Goal: Task Accomplishment & Management: Complete application form

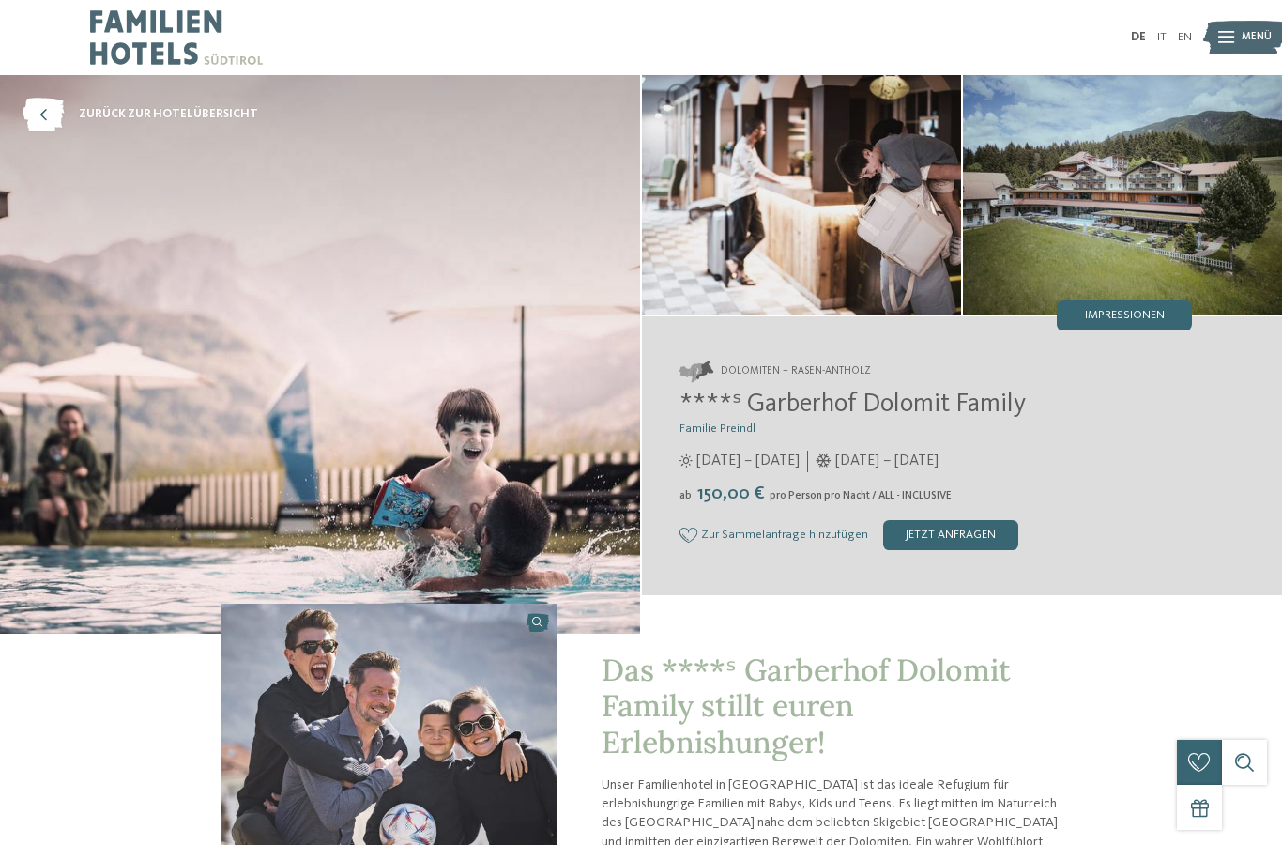
click at [1129, 322] on span "Impressionen" at bounding box center [1125, 316] width 80 height 12
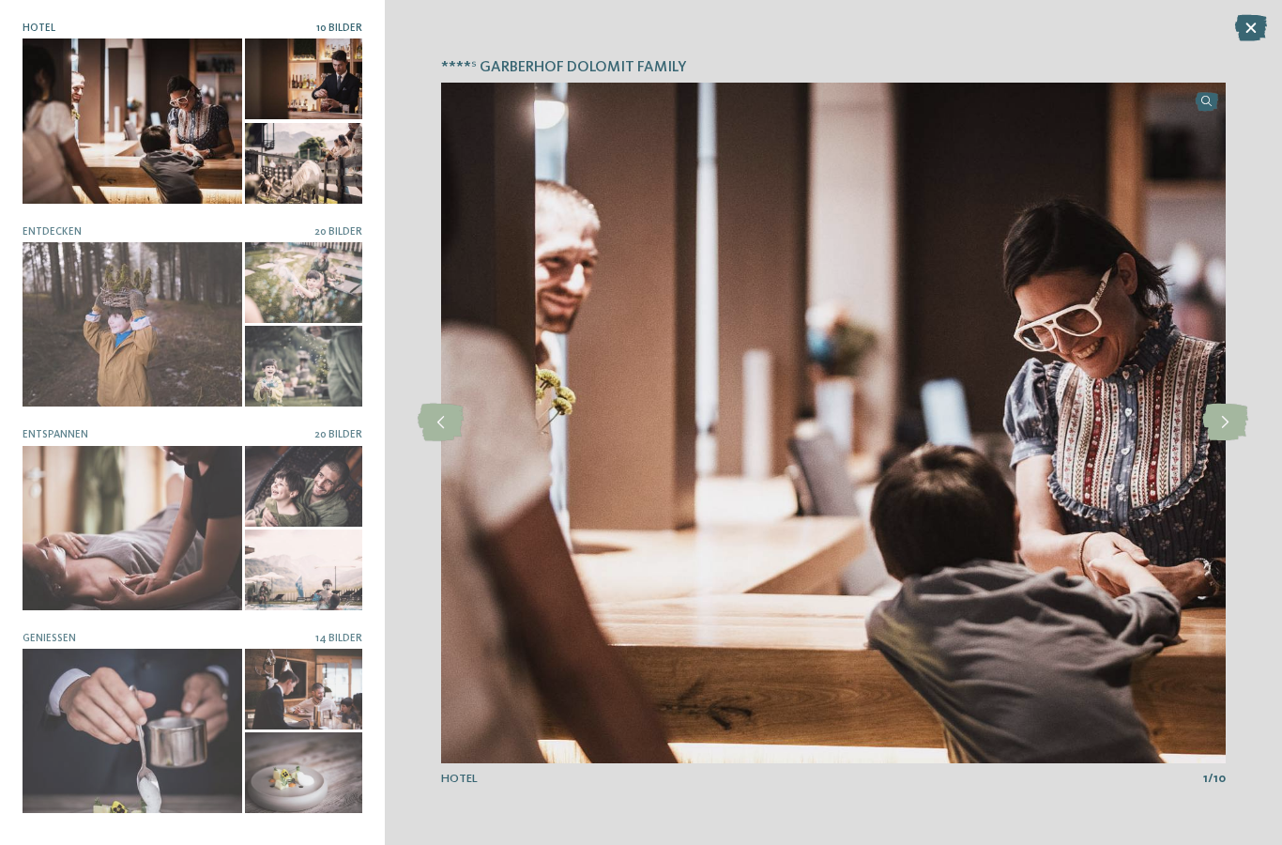
click at [1222, 433] on icon at bounding box center [1225, 422] width 46 height 38
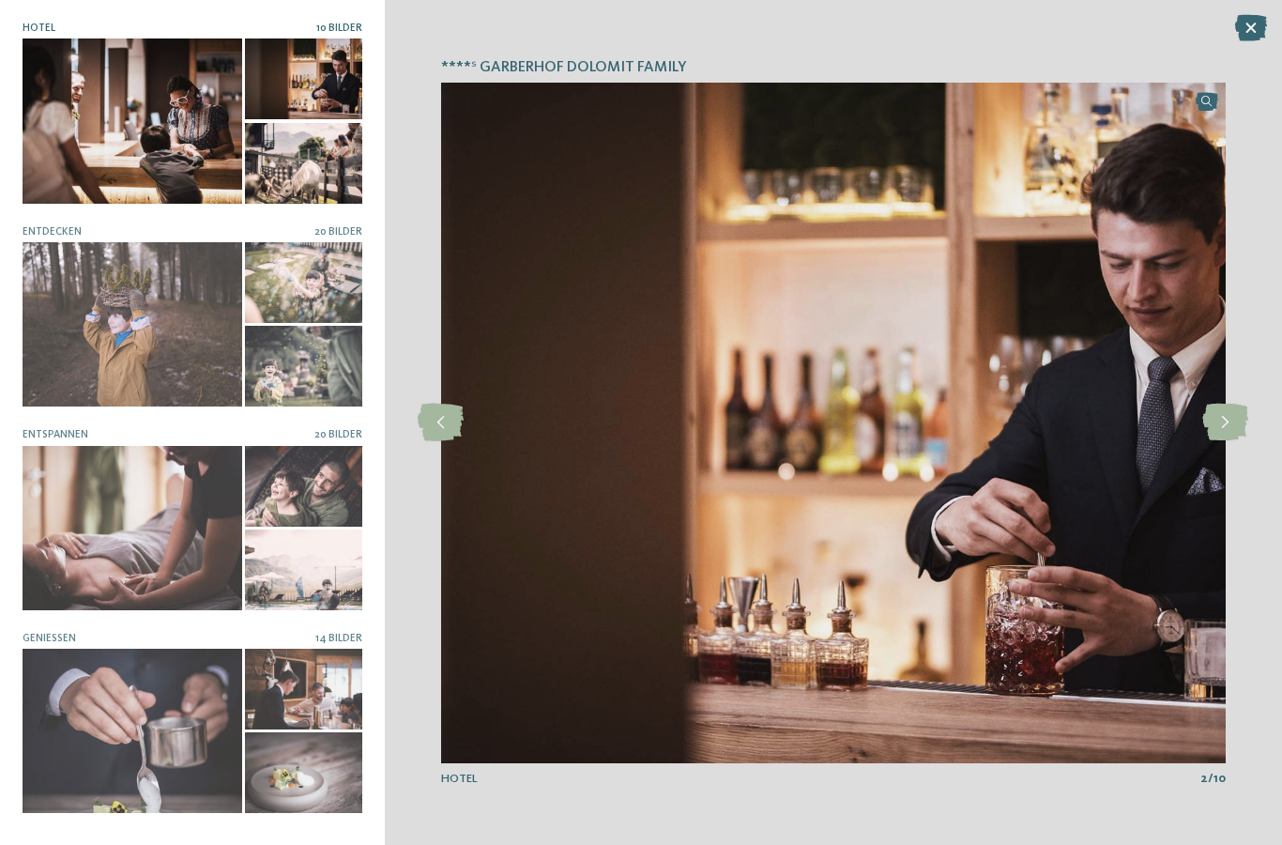
click at [1211, 424] on icon at bounding box center [1225, 422] width 46 height 38
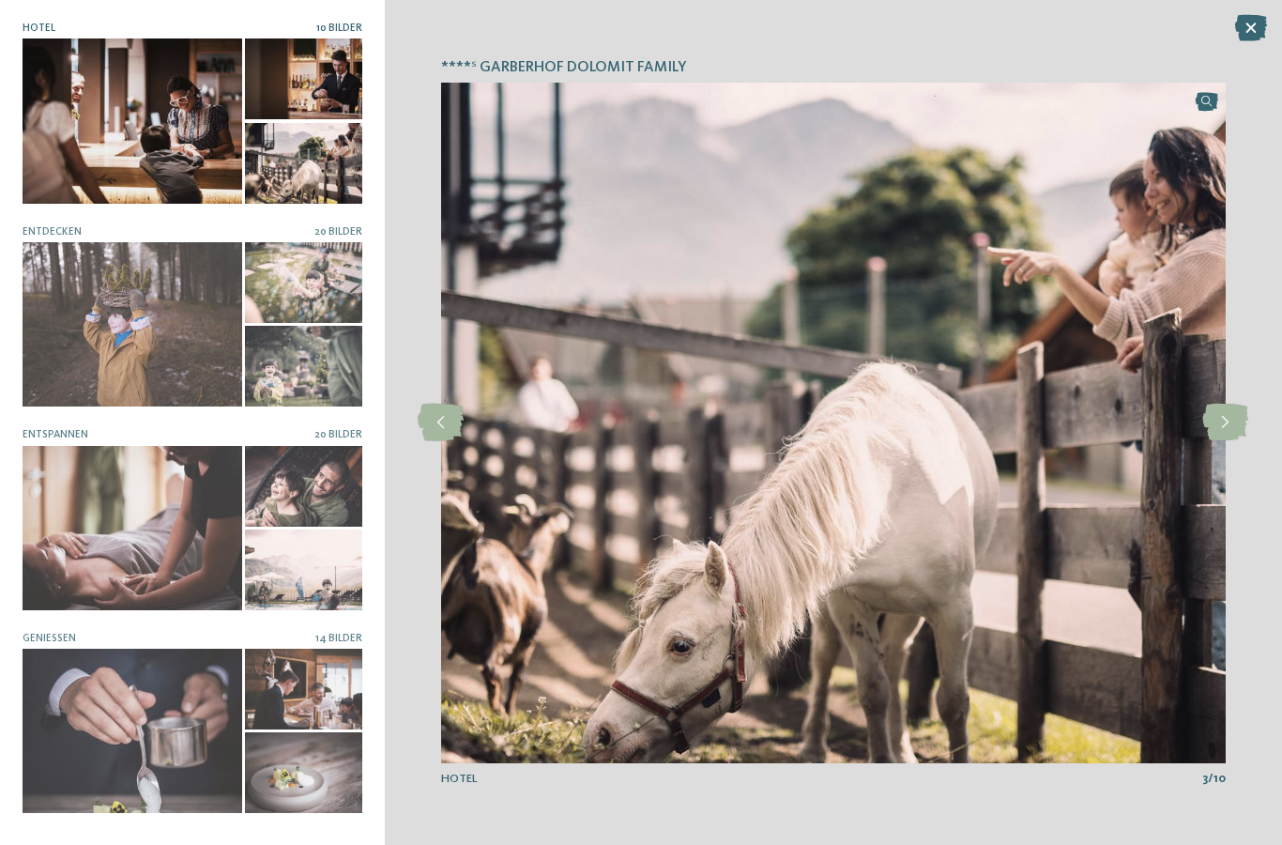
click at [1215, 419] on icon at bounding box center [1225, 422] width 46 height 38
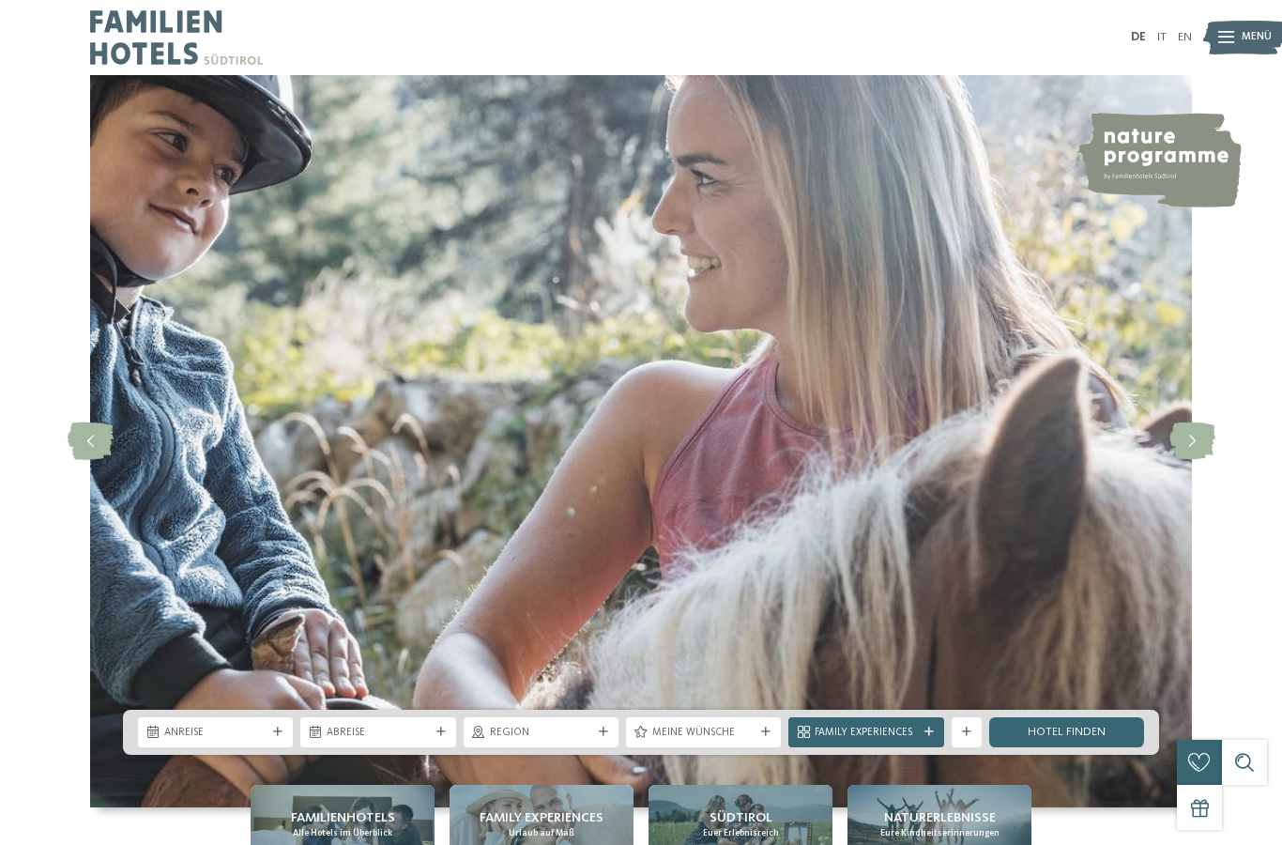
click at [1238, 32] on img at bounding box center [1244, 37] width 83 height 41
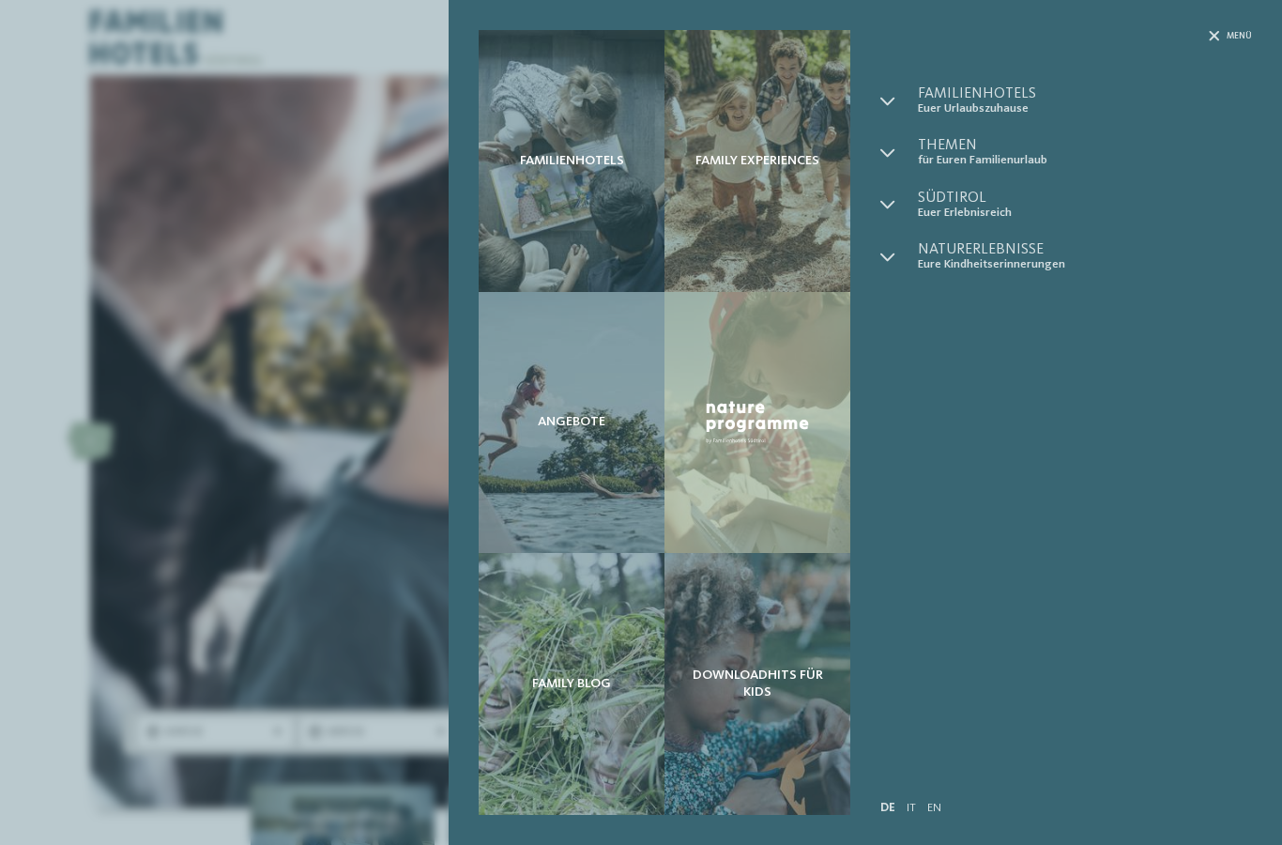
click at [992, 112] on span "Euer Urlaubszuhause" at bounding box center [1085, 108] width 334 height 14
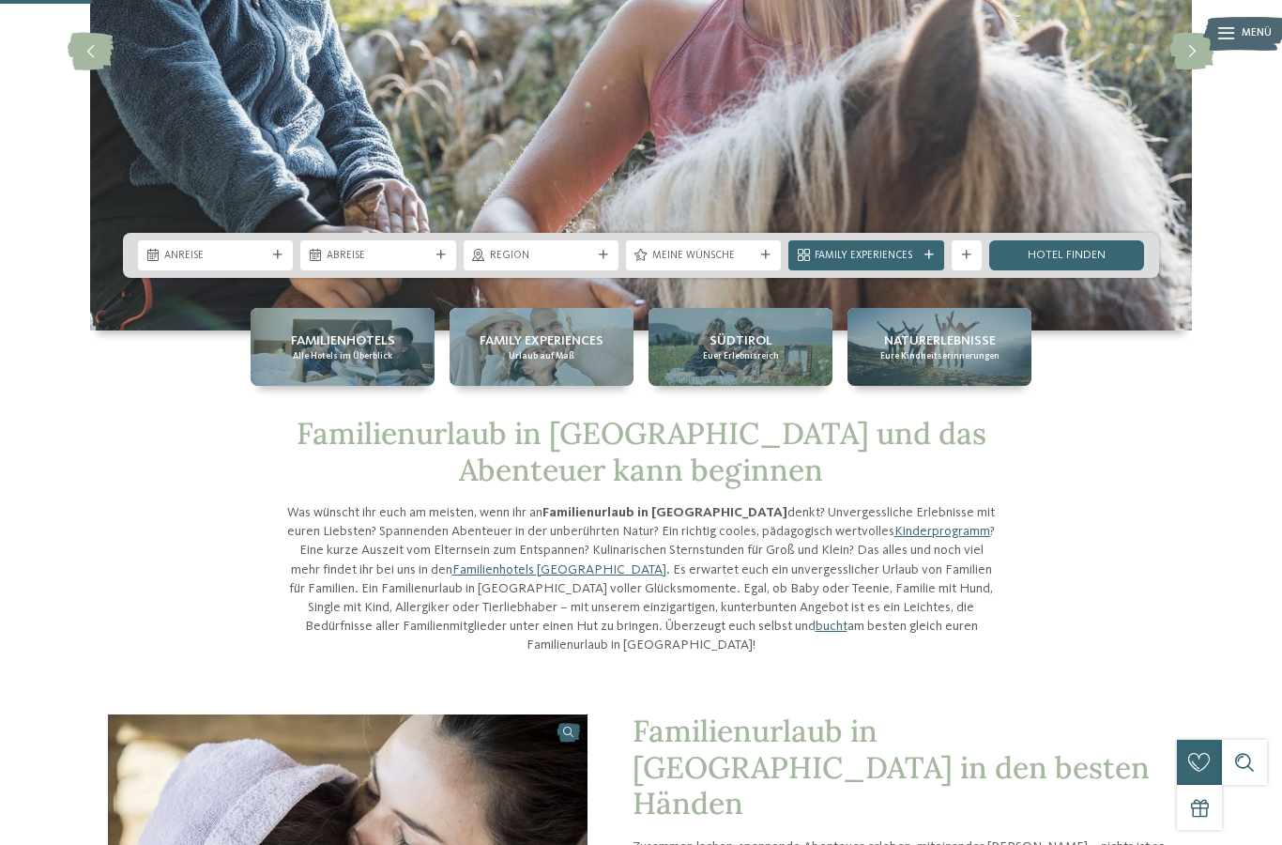
scroll to position [311, 0]
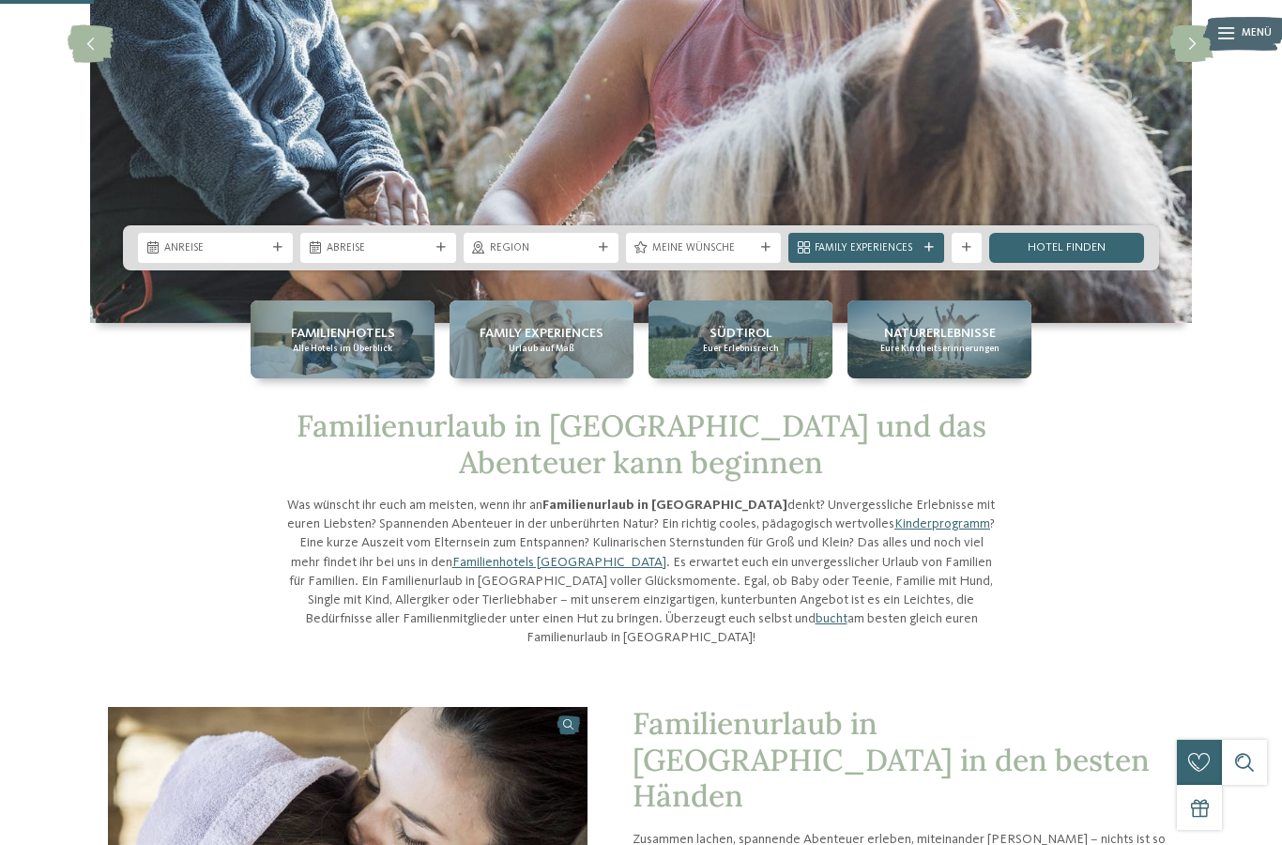
click at [554, 256] on span "Region" at bounding box center [541, 248] width 102 height 15
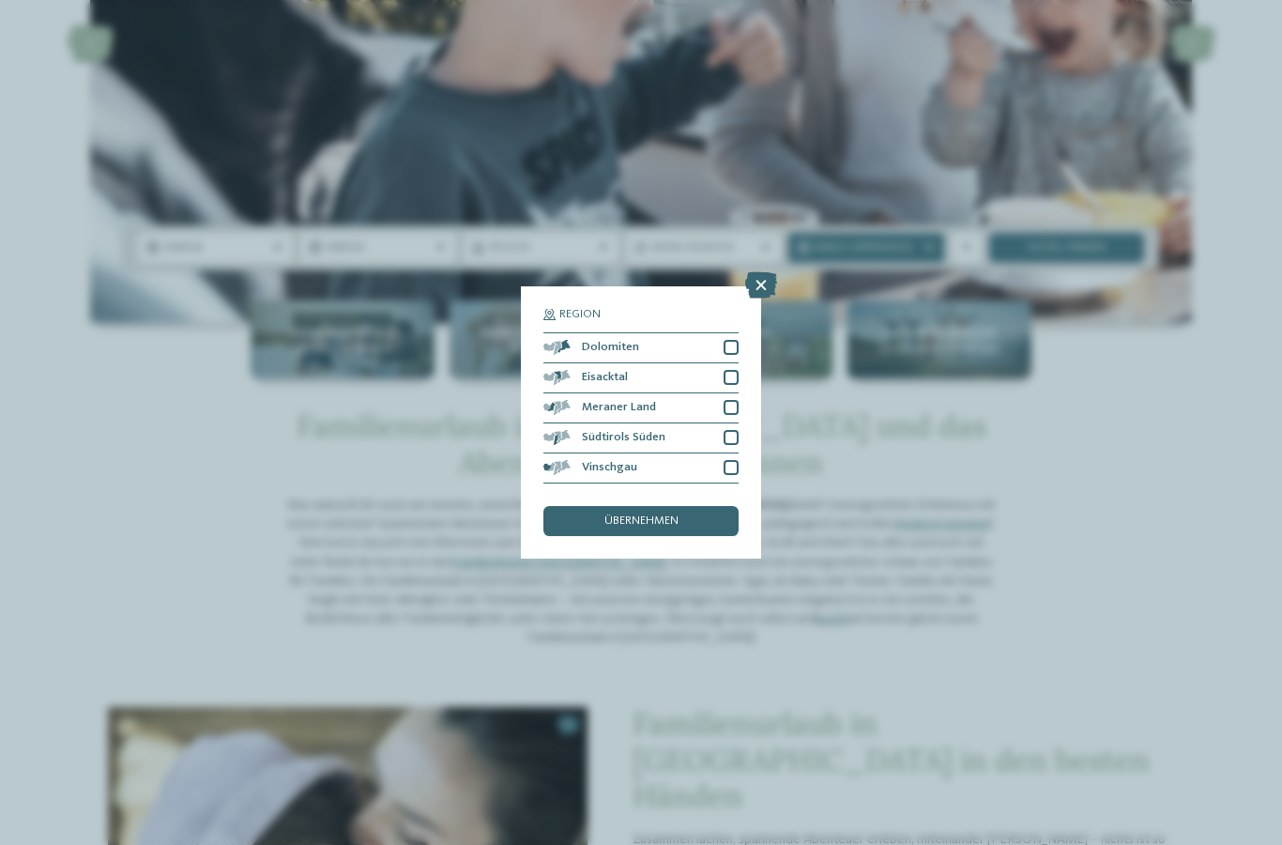
click at [728, 423] on div "Südtirols Süden" at bounding box center [640, 438] width 195 height 30
click at [732, 340] on div at bounding box center [730, 347] width 15 height 15
click at [734, 370] on div at bounding box center [730, 377] width 15 height 15
click at [691, 506] on div "übernehmen" at bounding box center [640, 521] width 195 height 30
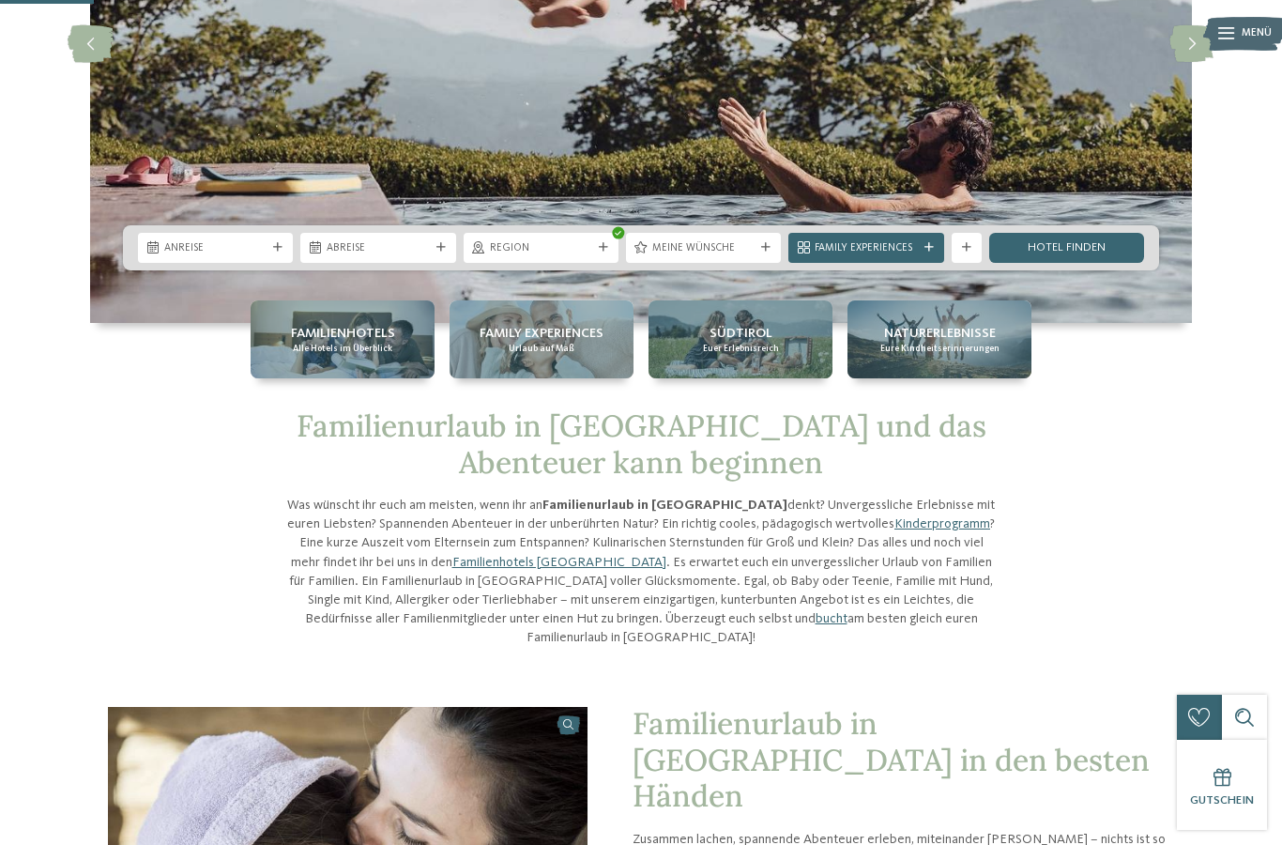
click at [1101, 263] on link "Hotel finden" at bounding box center [1066, 248] width 155 height 30
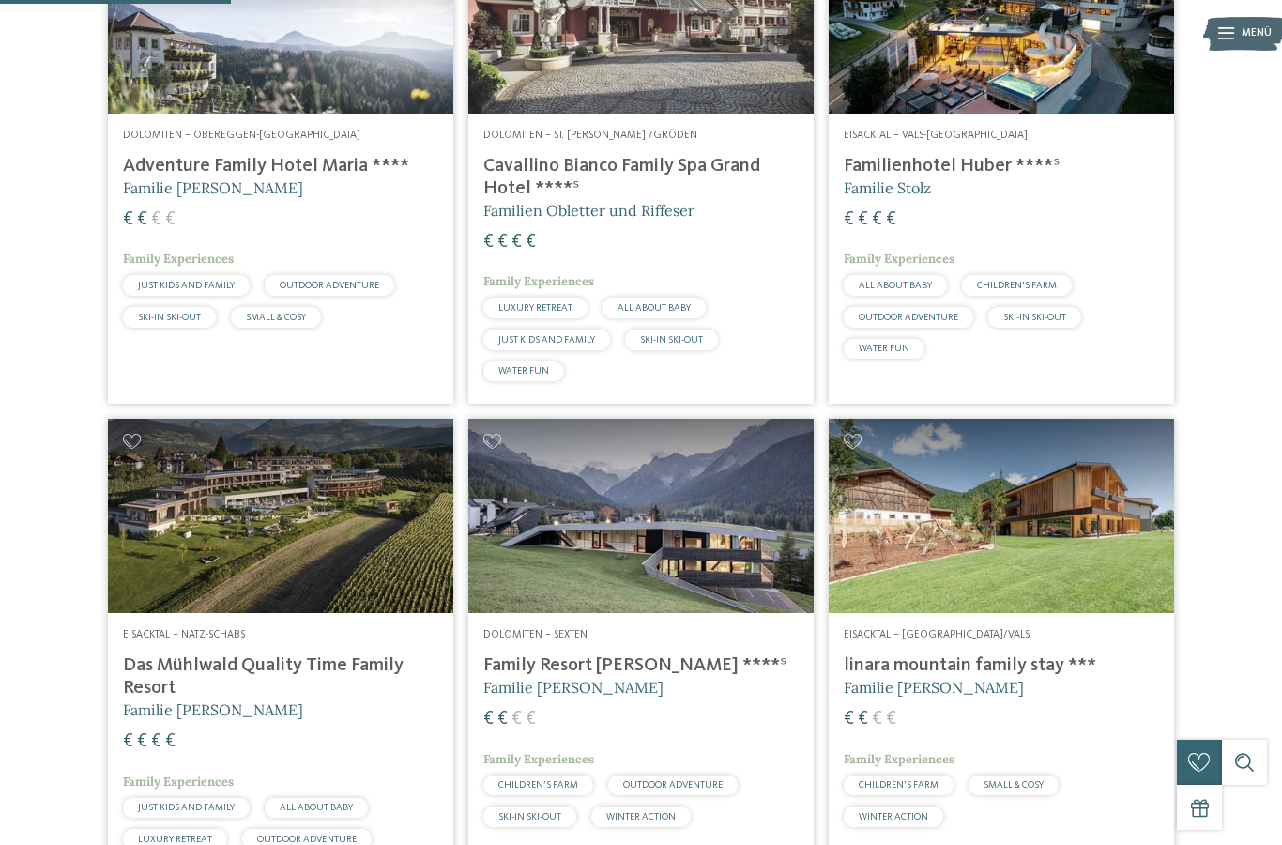
scroll to position [618, 0]
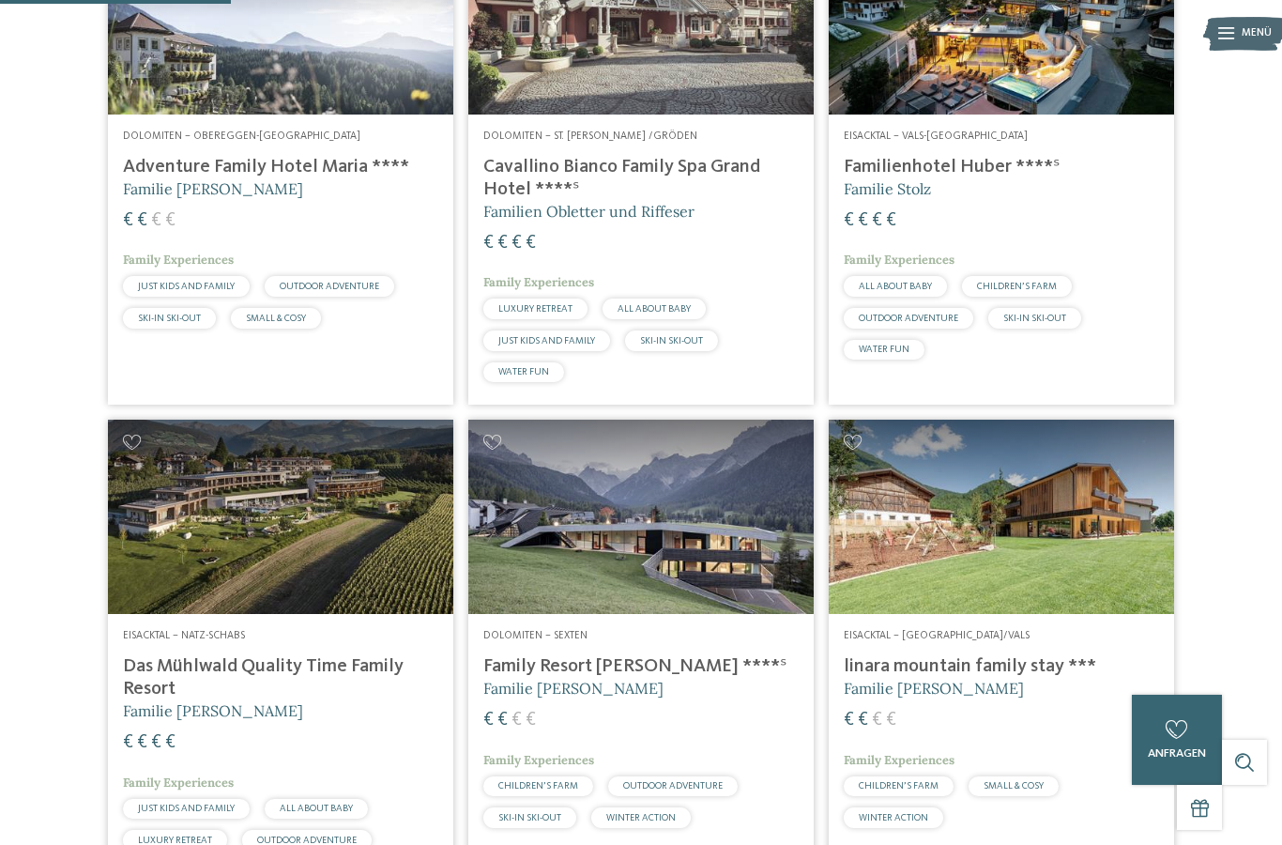
click at [1014, 677] on h4 "linara mountain family stay ***" at bounding box center [1001, 666] width 315 height 23
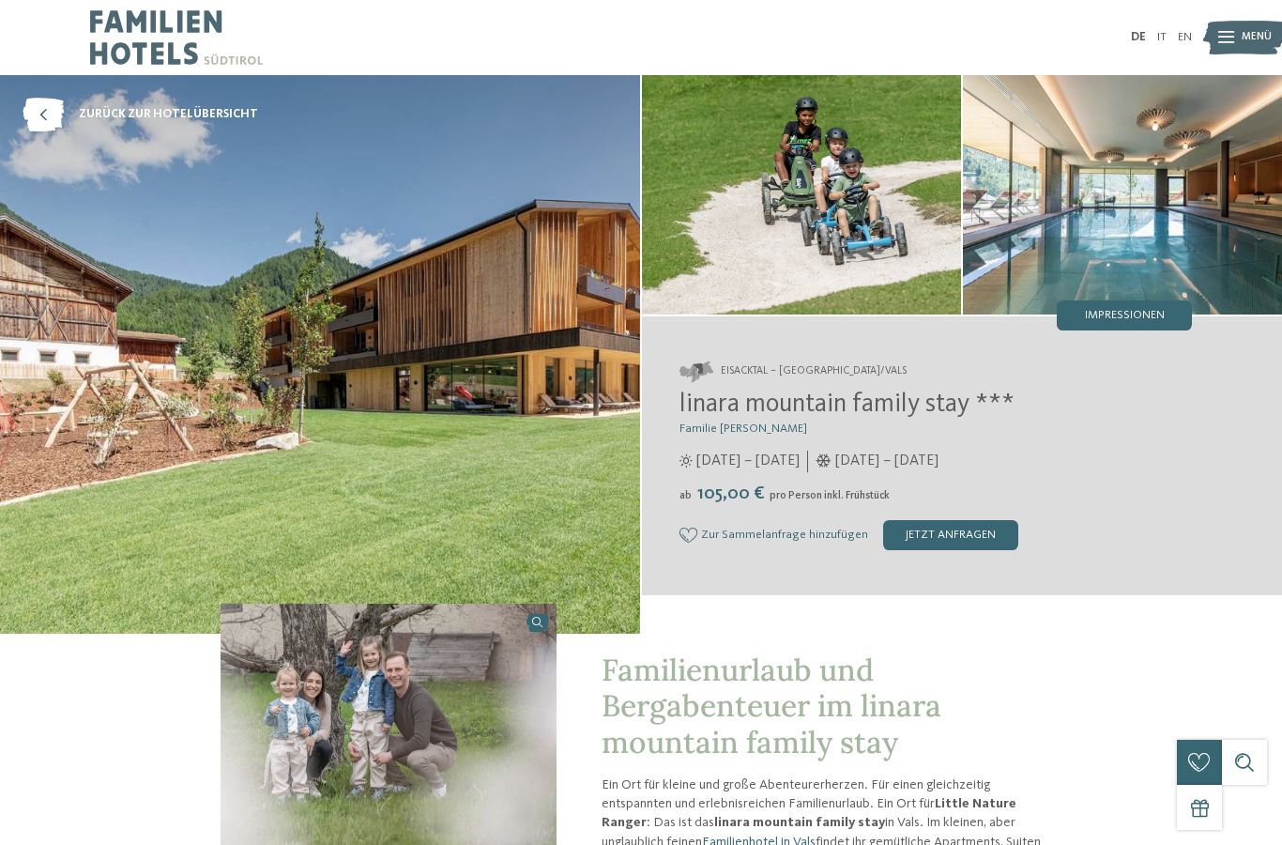
click at [420, 473] on img at bounding box center [320, 354] width 640 height 558
click at [838, 210] on img at bounding box center [801, 194] width 319 height 239
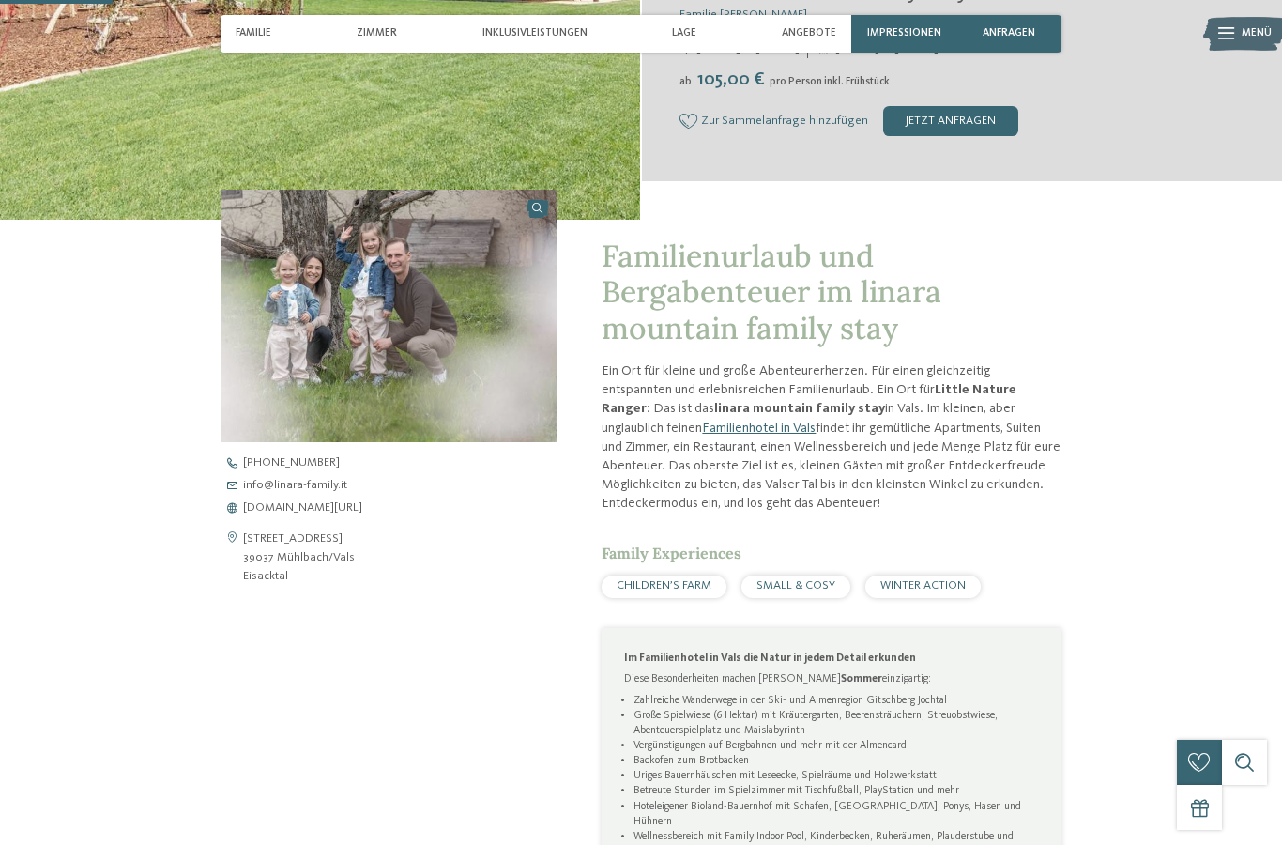
scroll to position [424, 0]
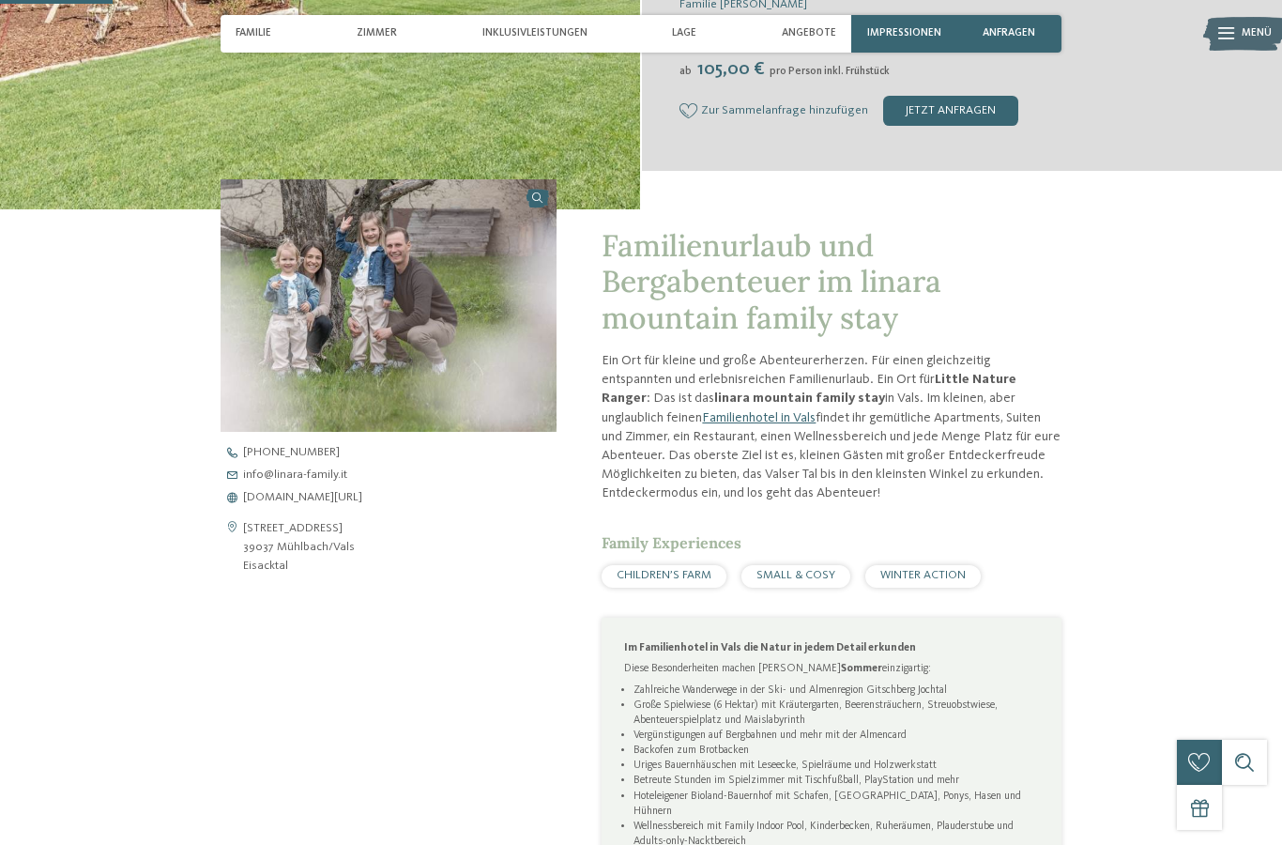
click at [353, 504] on span "www.linara-family.it/de" at bounding box center [302, 498] width 119 height 12
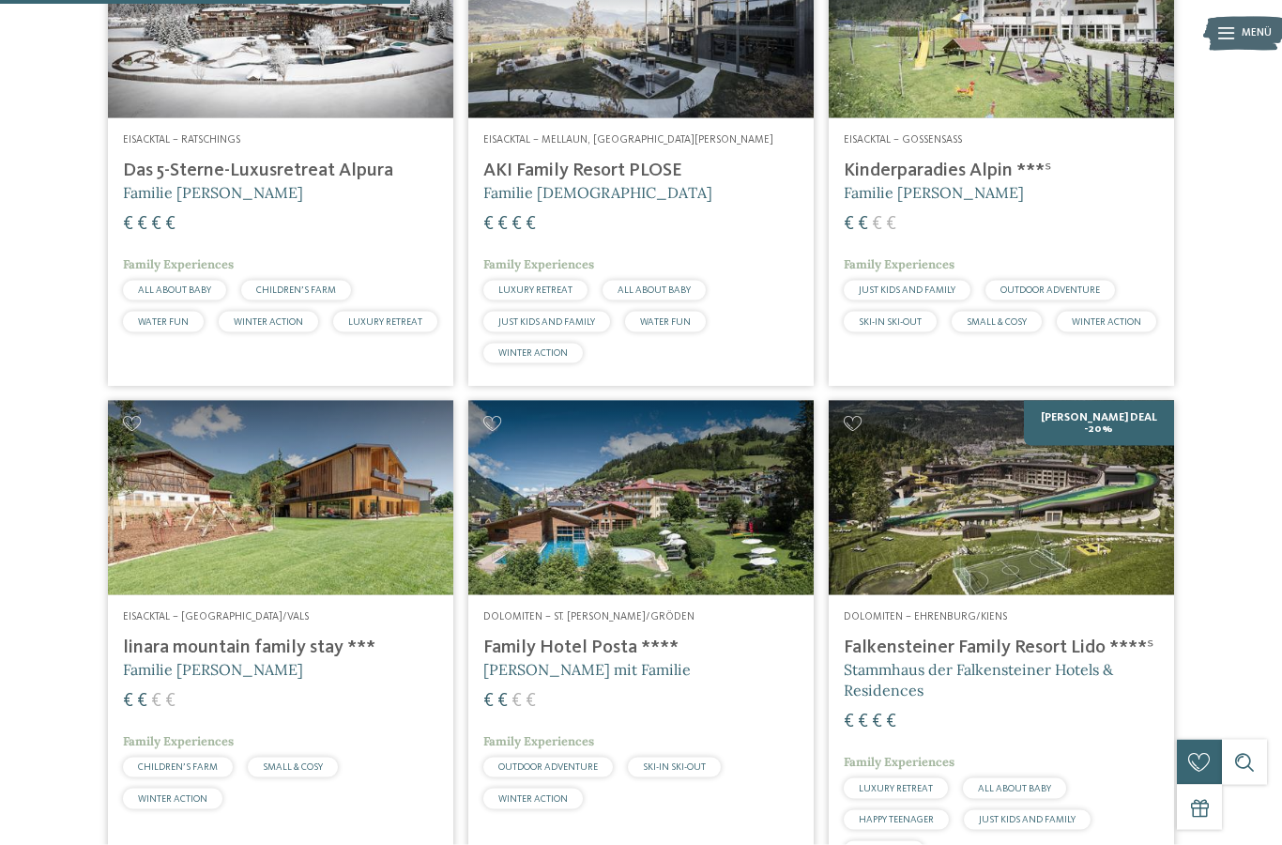
scroll to position [1092, 0]
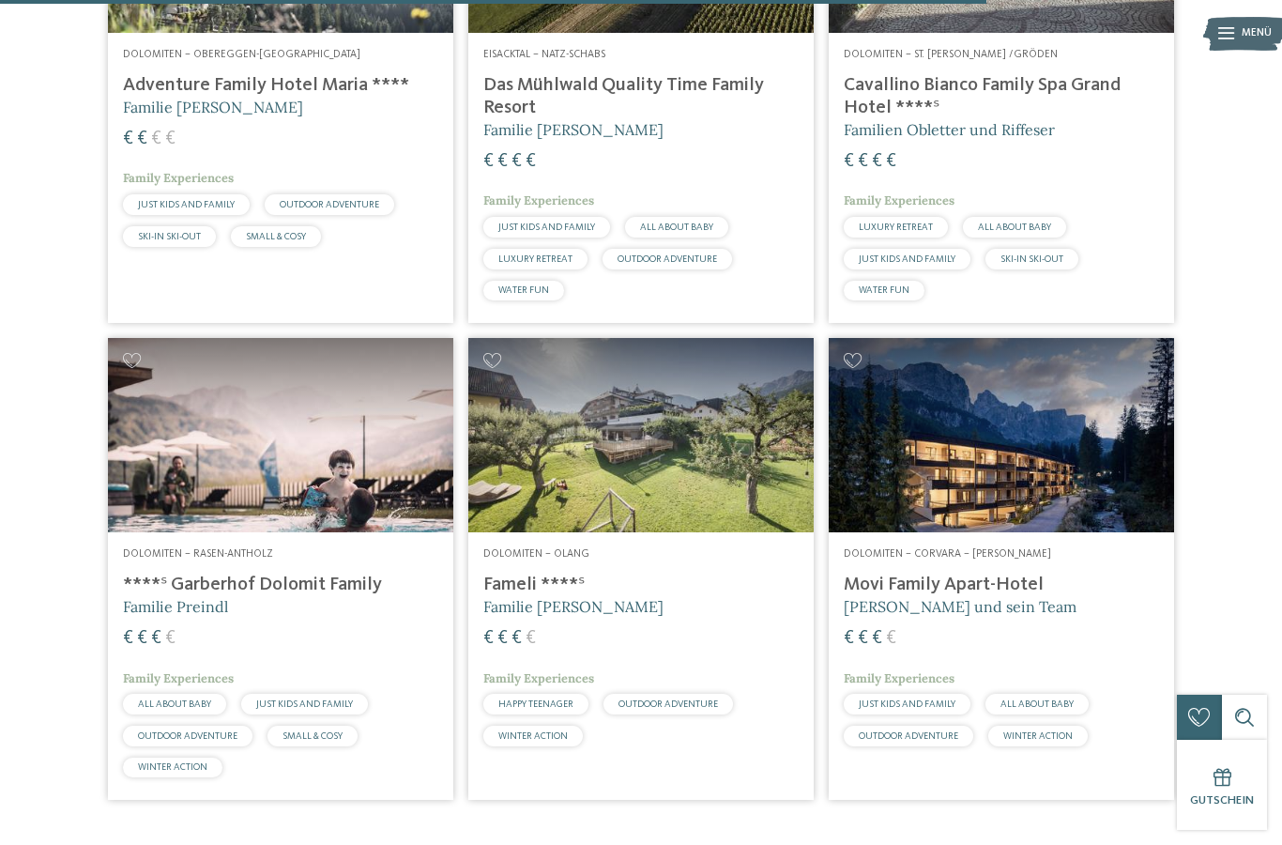
scroll to position [2630, 0]
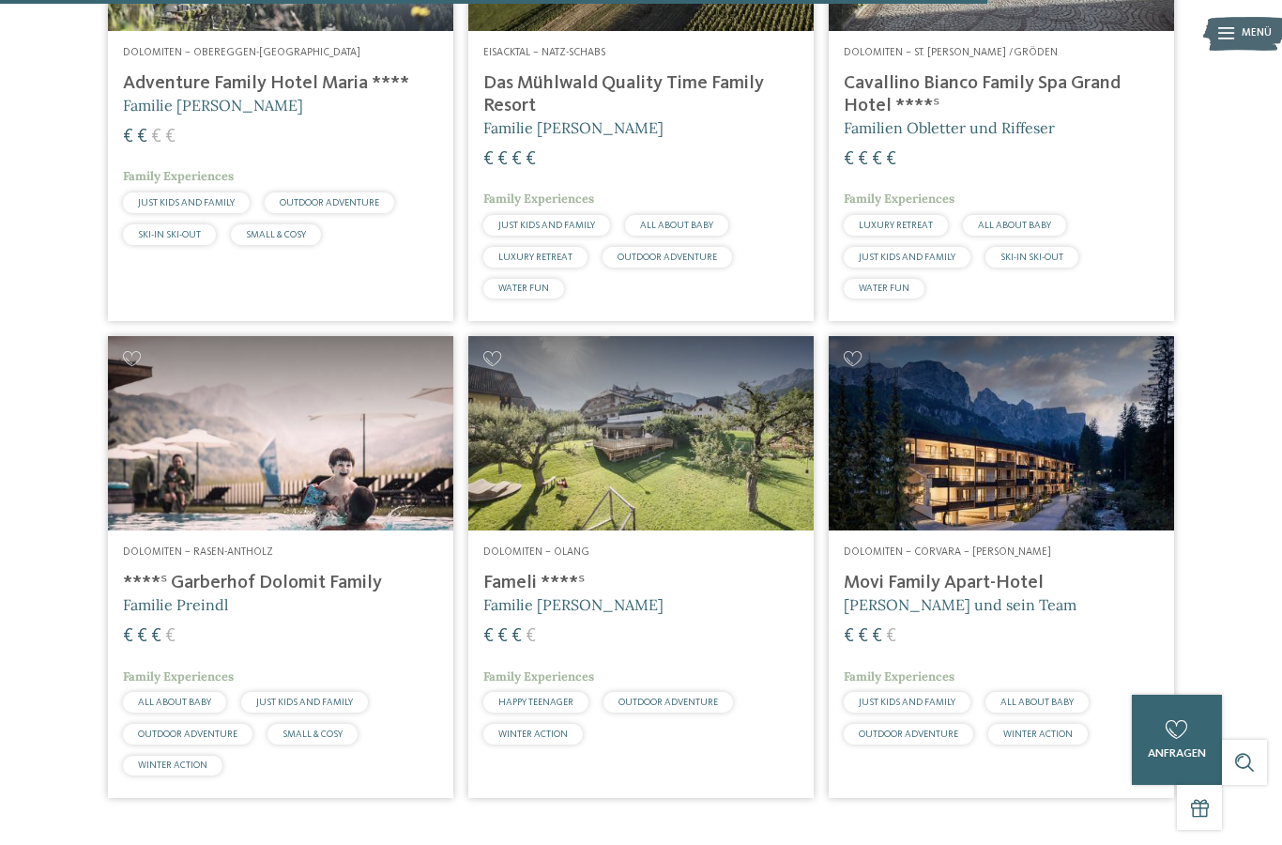
click at [652, 502] on img at bounding box center [640, 433] width 345 height 194
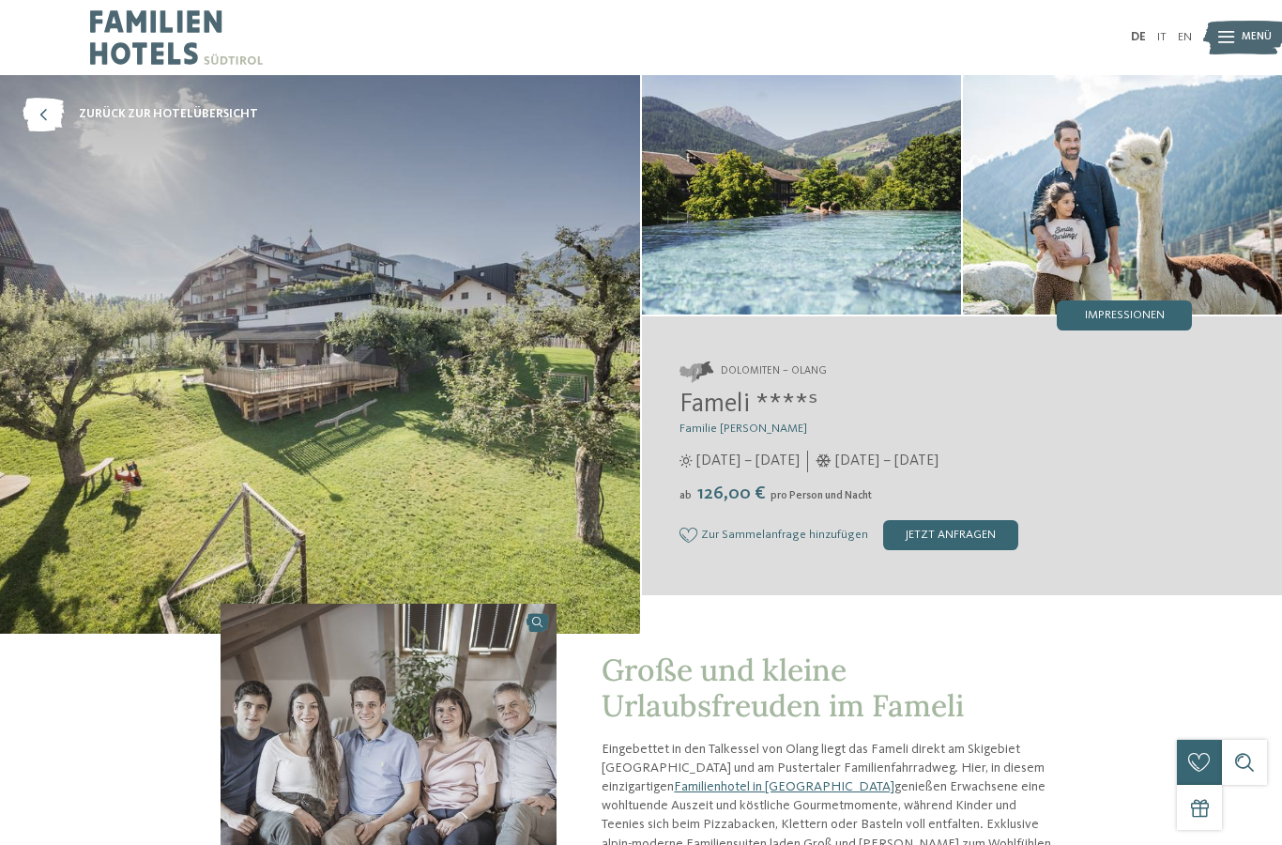
click at [1108, 317] on span "Impressionen" at bounding box center [1125, 316] width 80 height 12
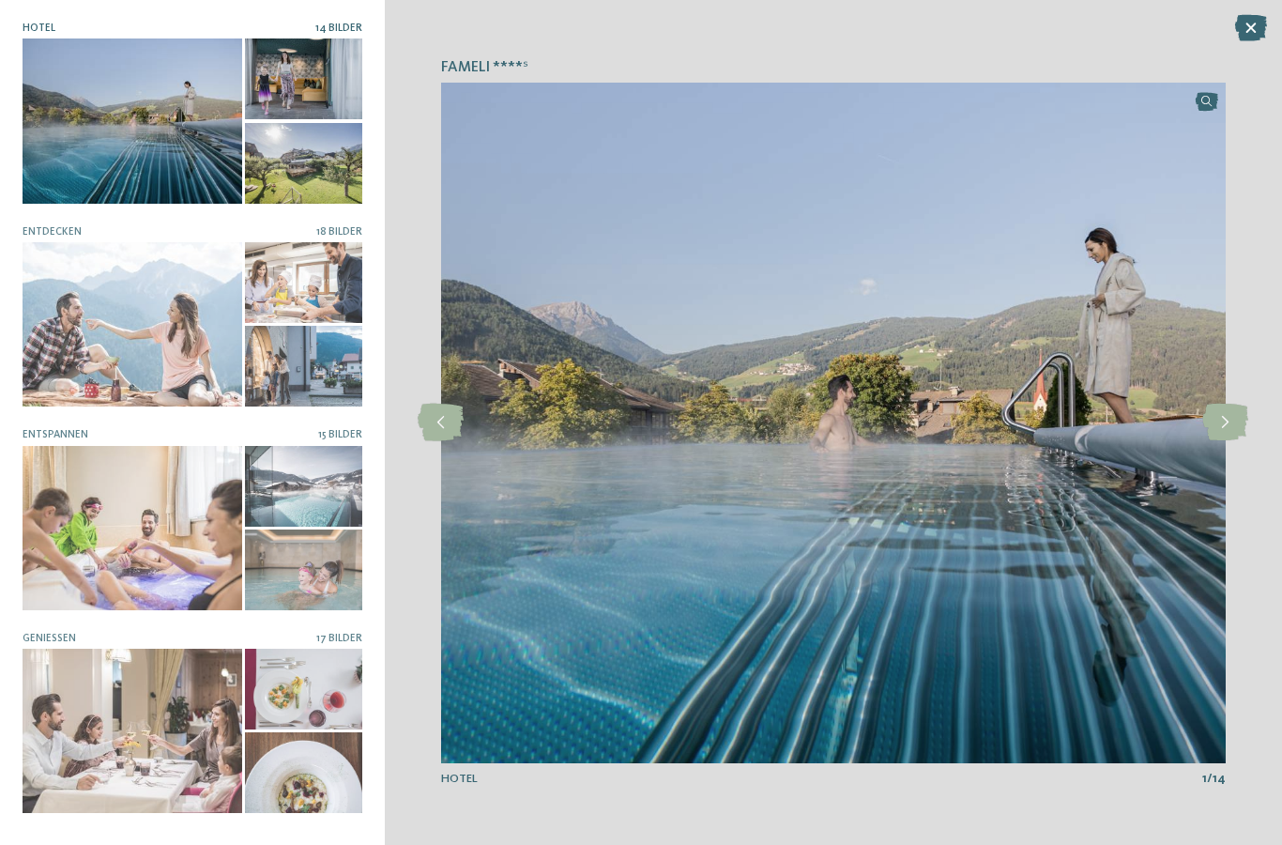
click at [1223, 426] on icon at bounding box center [1225, 422] width 46 height 38
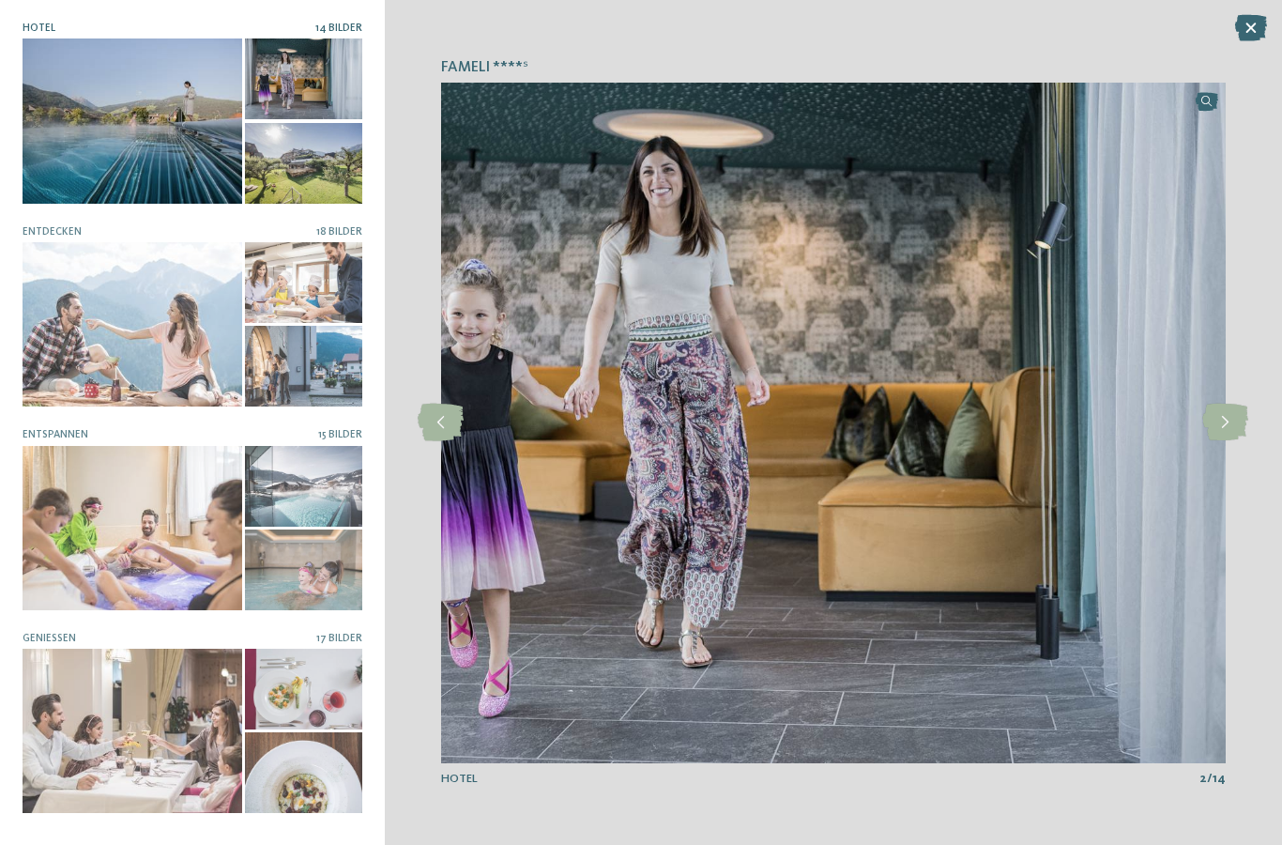
click at [1218, 423] on icon at bounding box center [1225, 422] width 46 height 38
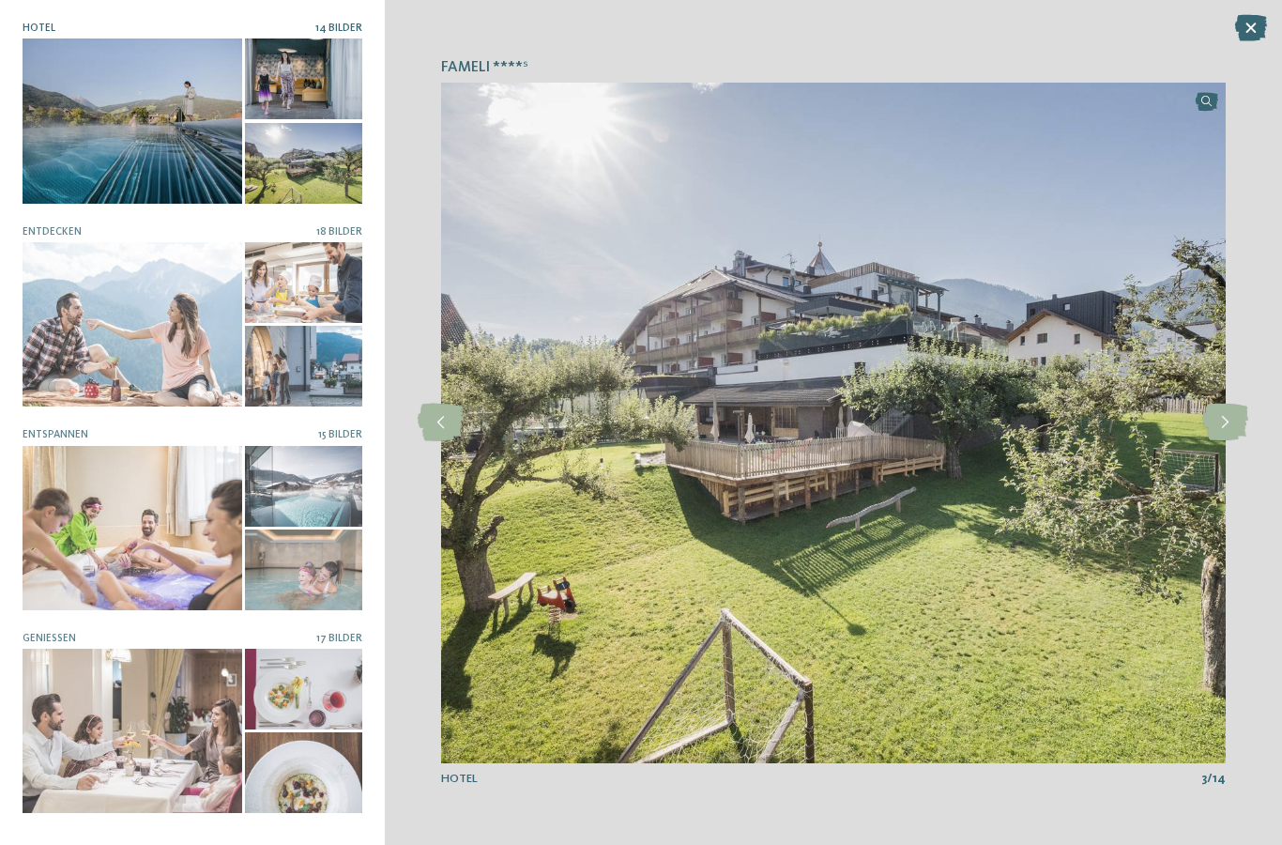
click at [1212, 426] on icon at bounding box center [1225, 422] width 46 height 38
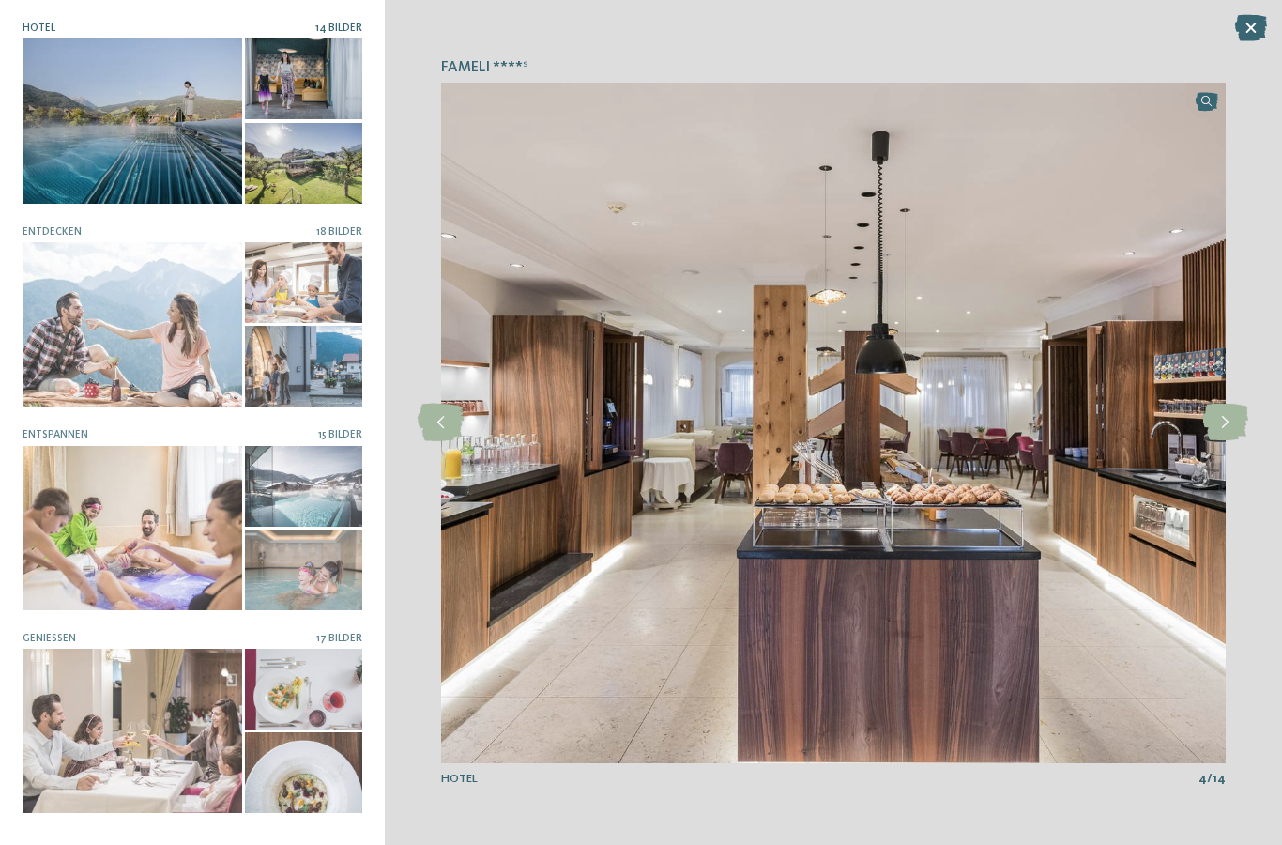
click at [1219, 414] on icon at bounding box center [1225, 422] width 46 height 38
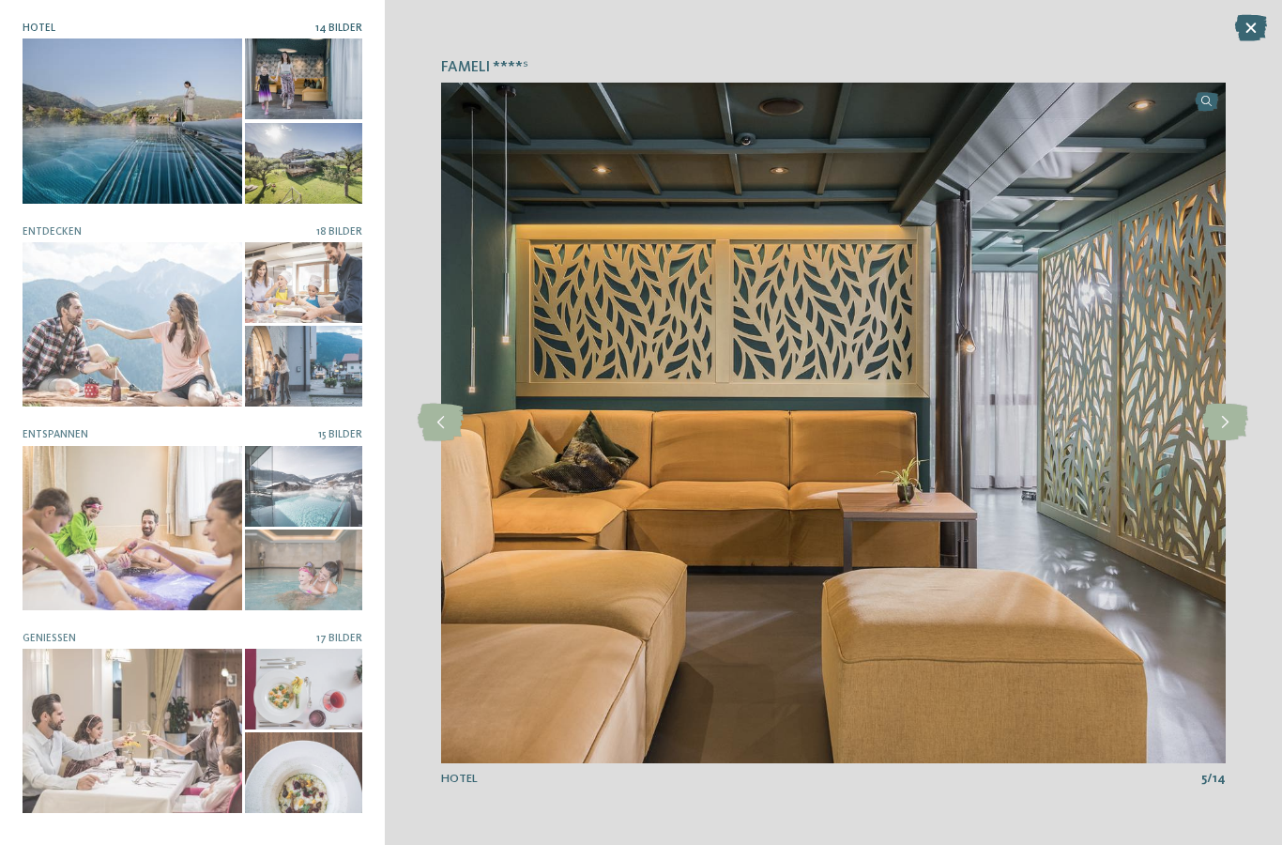
click at [1223, 418] on icon at bounding box center [1225, 422] width 46 height 38
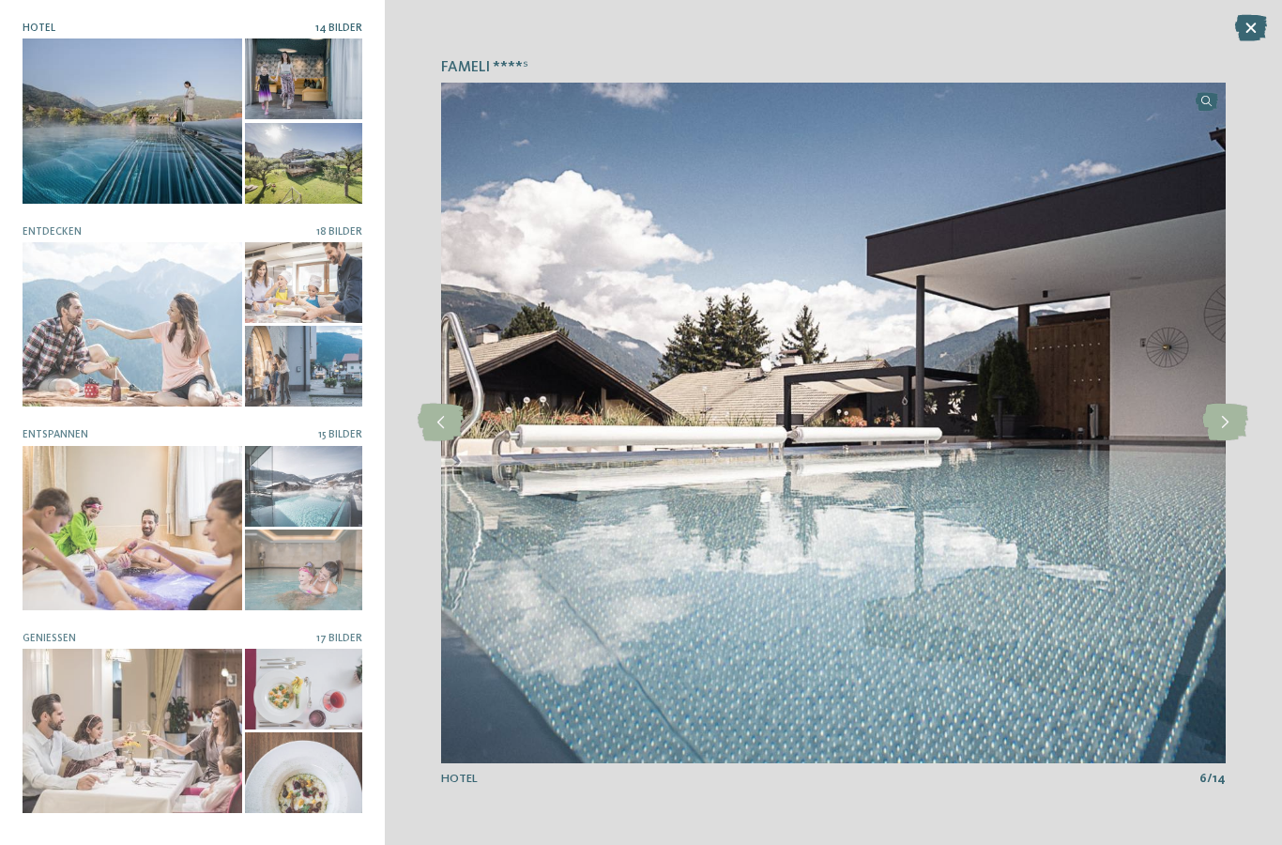
click at [1224, 425] on icon at bounding box center [1225, 422] width 46 height 38
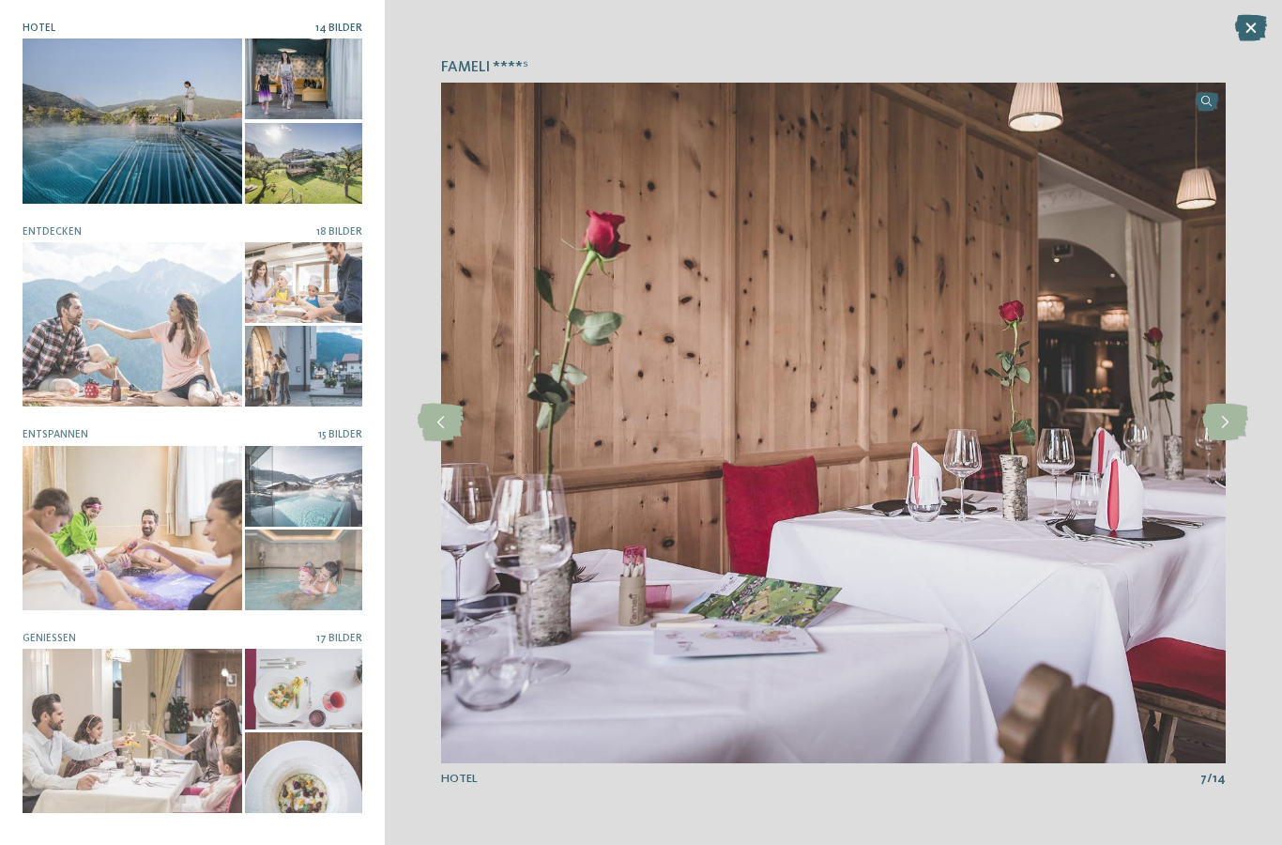
click at [1221, 425] on icon at bounding box center [1225, 422] width 46 height 38
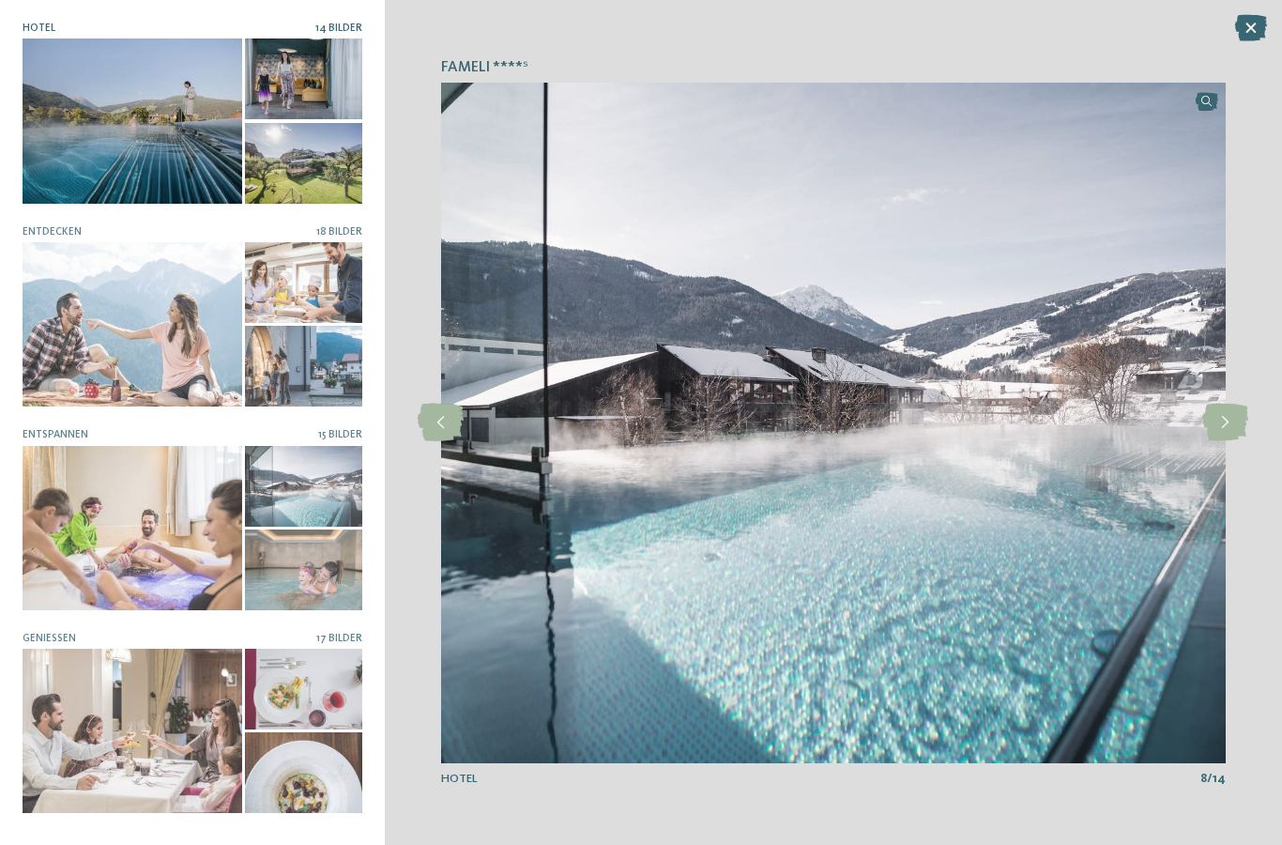
click at [1226, 430] on icon at bounding box center [1225, 422] width 46 height 38
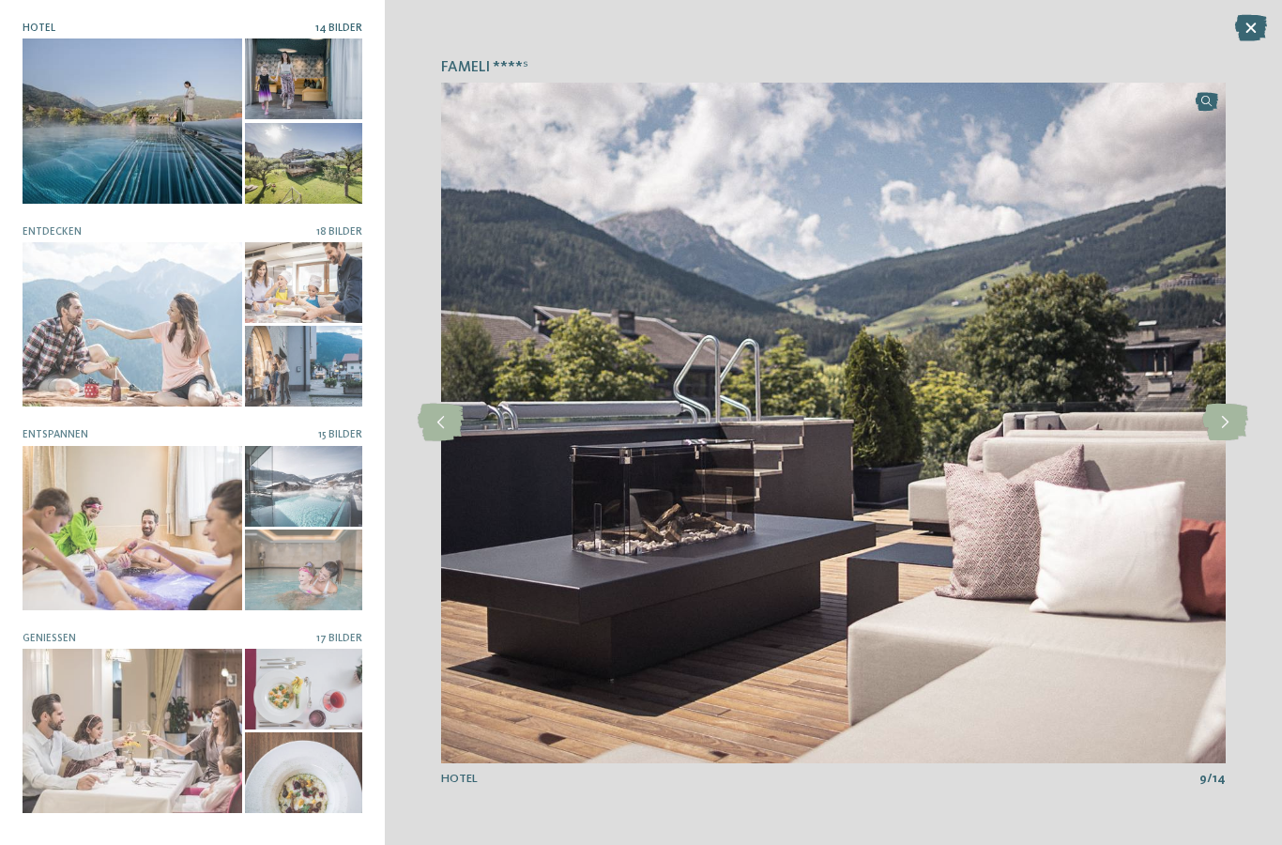
click at [1225, 422] on icon at bounding box center [1225, 422] width 46 height 38
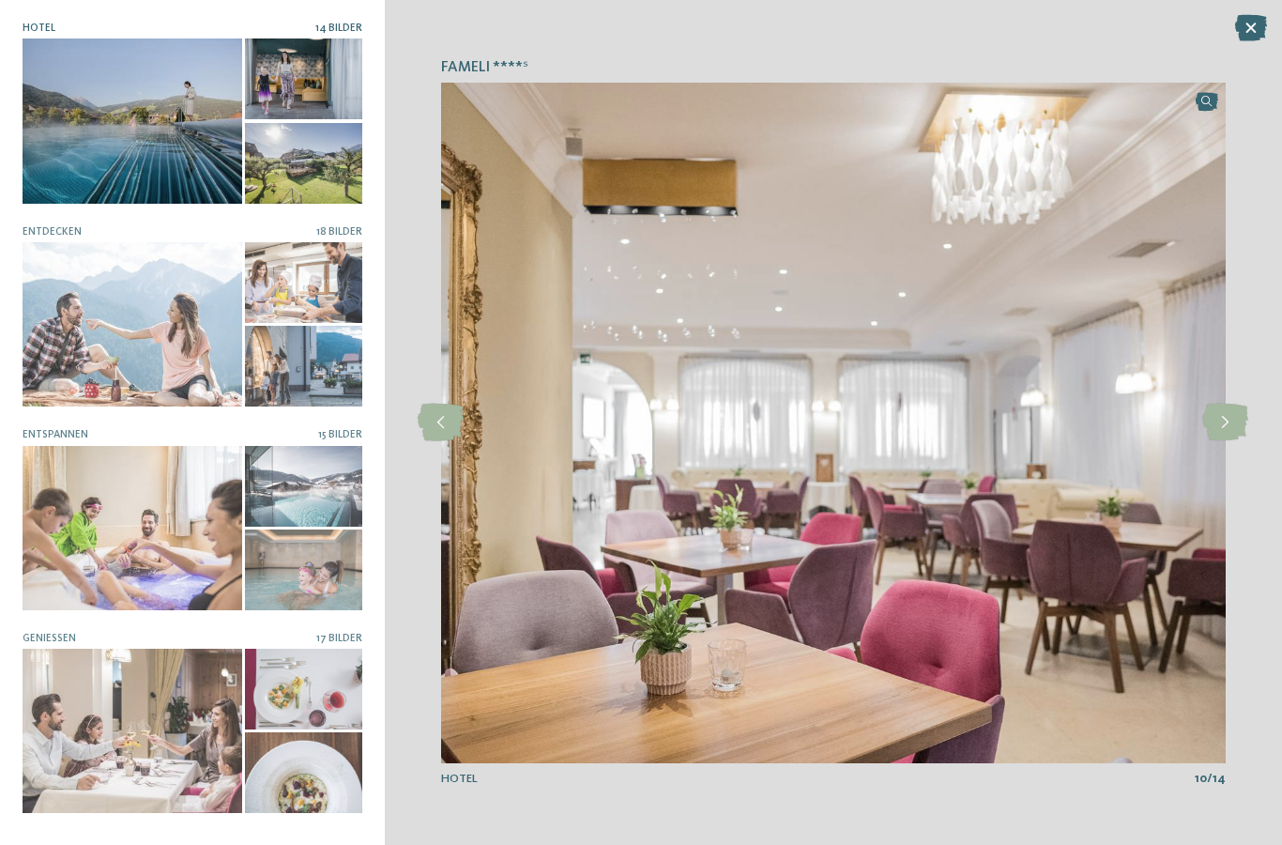
click at [1208, 426] on icon at bounding box center [1225, 422] width 46 height 38
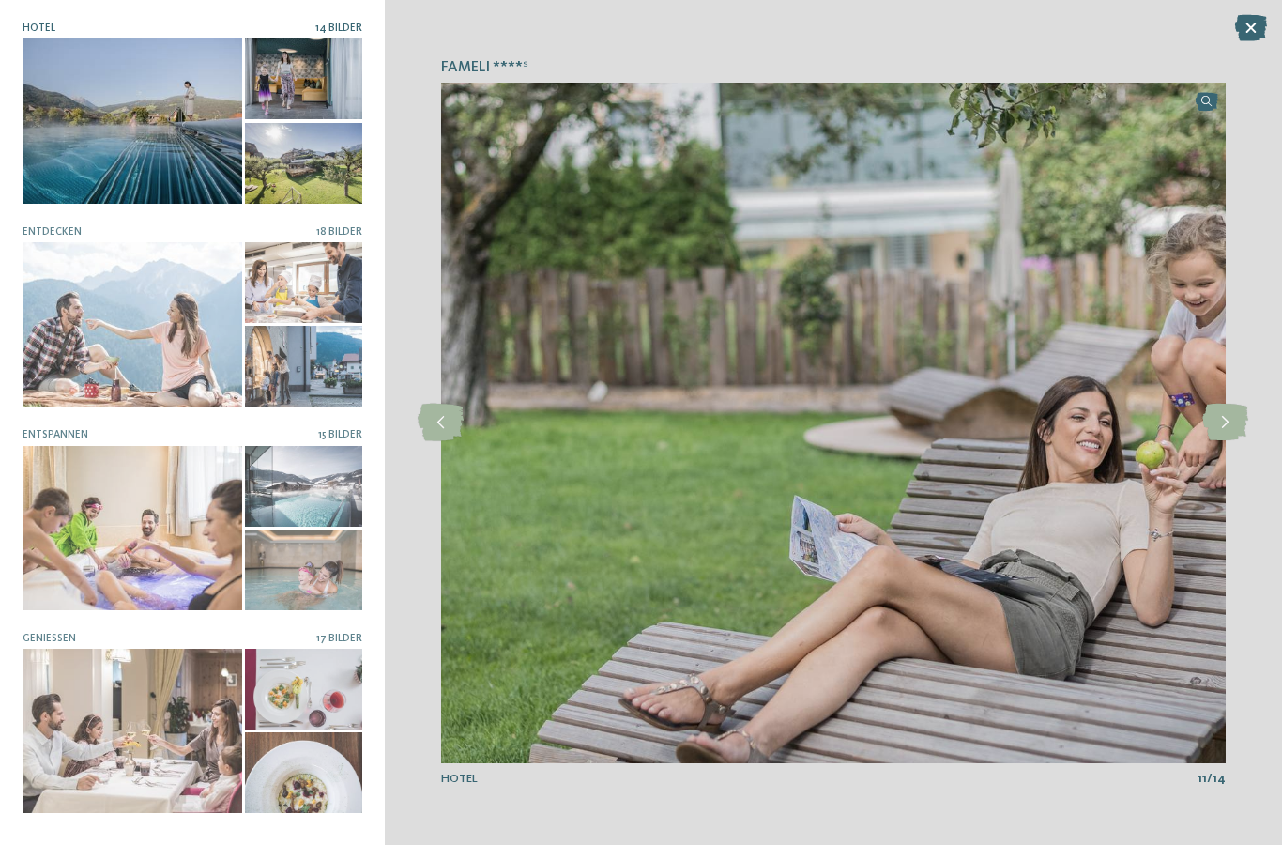
click at [1215, 422] on icon at bounding box center [1225, 422] width 46 height 38
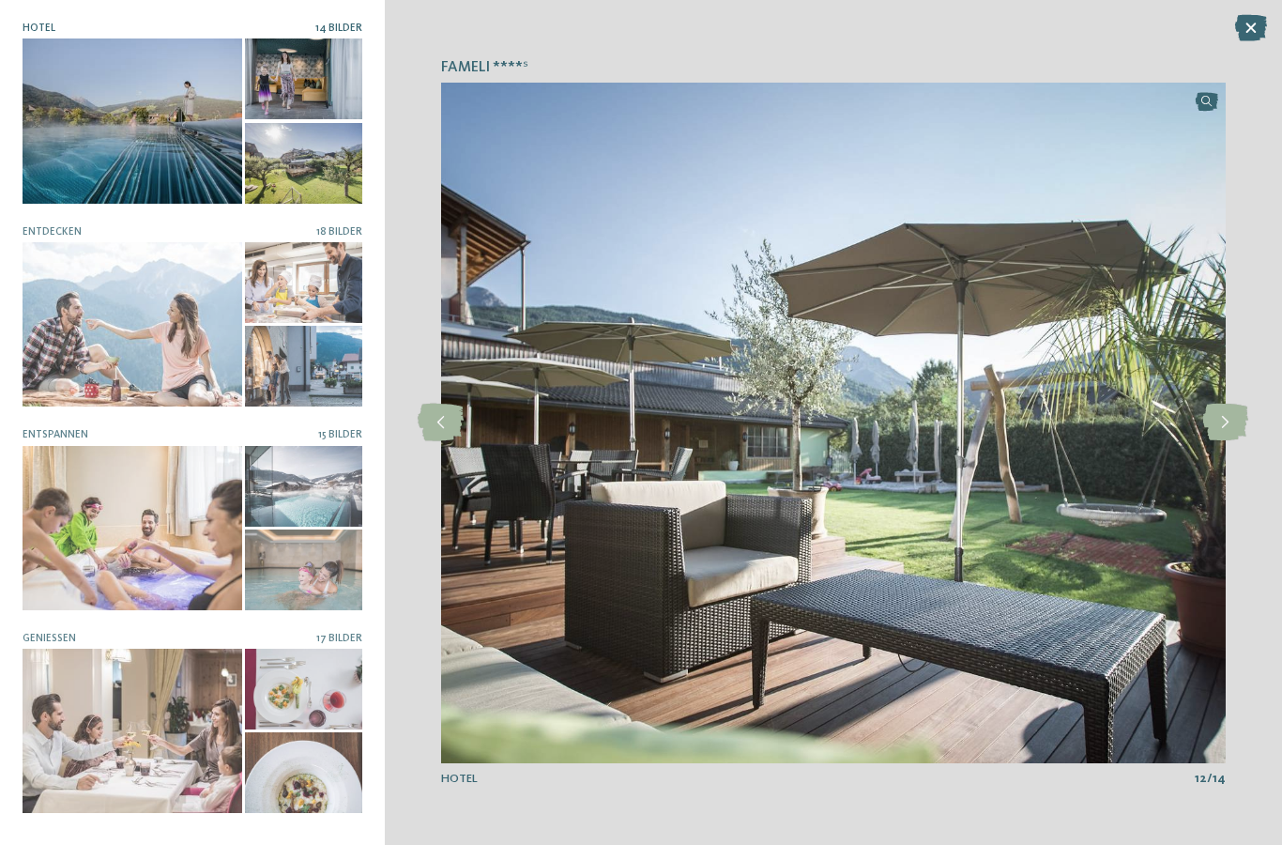
click at [1224, 423] on icon at bounding box center [1225, 422] width 46 height 38
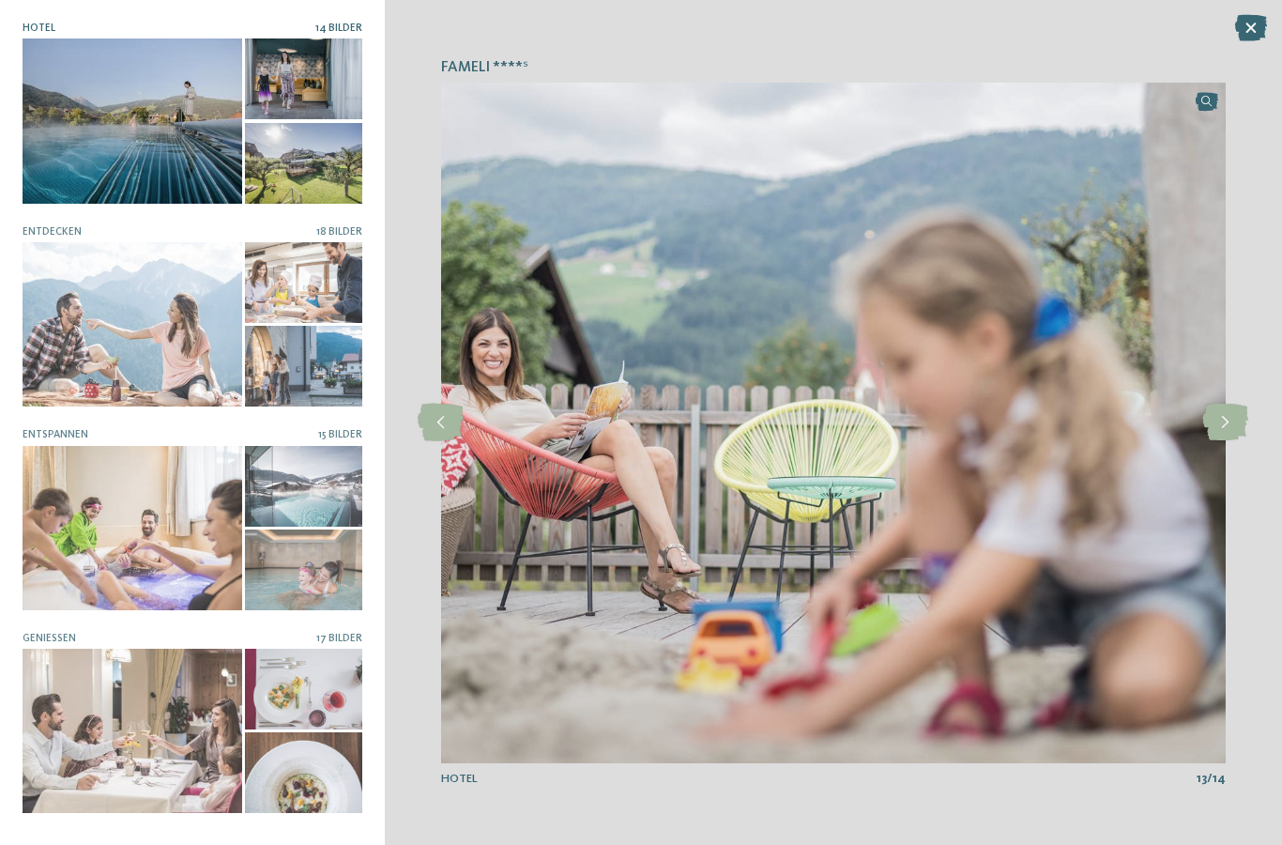
click at [1225, 429] on icon at bounding box center [1225, 422] width 46 height 38
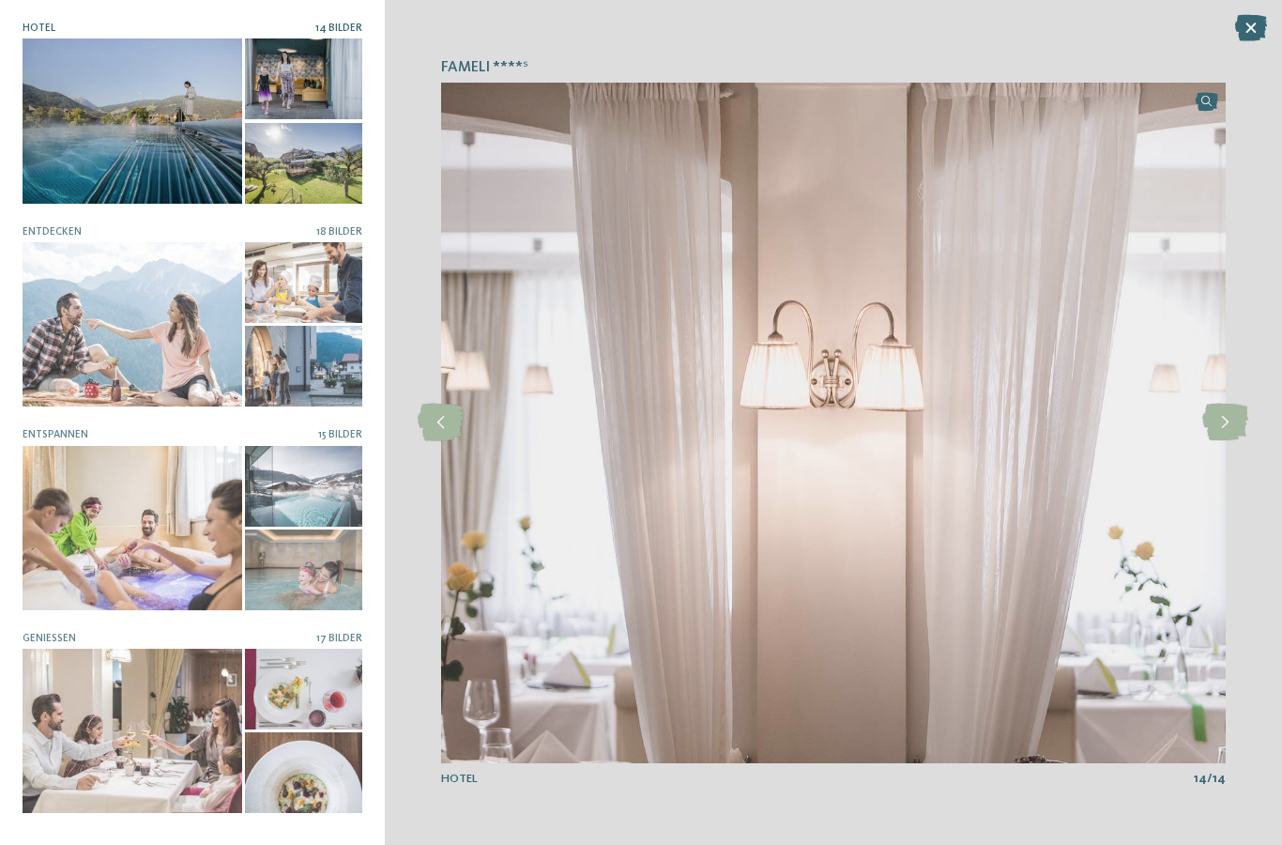
click at [1225, 424] on icon at bounding box center [1225, 422] width 46 height 38
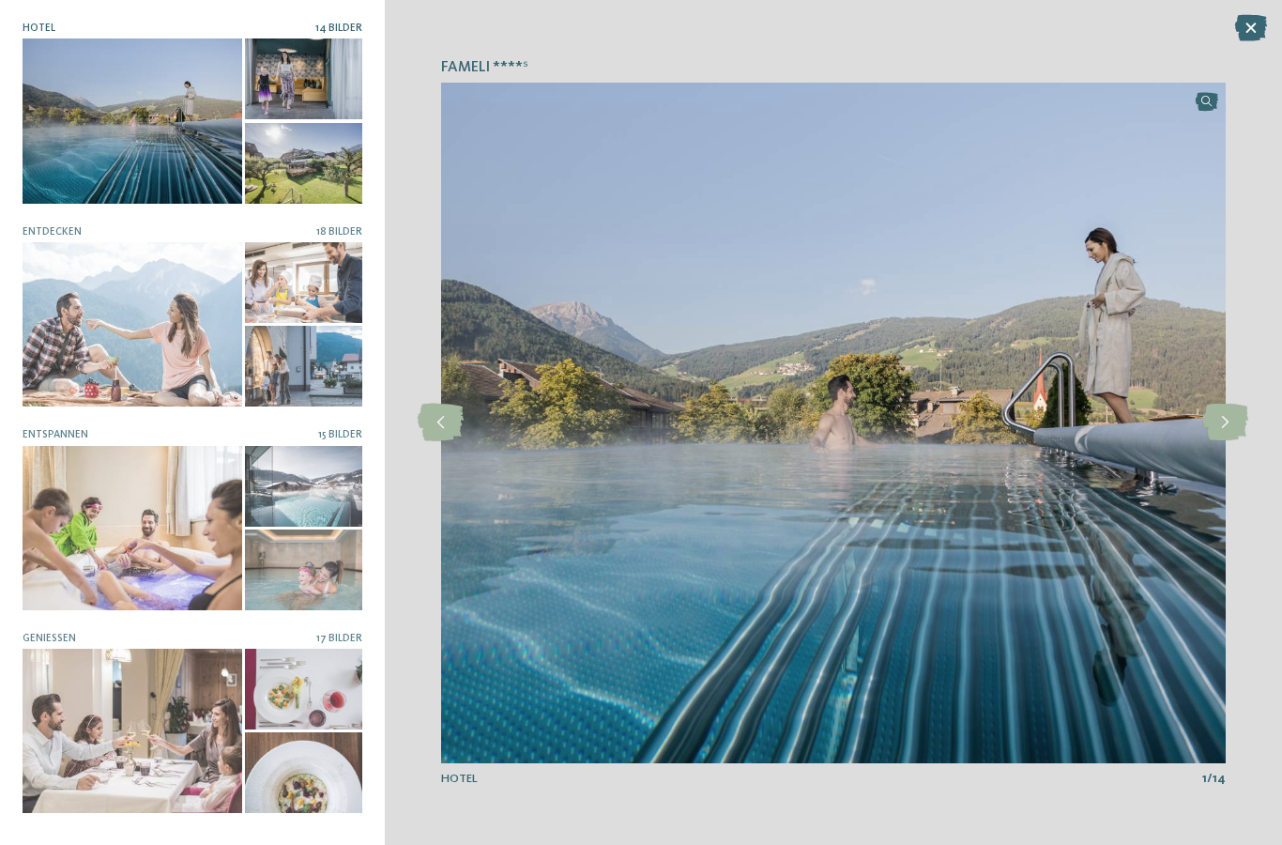
click at [1226, 418] on icon at bounding box center [1225, 422] width 46 height 38
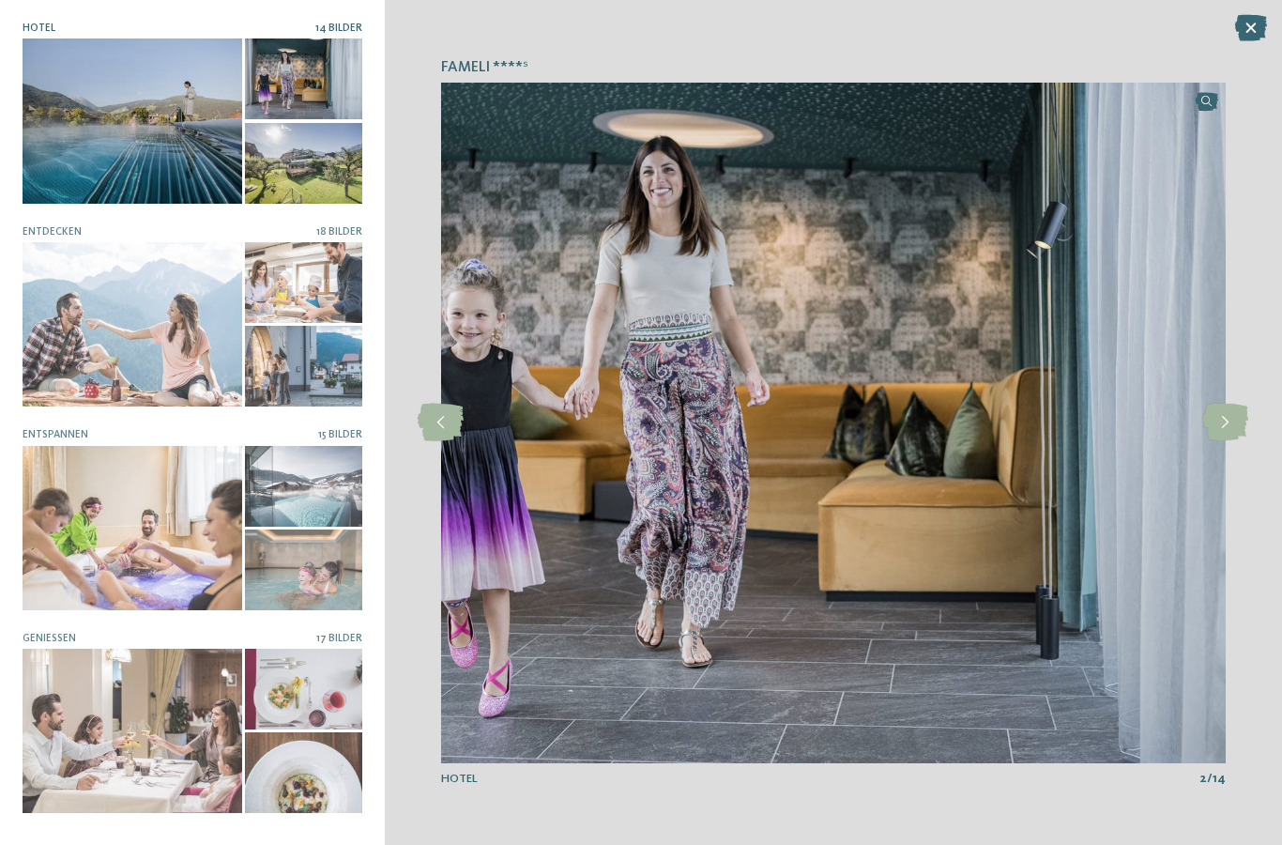
click at [1222, 417] on icon at bounding box center [1225, 422] width 46 height 38
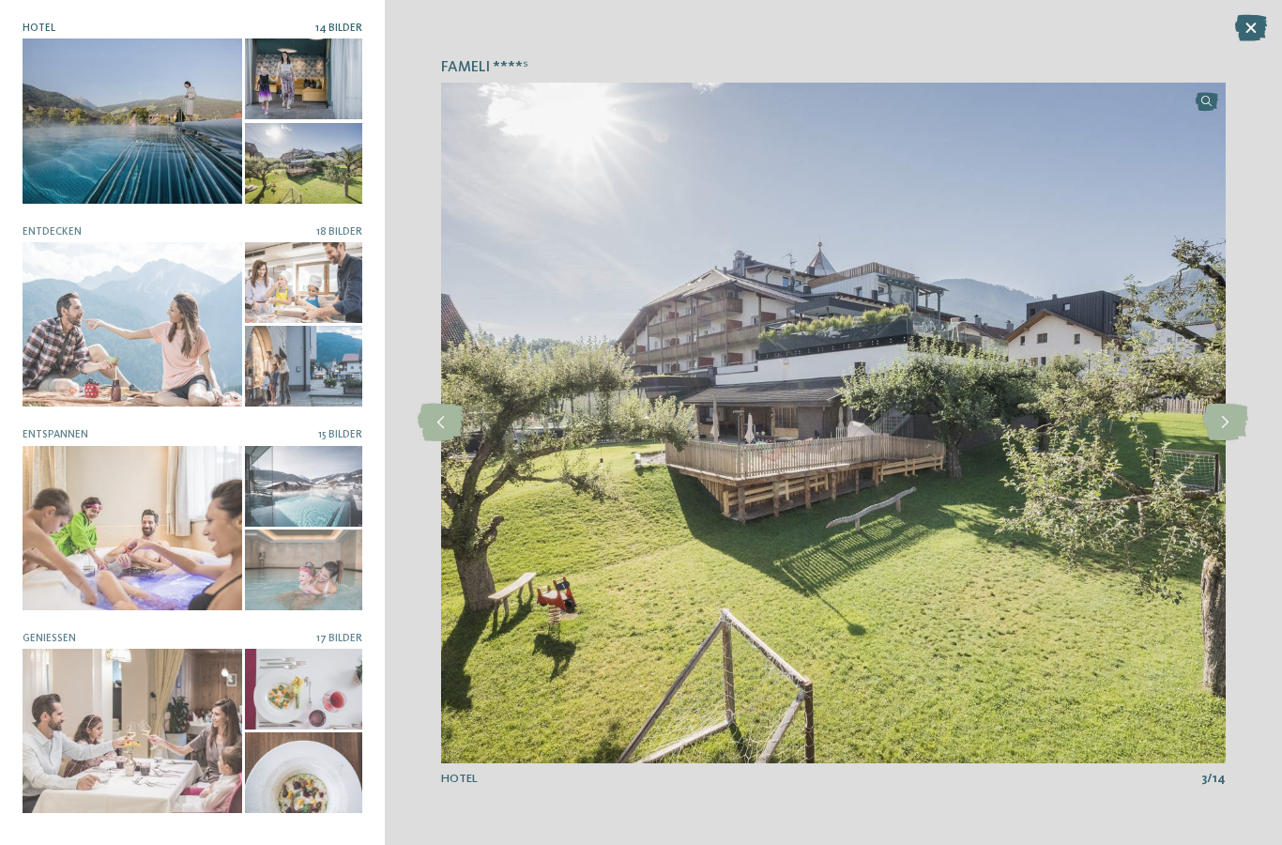
click at [1248, 40] on icon at bounding box center [1251, 28] width 32 height 26
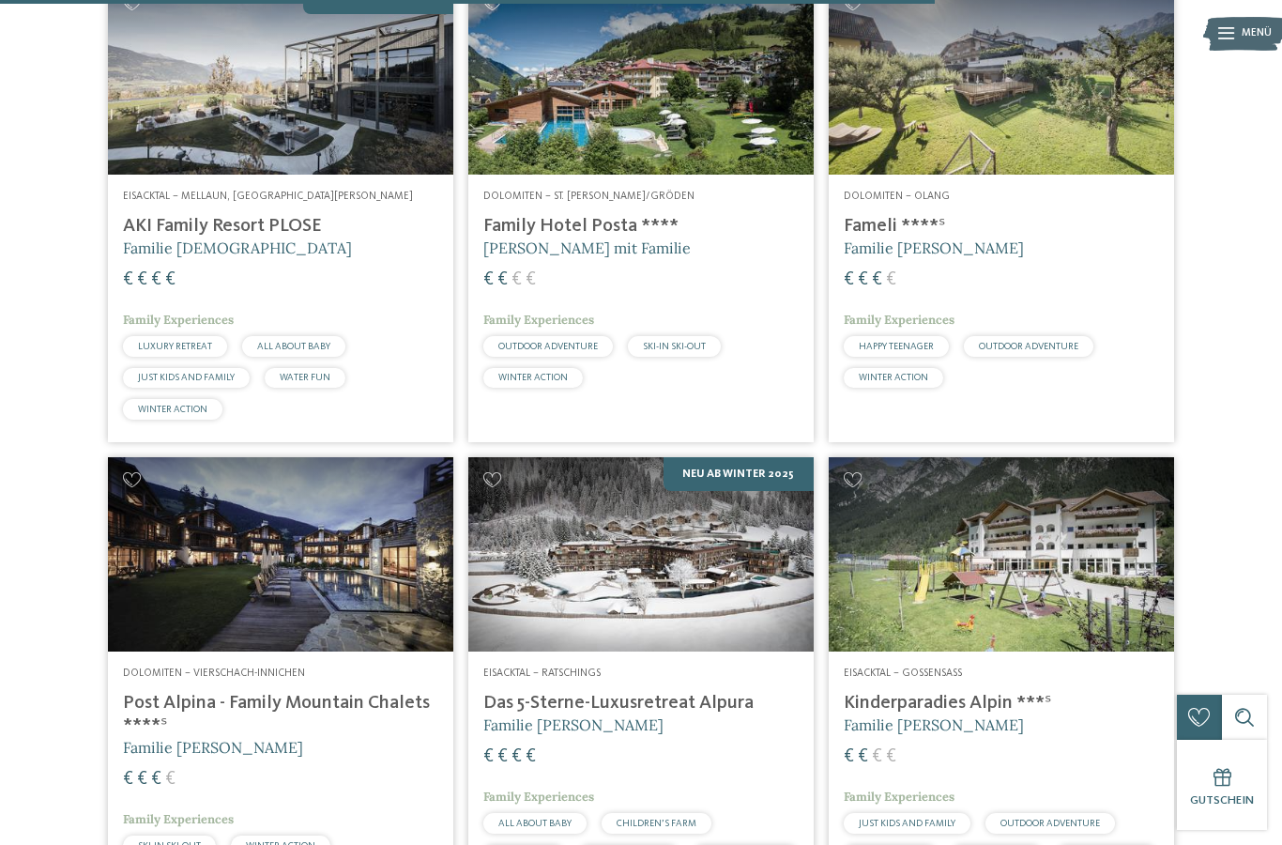
scroll to position [2491, 0]
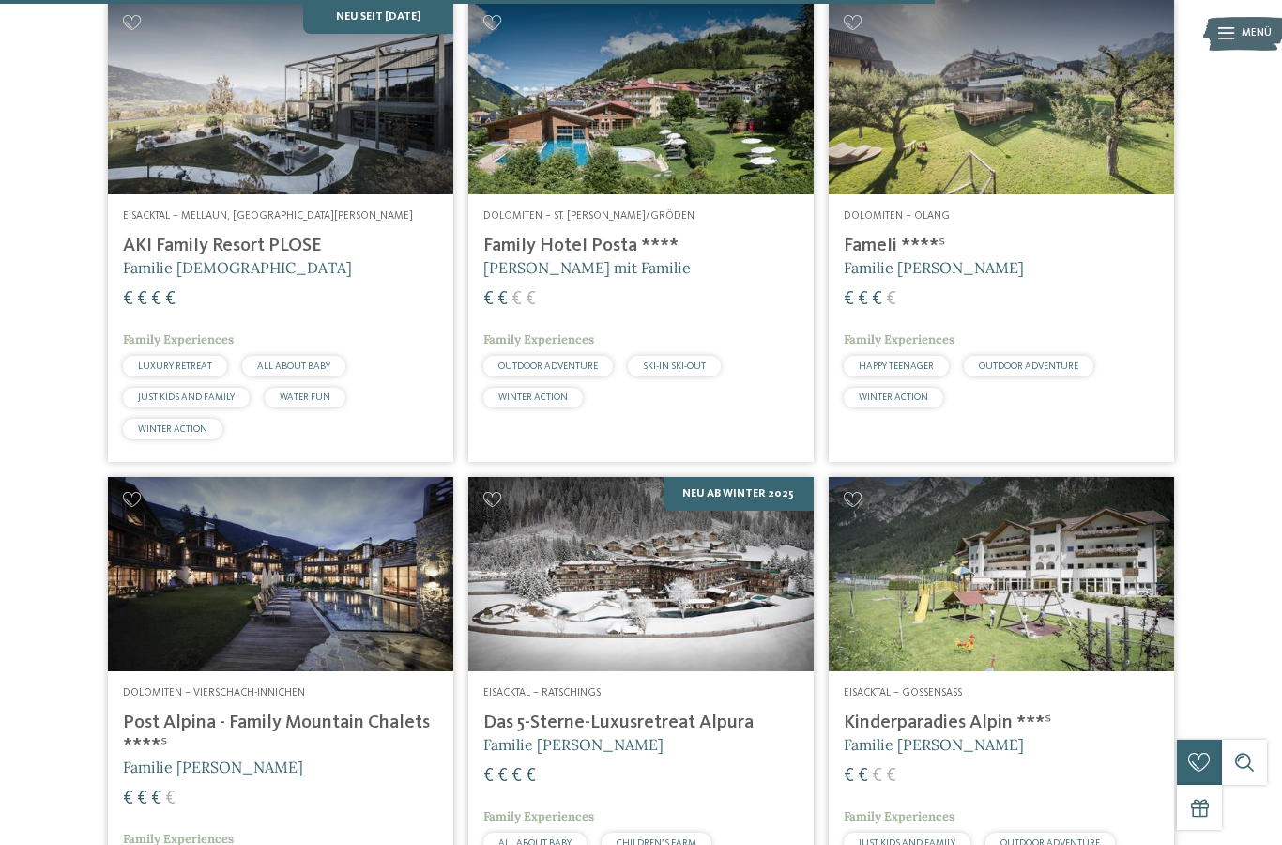
click at [1000, 733] on h4 "Kinderparadies Alpin ***ˢ" at bounding box center [1001, 722] width 315 height 23
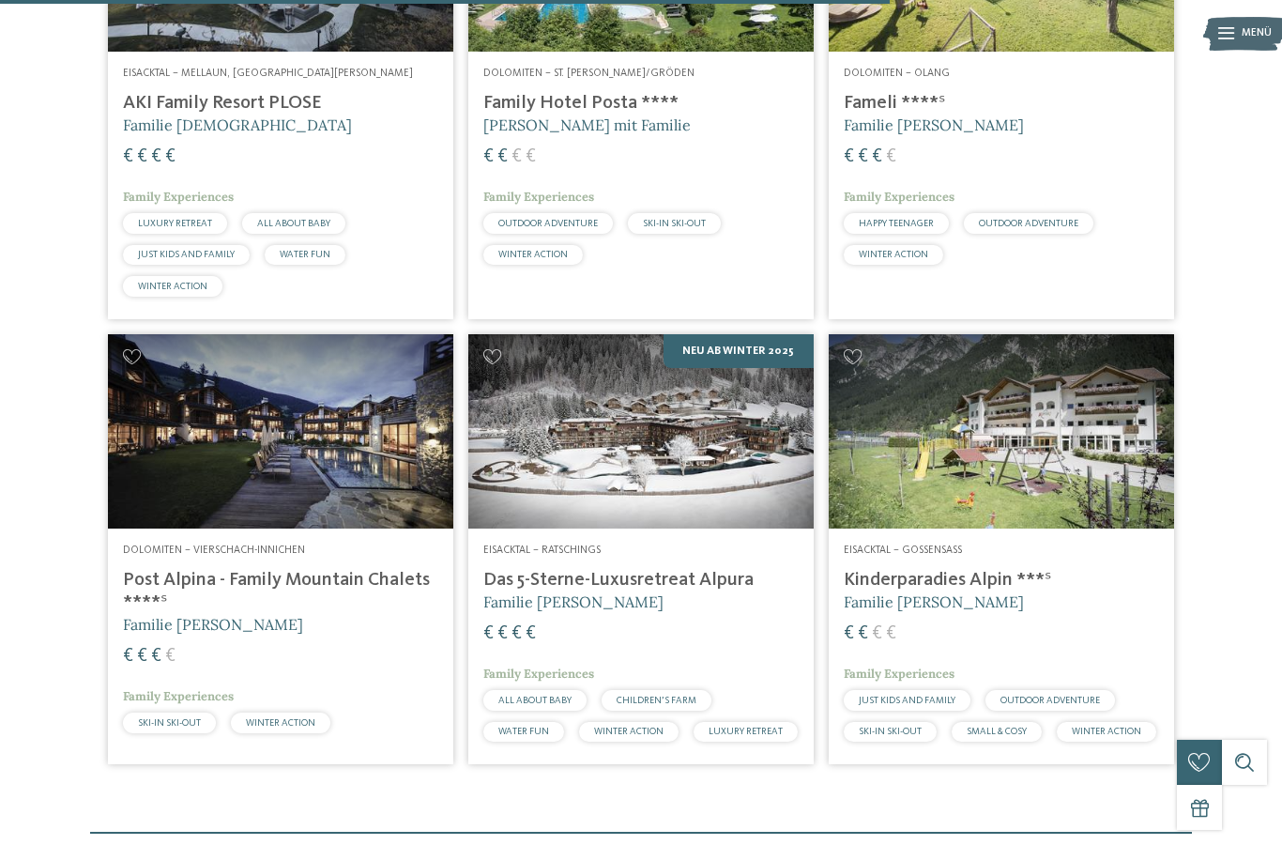
scroll to position [2423, 0]
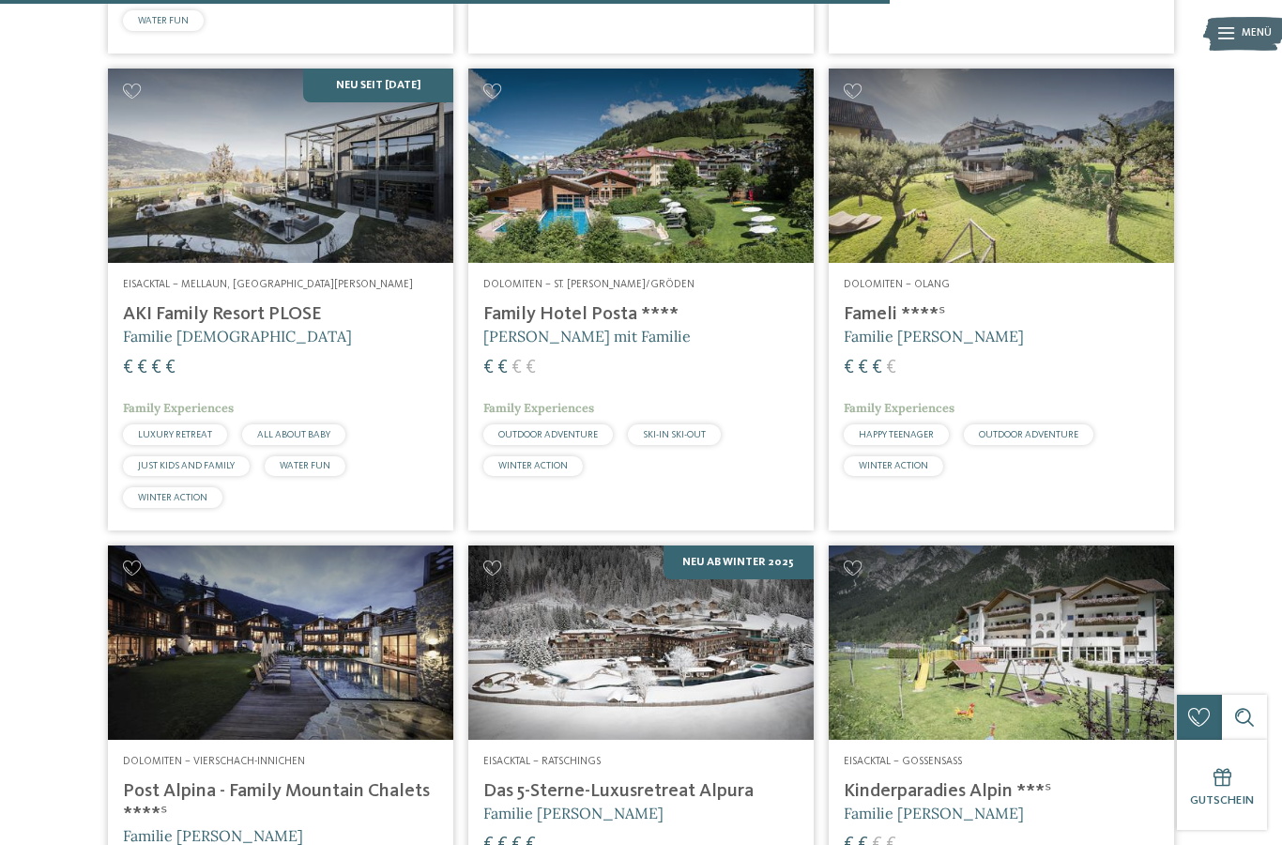
click at [626, 326] on h4 "Family Hotel Posta ****" at bounding box center [640, 314] width 315 height 23
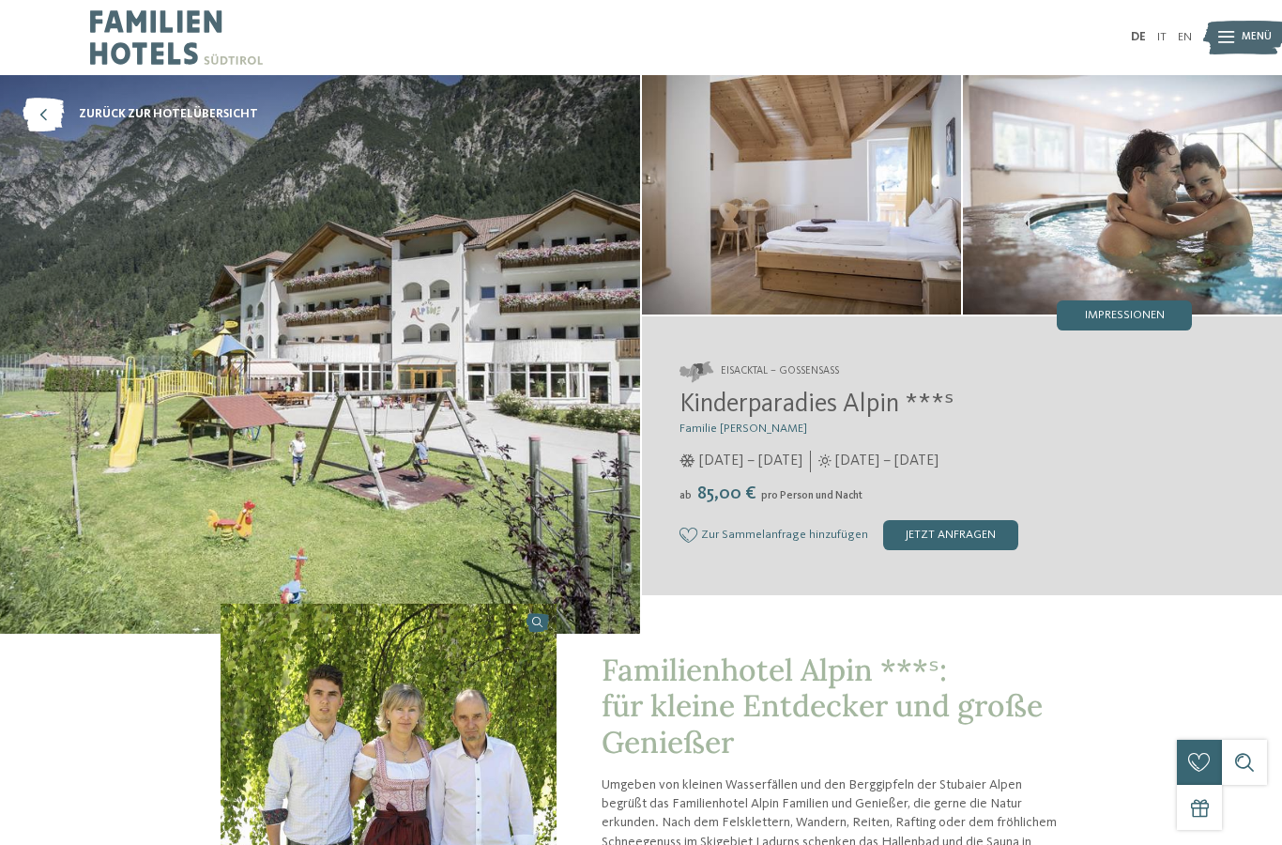
click at [1133, 341] on div "Eisacktal – Gossensass Kinderparadies Alpin ***ˢ Familie Außerhofer 05.12.2024 …" at bounding box center [962, 456] width 640 height 264
click at [1138, 322] on span "Impressionen" at bounding box center [1125, 316] width 80 height 12
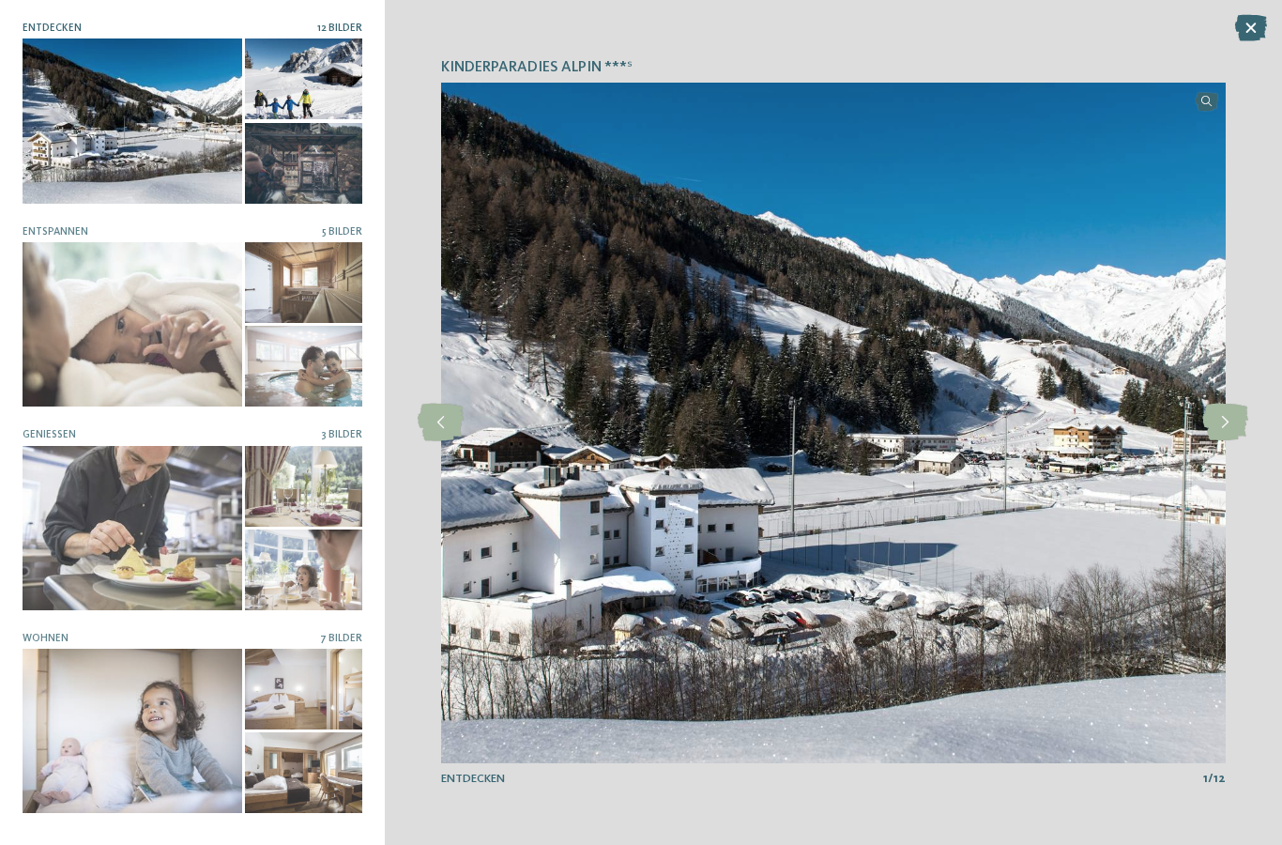
click at [1227, 415] on icon at bounding box center [1225, 422] width 46 height 38
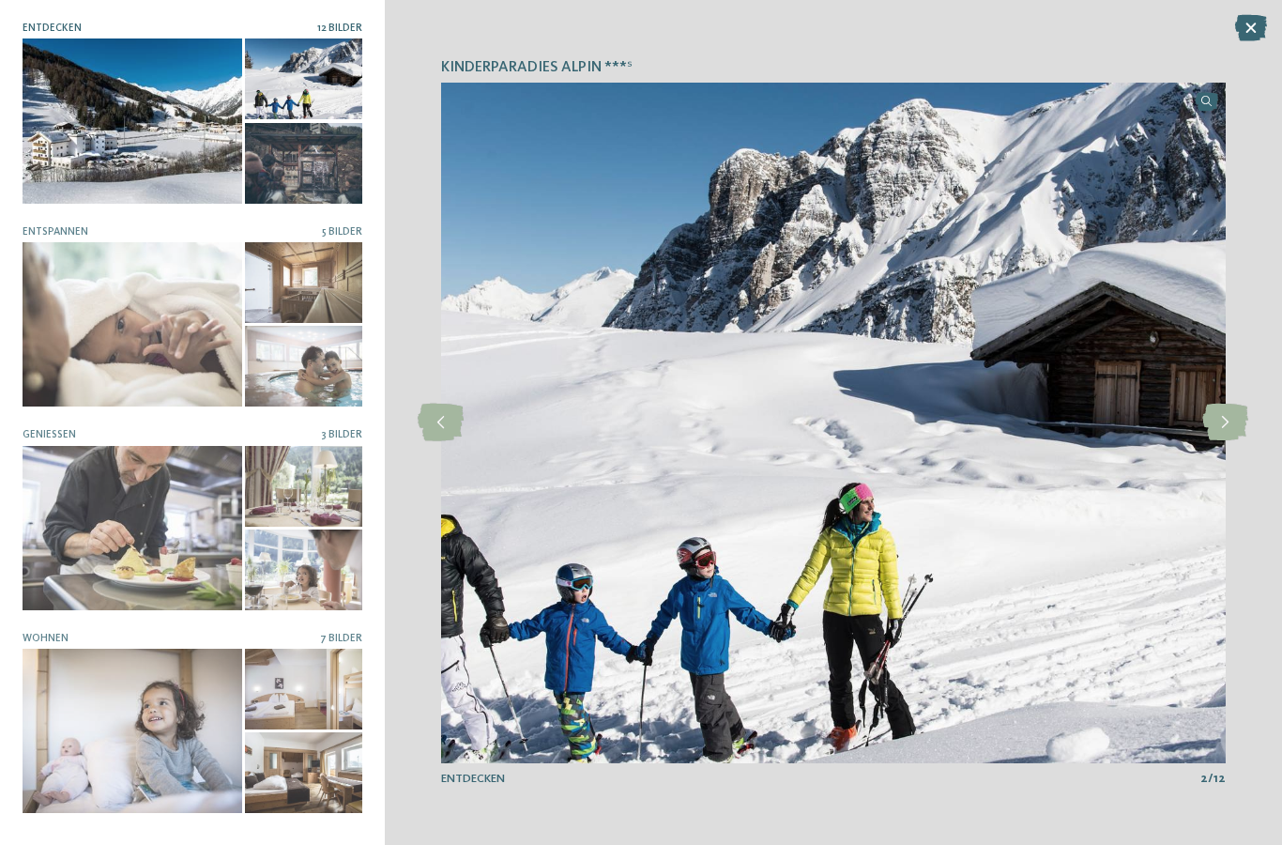
click at [1223, 426] on icon at bounding box center [1225, 422] width 46 height 38
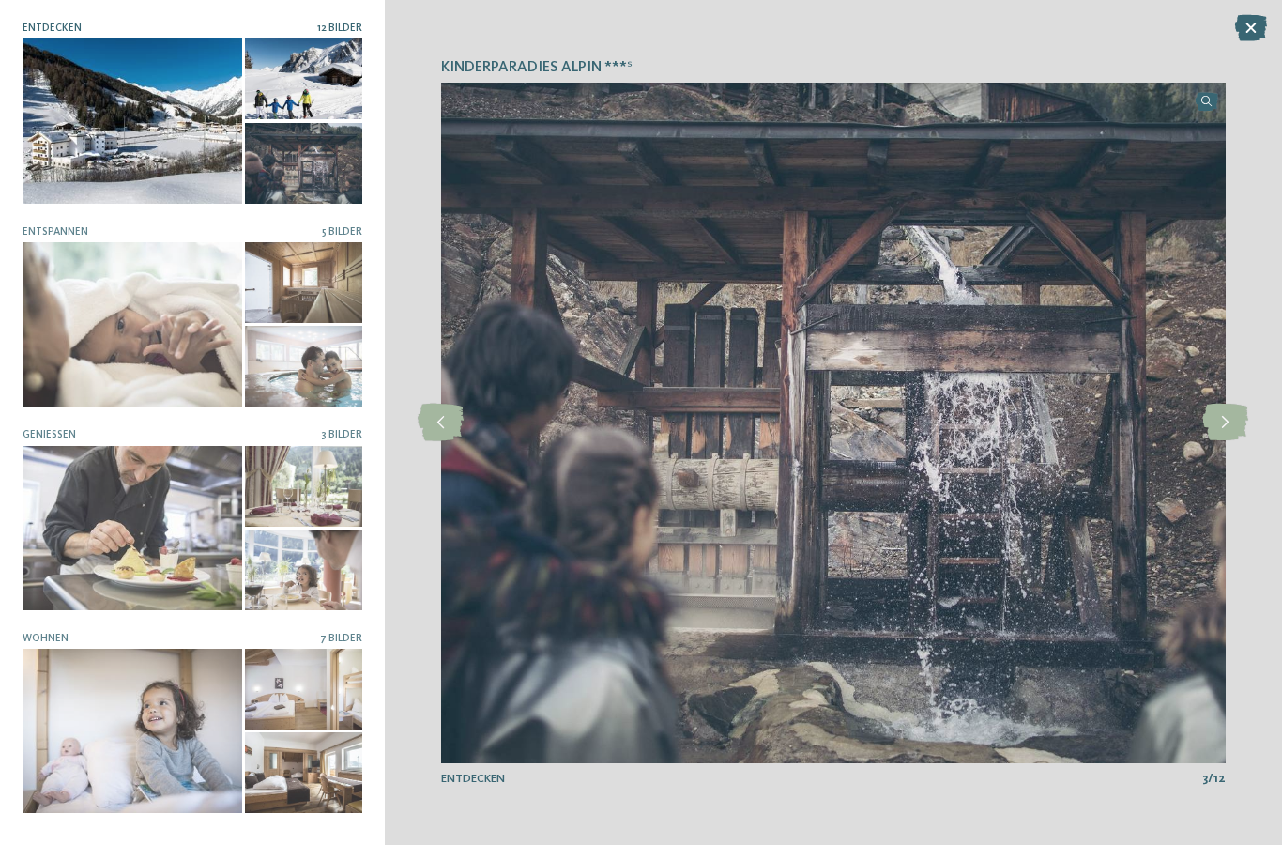
click at [1216, 428] on icon at bounding box center [1225, 422] width 46 height 38
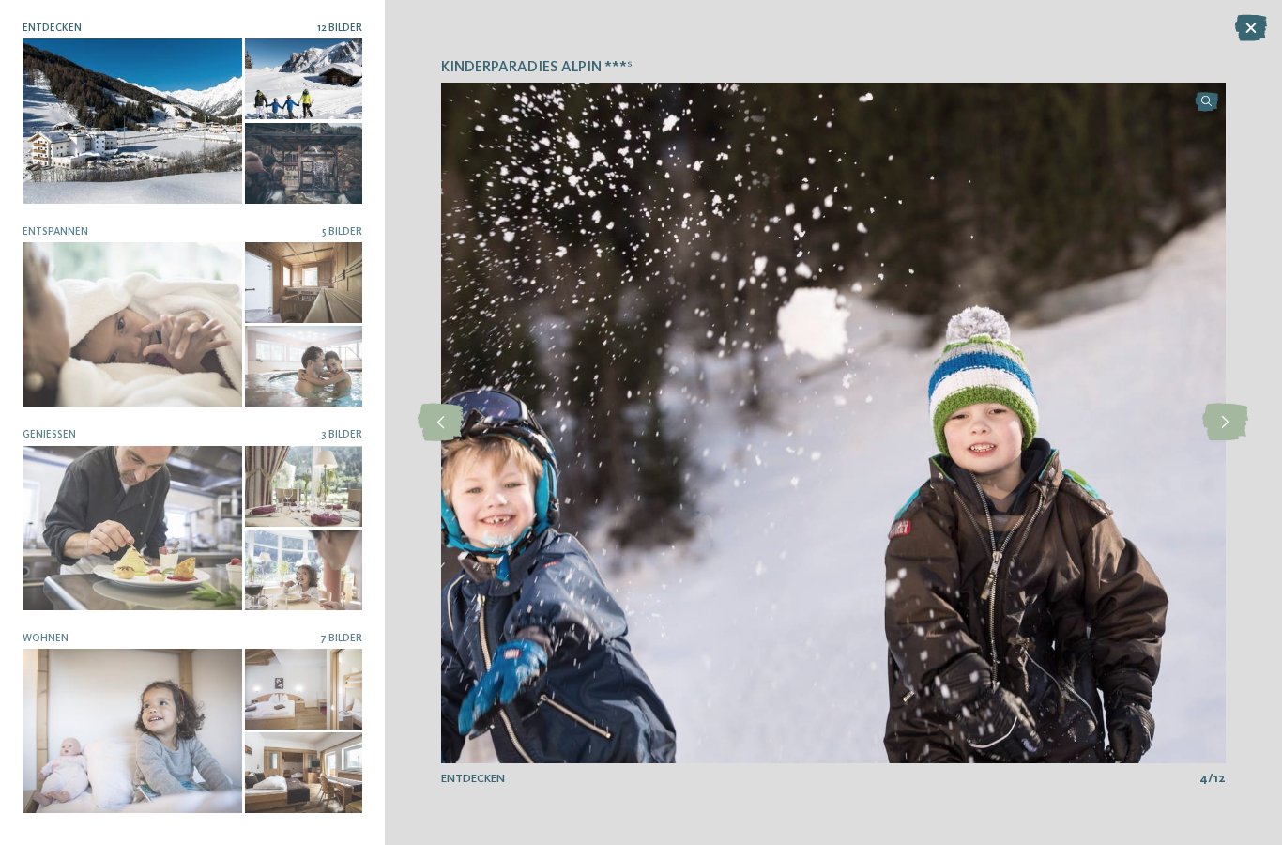
click at [1213, 430] on icon at bounding box center [1225, 422] width 46 height 38
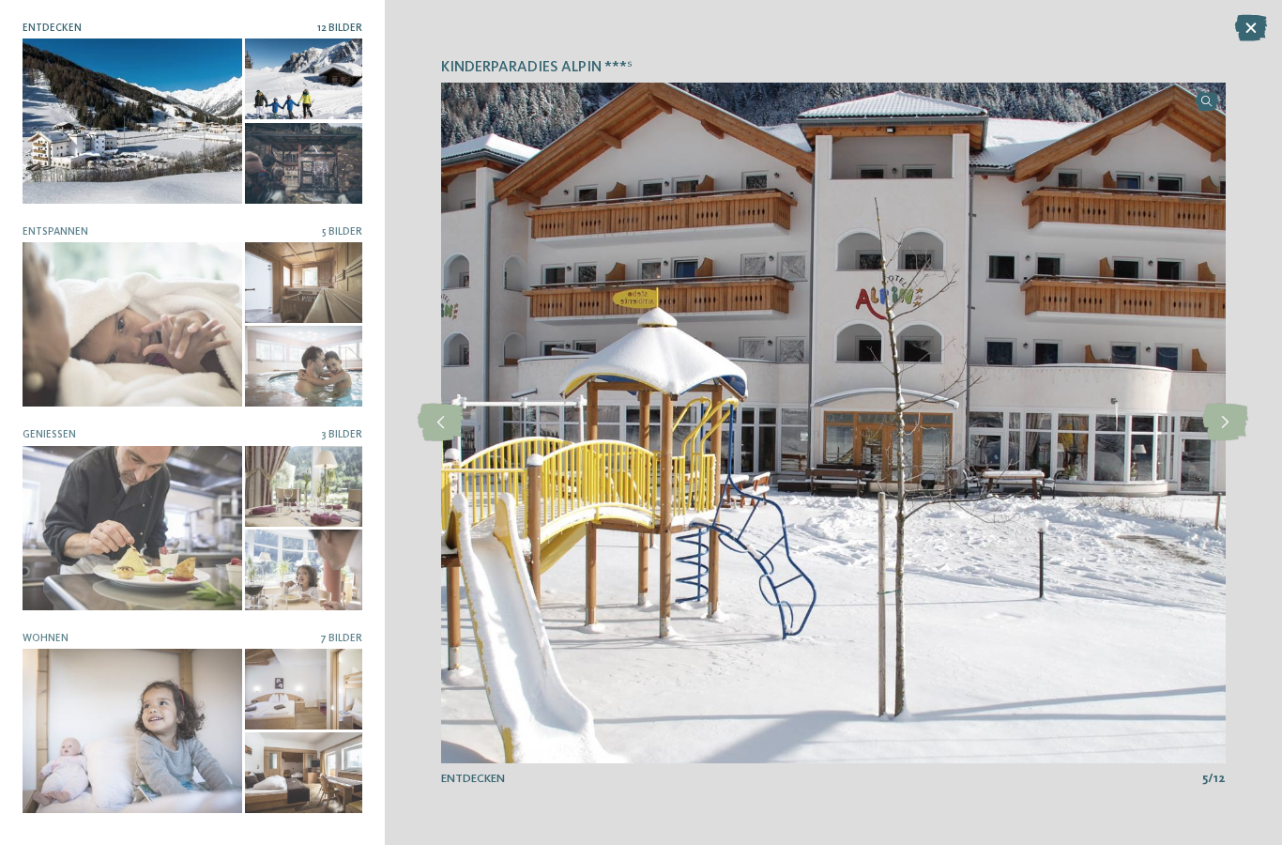
click at [1226, 427] on icon at bounding box center [1225, 422] width 46 height 38
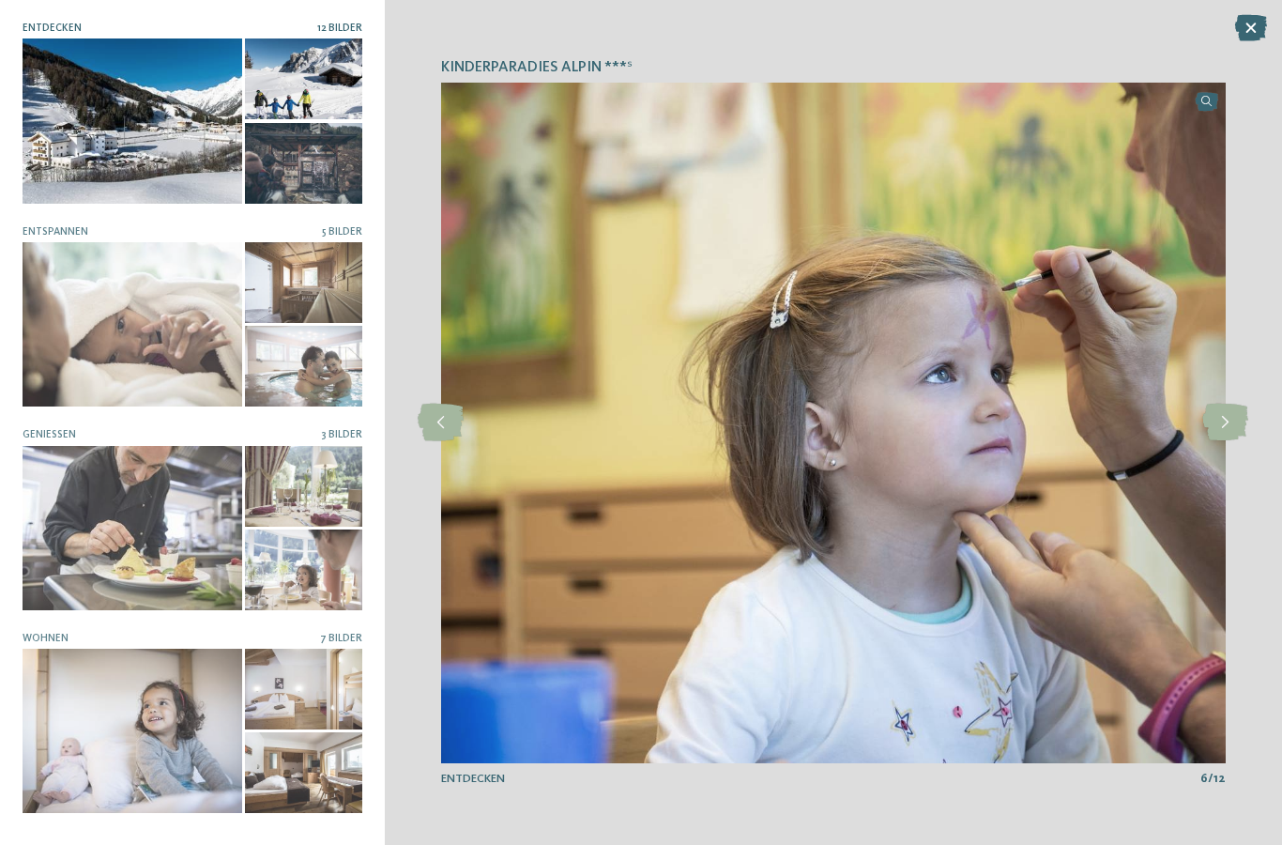
click at [1221, 422] on icon at bounding box center [1225, 422] width 46 height 38
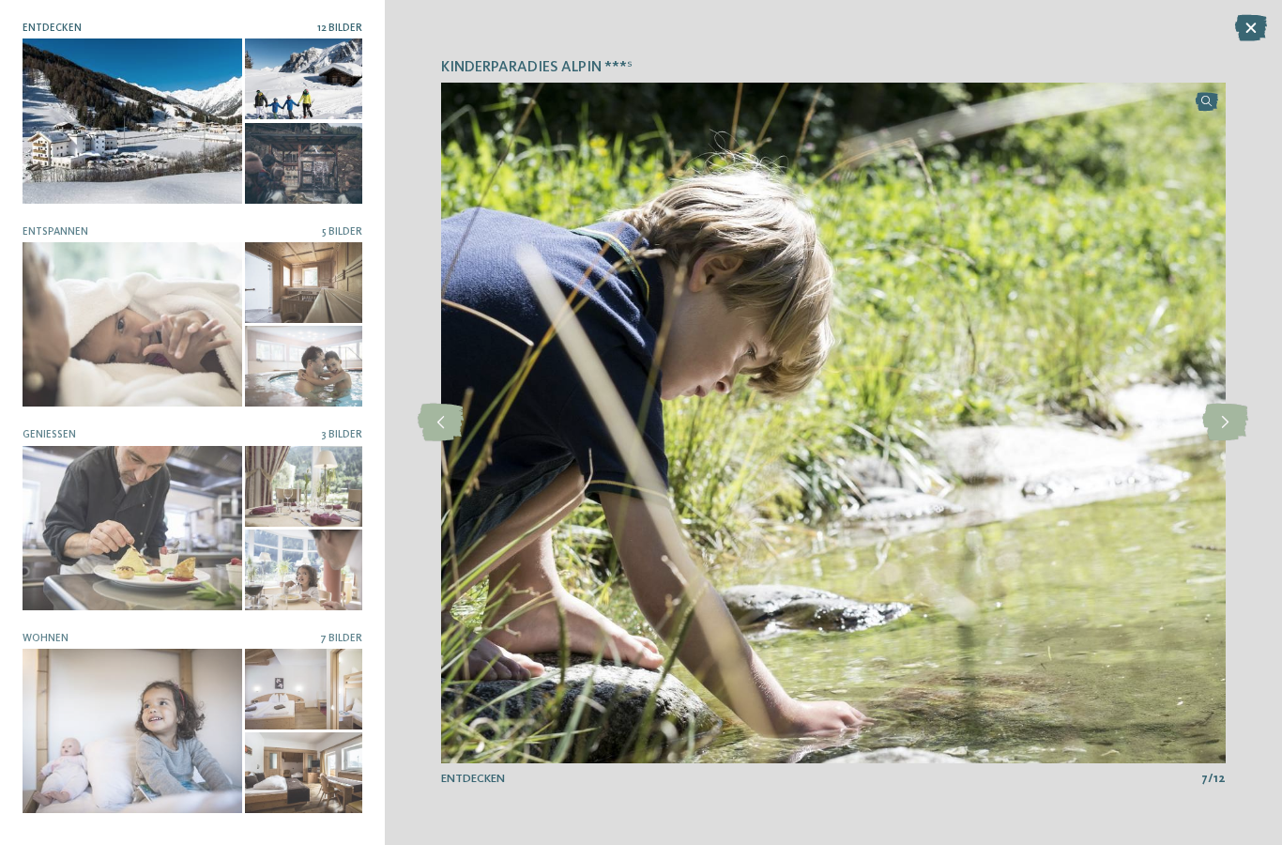
click at [1220, 432] on icon at bounding box center [1225, 422] width 46 height 38
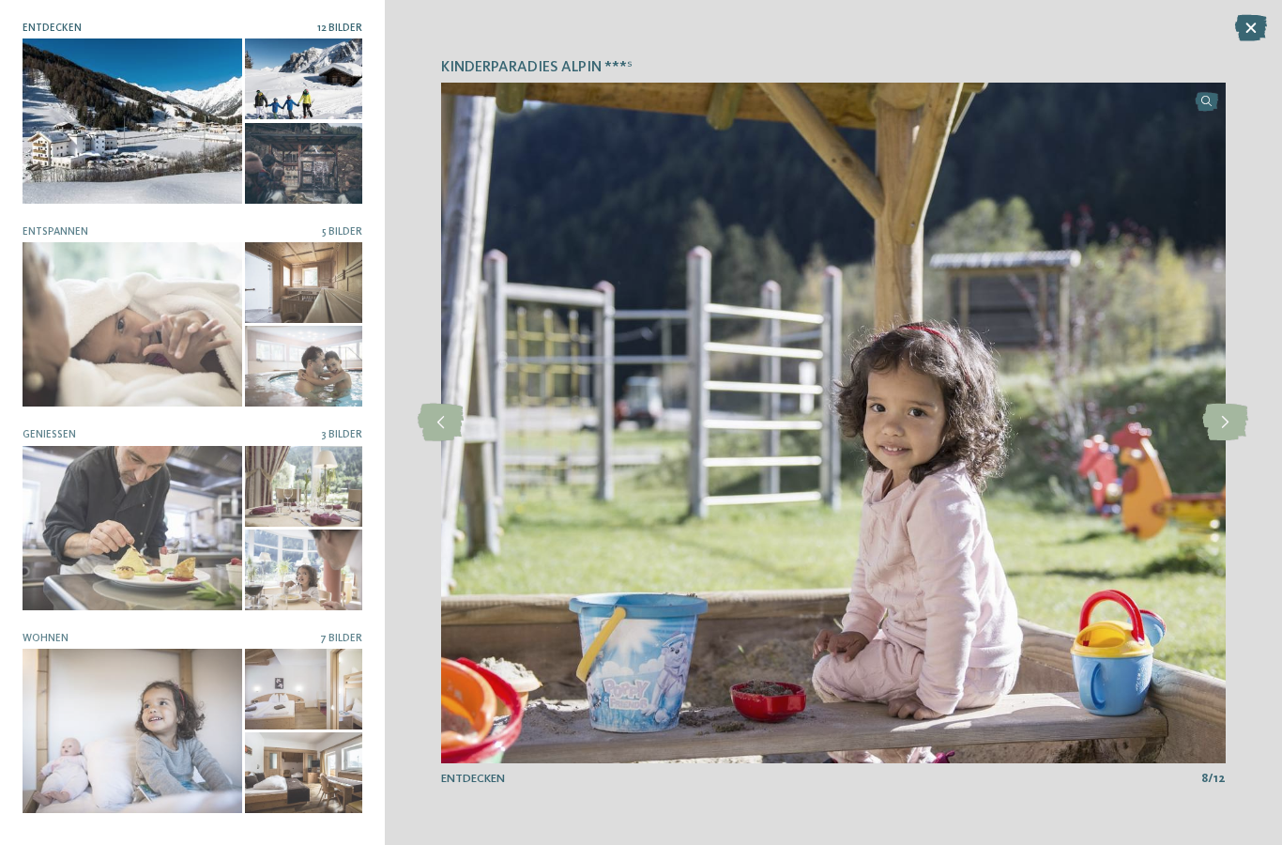
click at [1212, 428] on icon at bounding box center [1225, 422] width 46 height 38
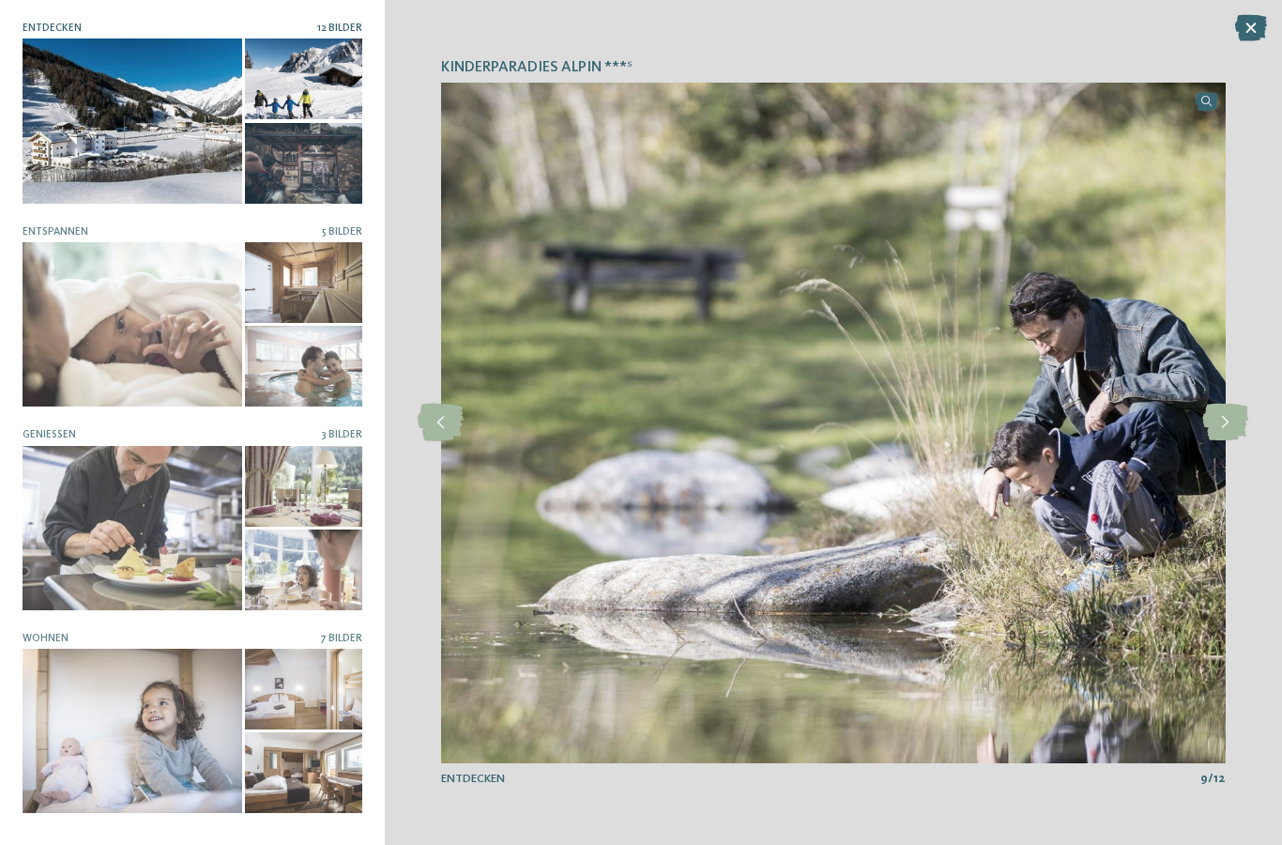
click at [1223, 425] on icon at bounding box center [1225, 422] width 46 height 38
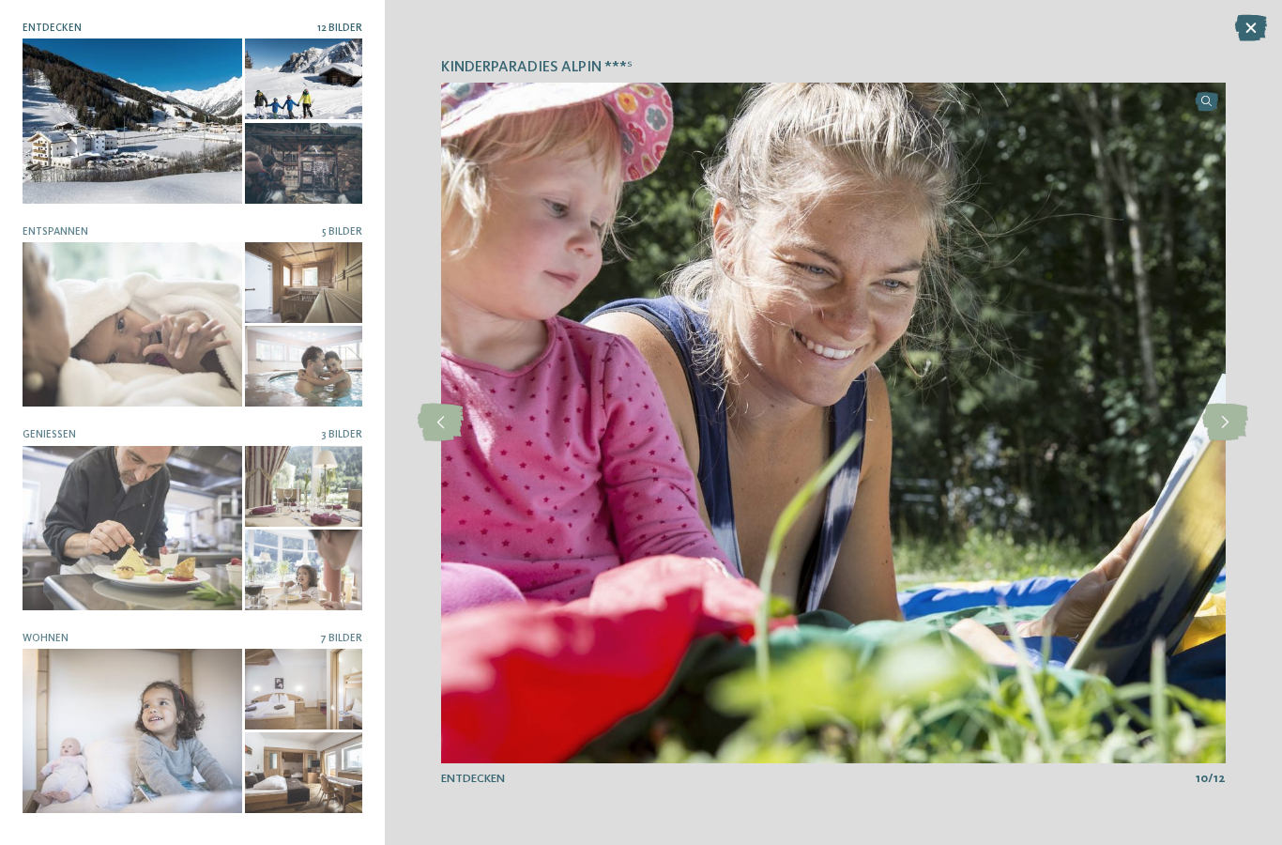
click at [1225, 422] on icon at bounding box center [1225, 422] width 46 height 38
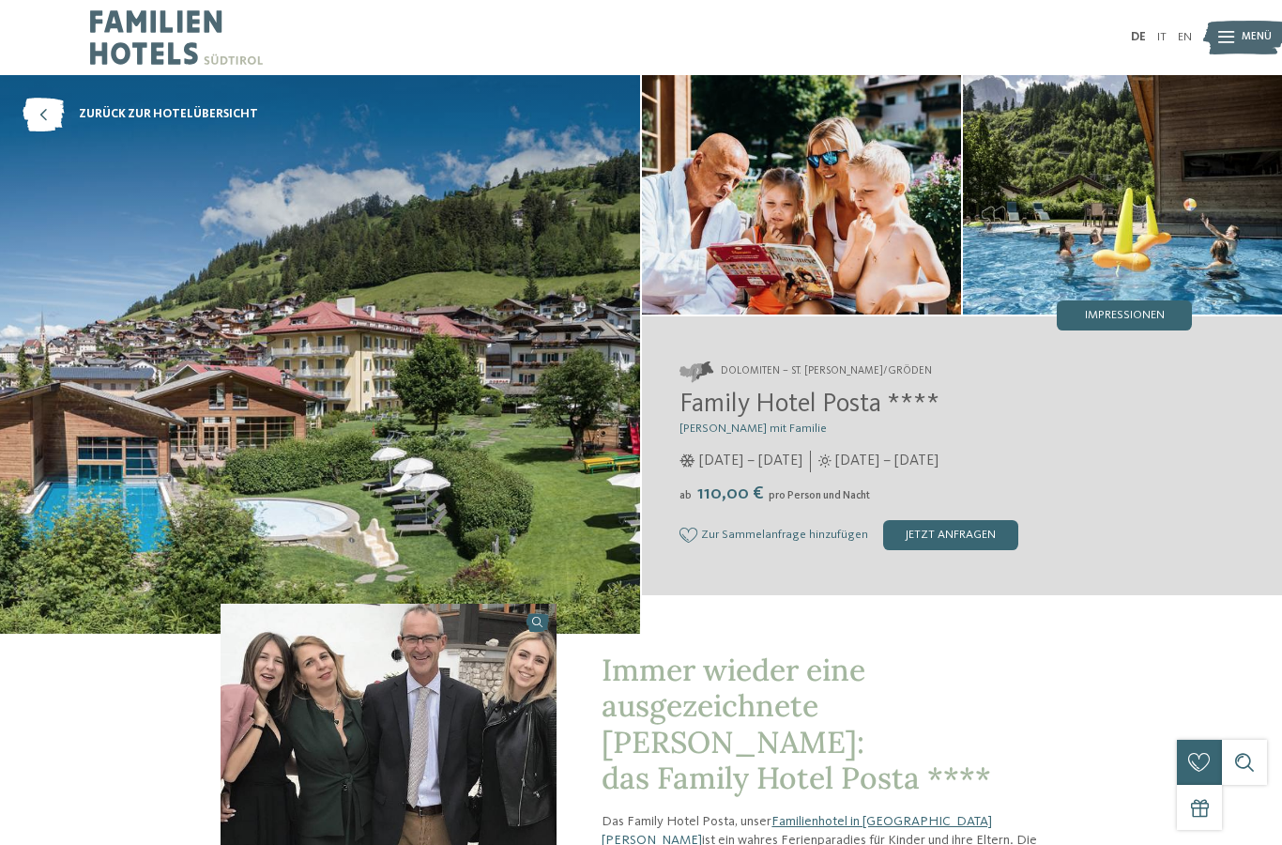
click at [1137, 312] on span "Impressionen" at bounding box center [1125, 316] width 80 height 12
click at [761, 541] on span "Zur Sammelanfrage hinzufügen" at bounding box center [784, 534] width 167 height 13
click at [1129, 320] on span "Impressionen" at bounding box center [1125, 316] width 80 height 12
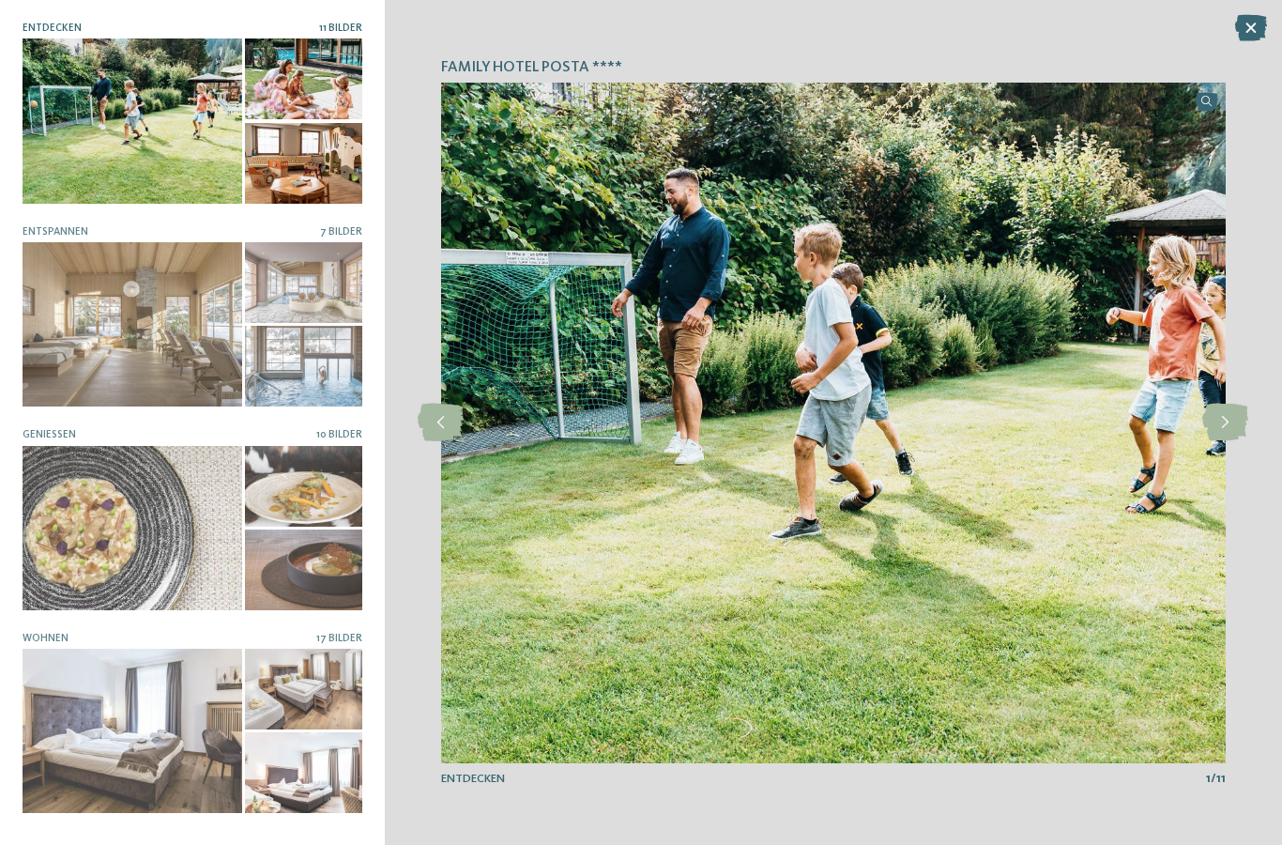
click at [144, 154] on div at bounding box center [133, 120] width 220 height 164
click at [1218, 428] on icon at bounding box center [1225, 422] width 46 height 38
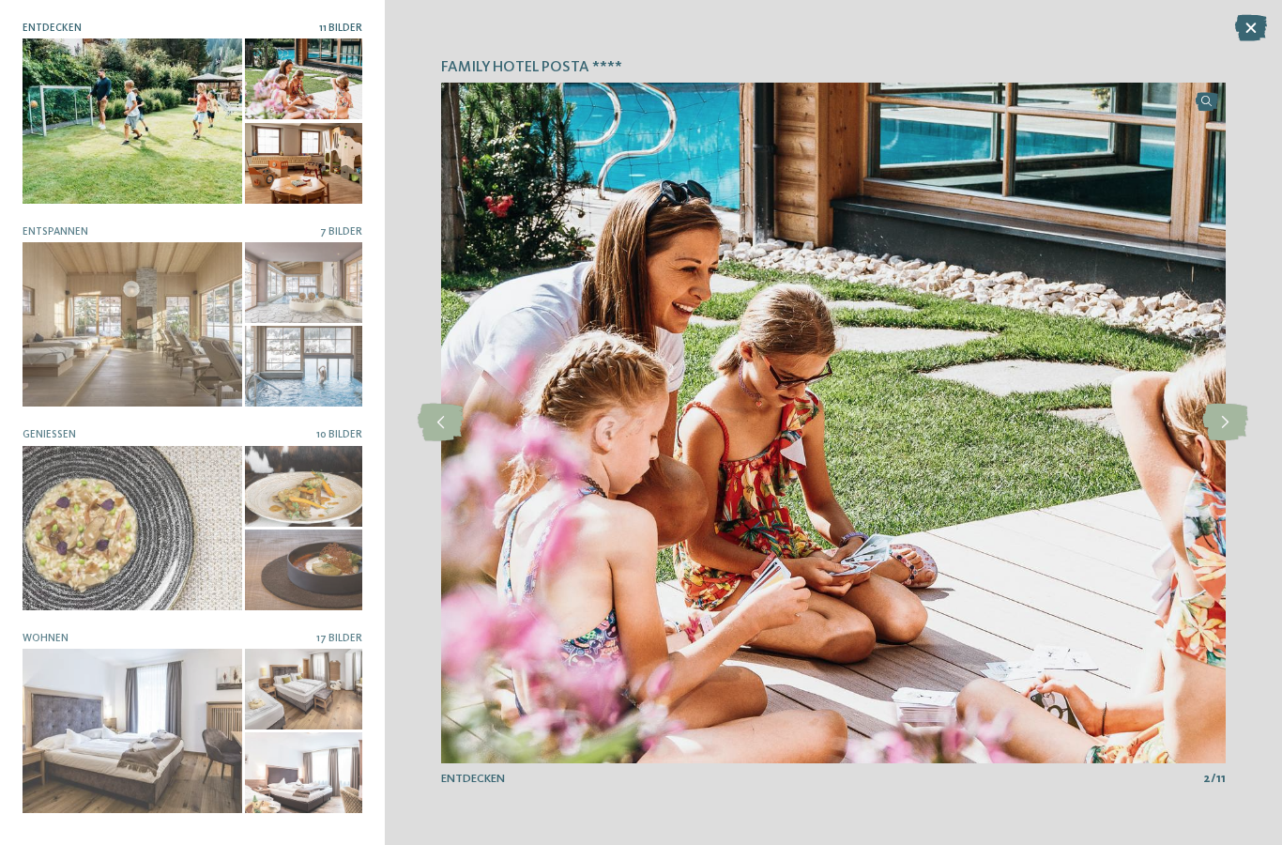
click at [1234, 422] on icon at bounding box center [1225, 422] width 46 height 38
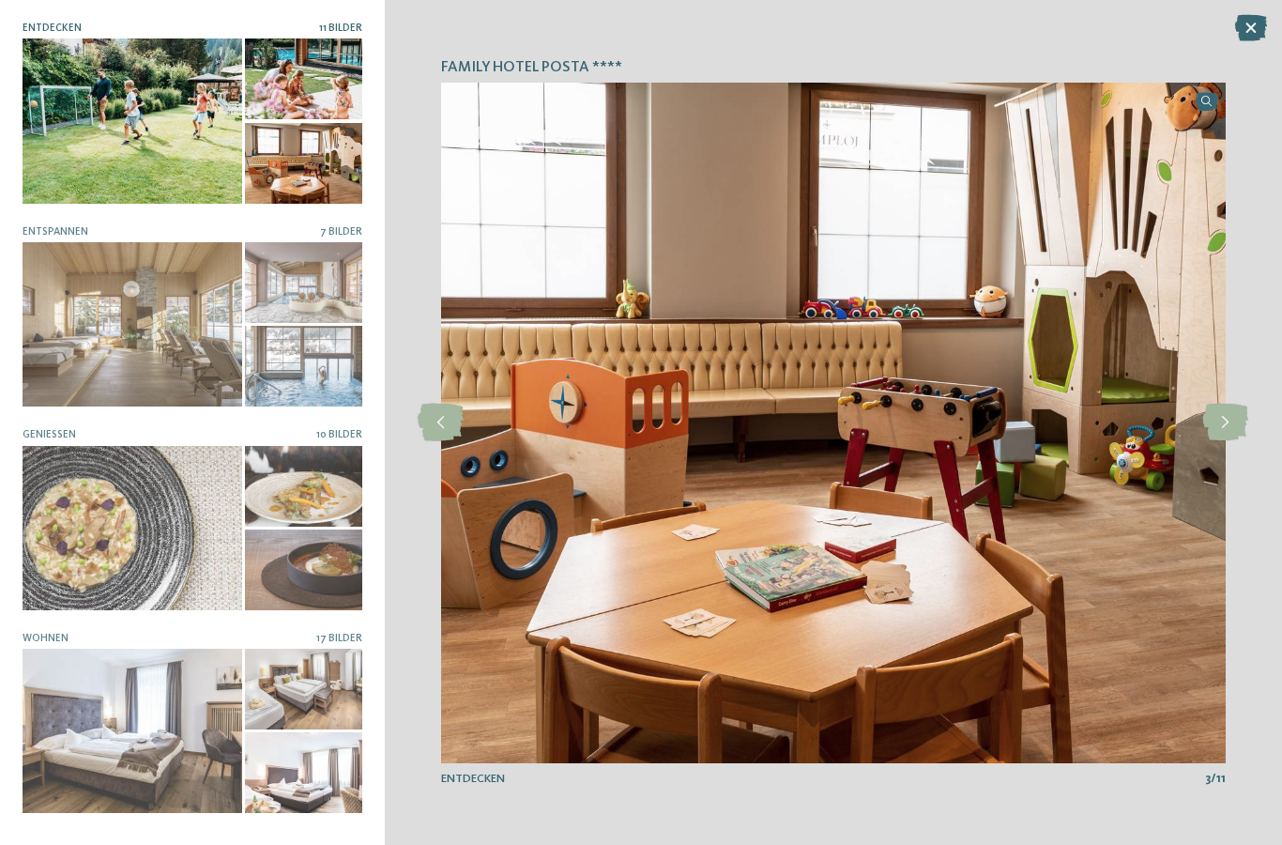
click at [1225, 427] on icon at bounding box center [1225, 422] width 46 height 38
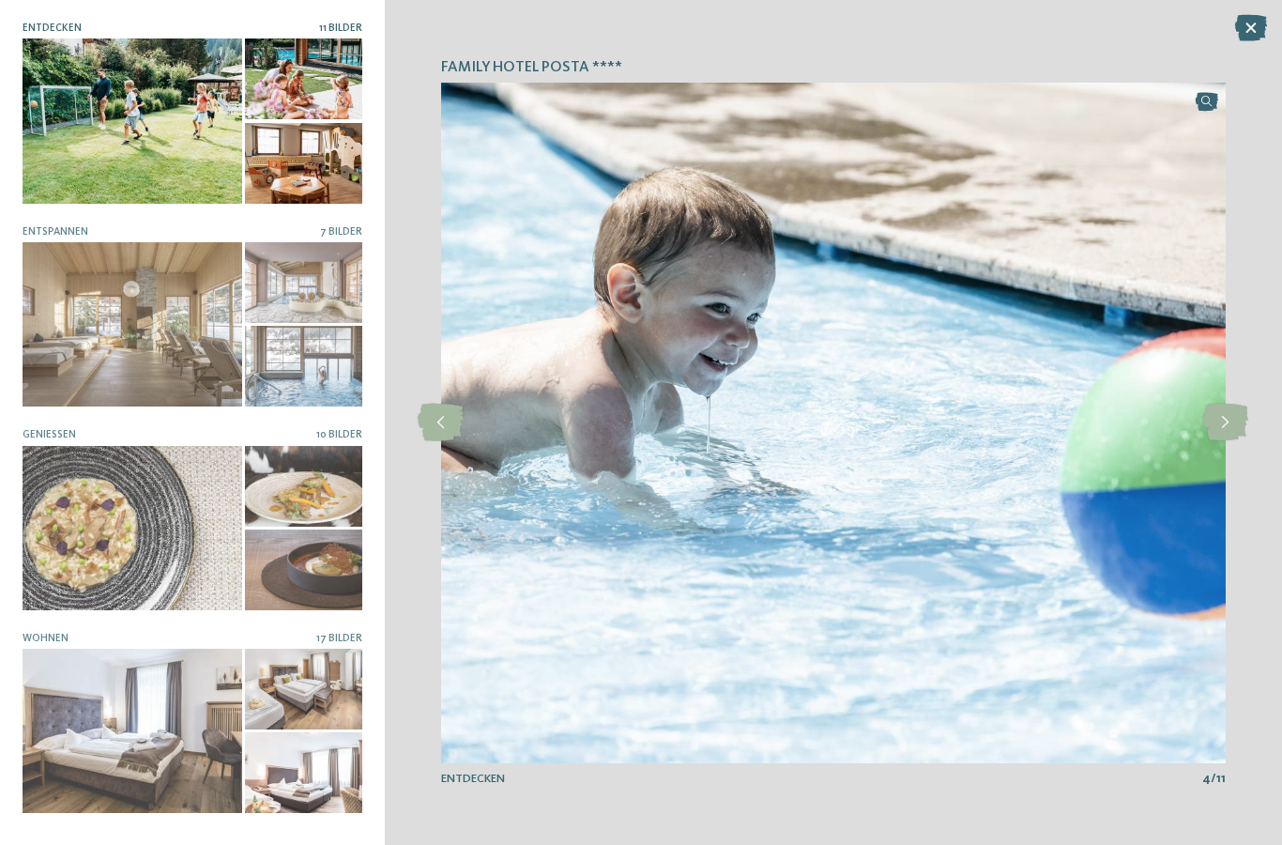
click at [1216, 425] on icon at bounding box center [1225, 422] width 46 height 38
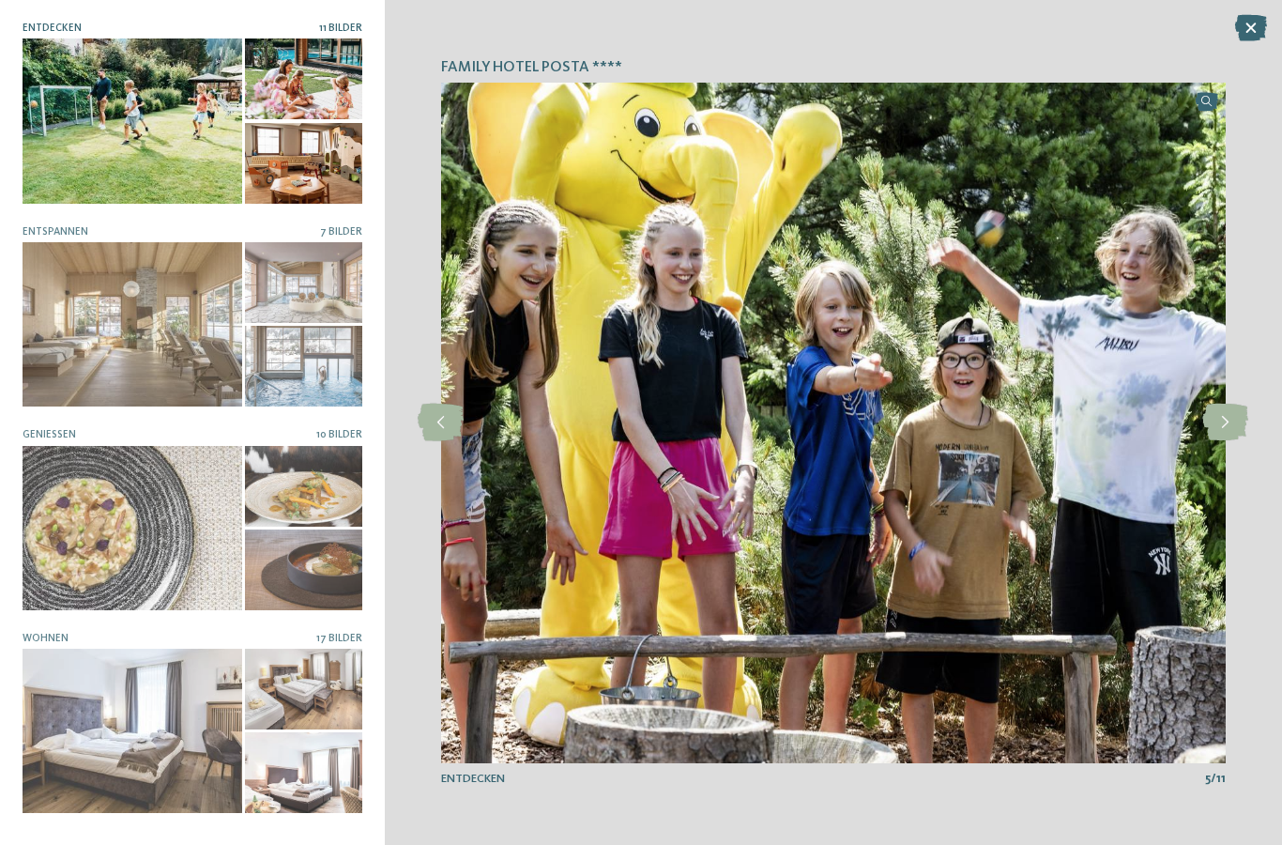
click at [1225, 425] on icon at bounding box center [1225, 422] width 46 height 38
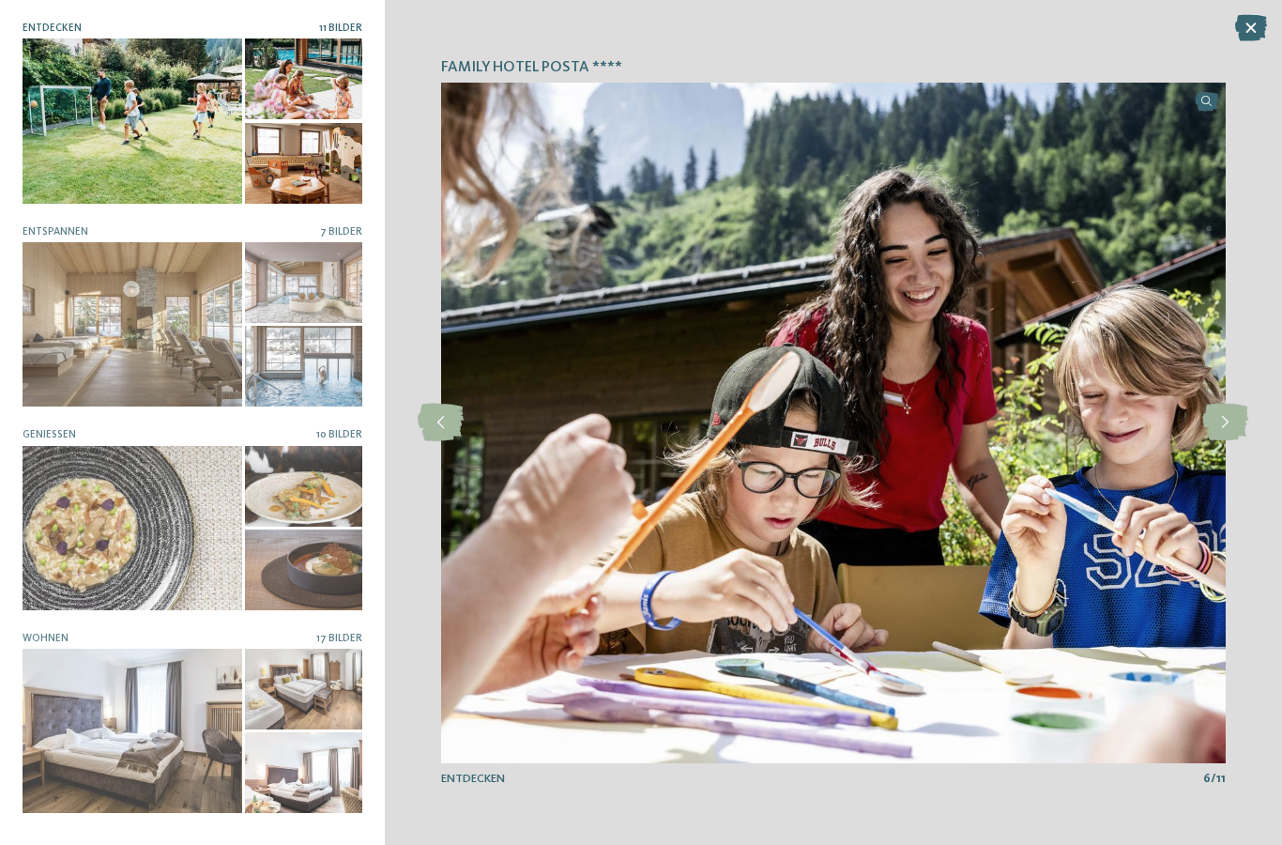
click at [1220, 418] on icon at bounding box center [1225, 422] width 46 height 38
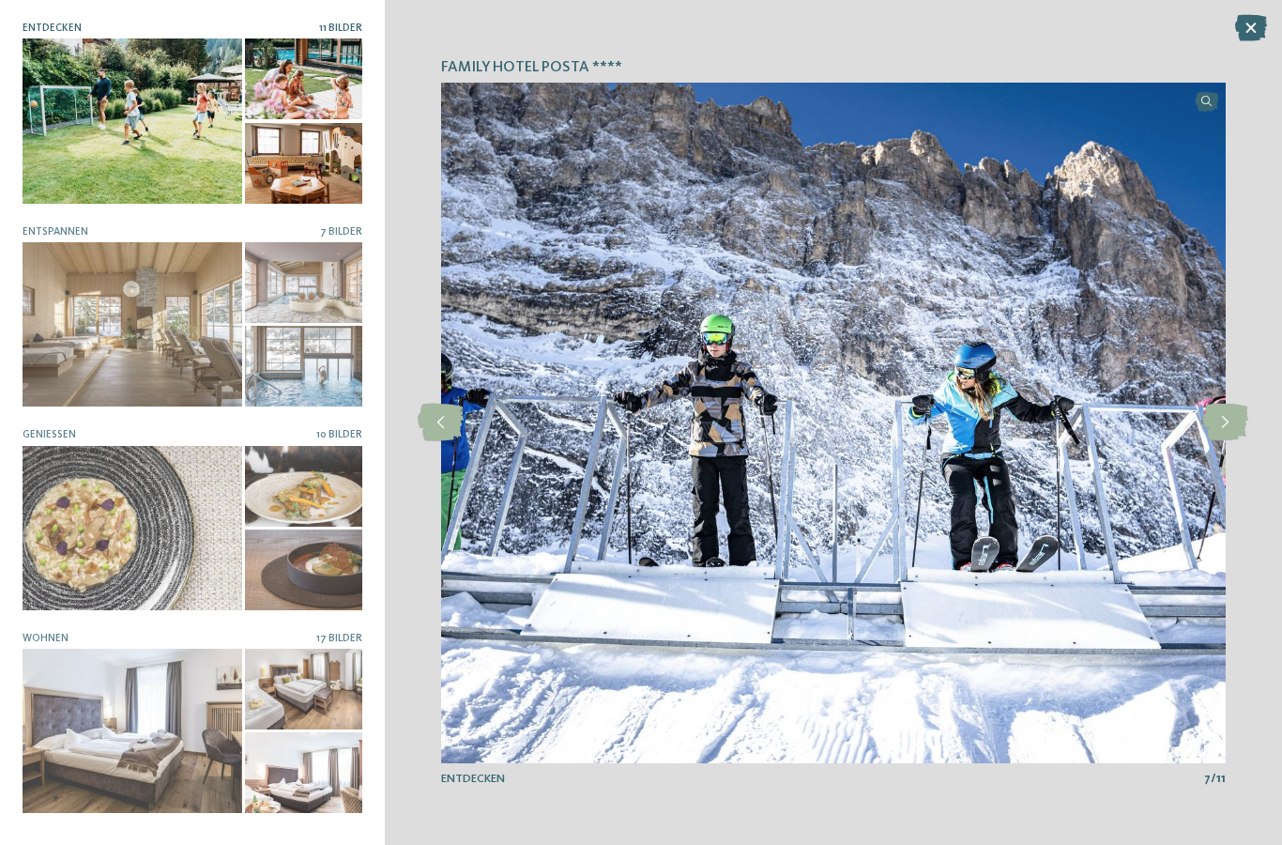
click at [1228, 429] on icon at bounding box center [1225, 422] width 46 height 38
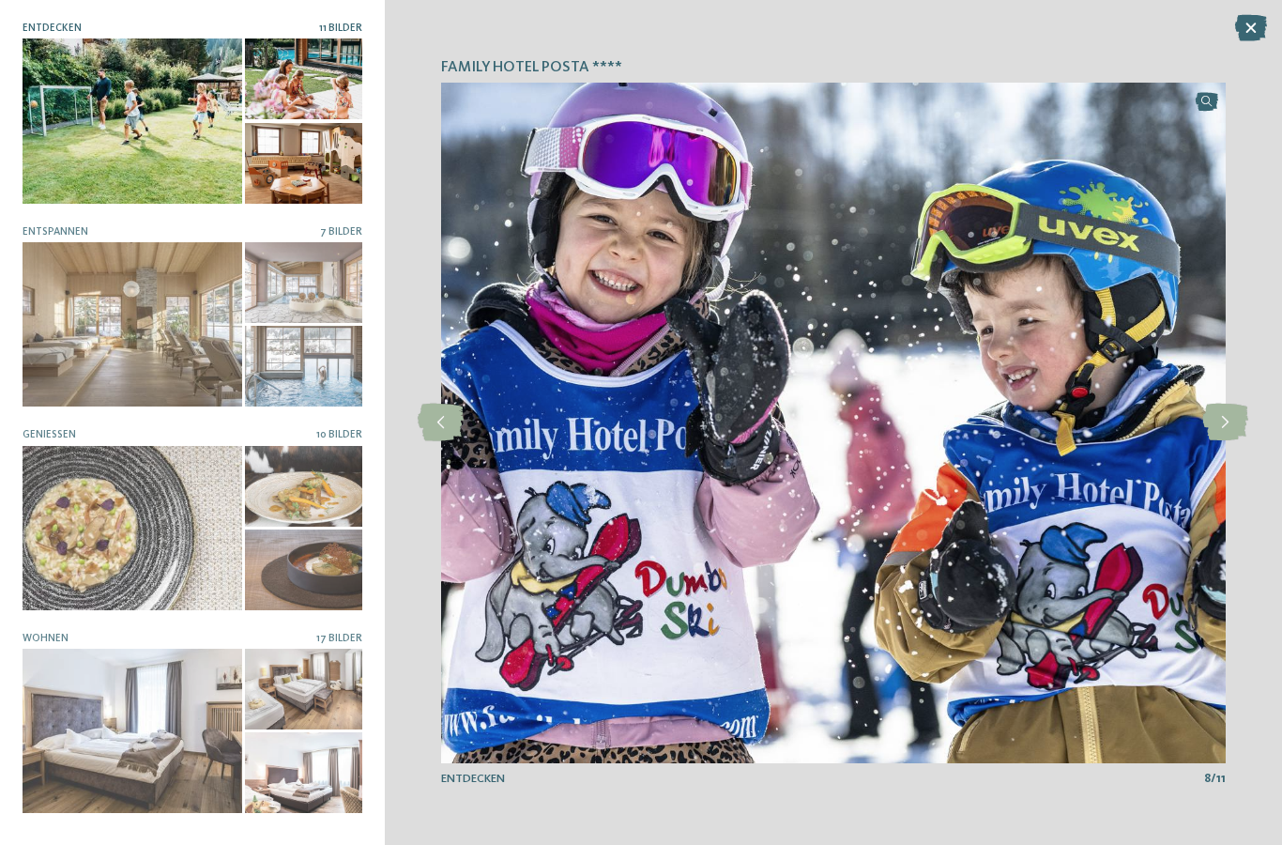
click at [1239, 434] on icon at bounding box center [1225, 422] width 46 height 38
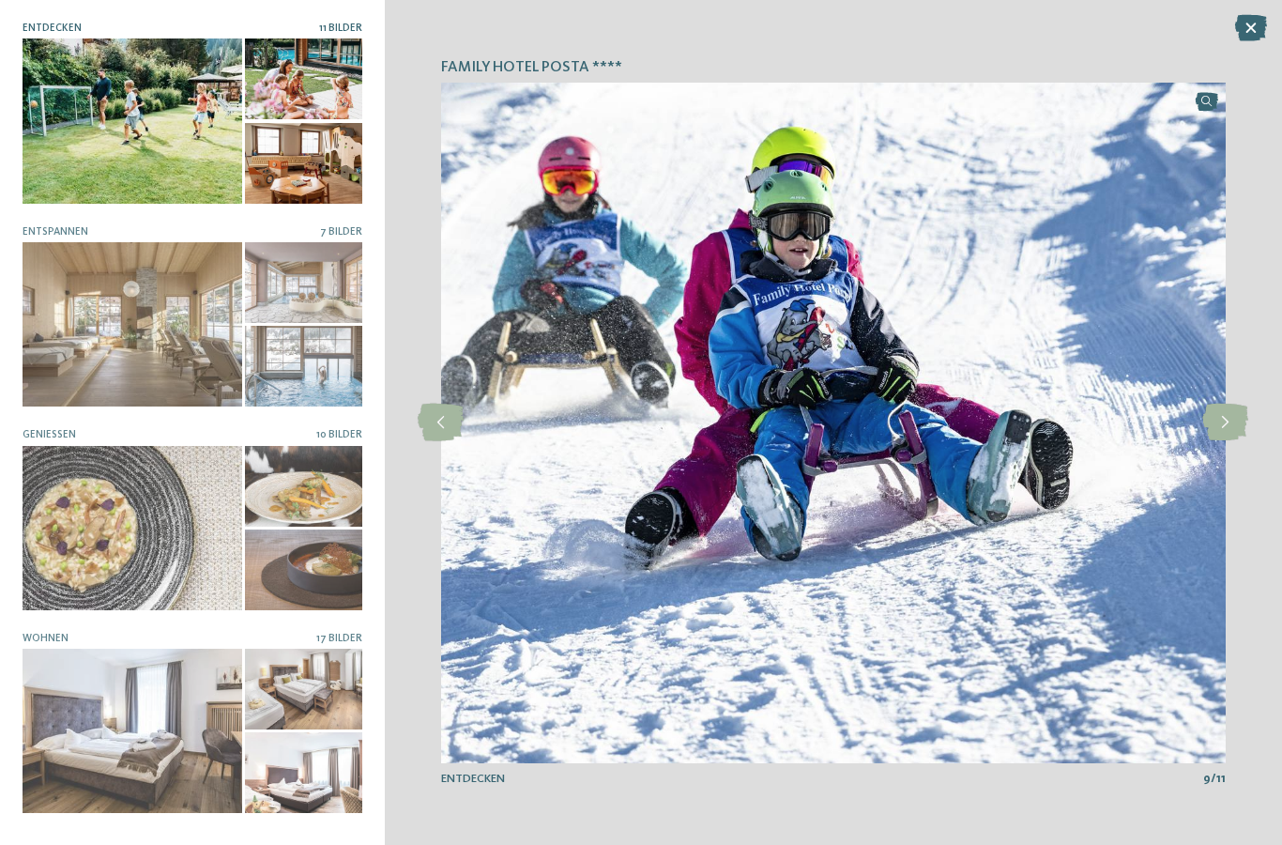
click at [1223, 418] on icon at bounding box center [1225, 422] width 46 height 38
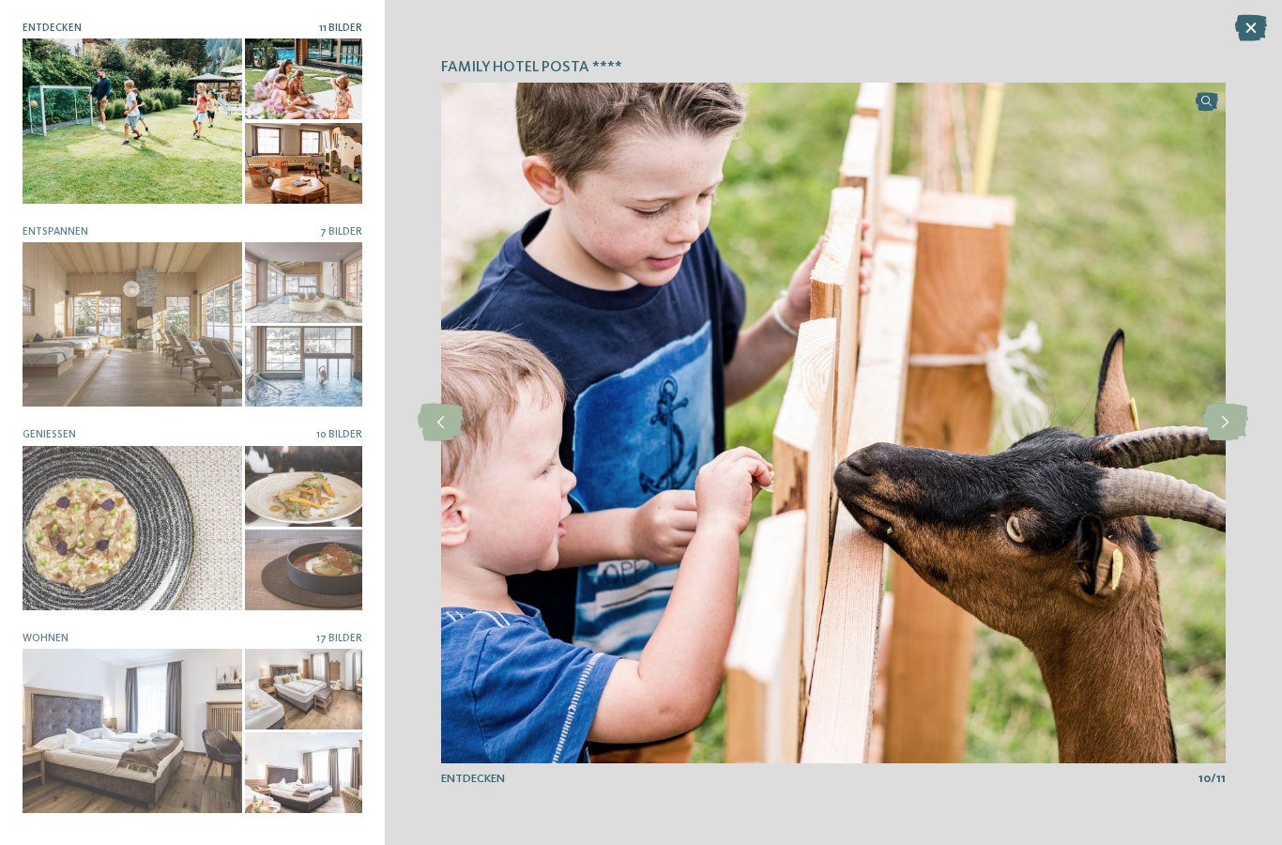
click at [1222, 418] on icon at bounding box center [1225, 422] width 46 height 38
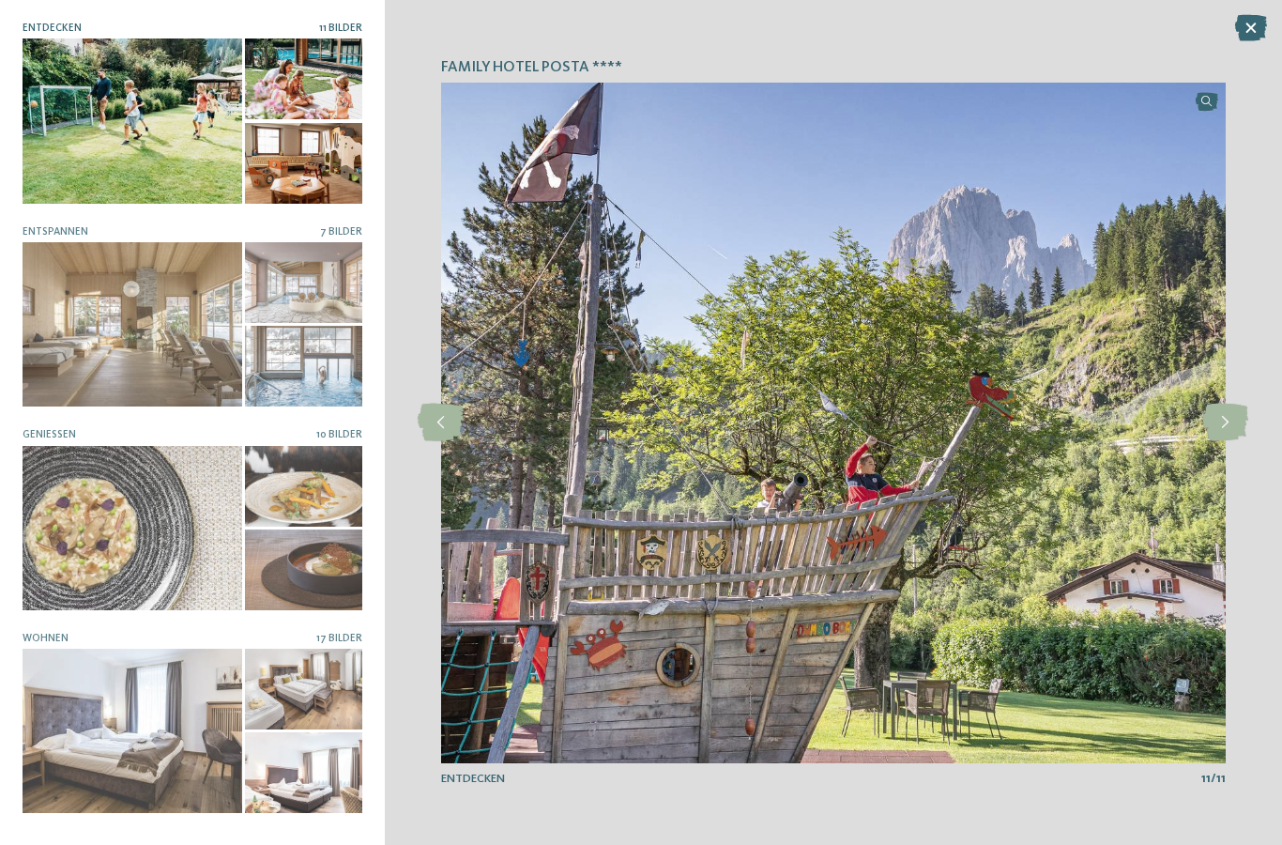
click at [1214, 434] on icon at bounding box center [1225, 422] width 46 height 38
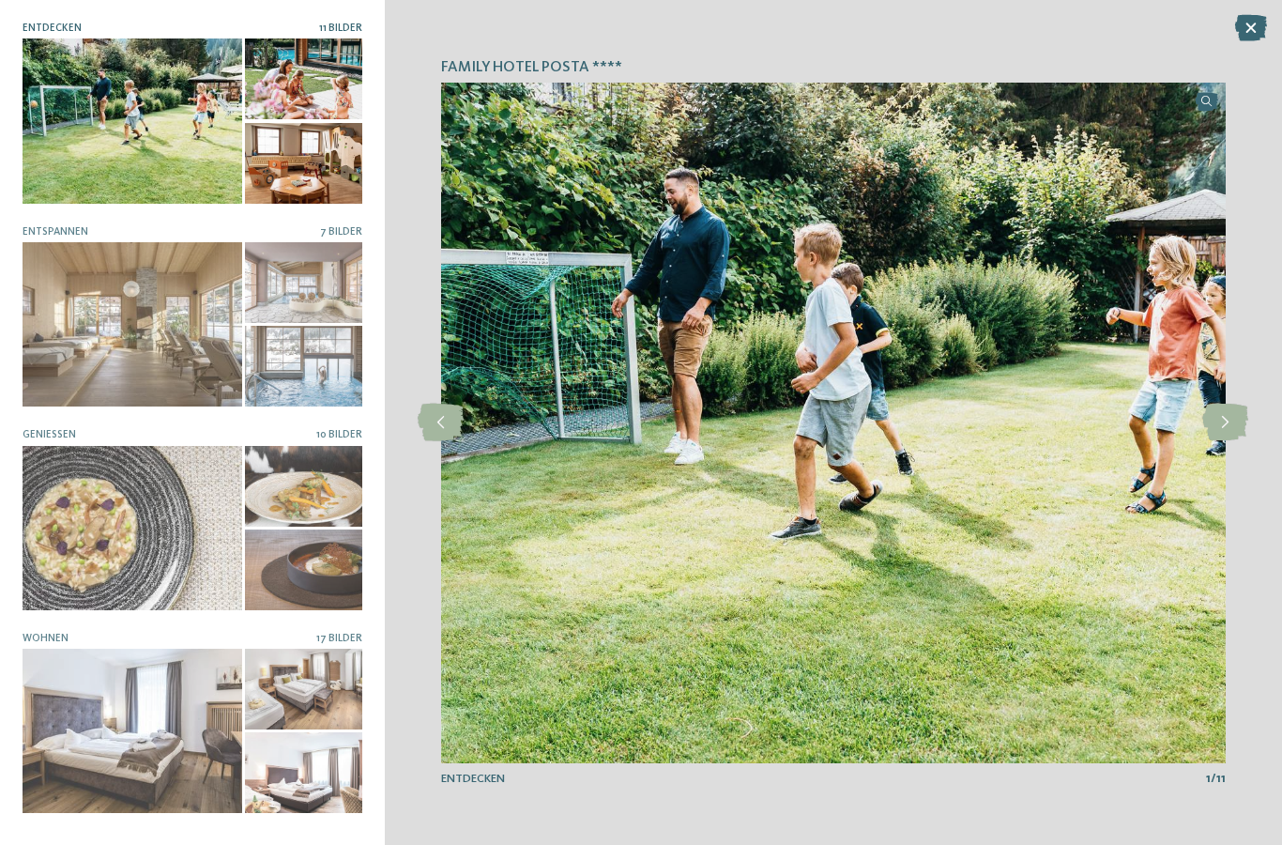
click at [184, 384] on div at bounding box center [133, 324] width 220 height 164
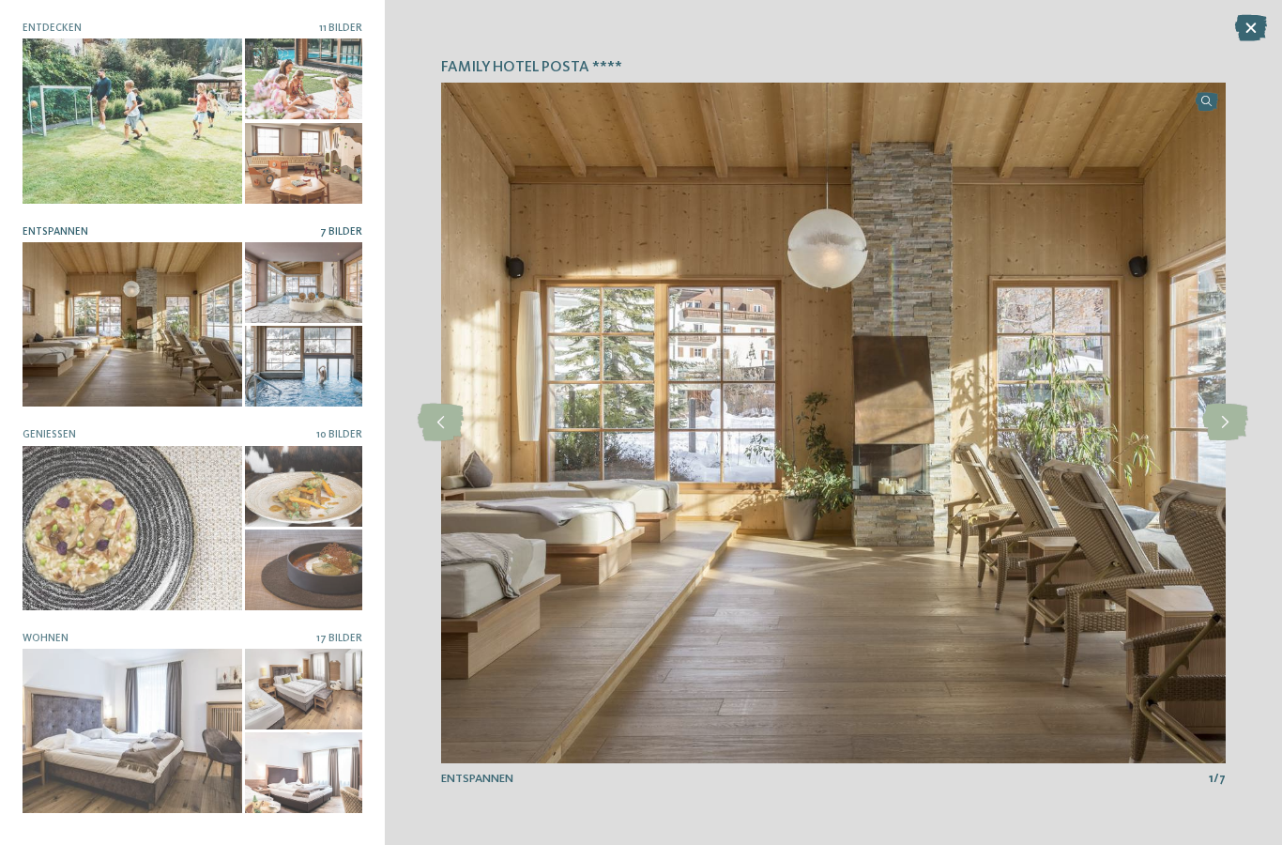
click at [1226, 422] on icon at bounding box center [1225, 422] width 46 height 38
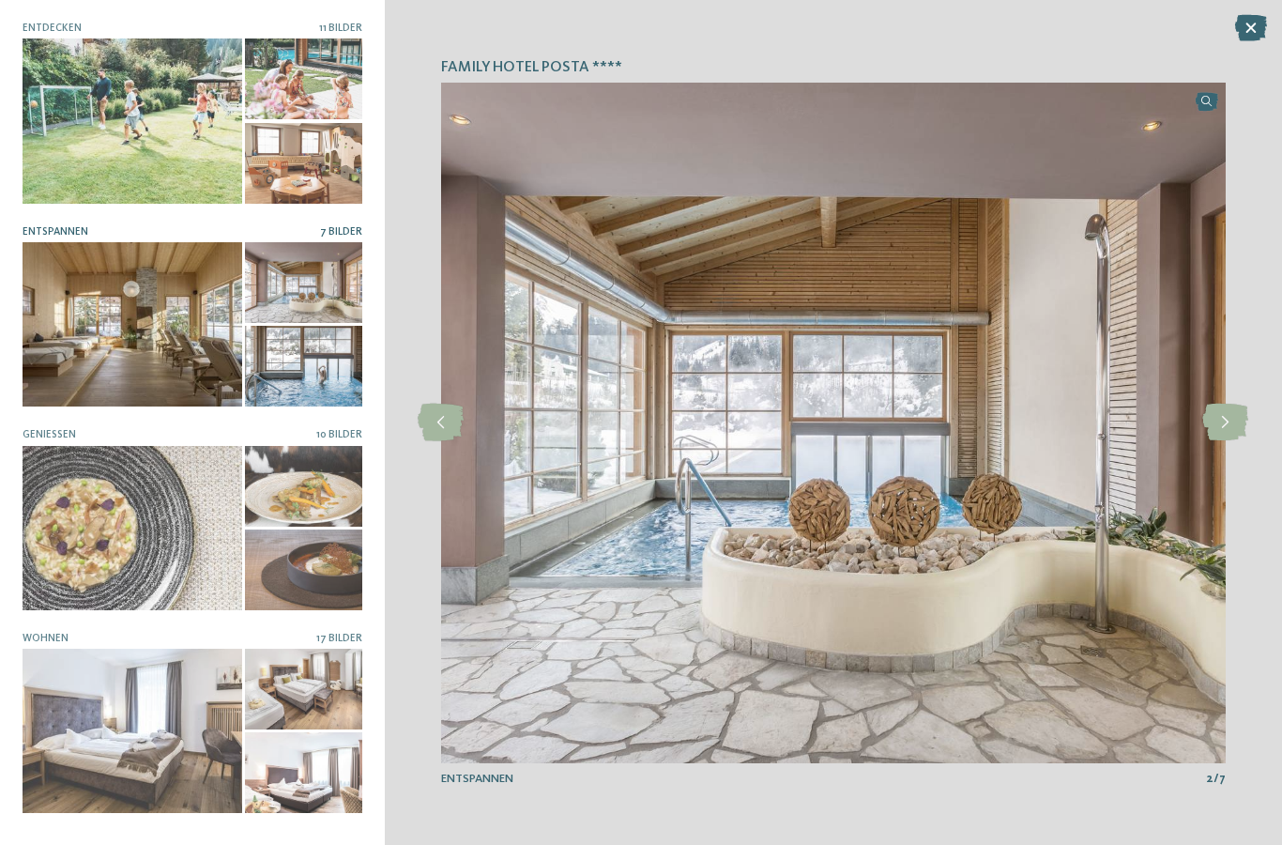
click at [1219, 439] on icon at bounding box center [1225, 422] width 46 height 38
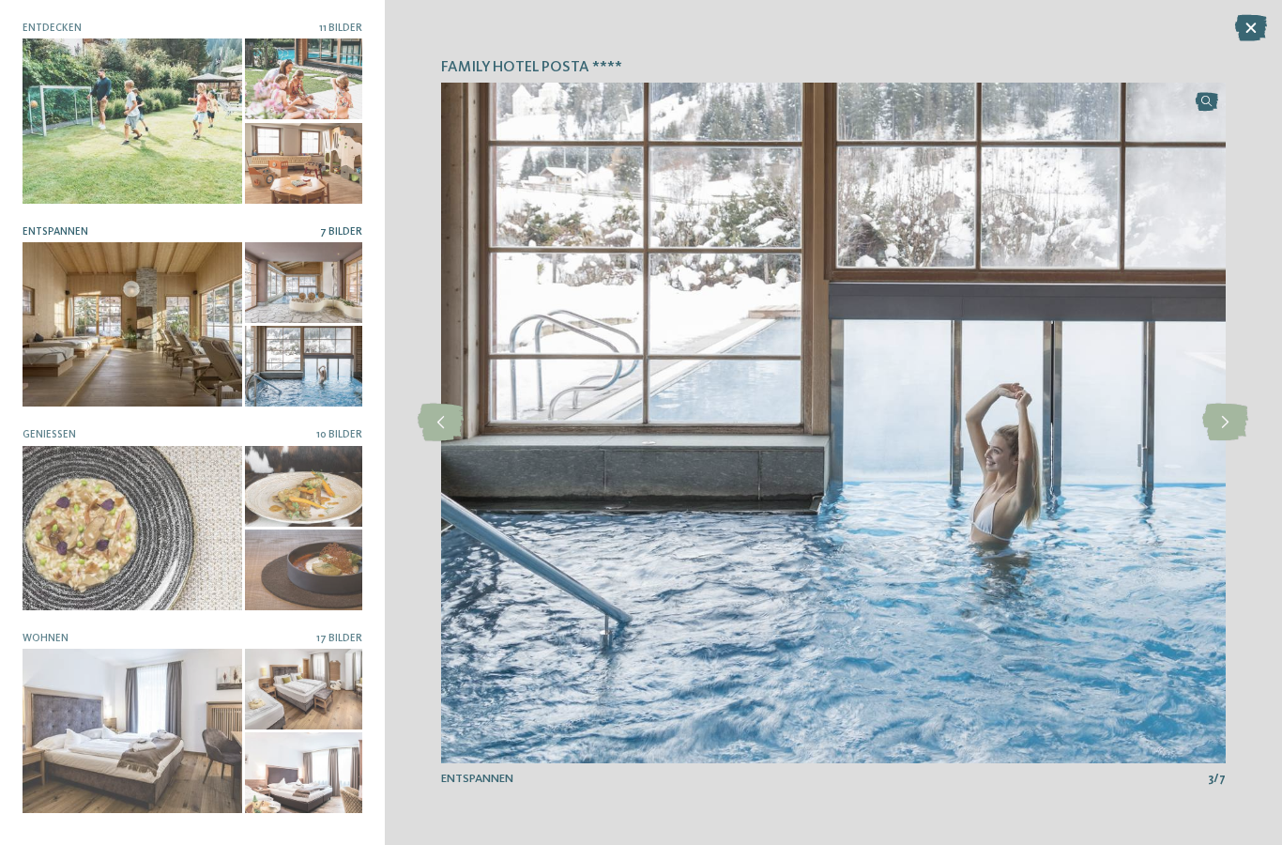
click at [1223, 434] on icon at bounding box center [1225, 422] width 46 height 38
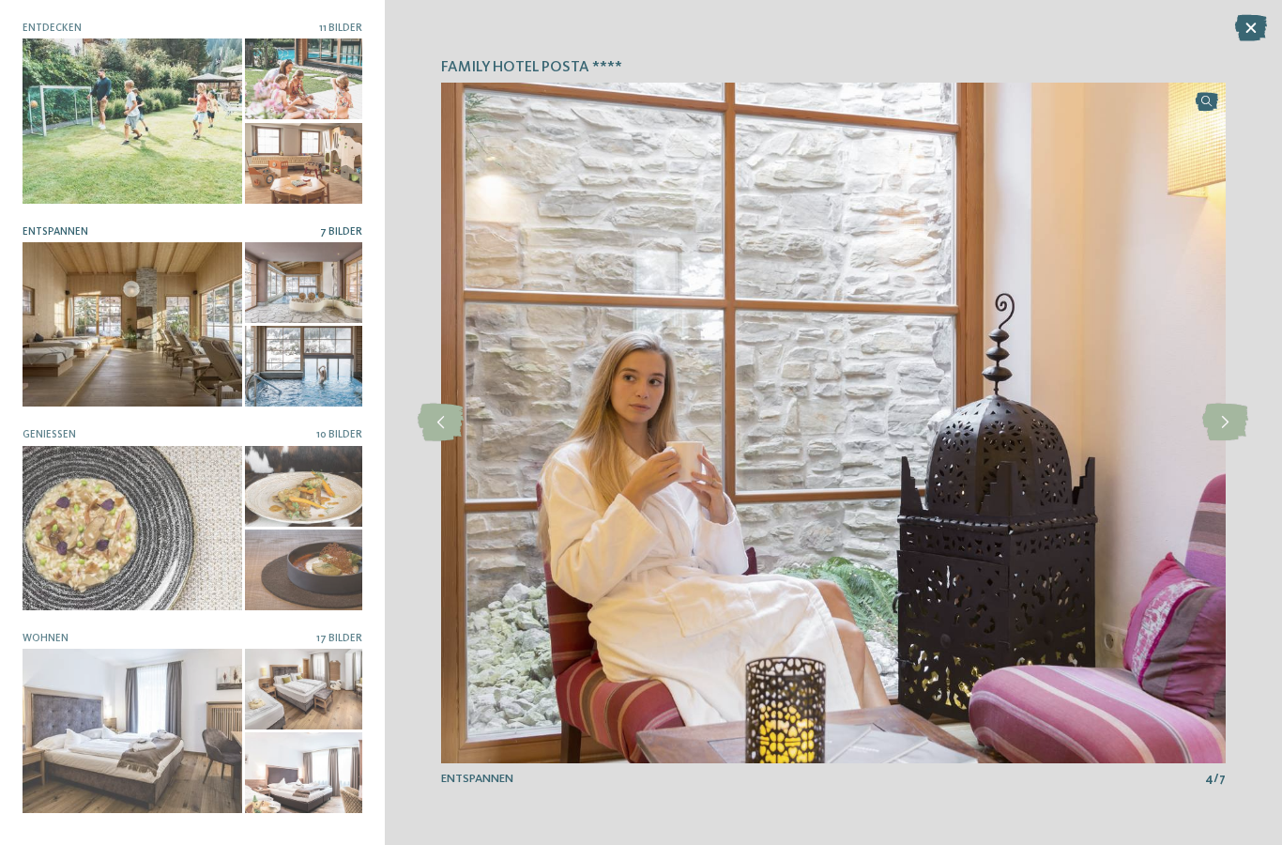
click at [1219, 448] on img at bounding box center [833, 423] width 784 height 680
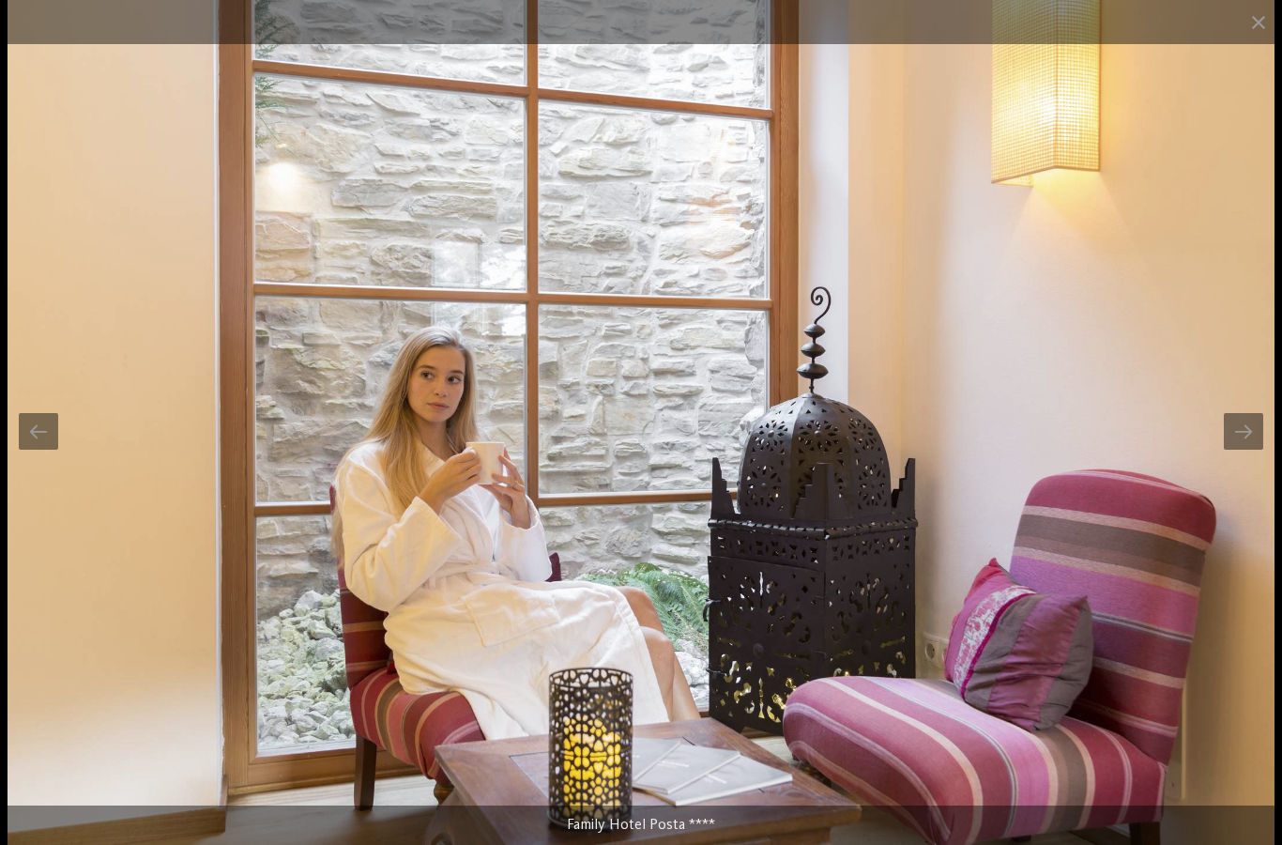
click at [1240, 443] on div at bounding box center [1243, 431] width 39 height 37
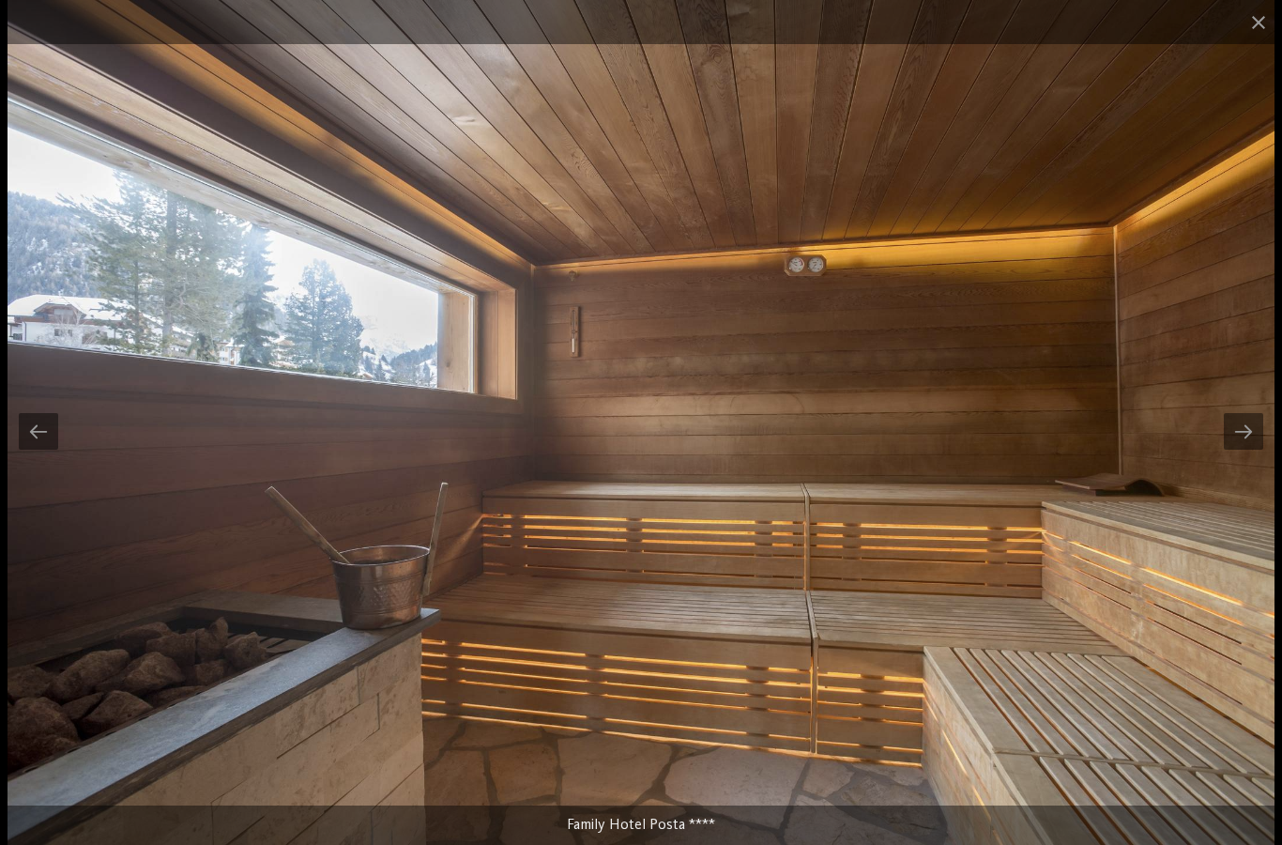
click at [1240, 443] on div at bounding box center [1243, 431] width 39 height 37
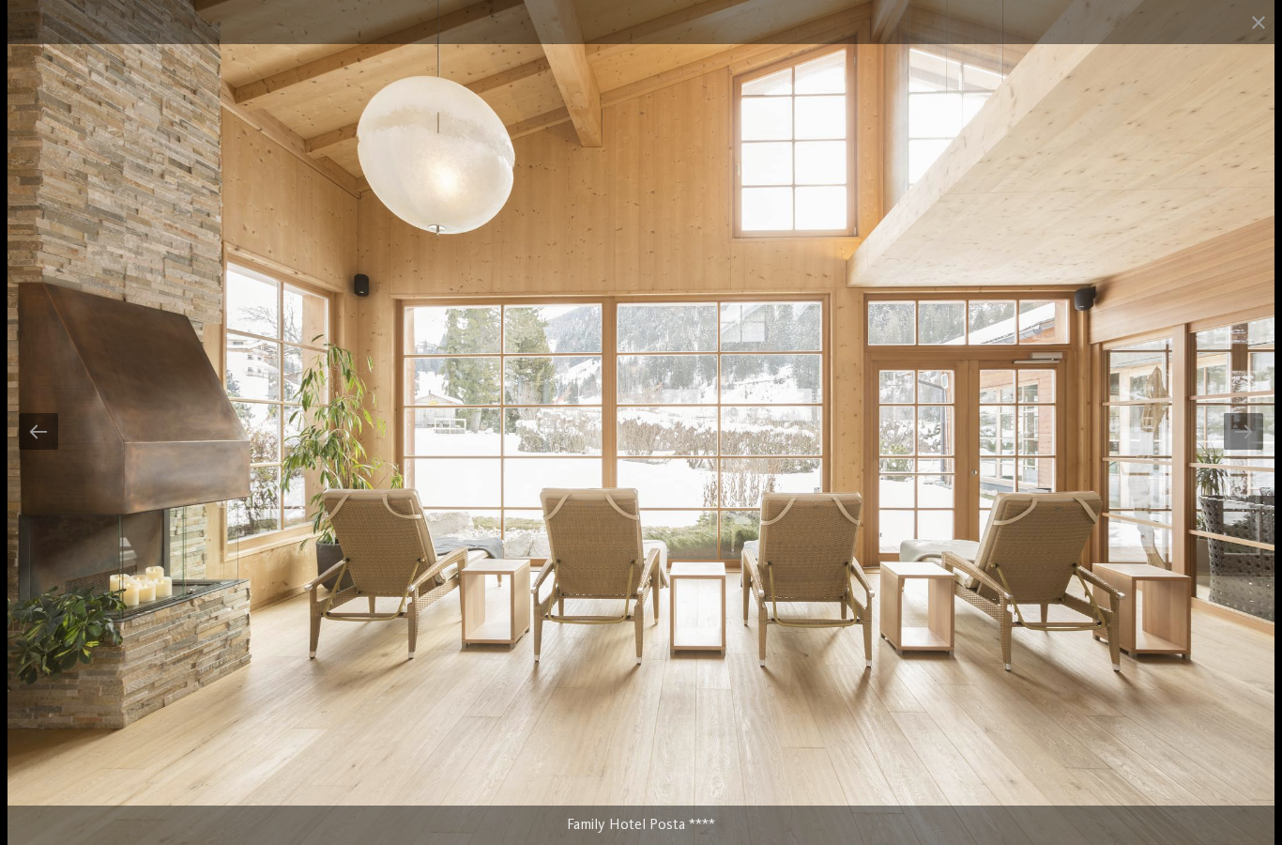
click at [1234, 438] on div at bounding box center [1243, 431] width 39 height 37
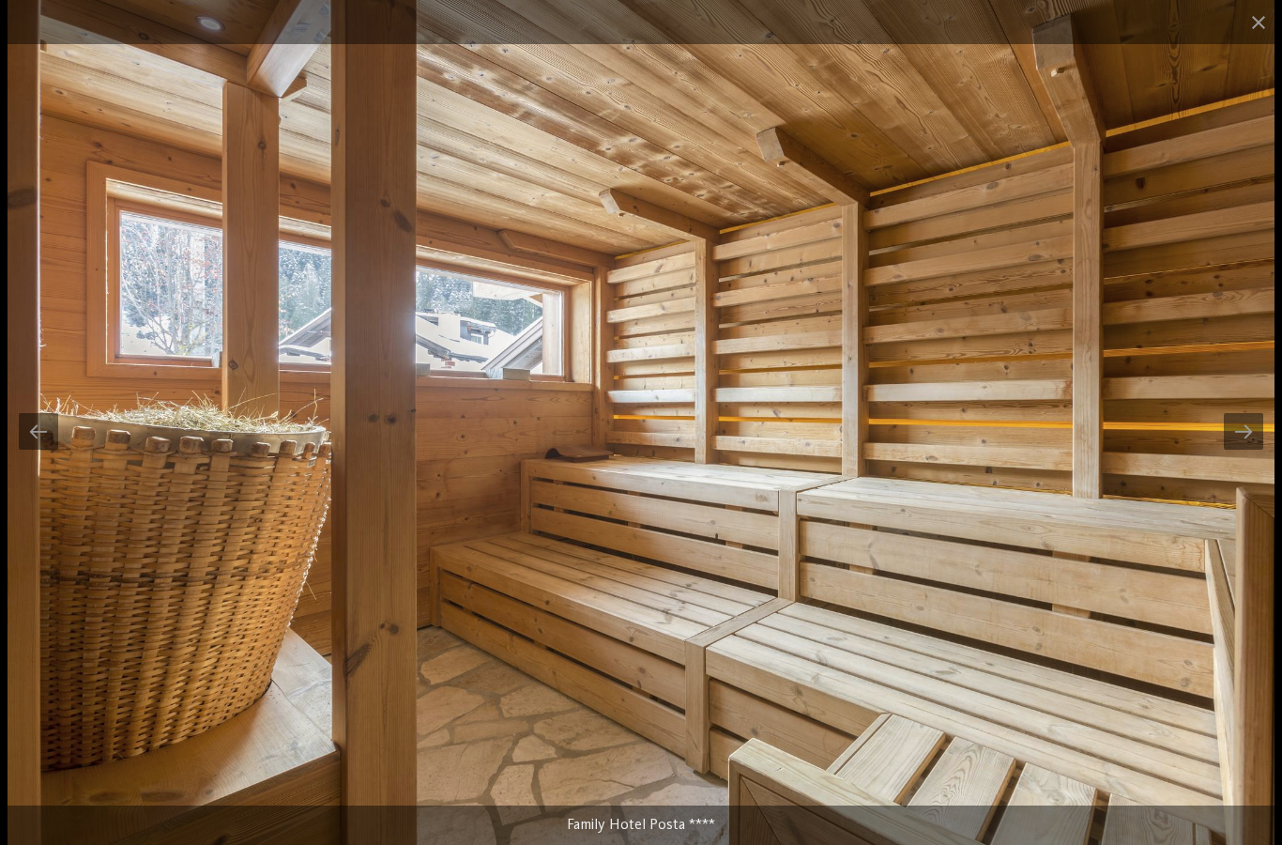
click at [1236, 442] on div at bounding box center [1243, 431] width 39 height 37
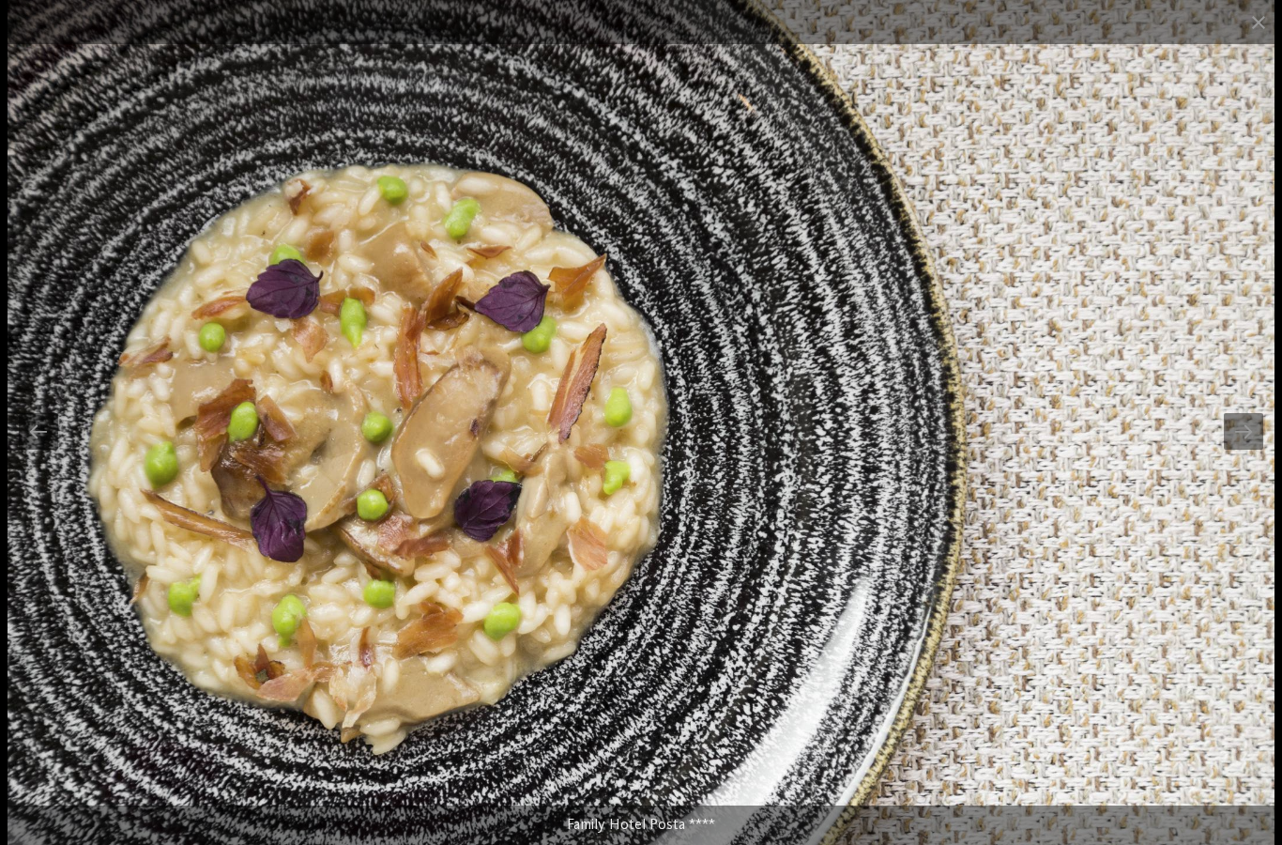
click at [1246, 434] on div at bounding box center [1243, 431] width 39 height 37
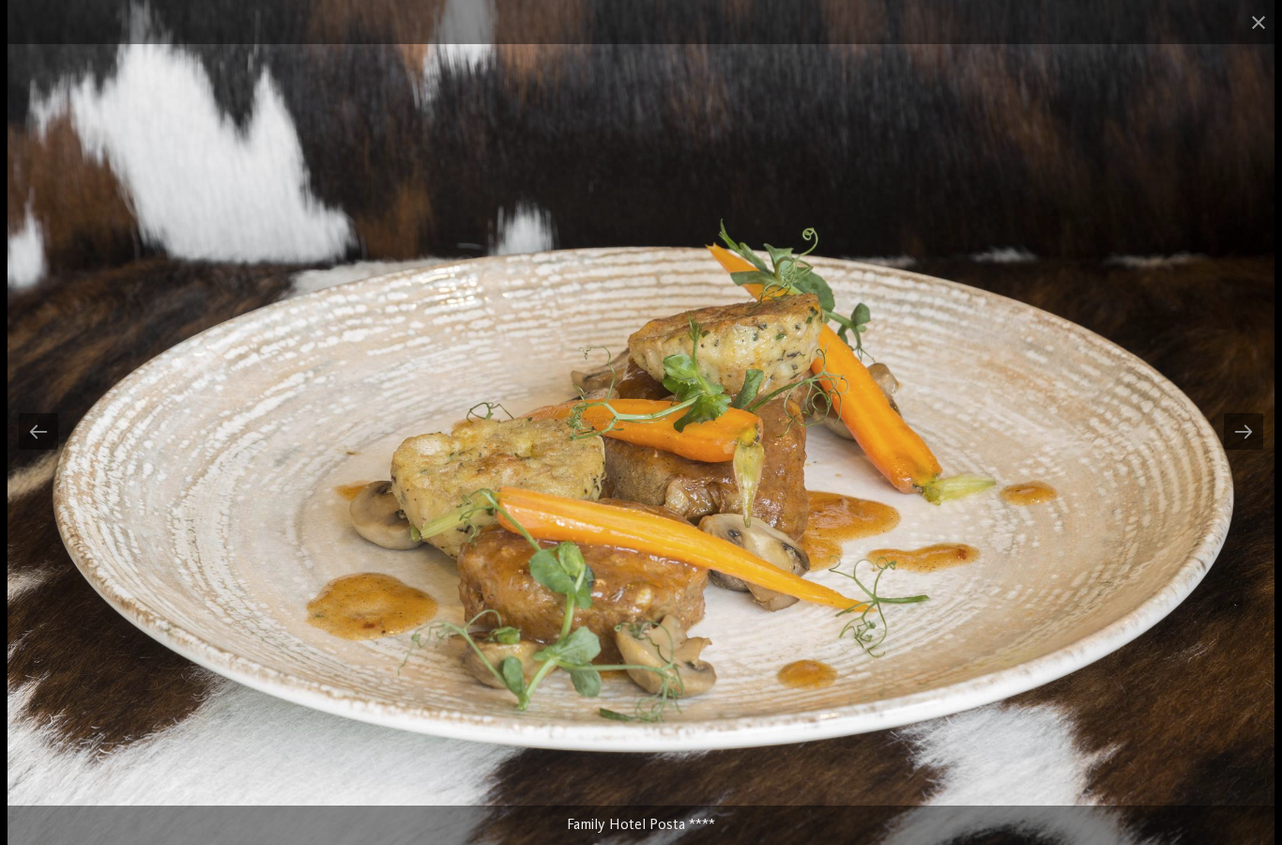
click at [1245, 434] on div at bounding box center [1243, 431] width 39 height 37
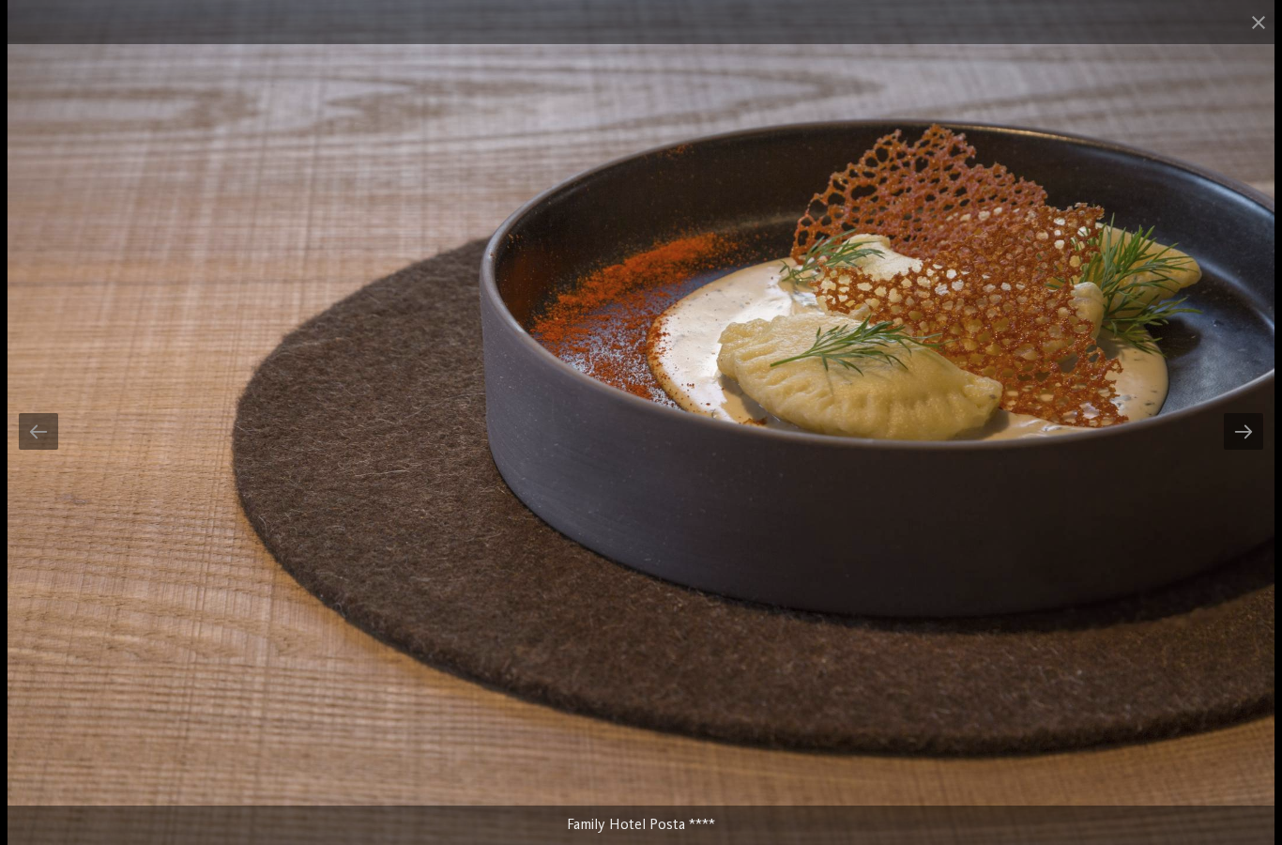
click at [1254, 36] on span at bounding box center [1258, 22] width 47 height 44
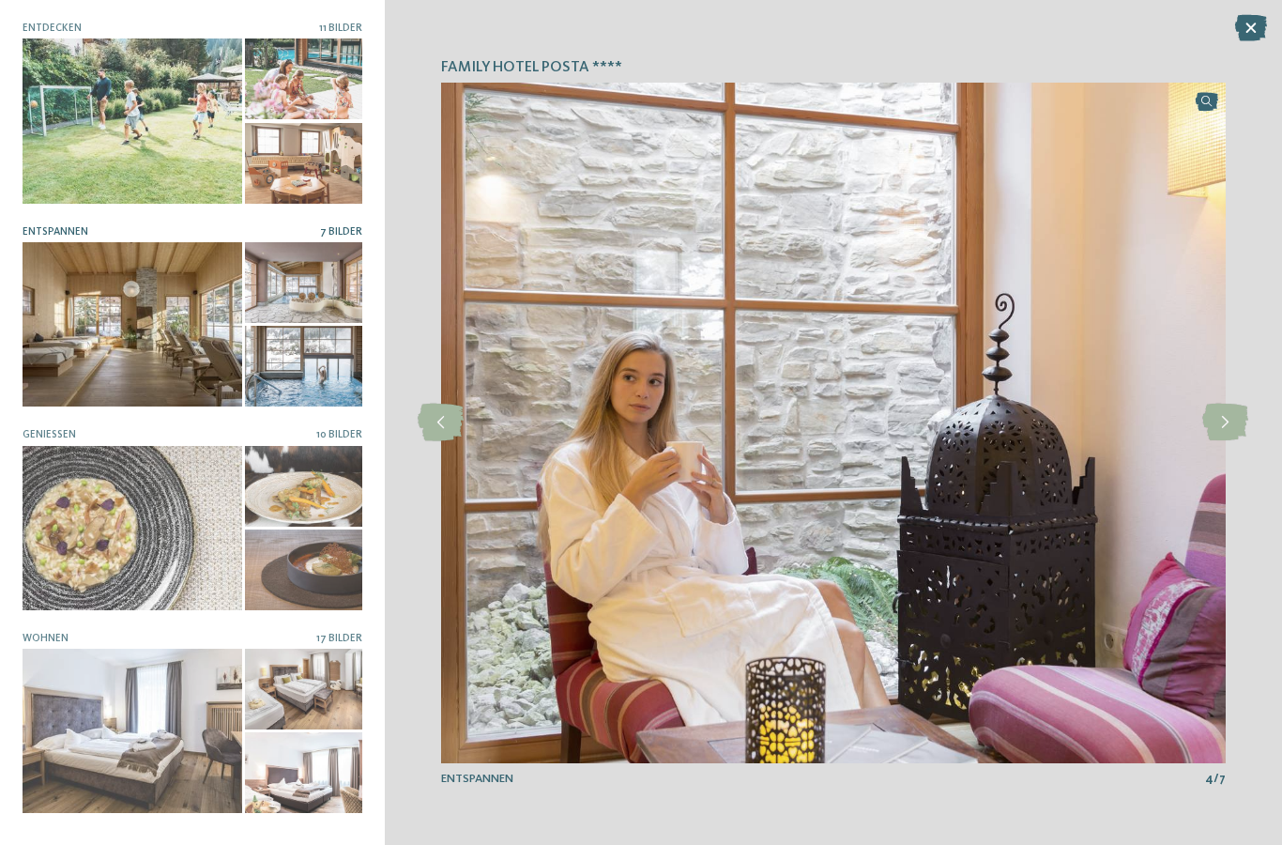
click at [1259, 35] on icon at bounding box center [1251, 28] width 32 height 26
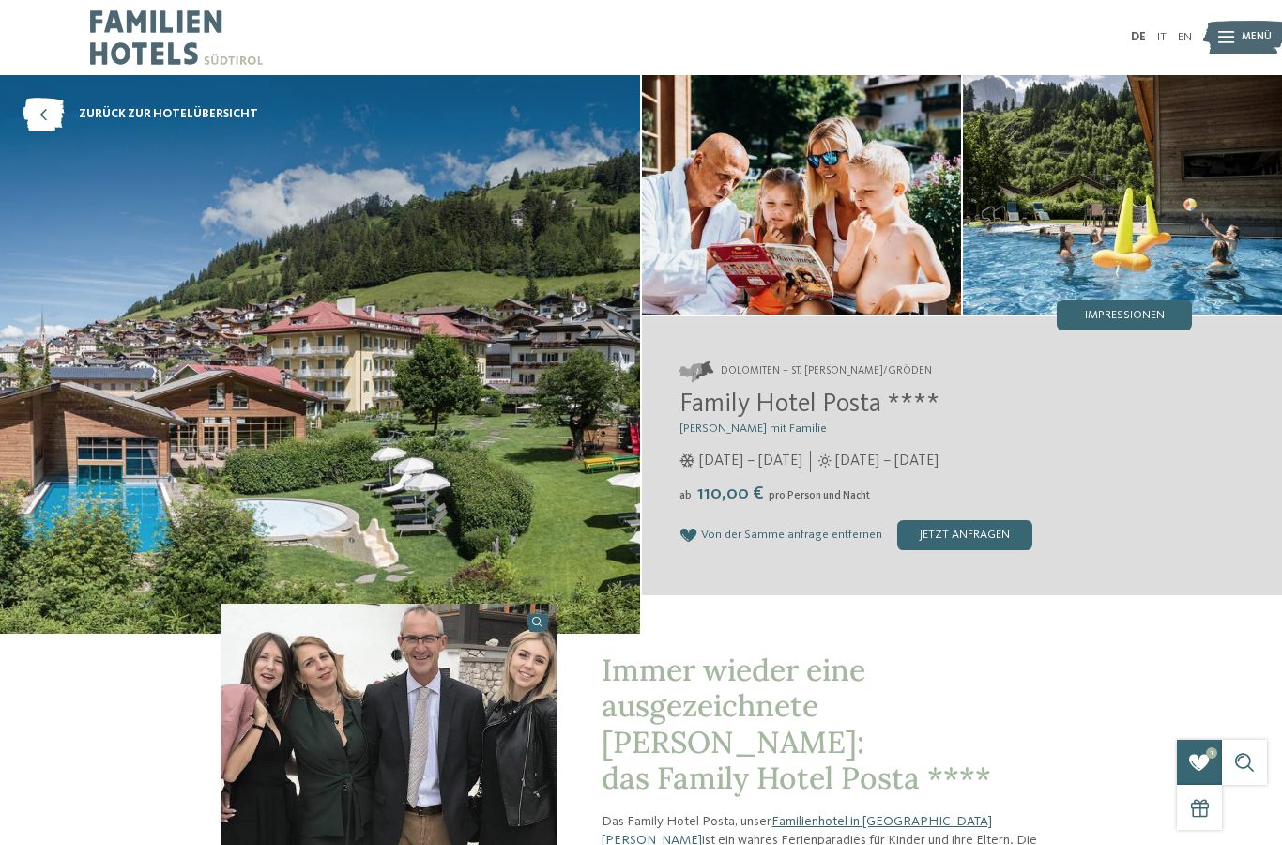
click at [1112, 219] on img at bounding box center [1122, 194] width 319 height 239
click at [1126, 231] on img at bounding box center [1122, 194] width 319 height 239
click at [1130, 219] on img at bounding box center [1122, 194] width 319 height 239
click at [1112, 209] on img at bounding box center [1122, 194] width 319 height 239
click at [1122, 220] on img at bounding box center [1122, 194] width 319 height 239
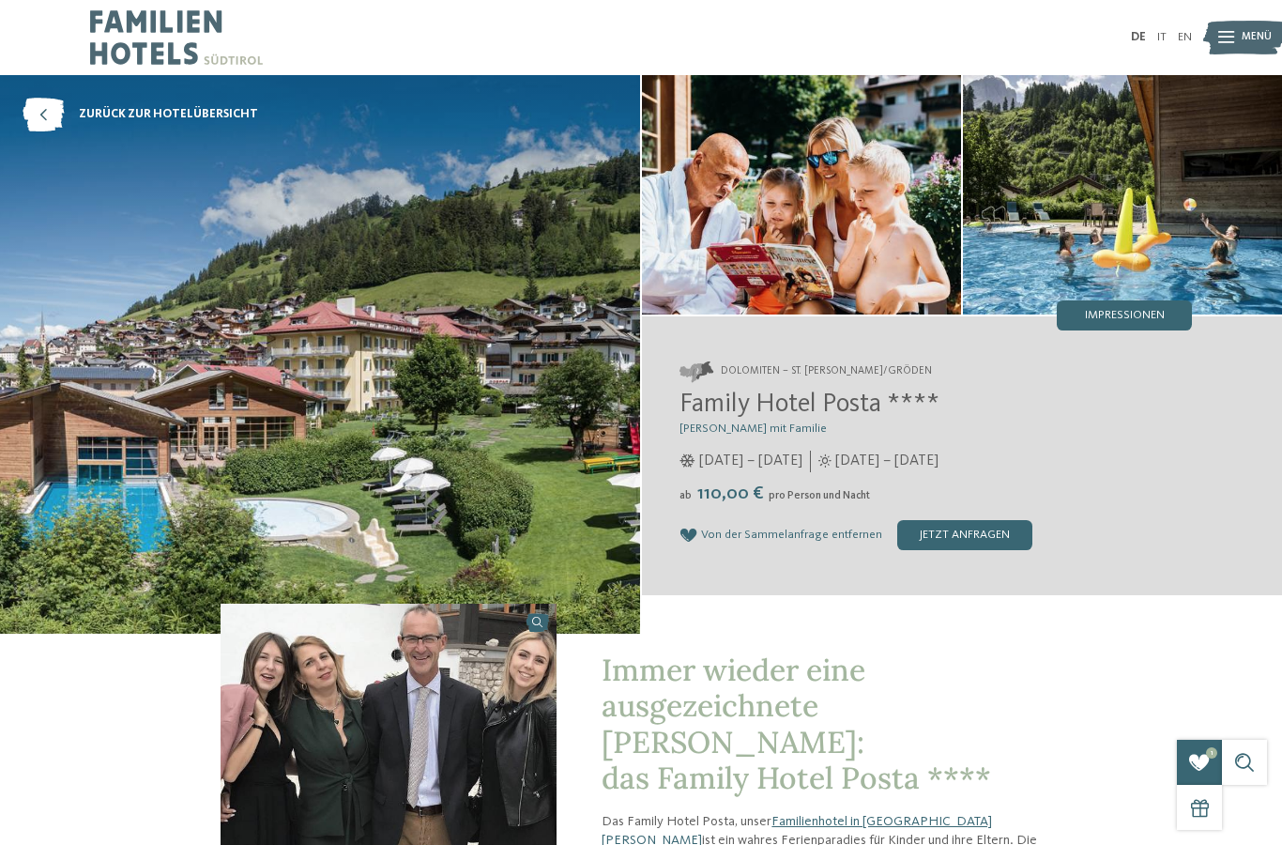
click at [48, 114] on icon at bounding box center [43, 115] width 41 height 34
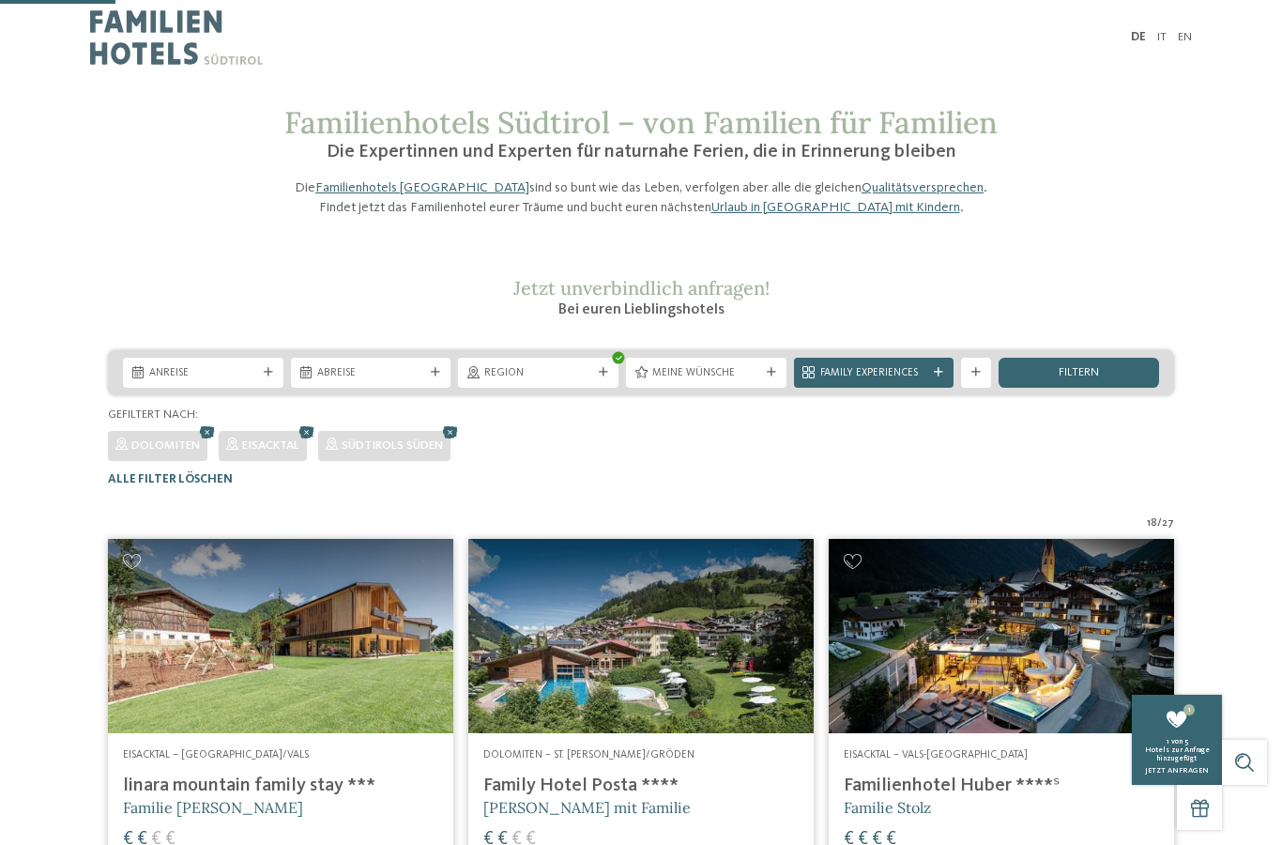
scroll to position [461, 0]
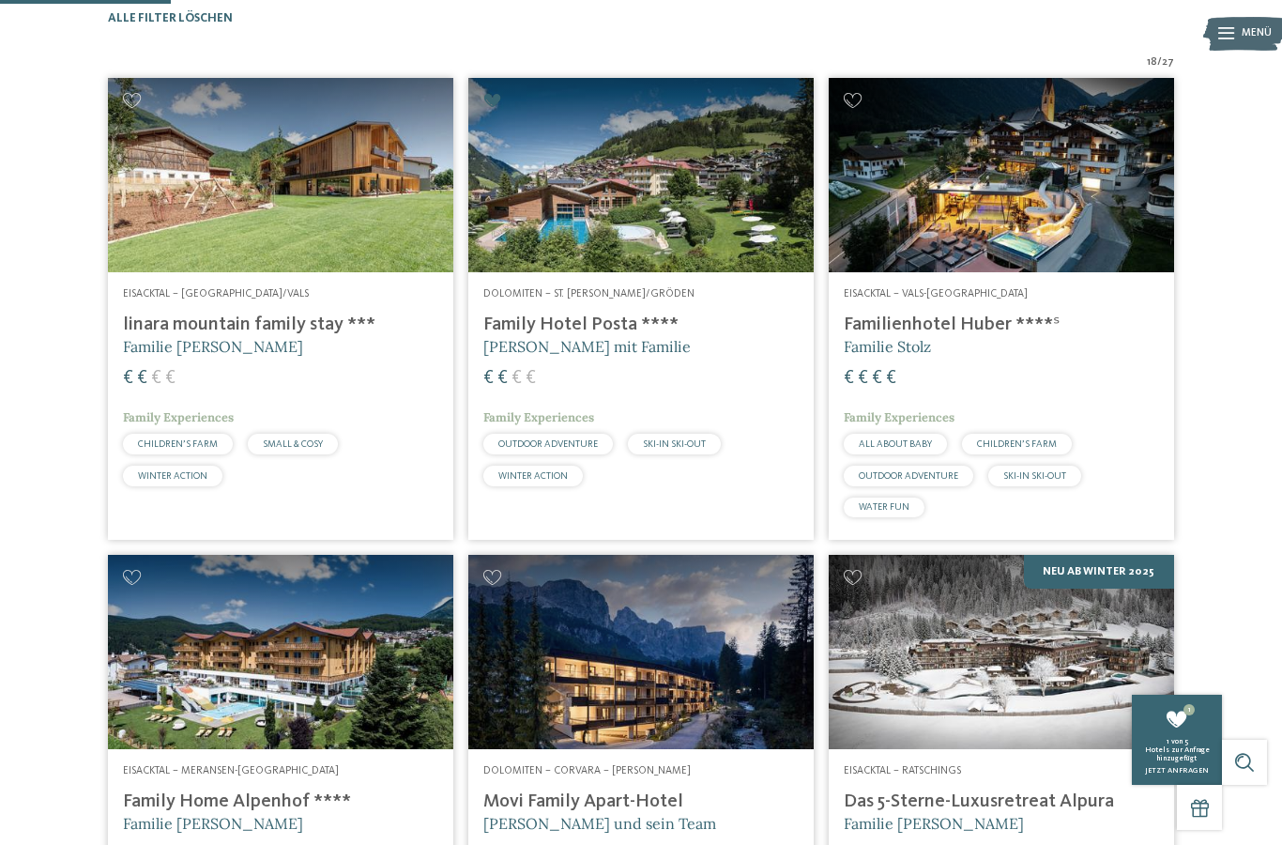
click at [311, 272] on img at bounding box center [280, 175] width 345 height 194
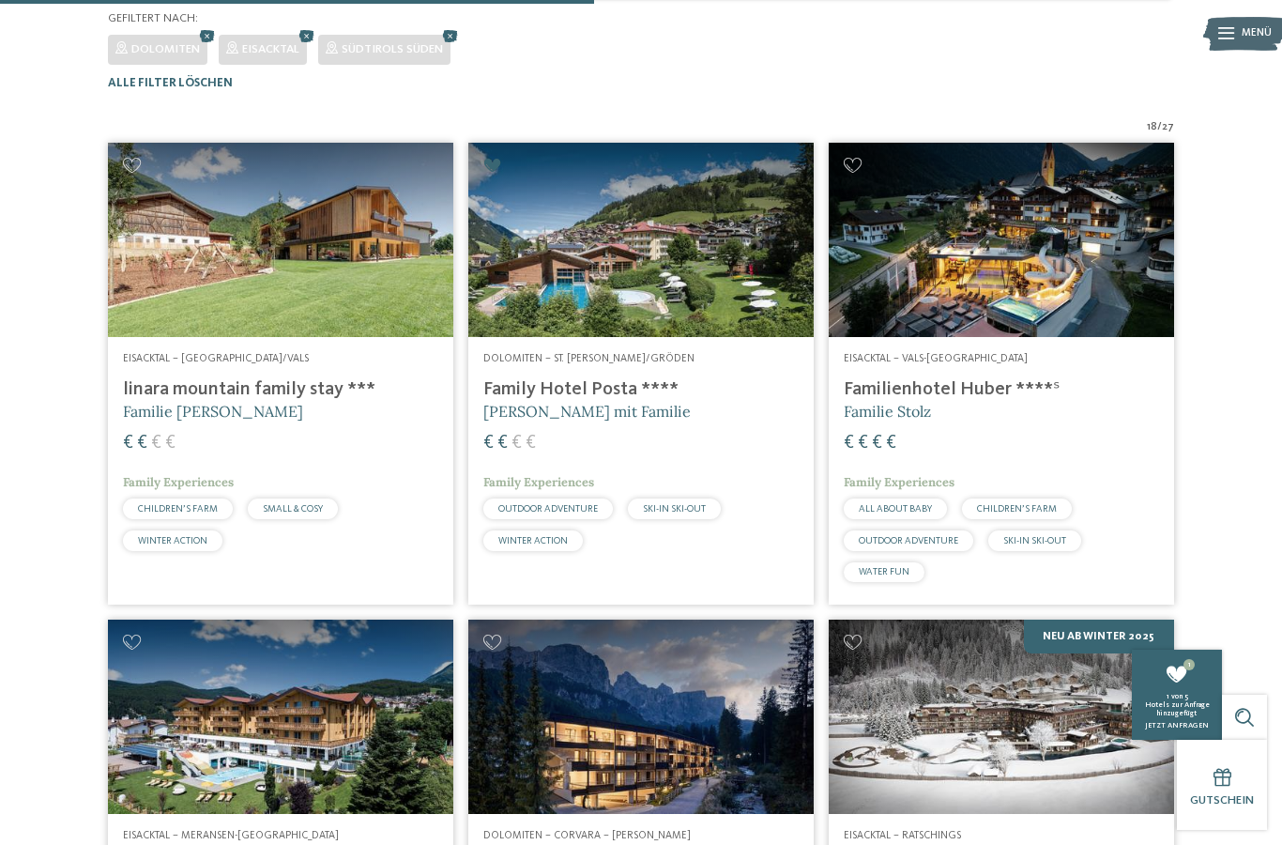
scroll to position [1570, 0]
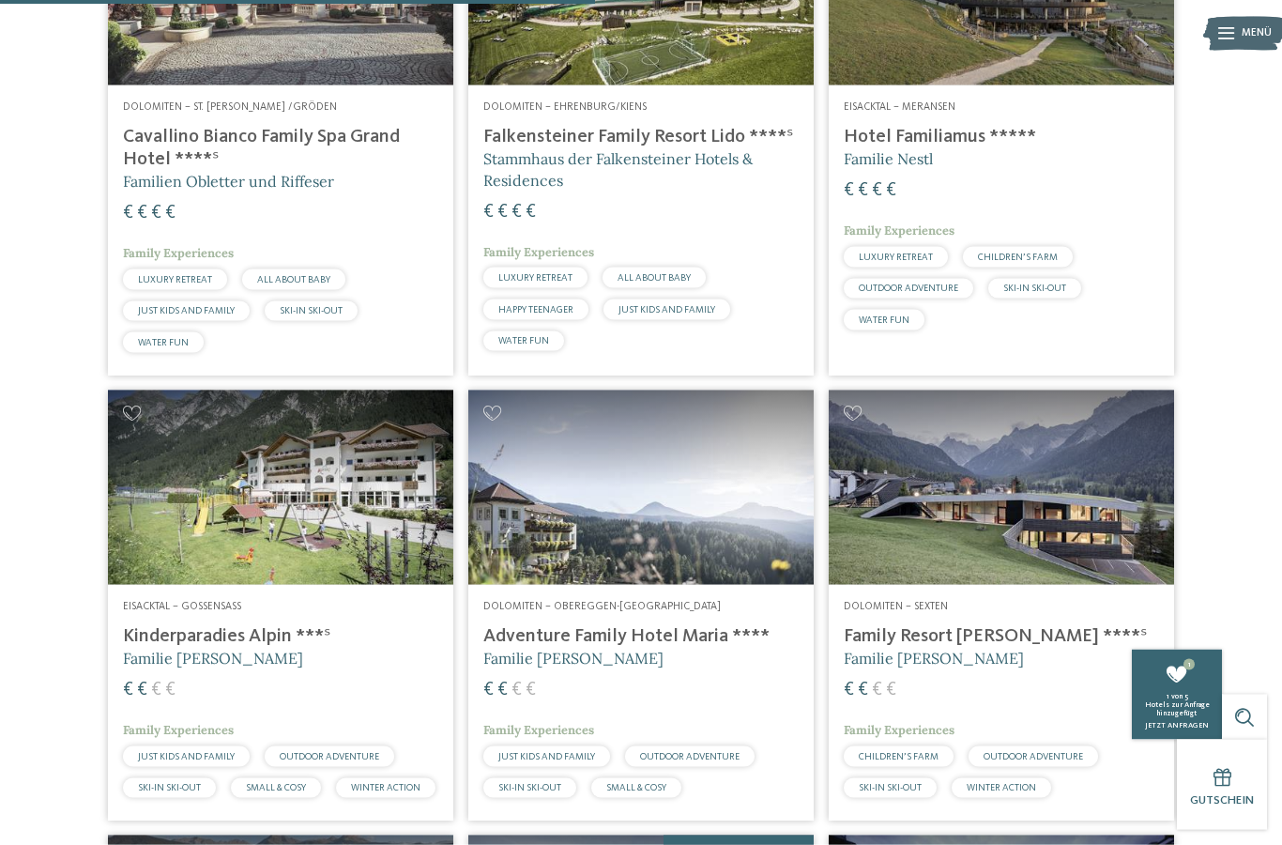
click at [284, 555] on img at bounding box center [280, 487] width 345 height 194
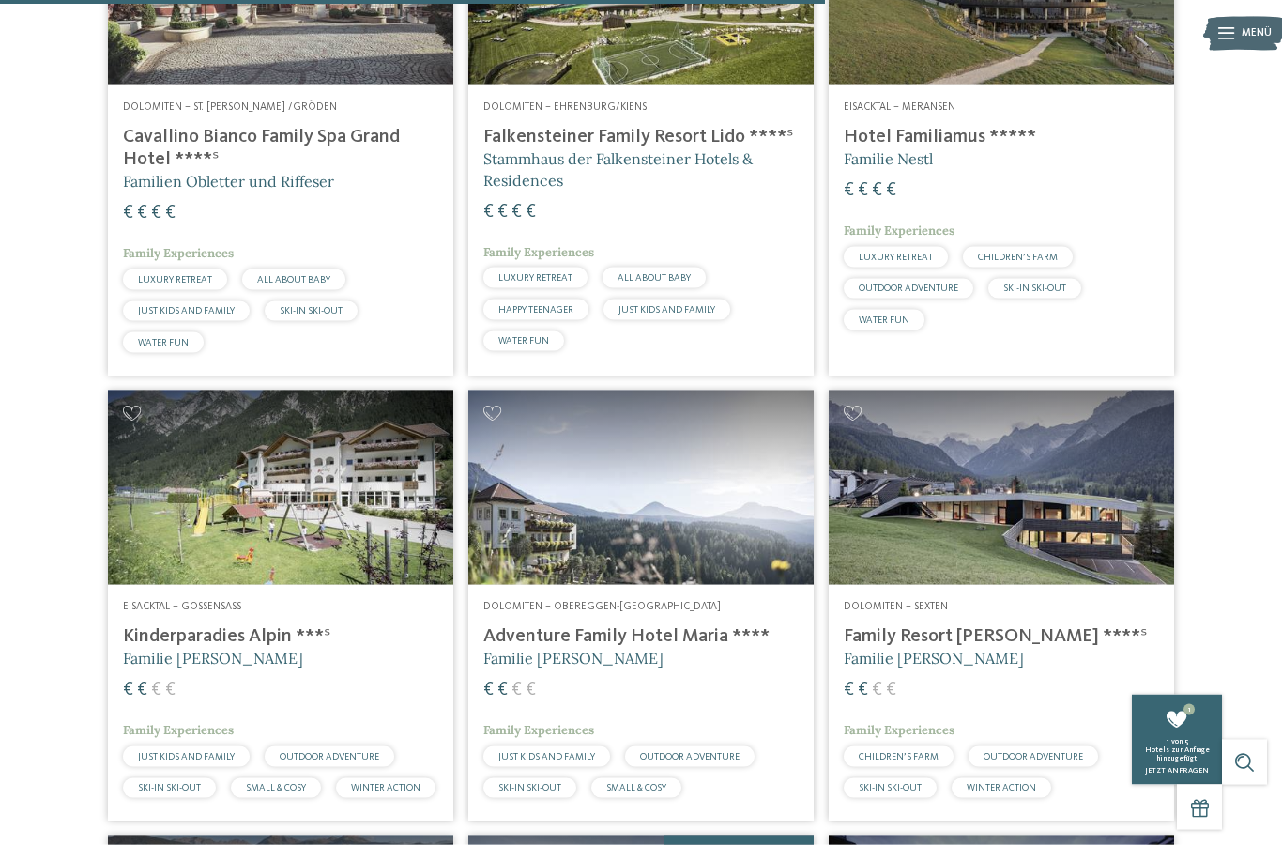
scroll to position [2246, 0]
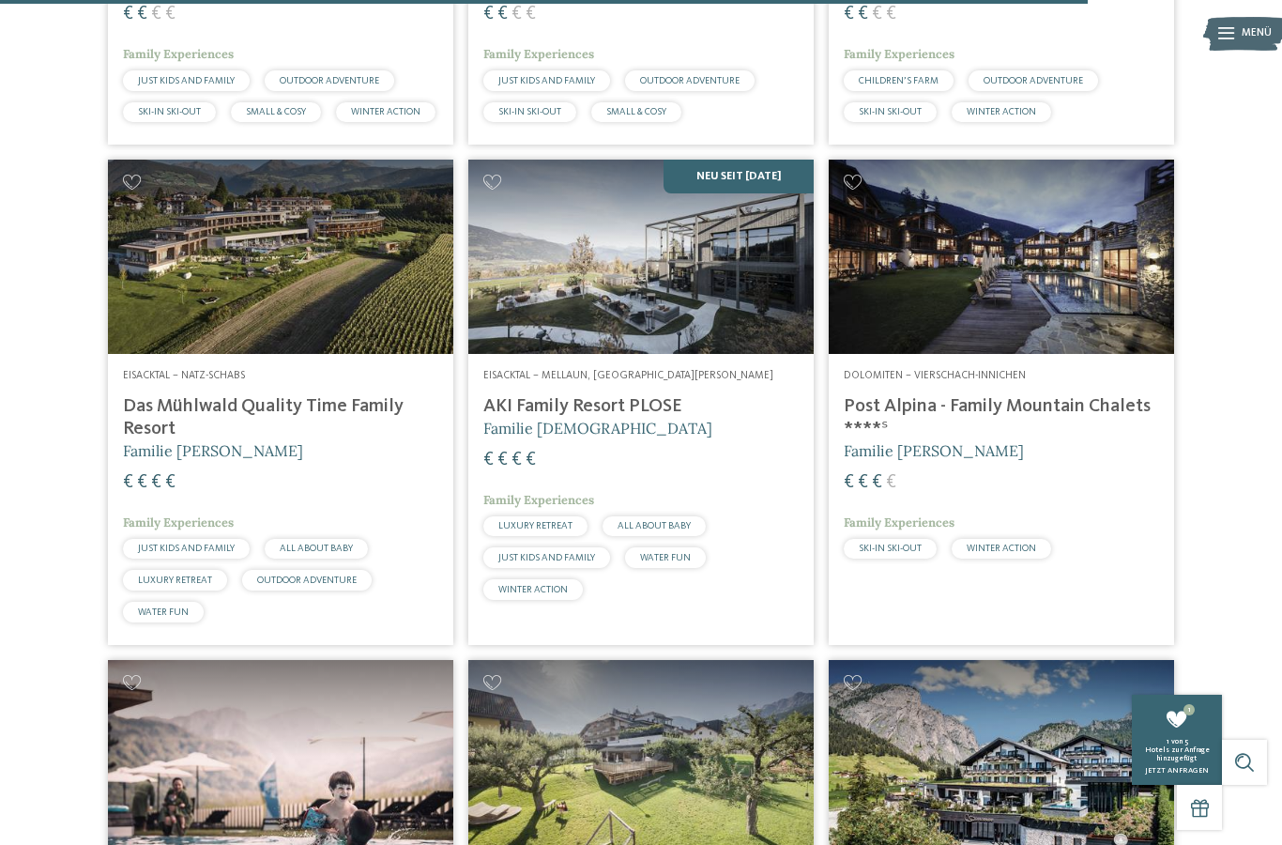
click at [1039, 660] on img at bounding box center [1001, 757] width 345 height 194
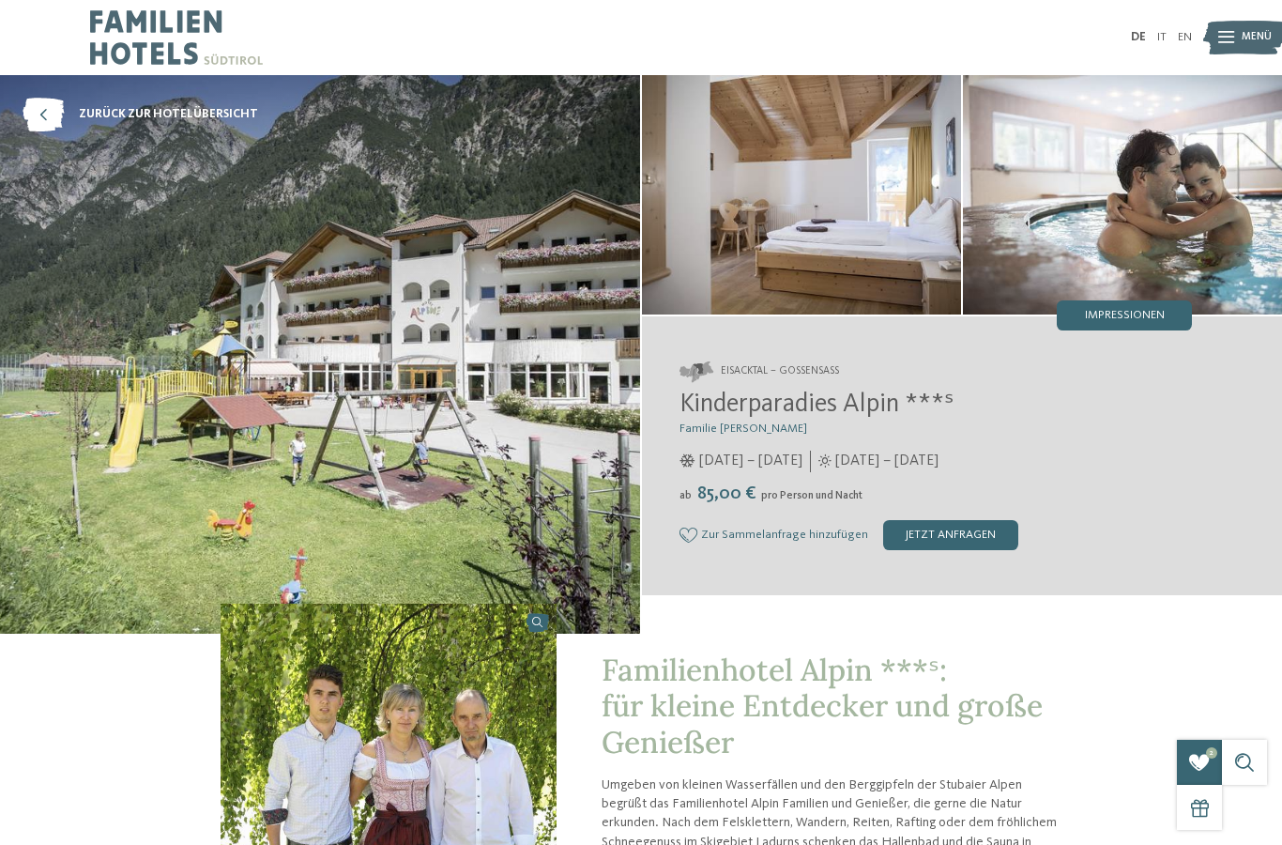
click at [774, 541] on span "Zur Sammelanfrage hinzufügen" at bounding box center [784, 534] width 167 height 13
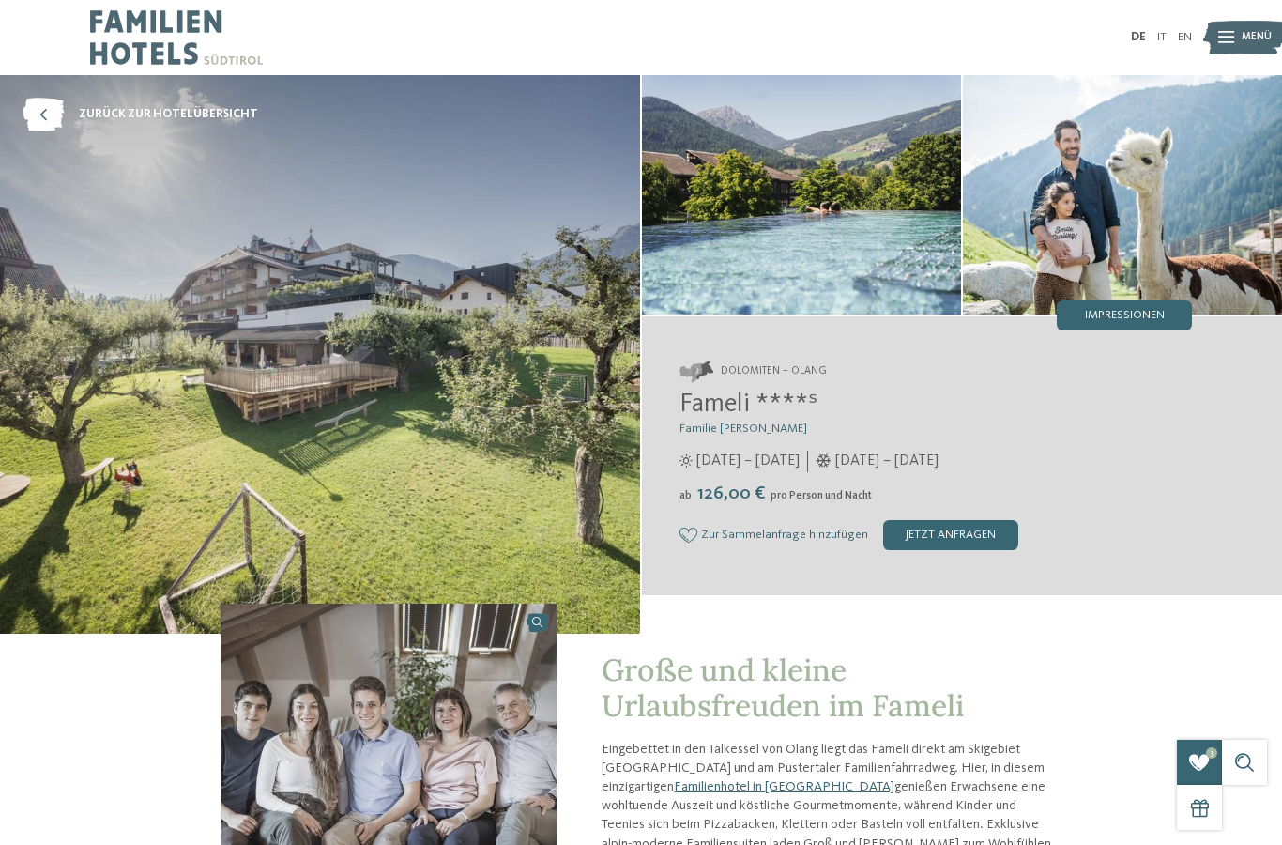
click at [723, 541] on span "Zur Sammelanfrage hinzufügen" at bounding box center [784, 534] width 167 height 13
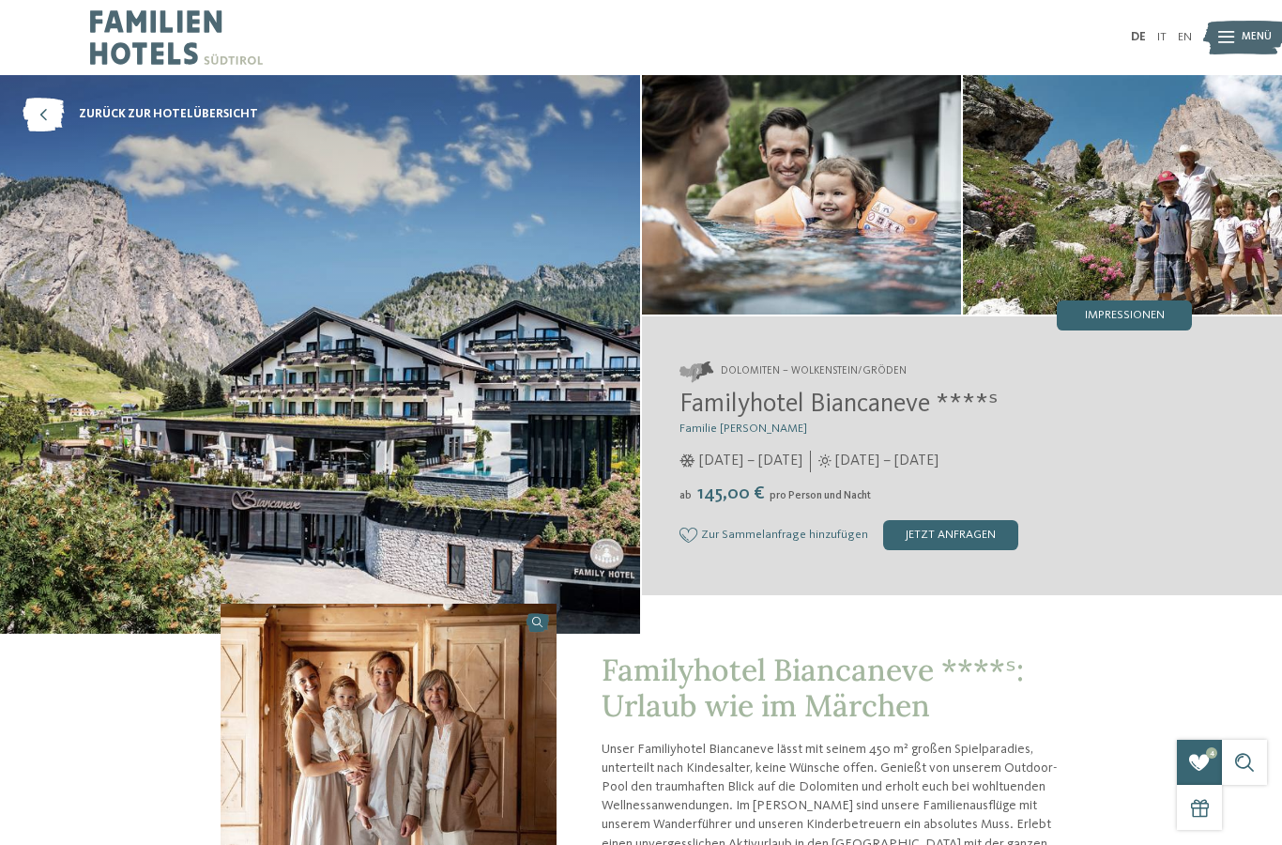
click at [758, 539] on span "Zur Sammelanfrage hinzufügen" at bounding box center [784, 534] width 167 height 13
click at [1126, 318] on span "Impressionen" at bounding box center [1125, 316] width 80 height 12
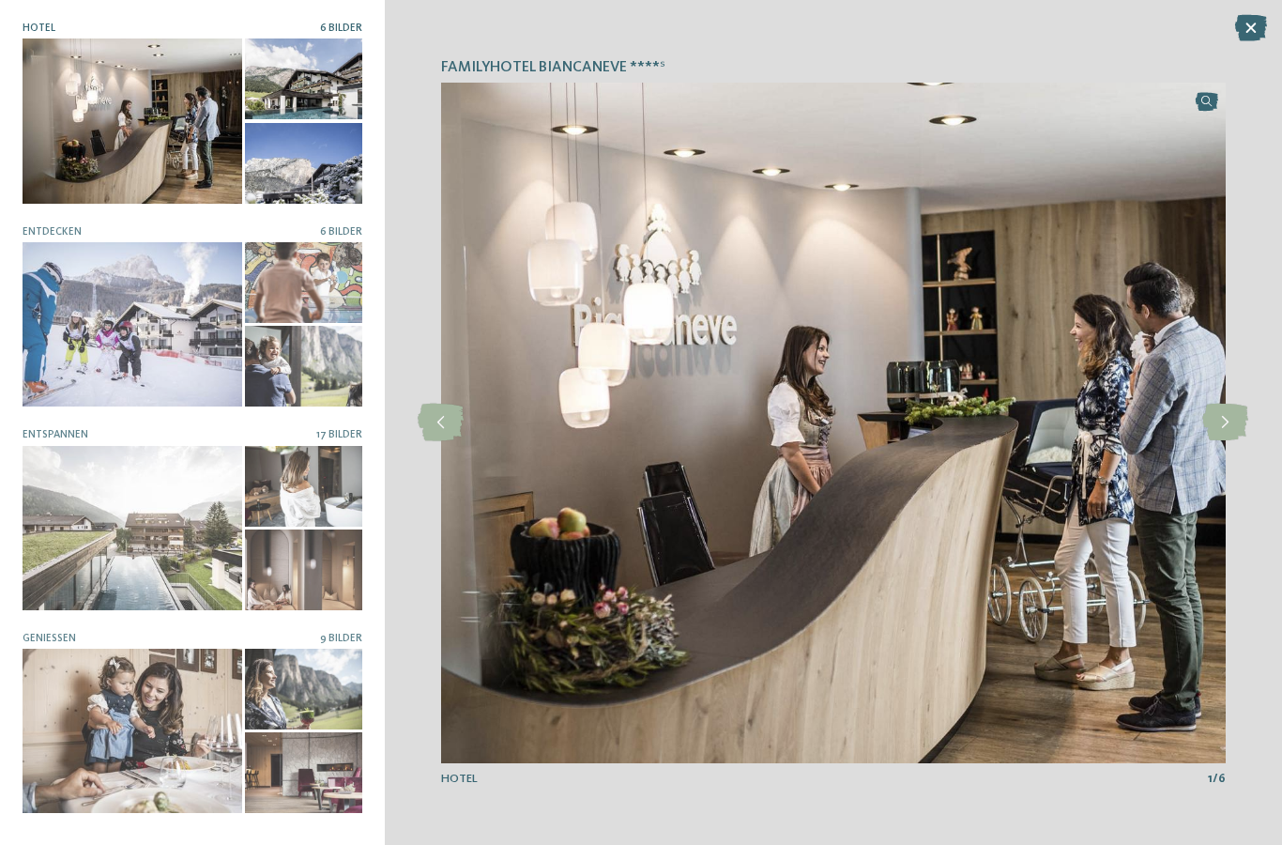
click at [1217, 430] on icon at bounding box center [1225, 422] width 46 height 38
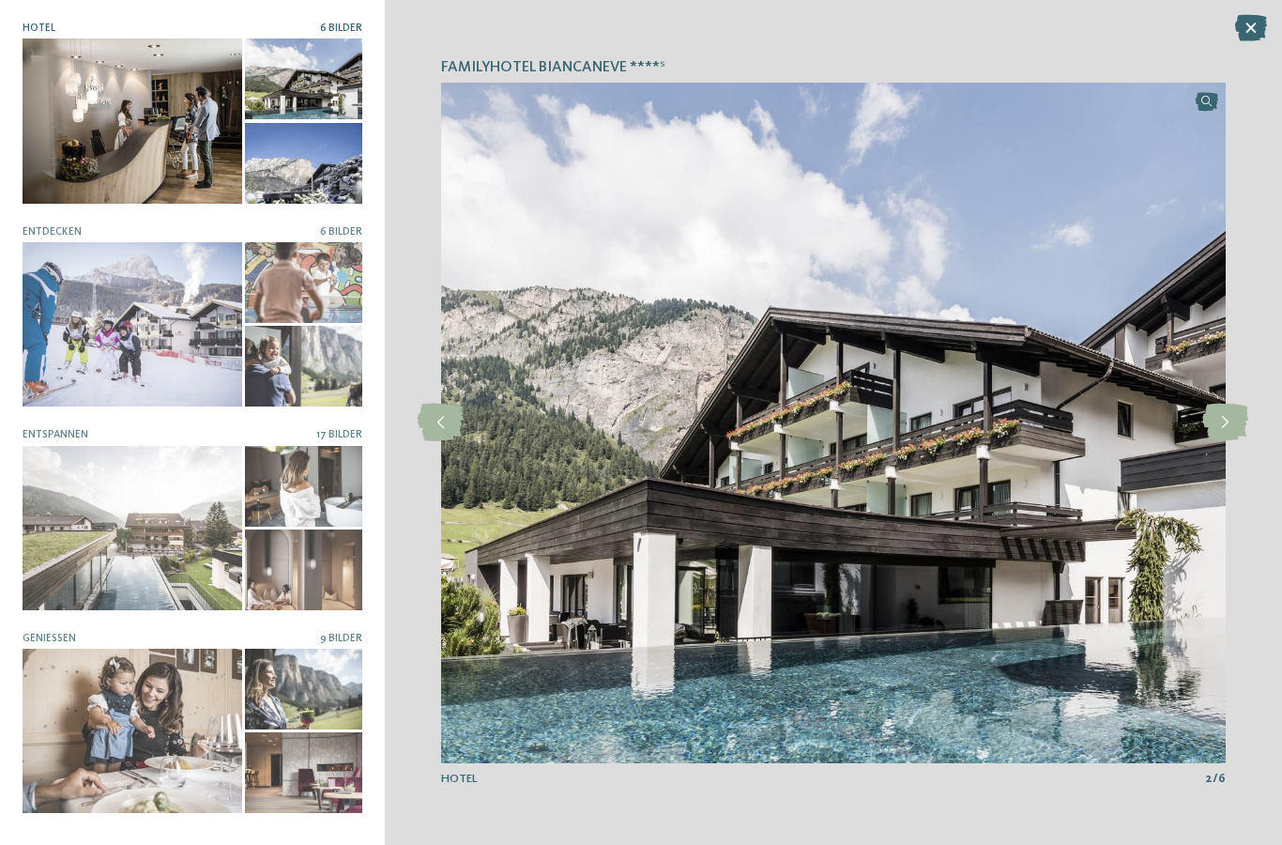
click at [1214, 434] on icon at bounding box center [1225, 422] width 46 height 38
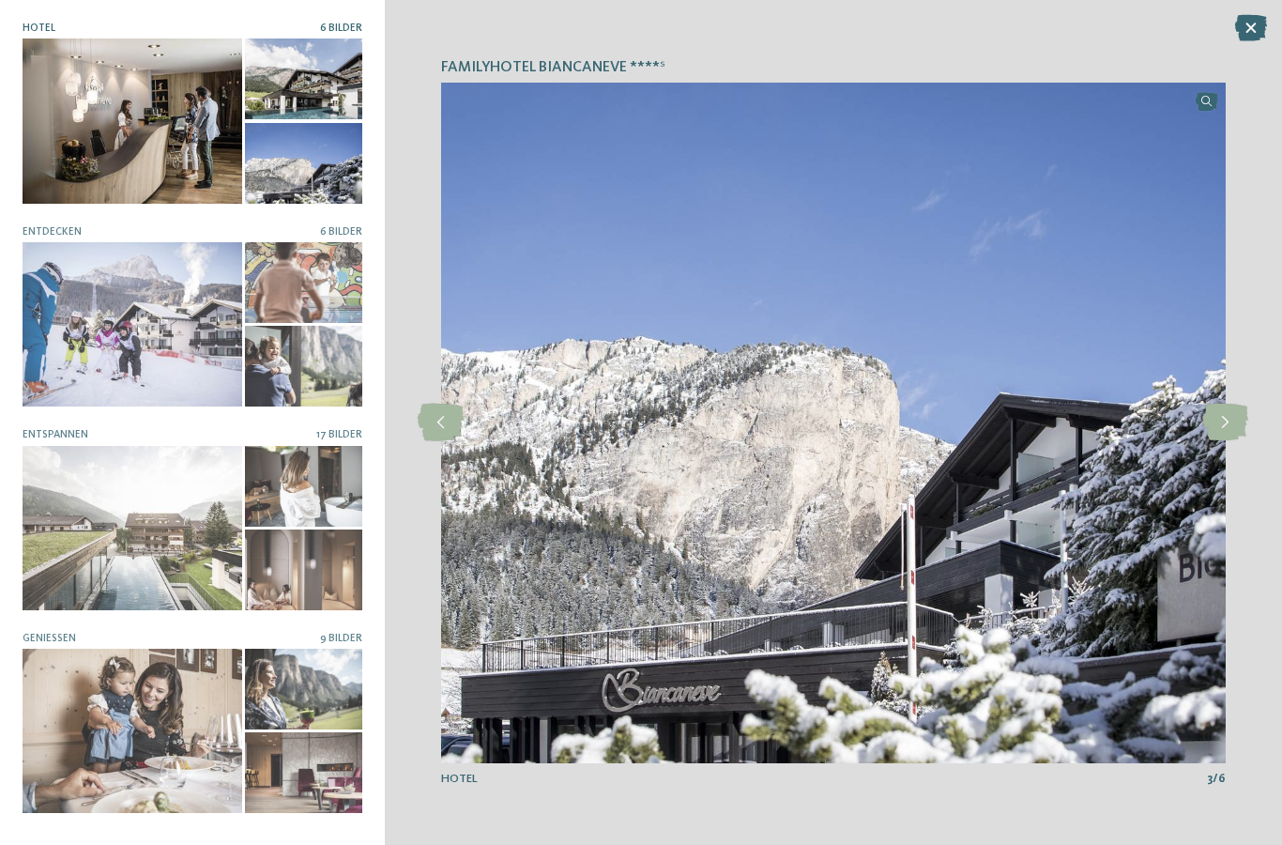
click at [1218, 413] on icon at bounding box center [1225, 422] width 46 height 38
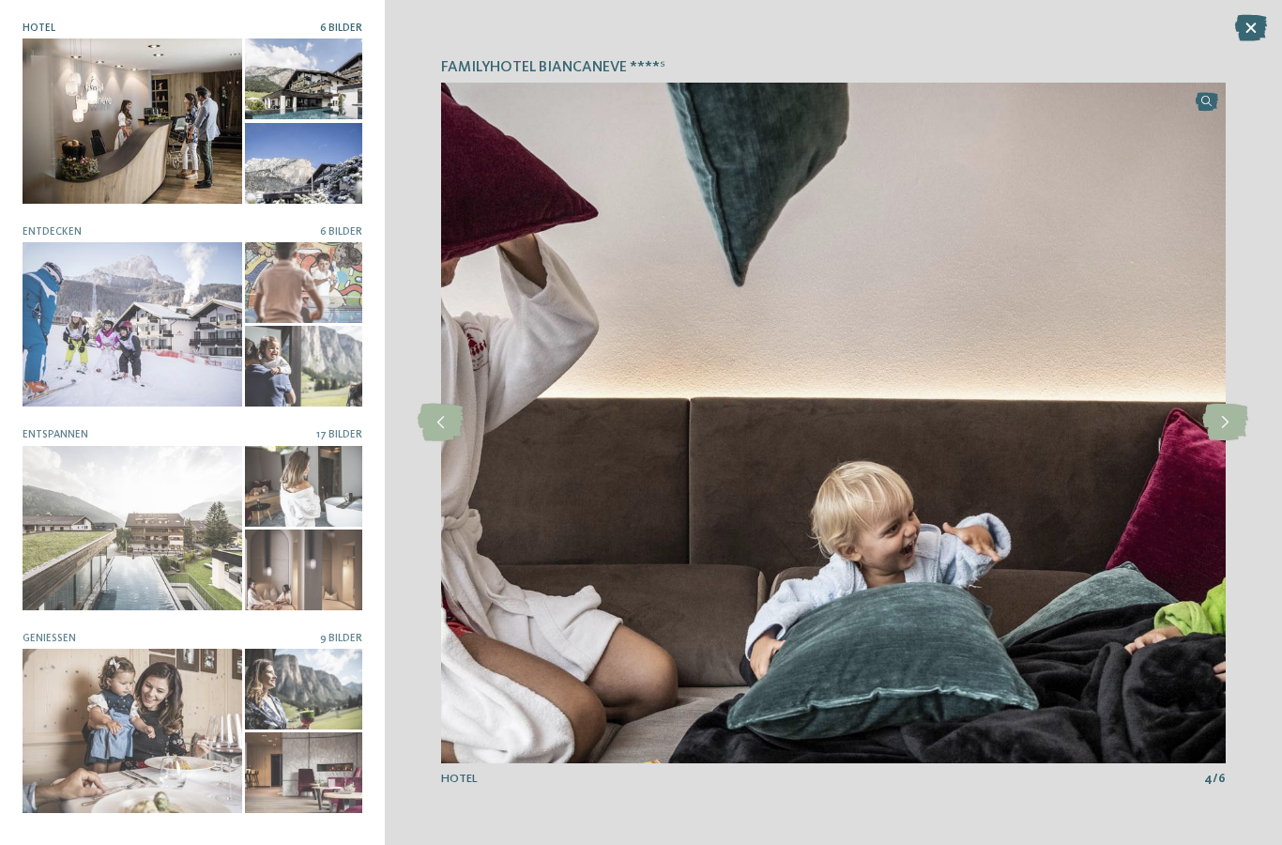
click at [1214, 434] on icon at bounding box center [1225, 422] width 46 height 38
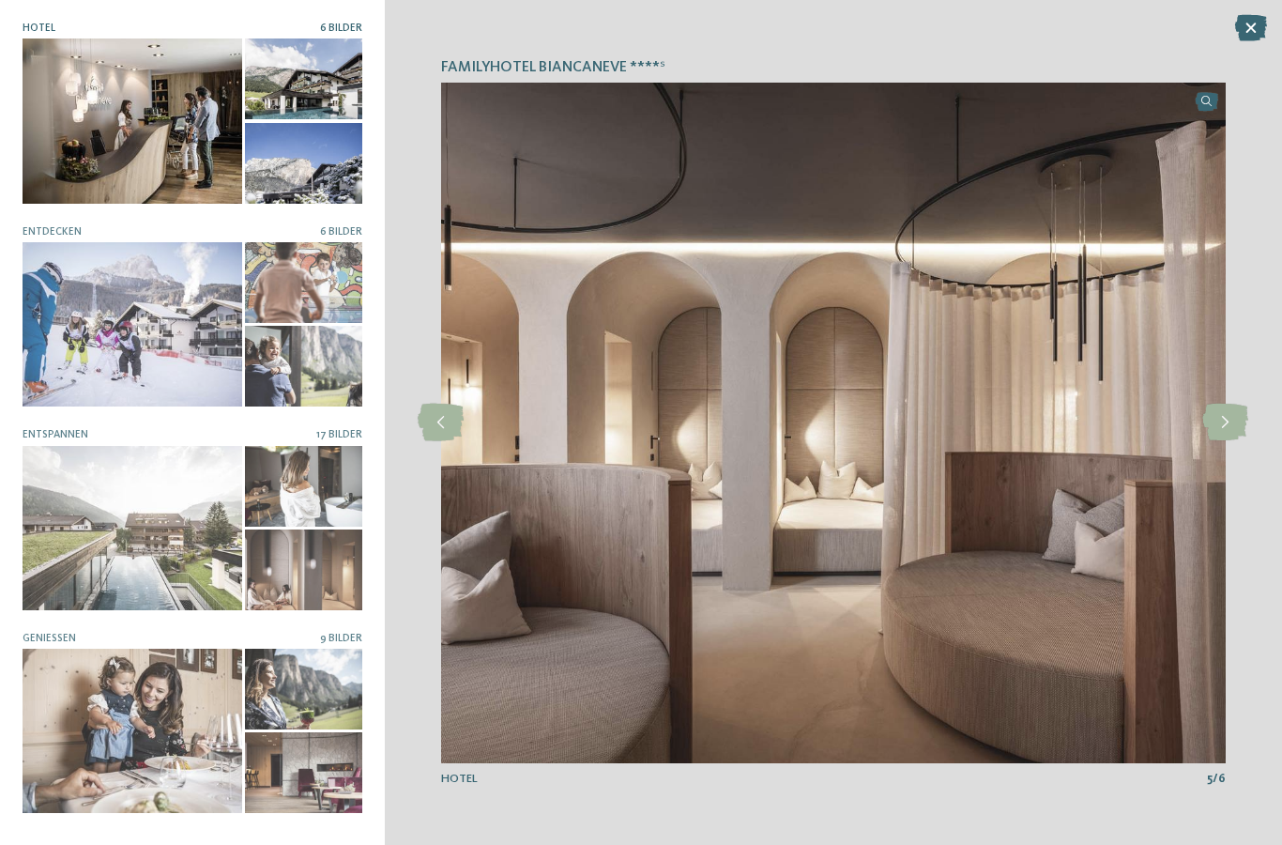
click at [1224, 436] on icon at bounding box center [1225, 422] width 46 height 38
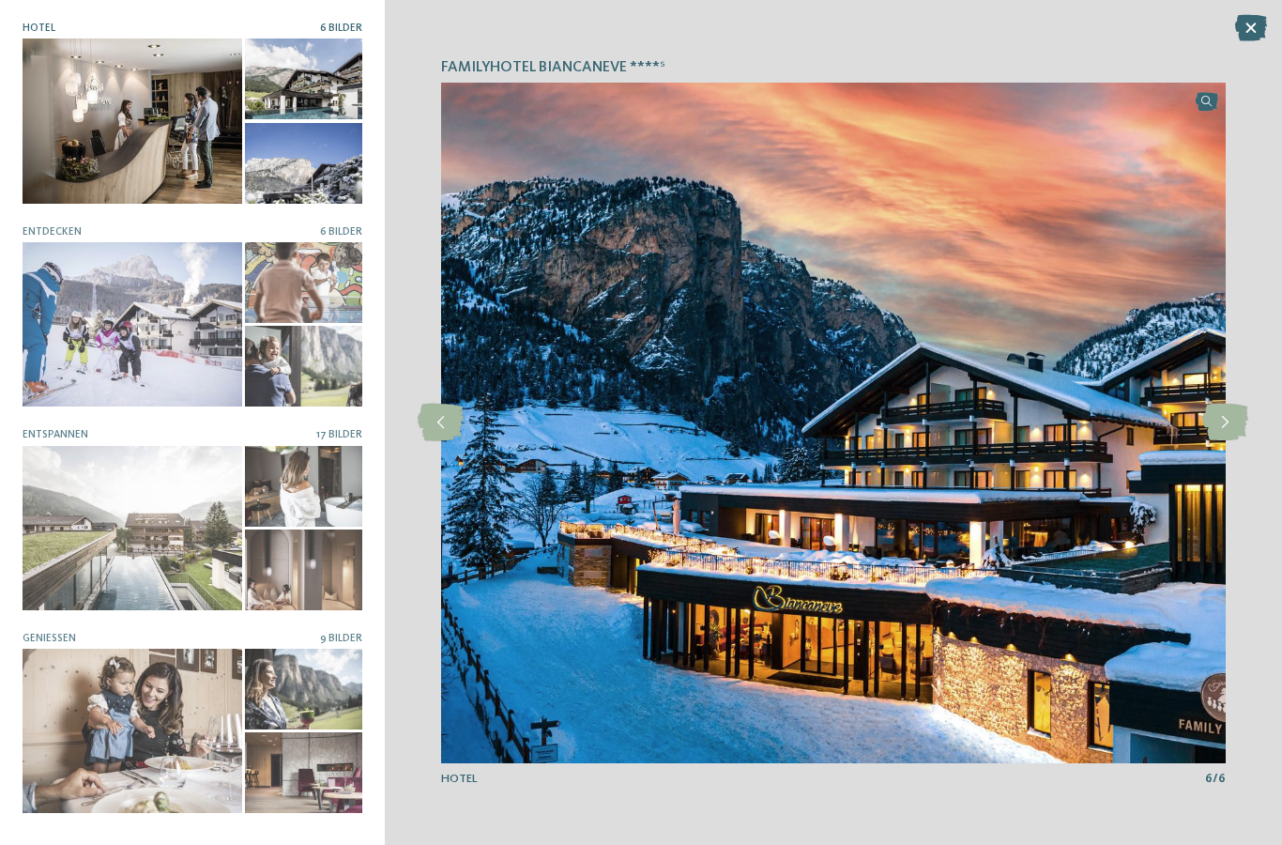
click at [1219, 420] on icon at bounding box center [1225, 422] width 46 height 38
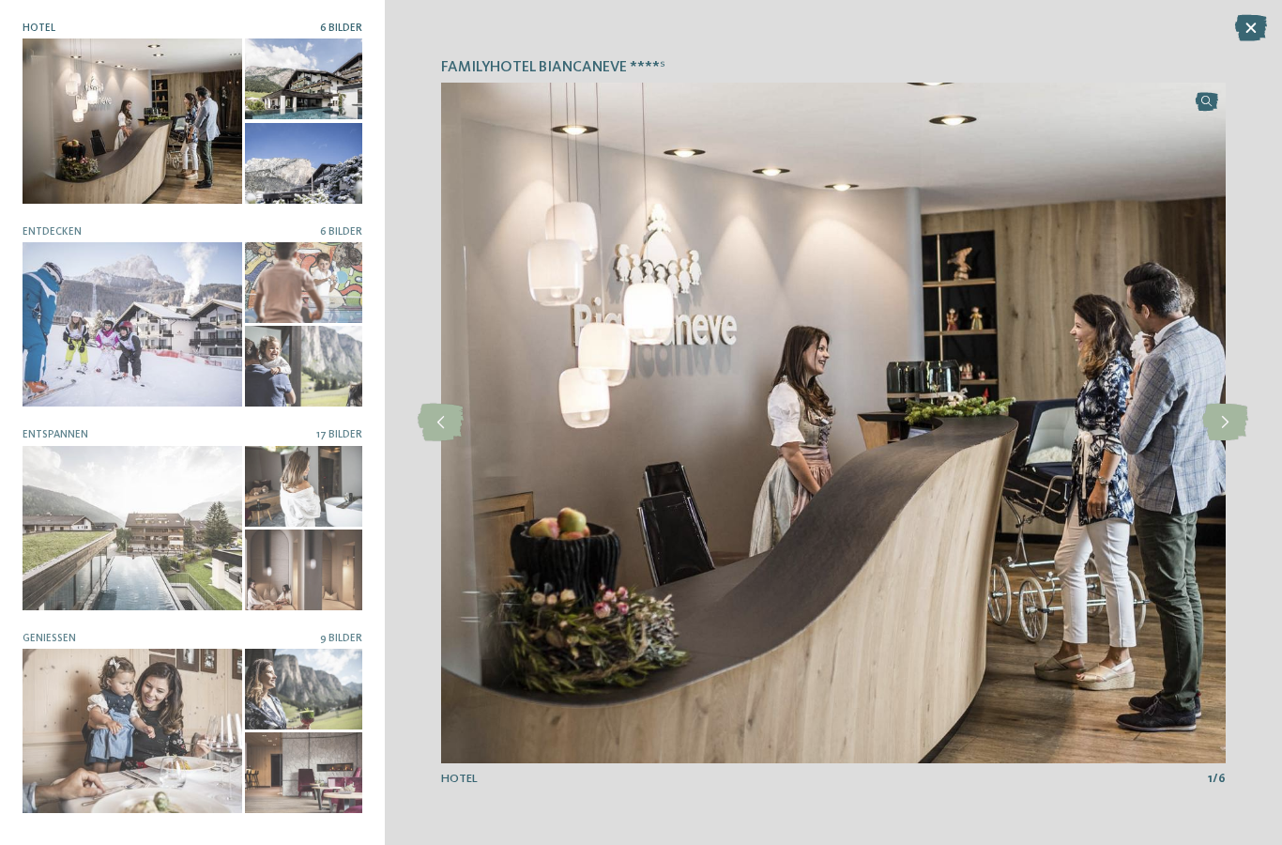
click at [1222, 403] on icon at bounding box center [1225, 422] width 46 height 38
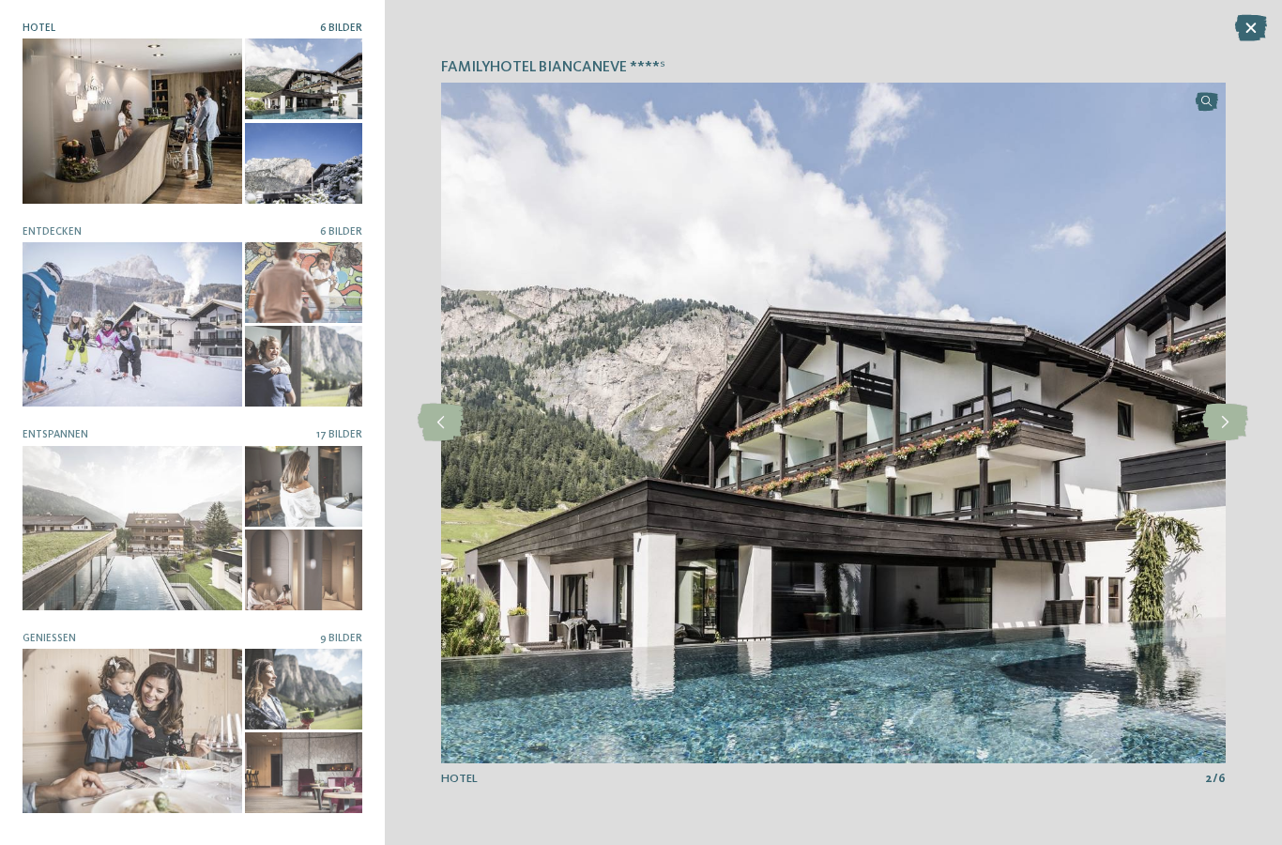
click at [1027, 541] on img at bounding box center [833, 423] width 784 height 680
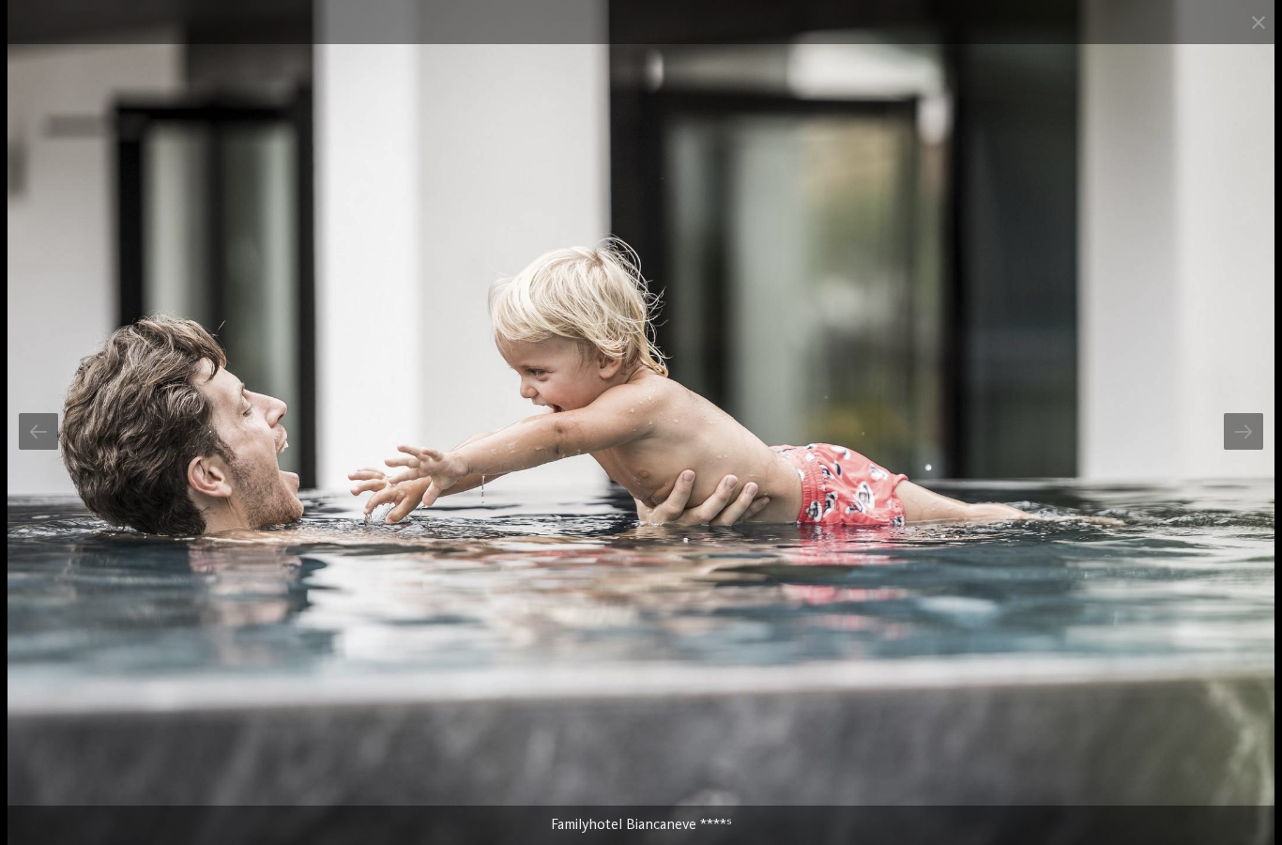
click at [1257, 37] on span at bounding box center [1258, 22] width 47 height 44
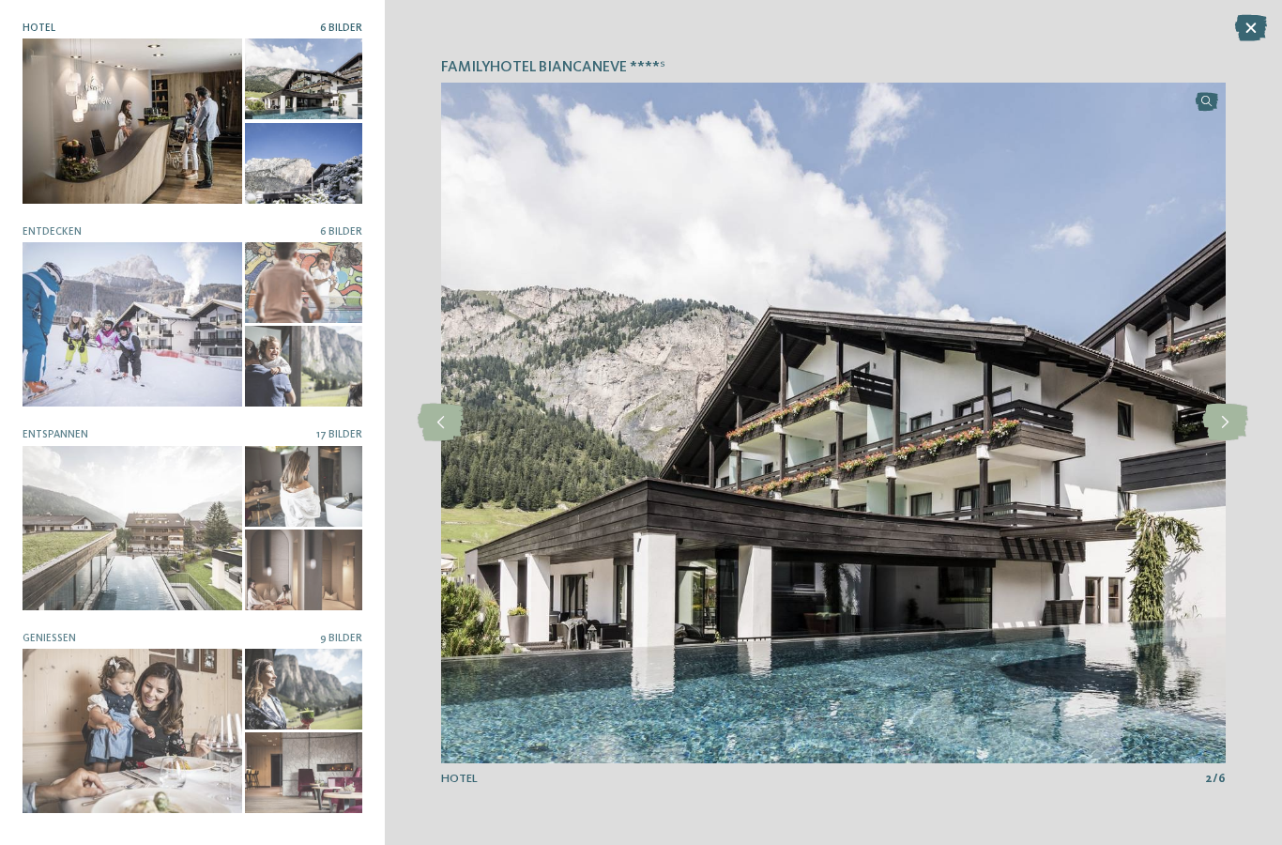
click at [1256, 23] on icon at bounding box center [1251, 28] width 32 height 26
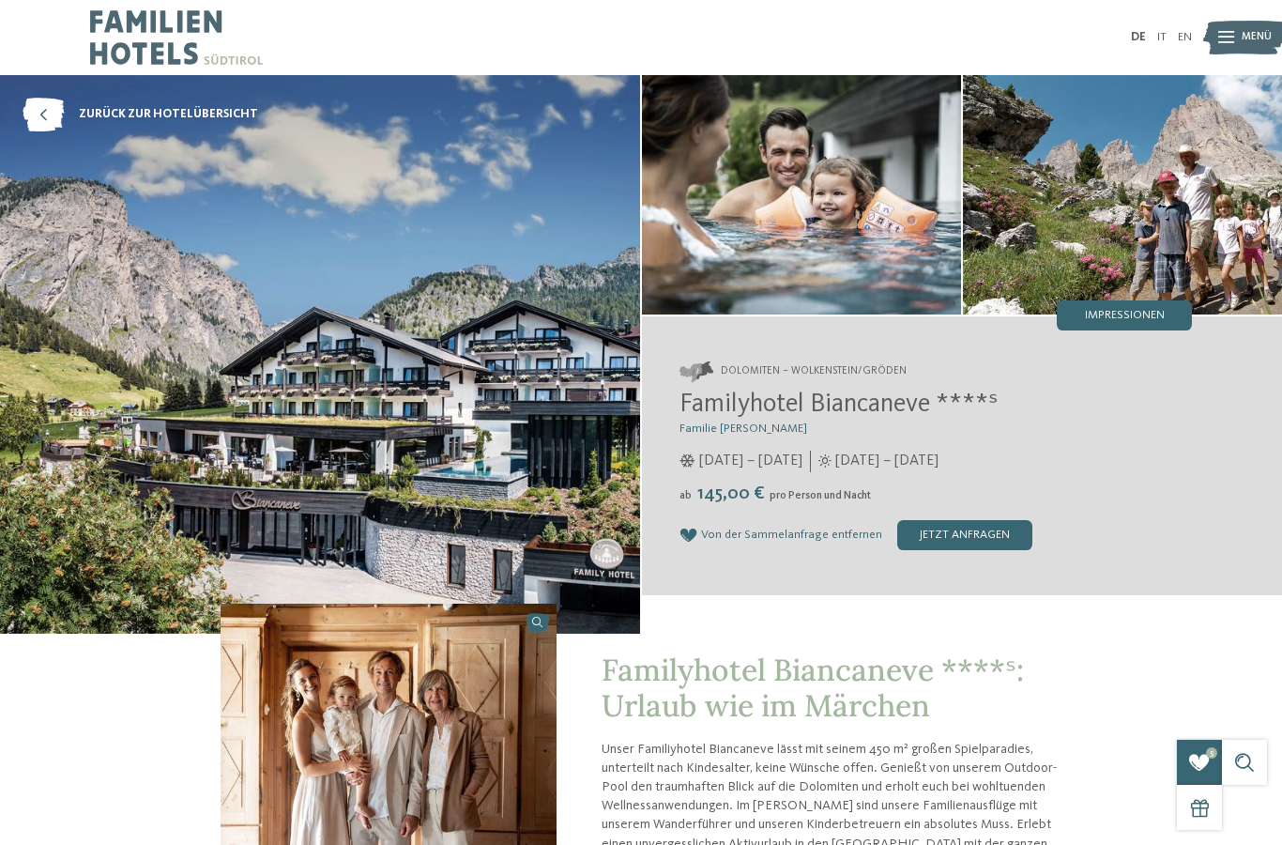
scroll to position [25, 0]
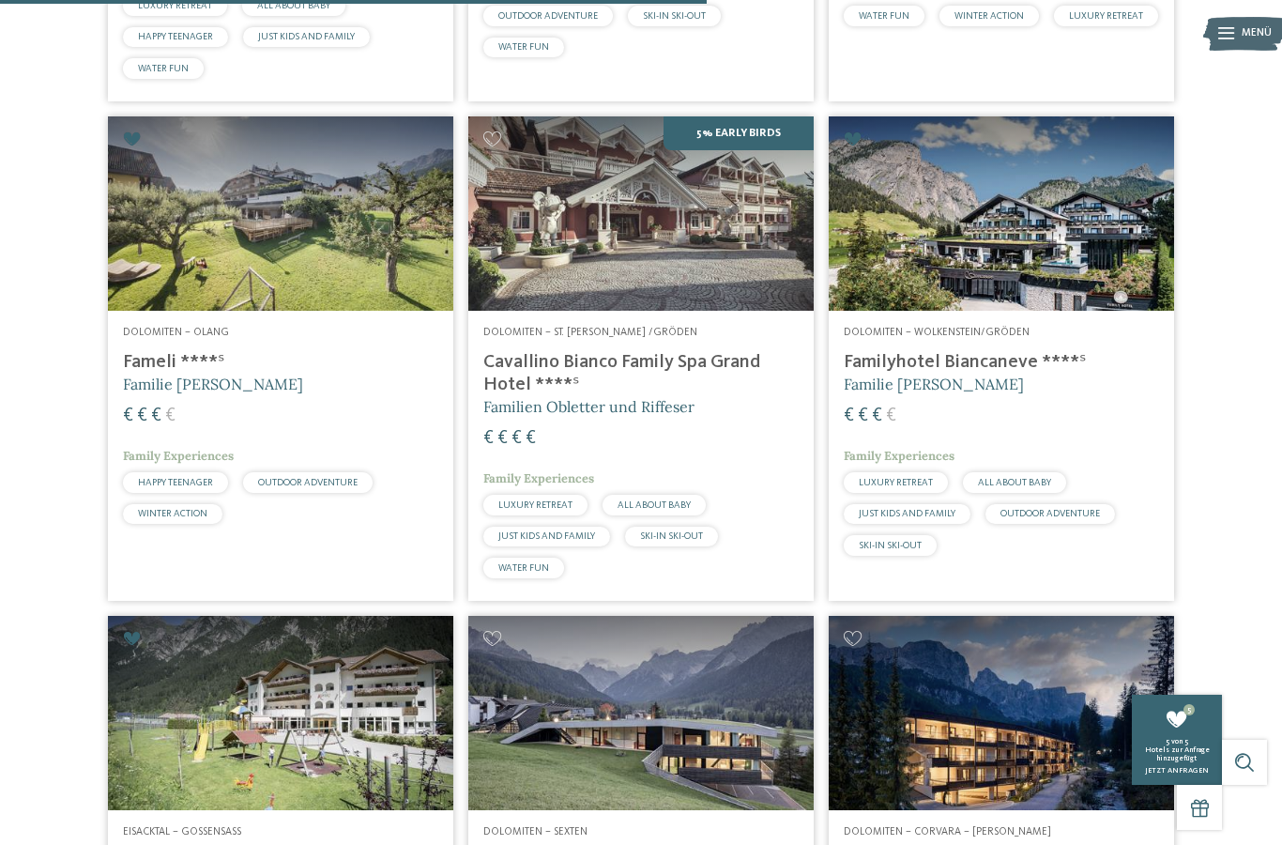
scroll to position [1897, 0]
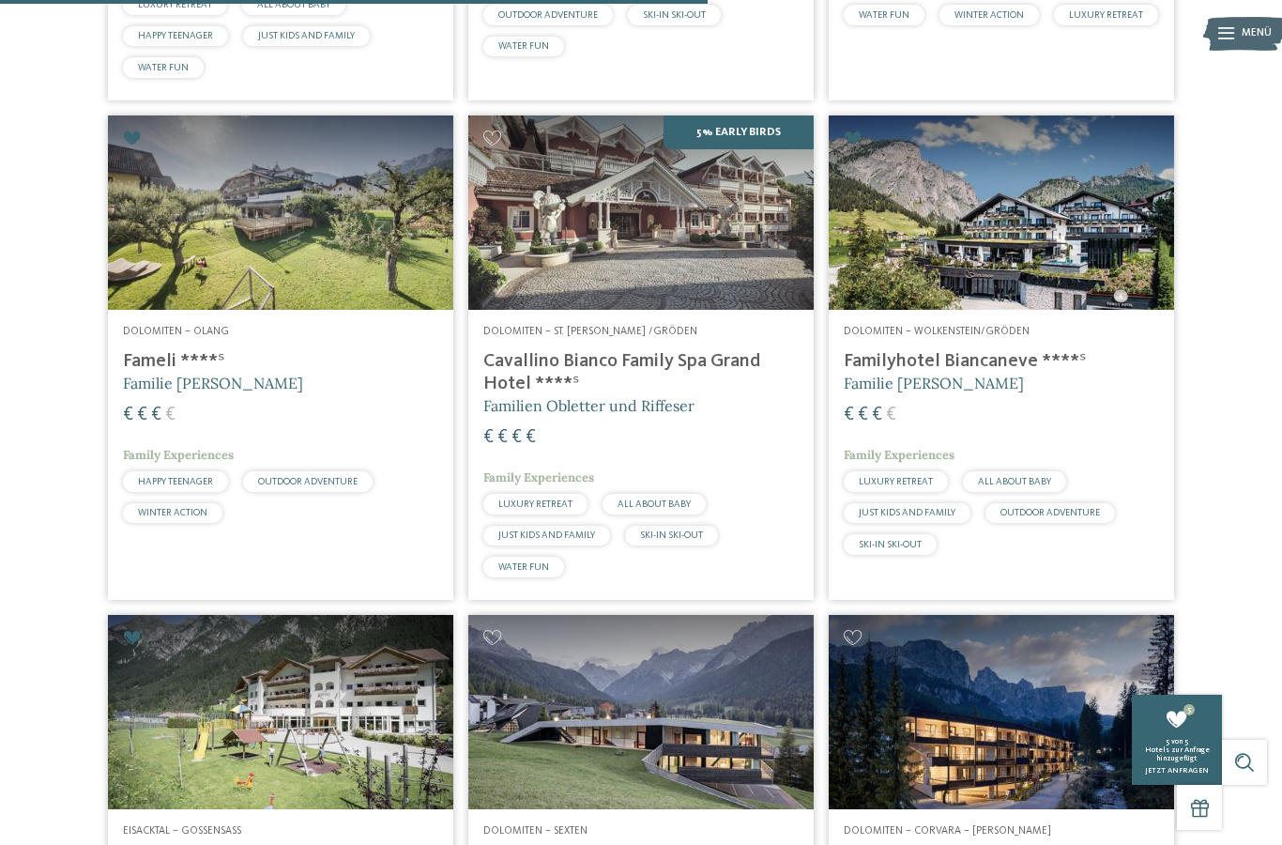
click at [664, 296] on img at bounding box center [640, 212] width 345 height 194
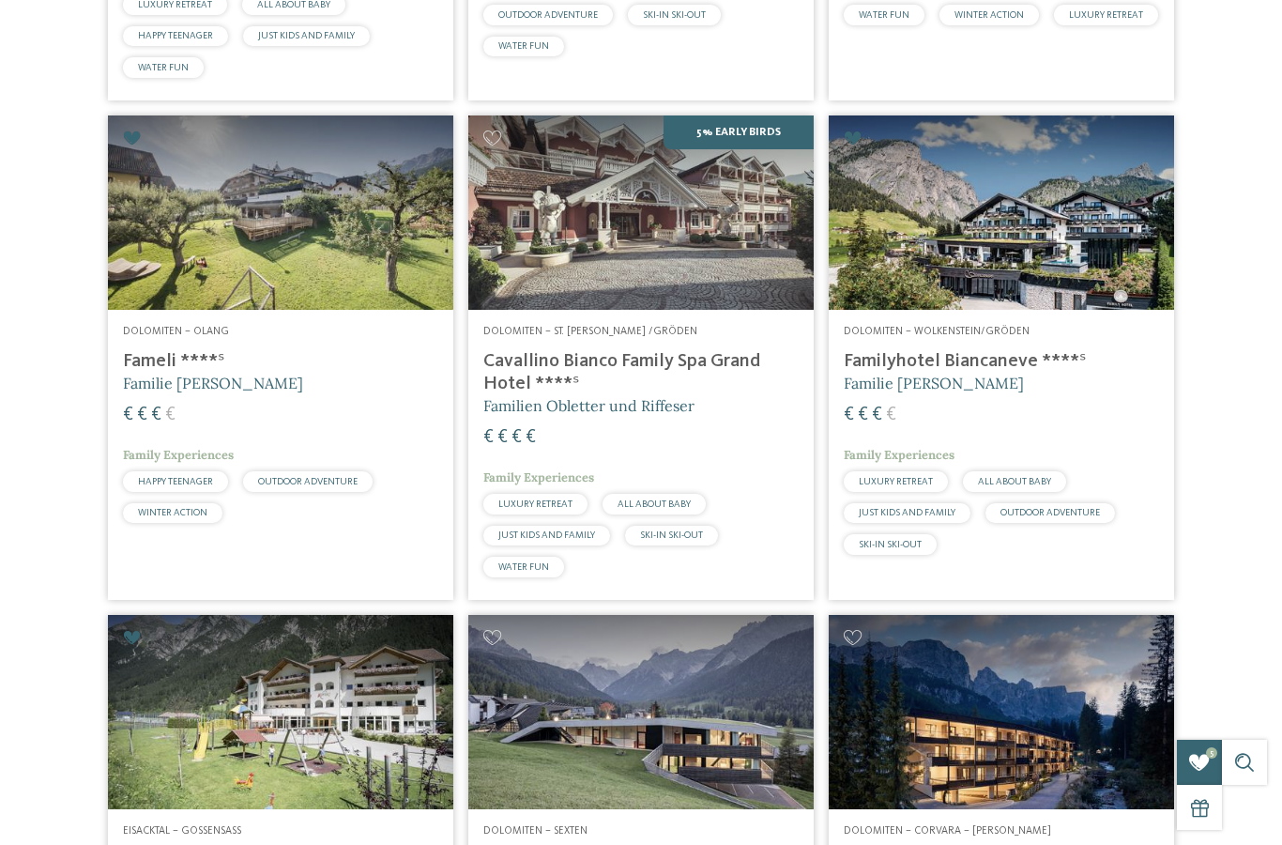
scroll to position [0, 0]
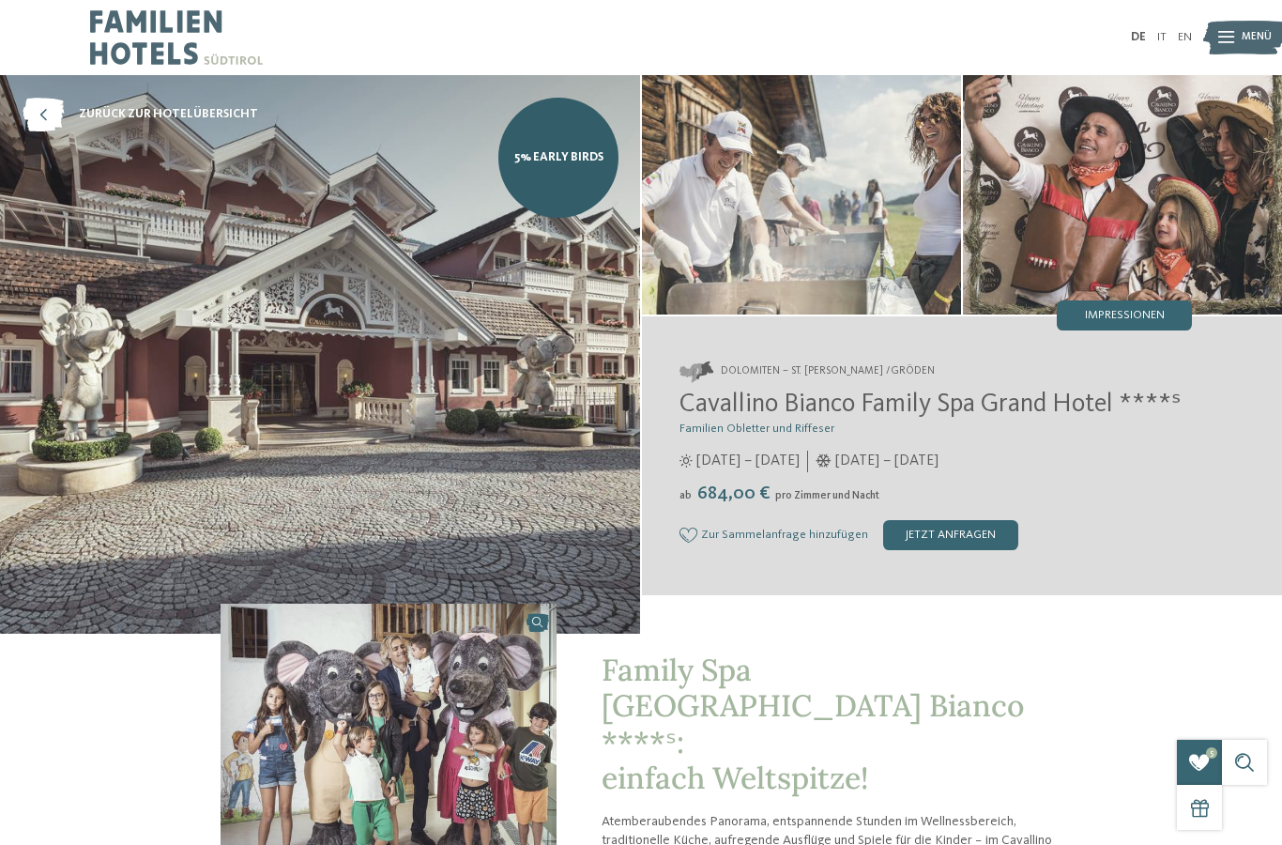
click at [1134, 312] on span "Impressionen" at bounding box center [1125, 316] width 80 height 12
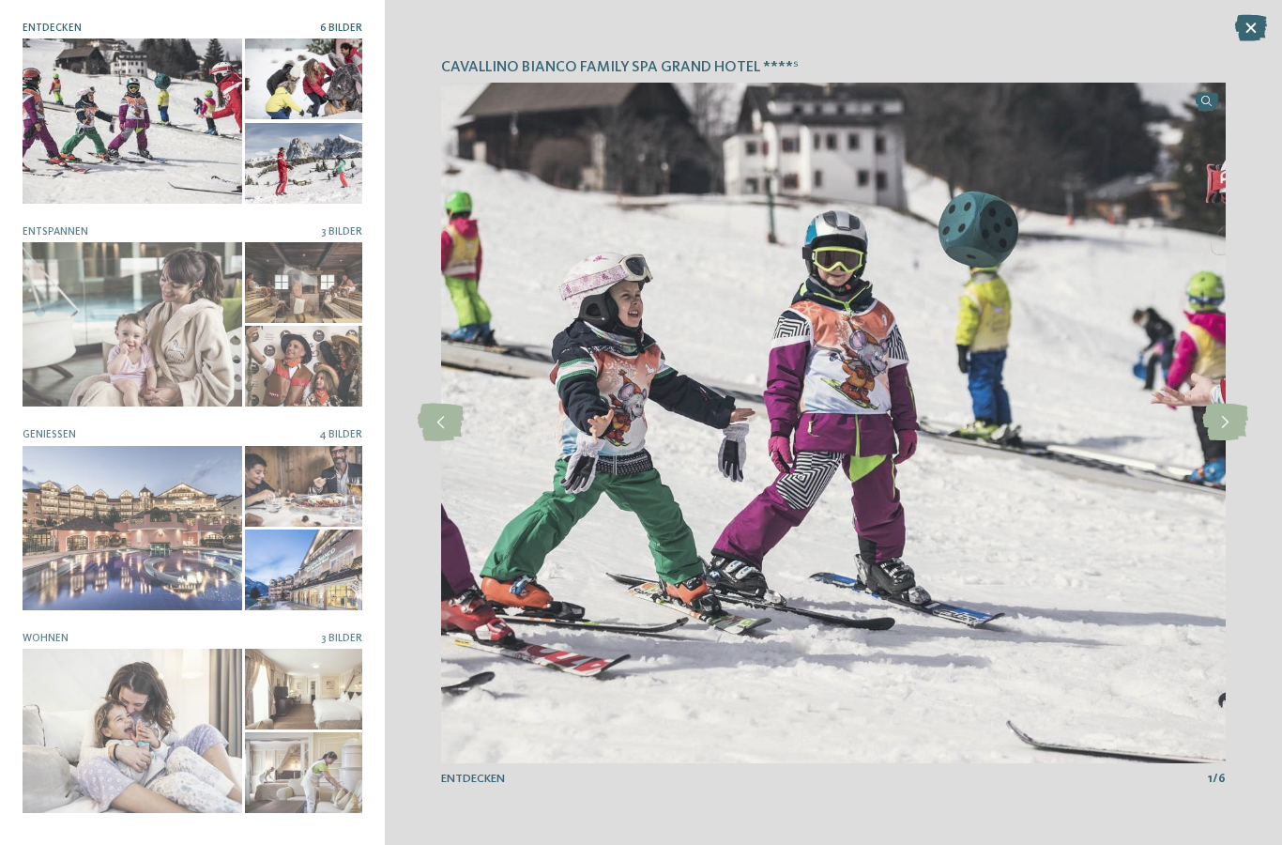
click at [1196, 435] on img at bounding box center [833, 423] width 784 height 680
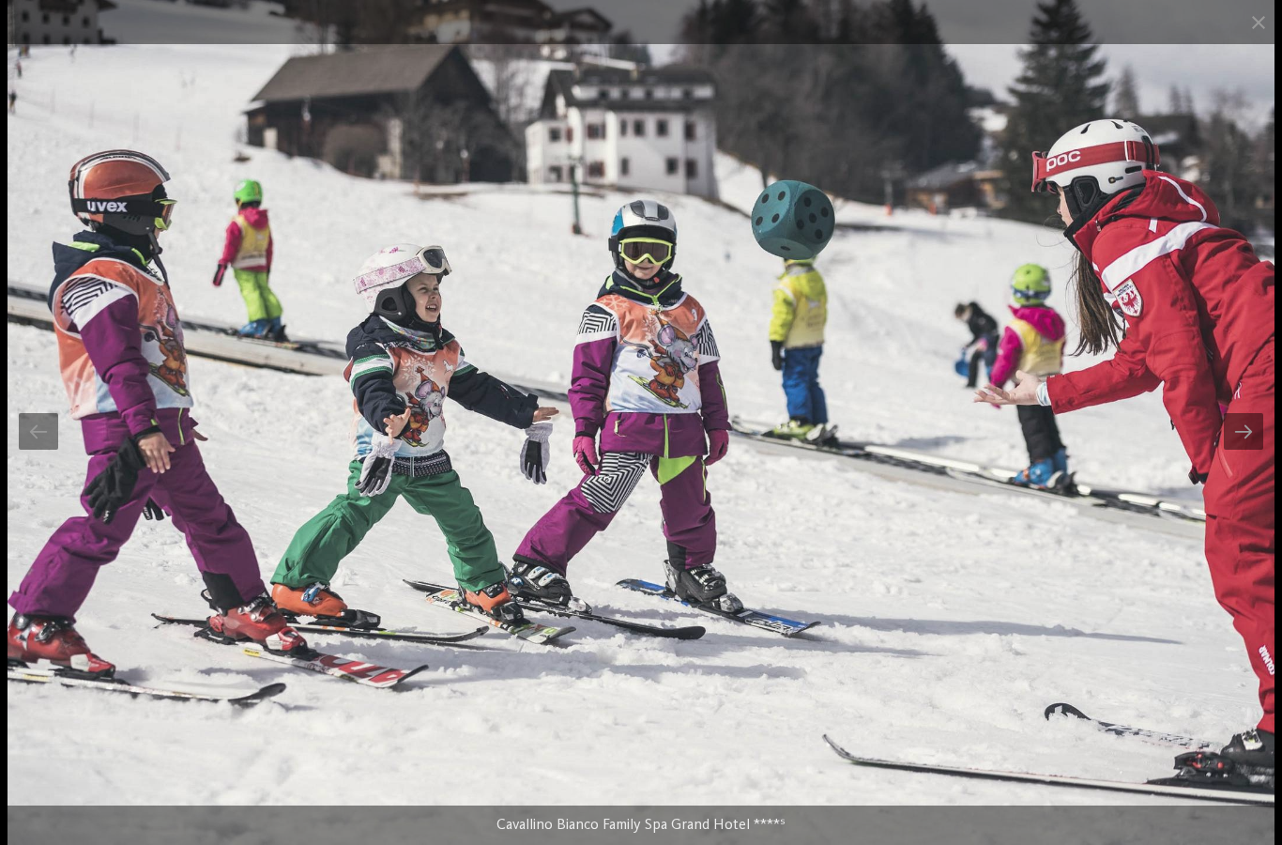
click at [1261, 442] on div at bounding box center [1243, 431] width 39 height 37
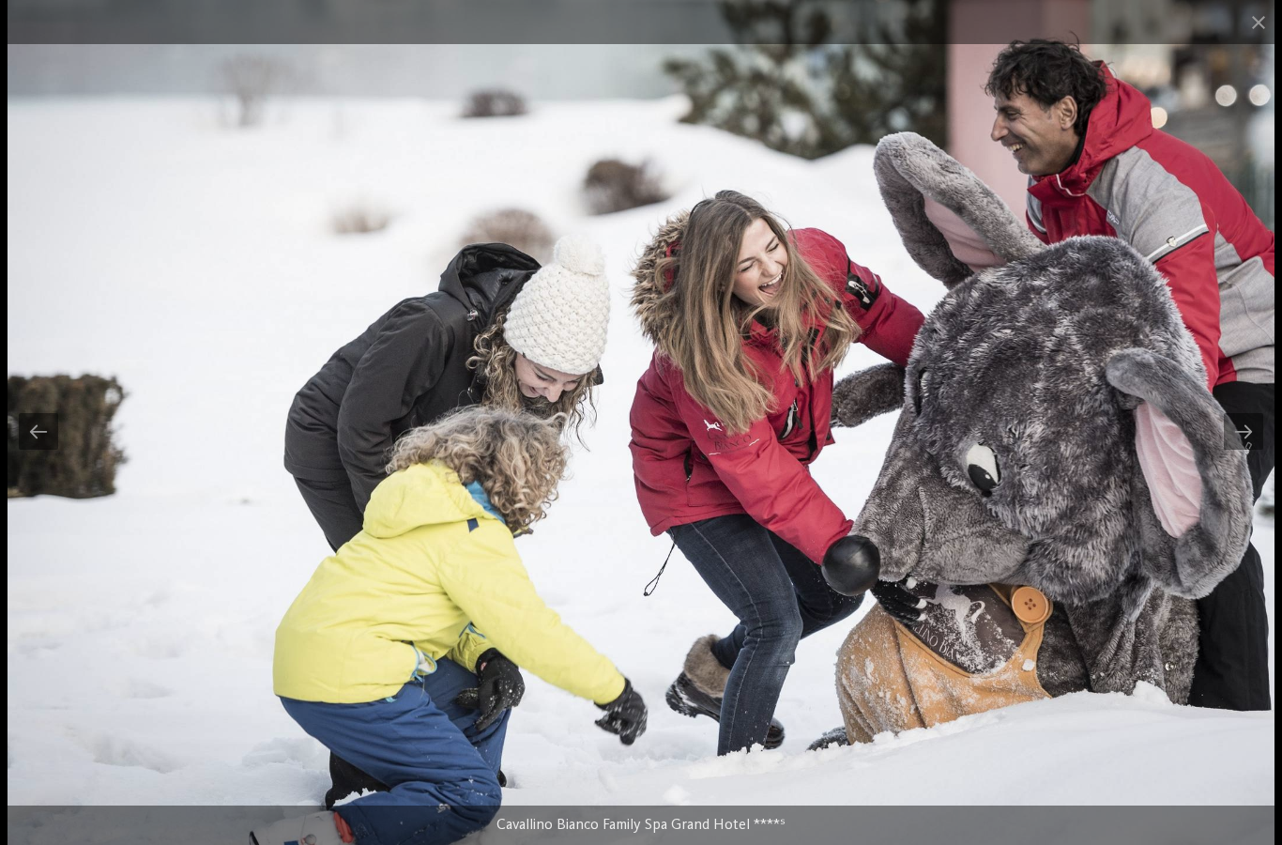
click at [1244, 433] on div at bounding box center [1243, 431] width 39 height 37
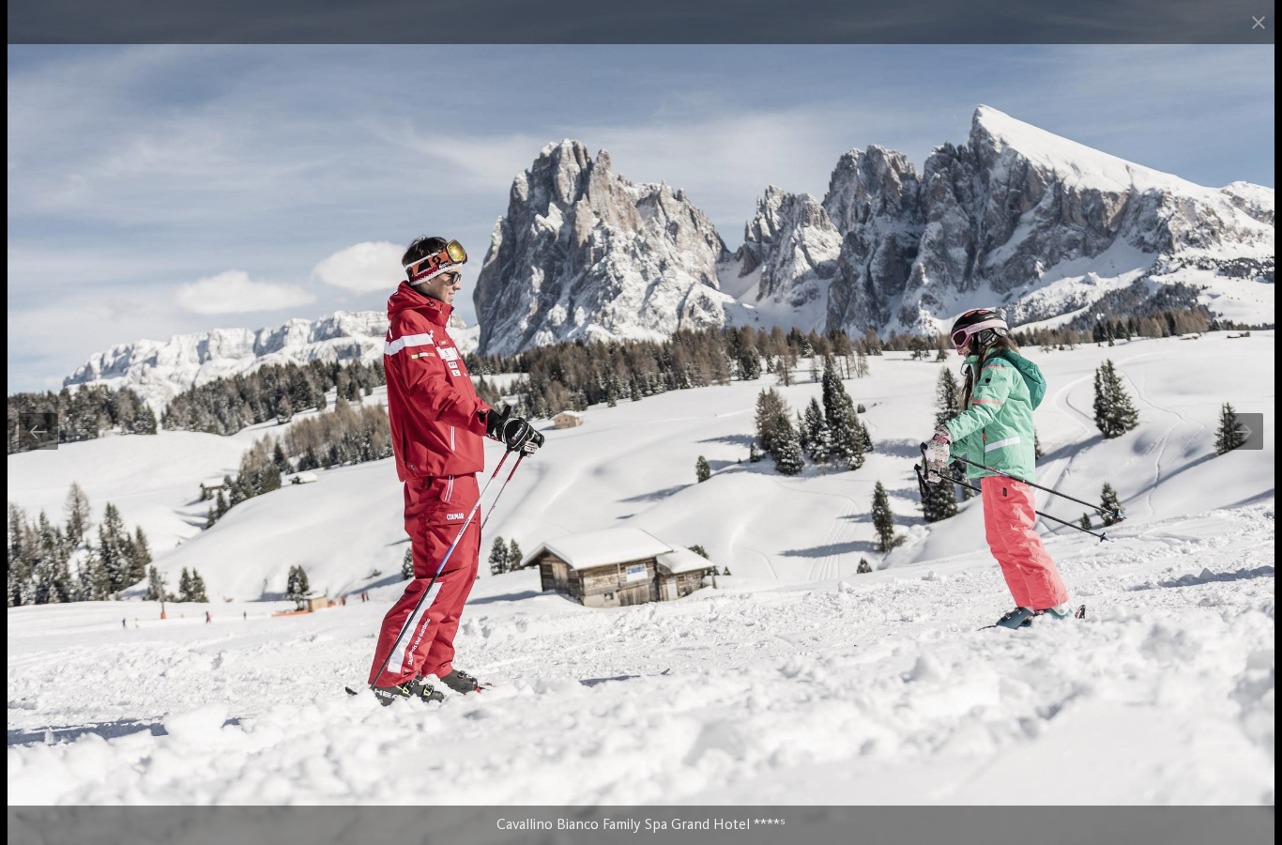
click at [1238, 443] on div at bounding box center [1243, 431] width 39 height 37
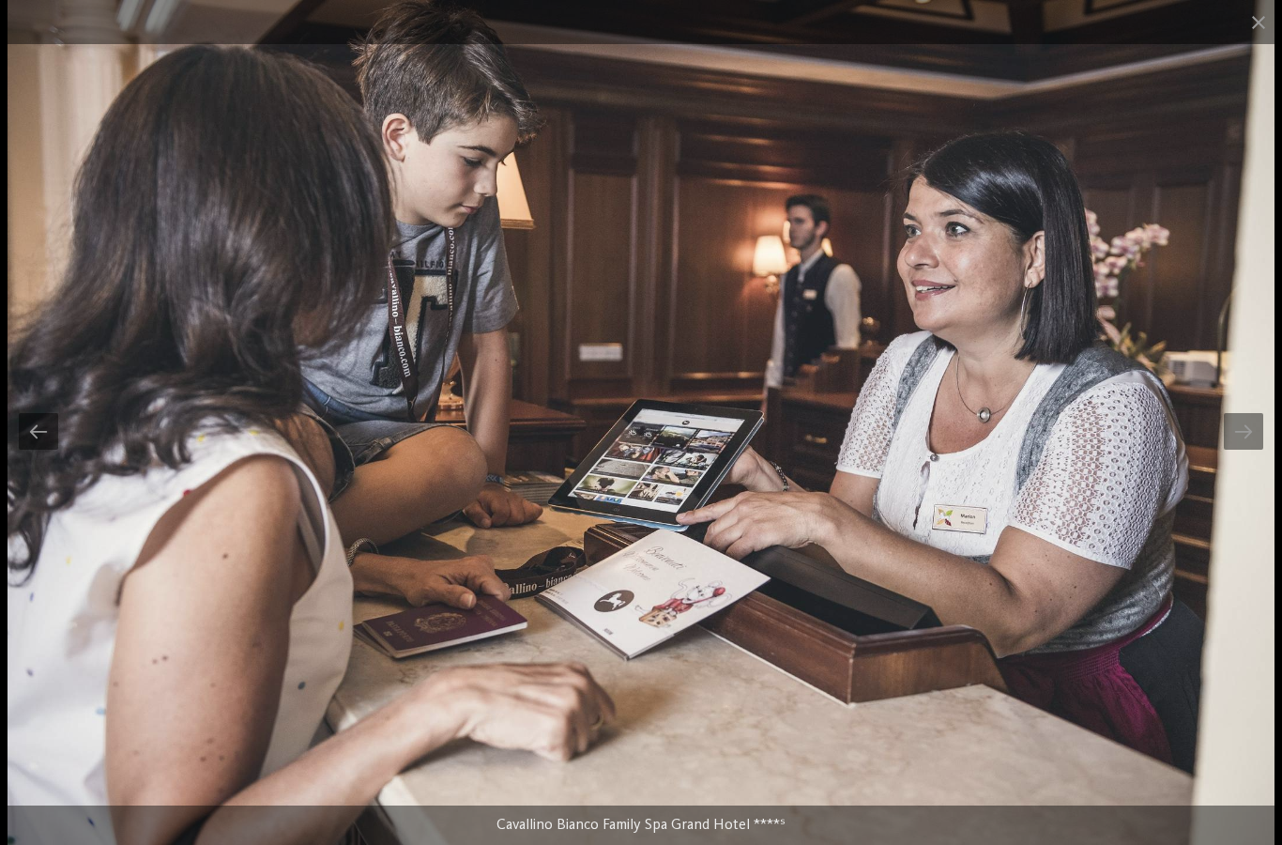
click at [1238, 438] on div at bounding box center [1243, 431] width 39 height 37
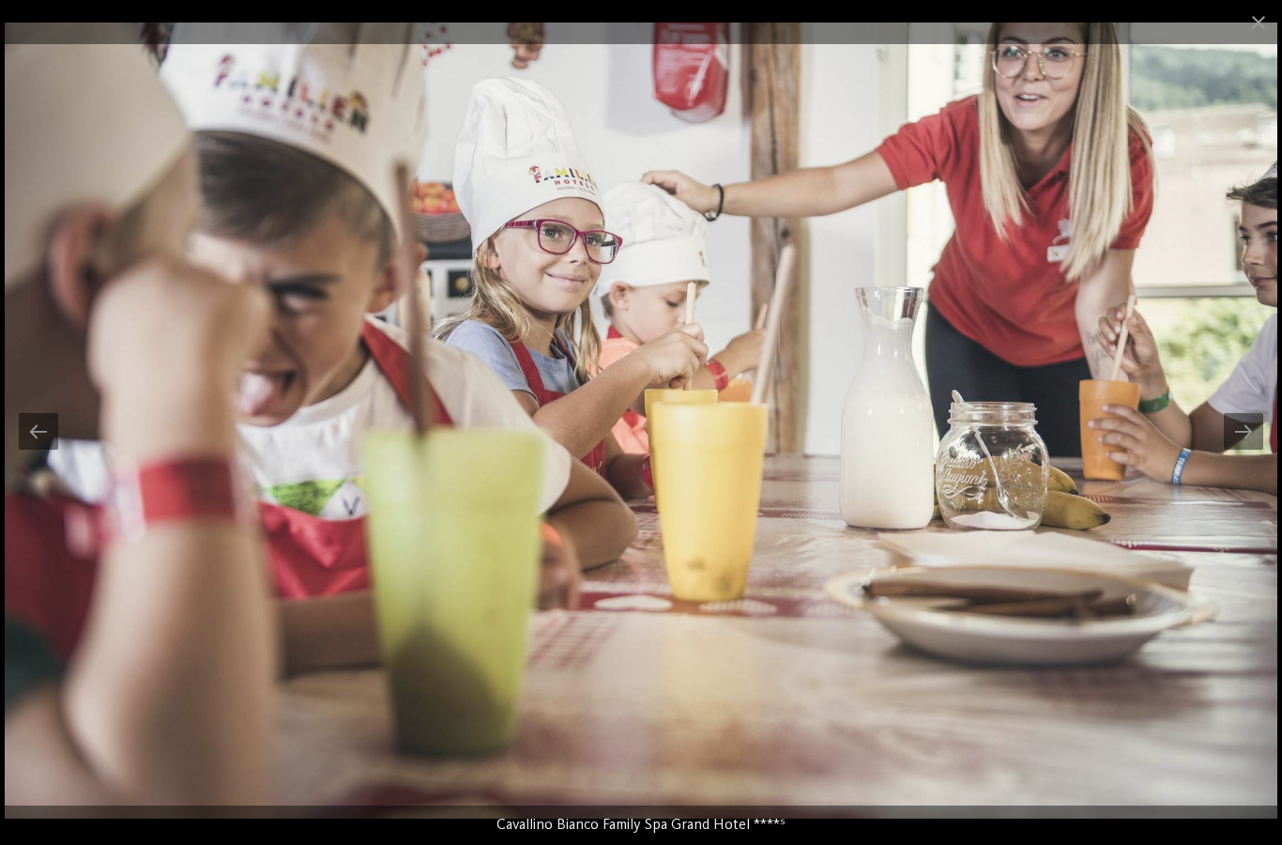
click at [1241, 437] on div at bounding box center [1243, 431] width 39 height 37
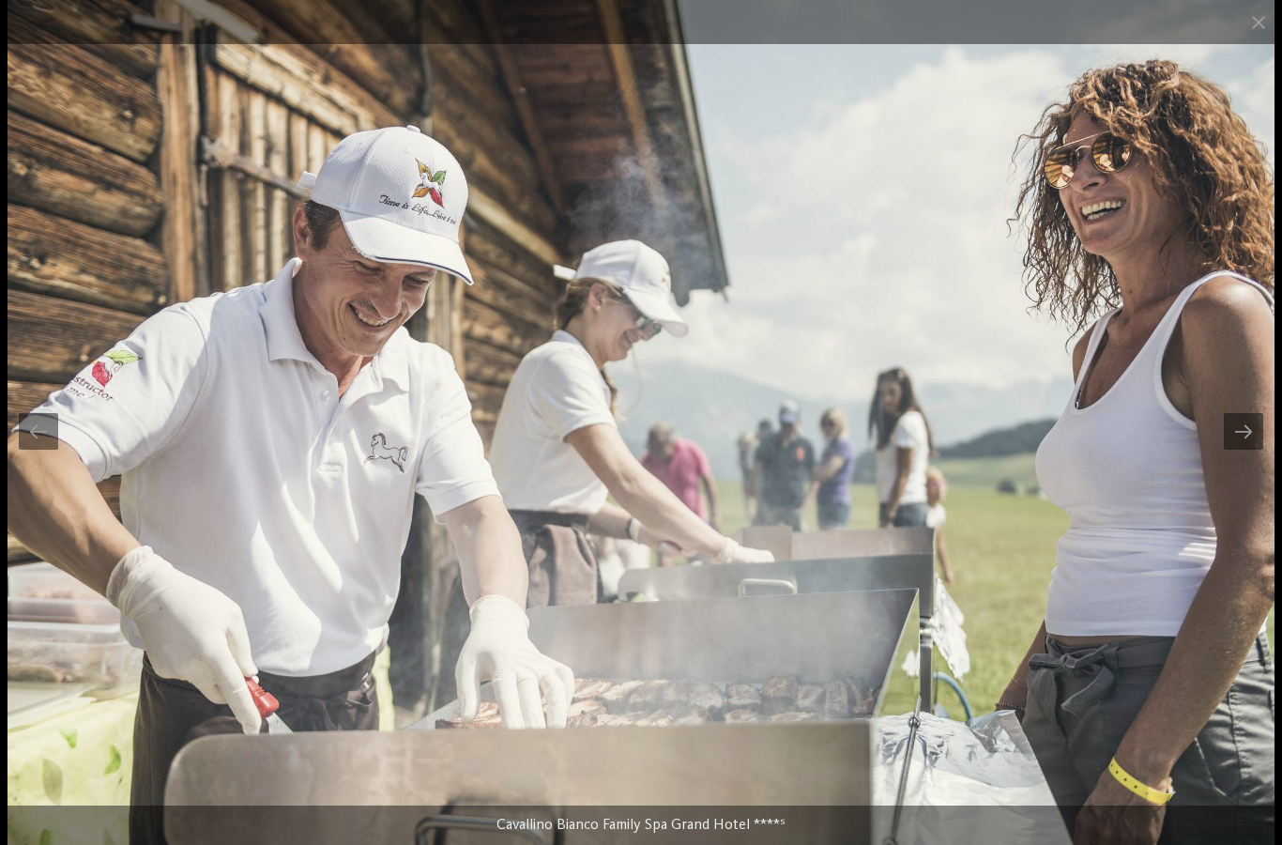
click at [1252, 436] on div at bounding box center [1243, 431] width 39 height 37
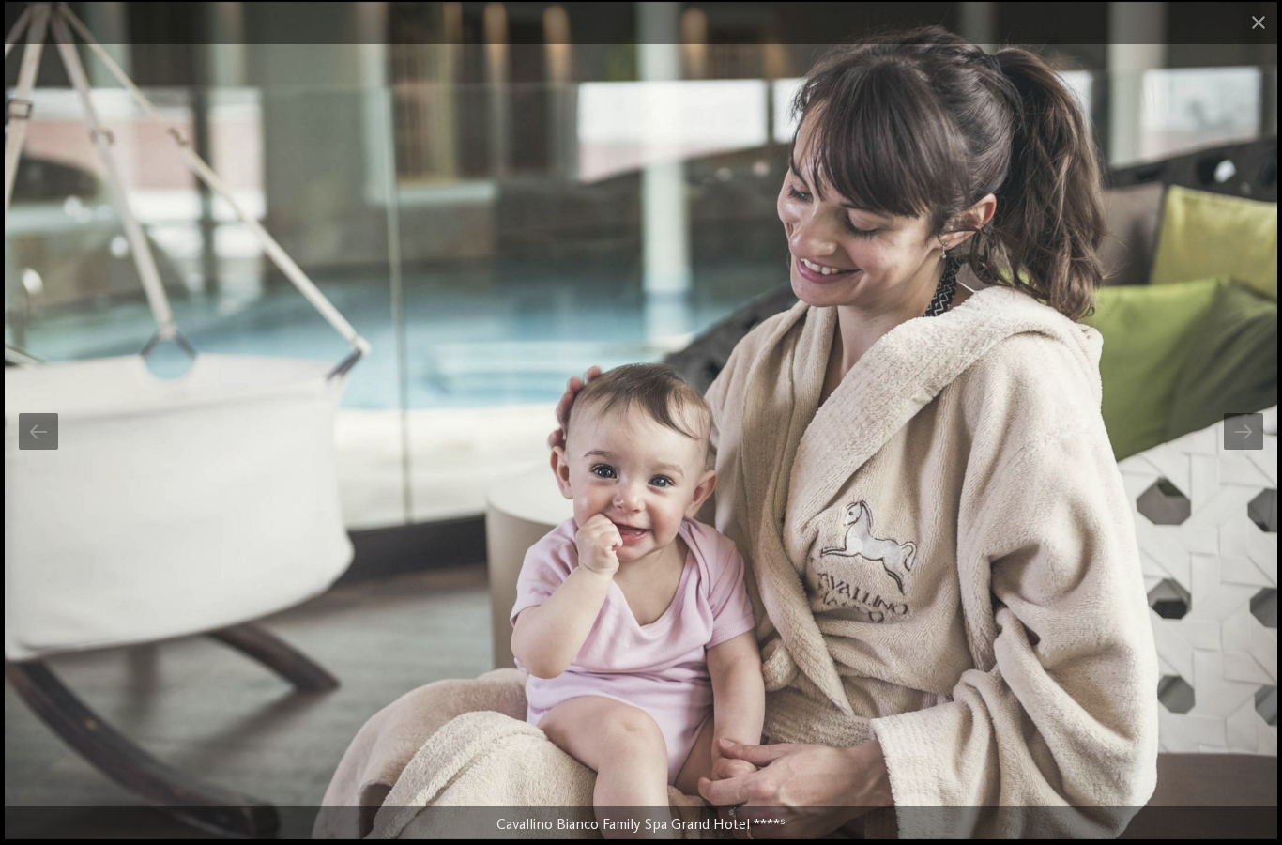
click at [1249, 434] on div at bounding box center [1243, 431] width 39 height 37
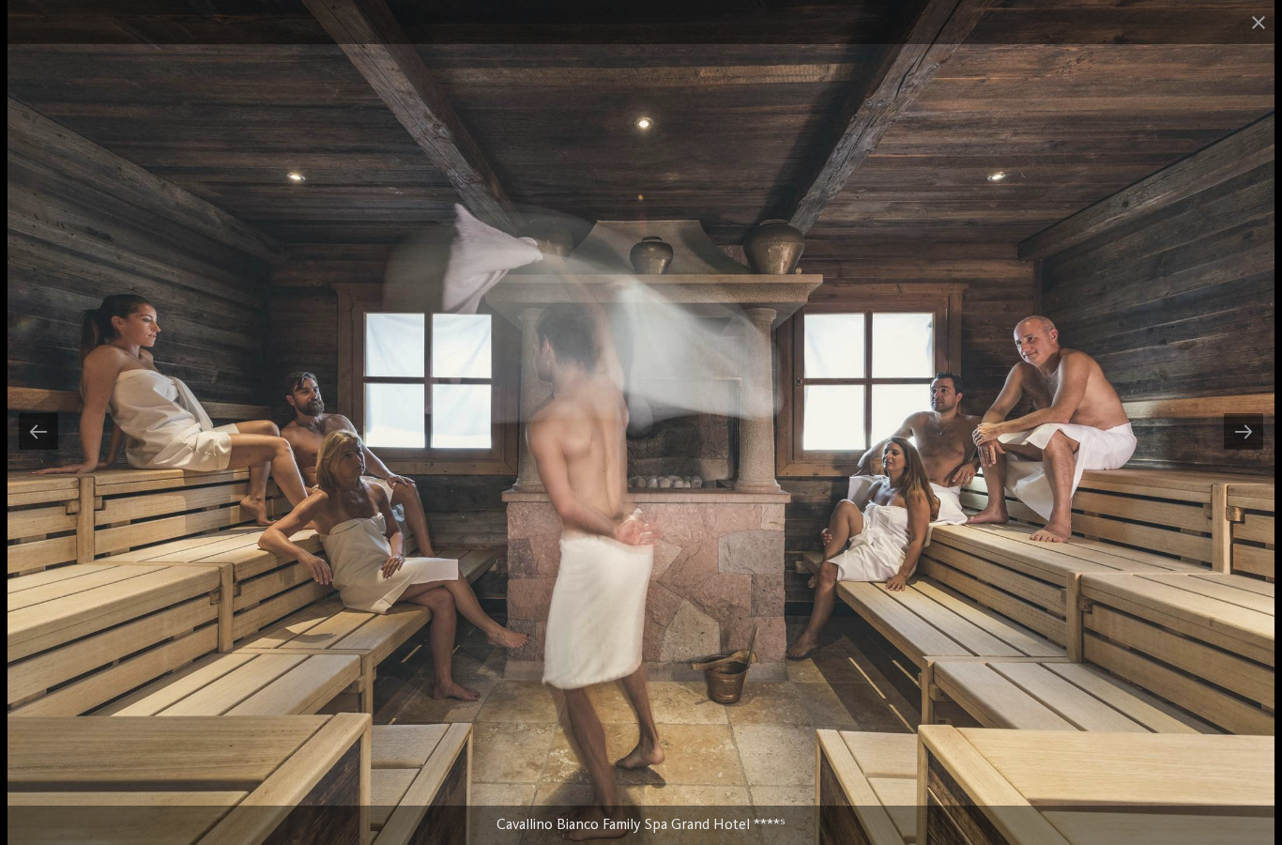
click at [1245, 434] on div at bounding box center [1243, 431] width 39 height 37
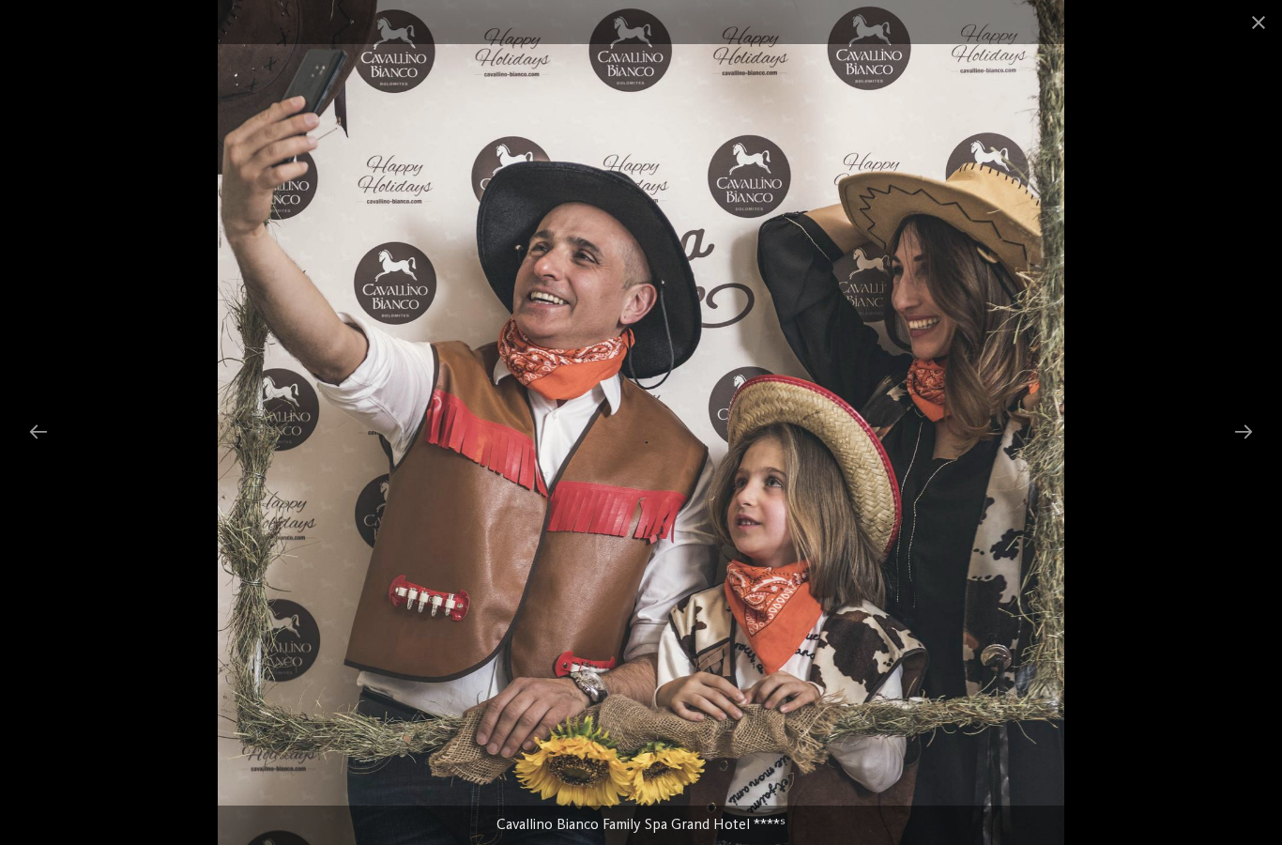
click at [1231, 443] on div at bounding box center [1243, 431] width 39 height 37
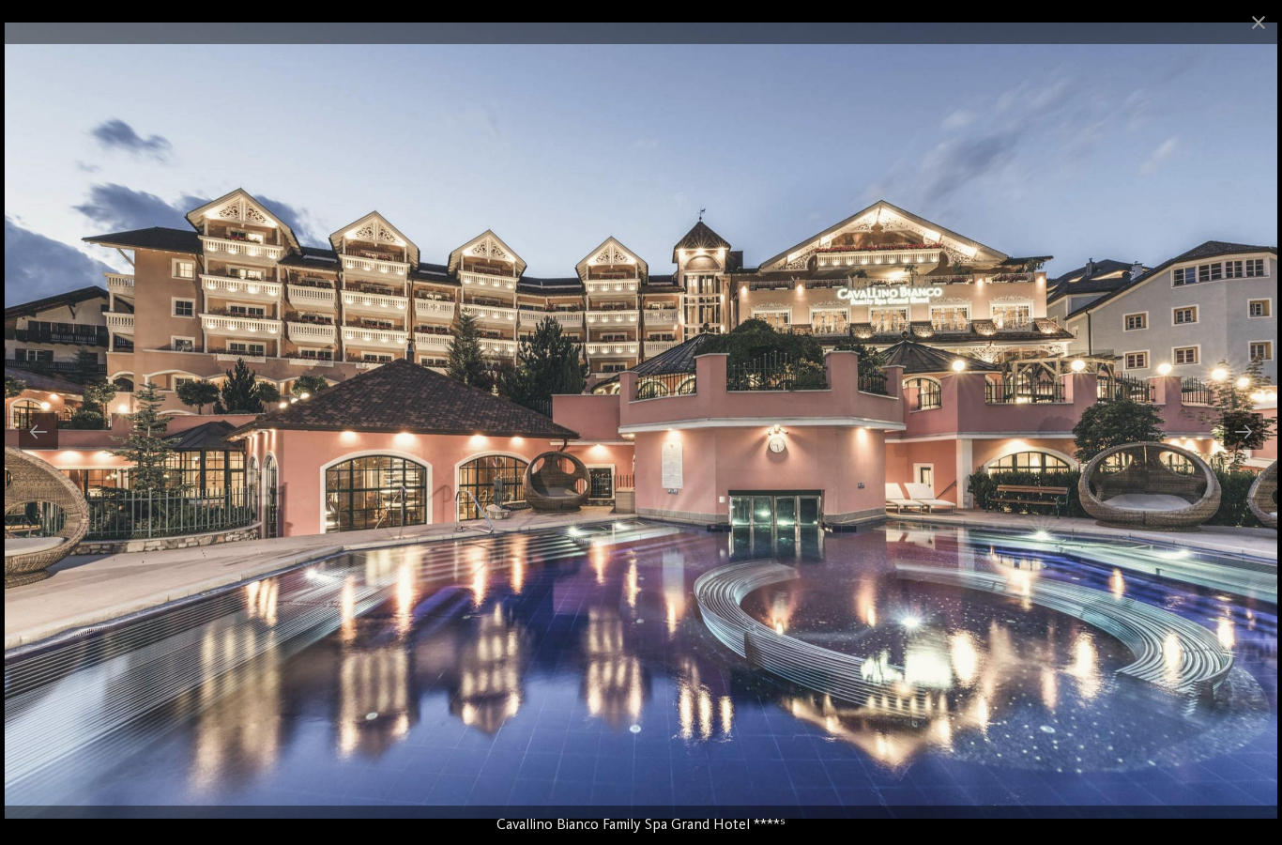
click at [1236, 447] on div at bounding box center [1243, 431] width 39 height 37
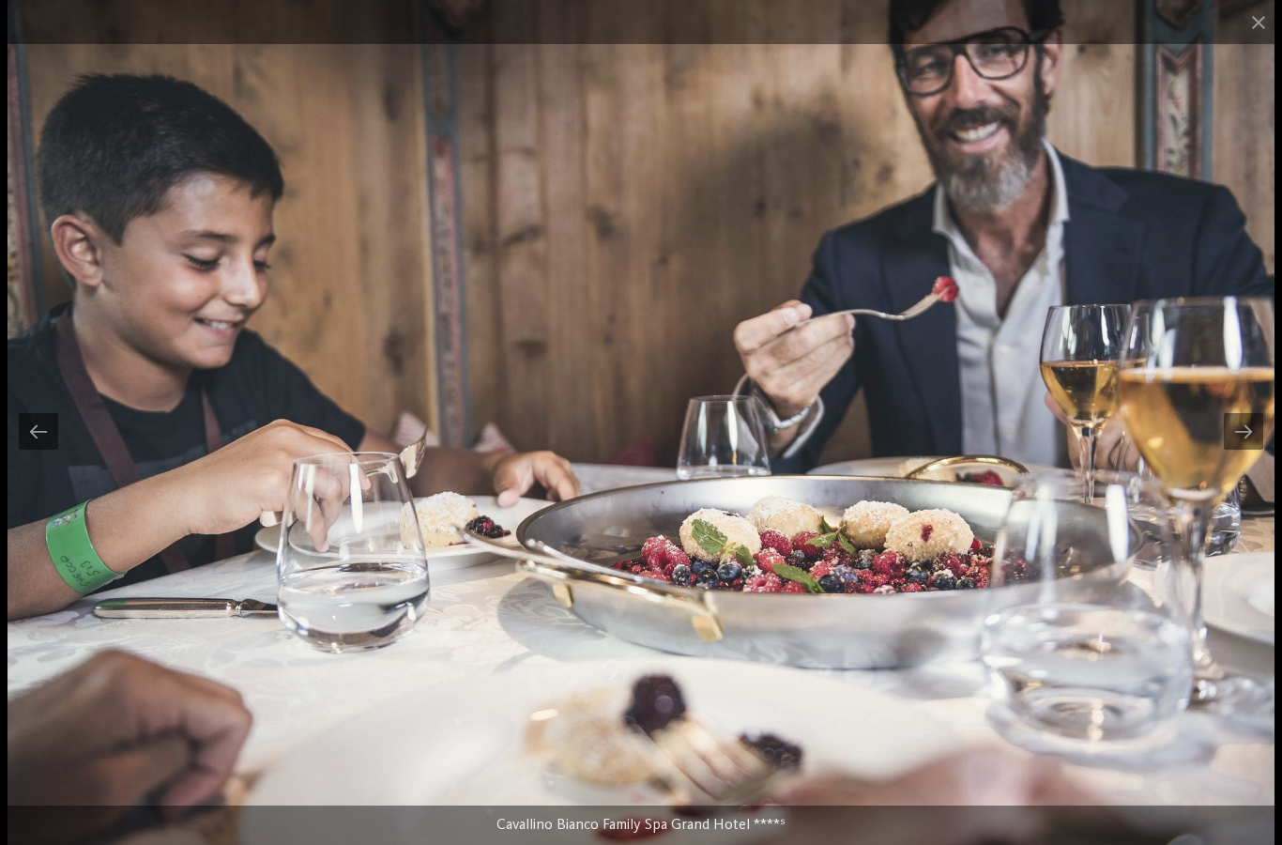
click at [1232, 435] on div at bounding box center [1243, 431] width 39 height 37
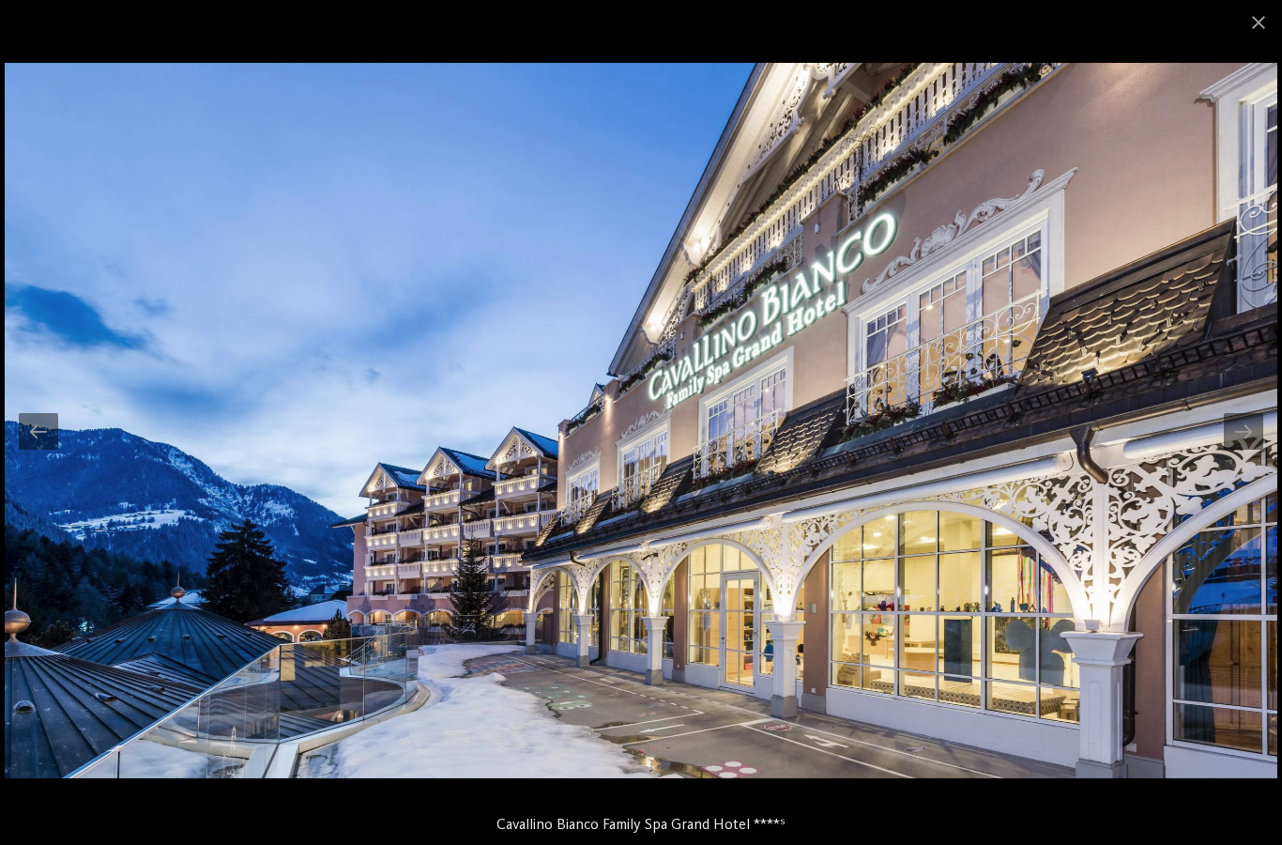
click at [1231, 42] on div at bounding box center [641, 22] width 1282 height 44
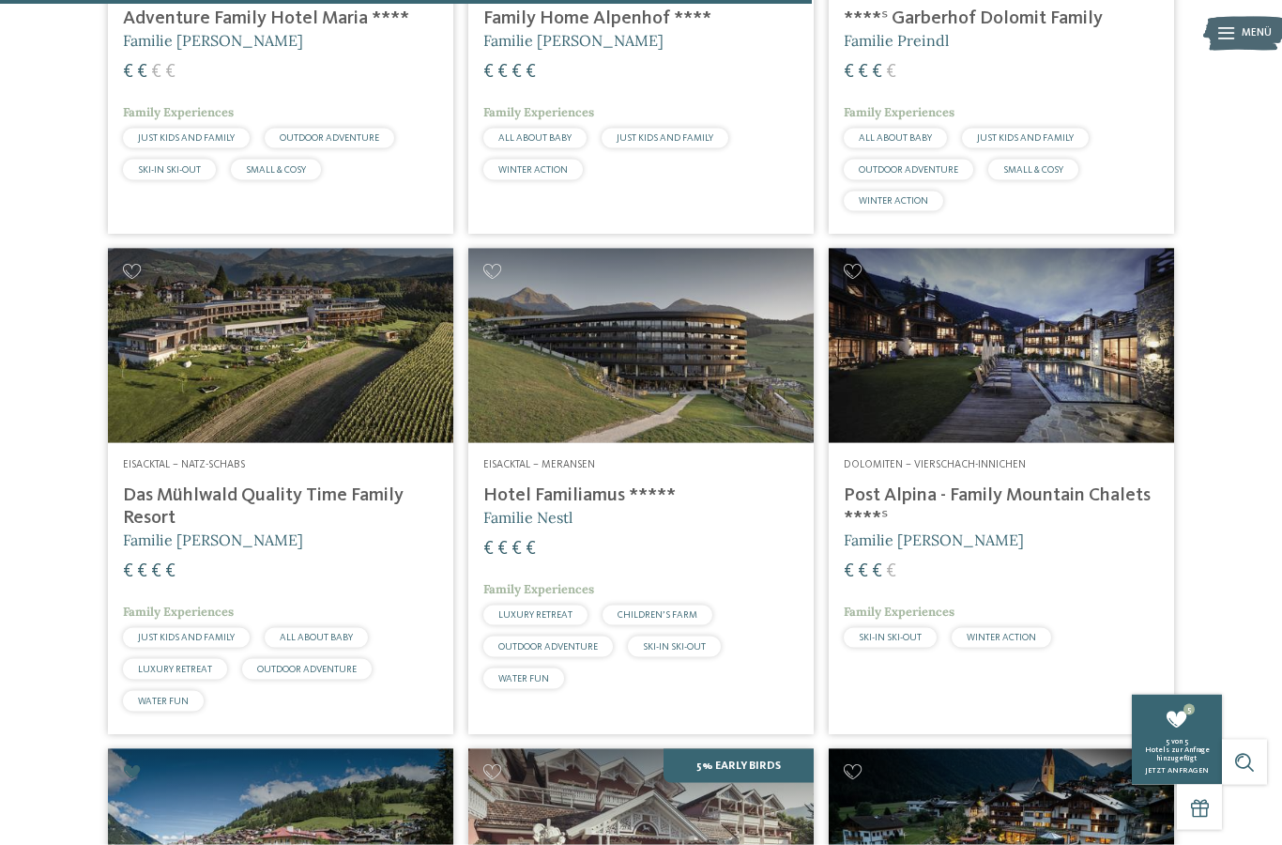
scroll to position [2185, 0]
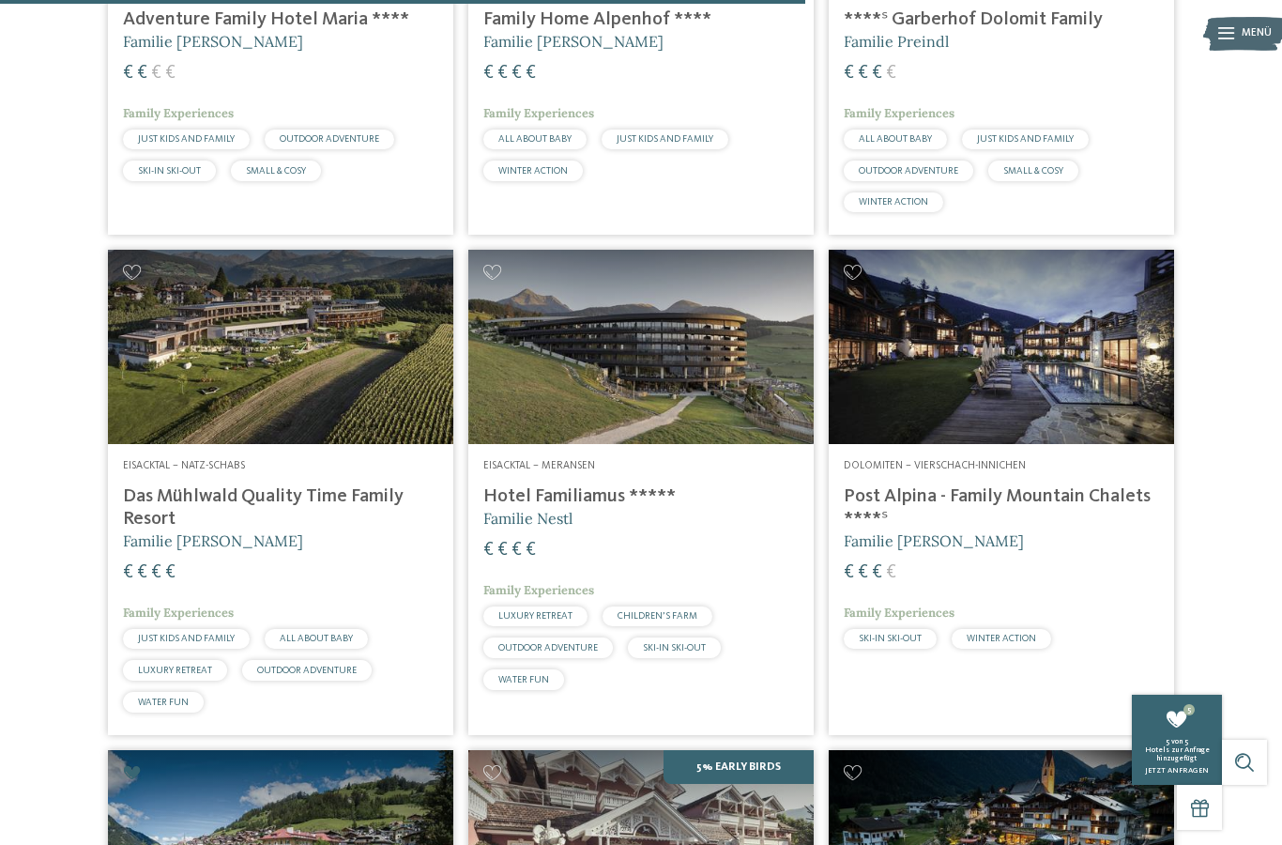
click at [1078, 499] on div "Dolomiten – Vierschach-Innichen Post Alpina - Family Mountain Chalets ****ˢ Fam…" at bounding box center [1001, 557] width 345 height 227
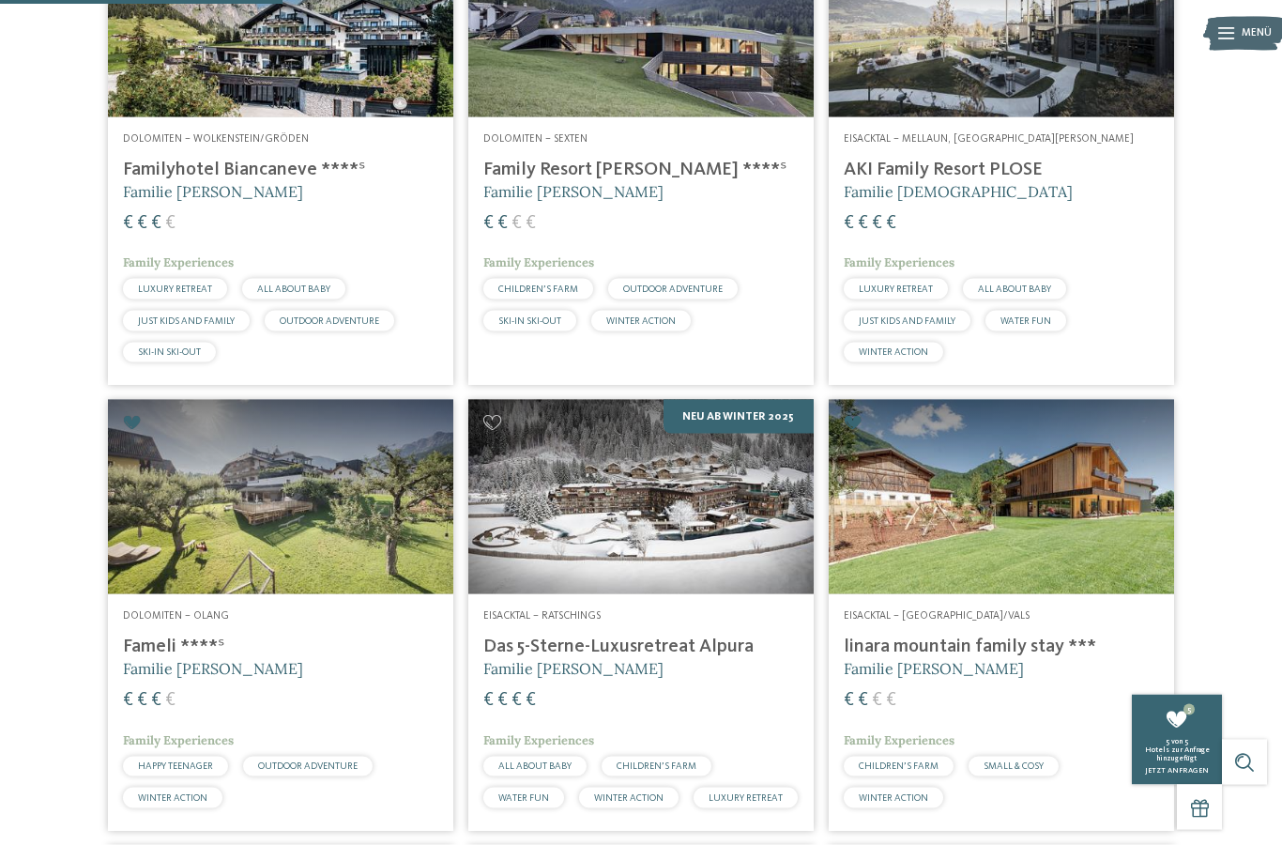
scroll to position [750, 0]
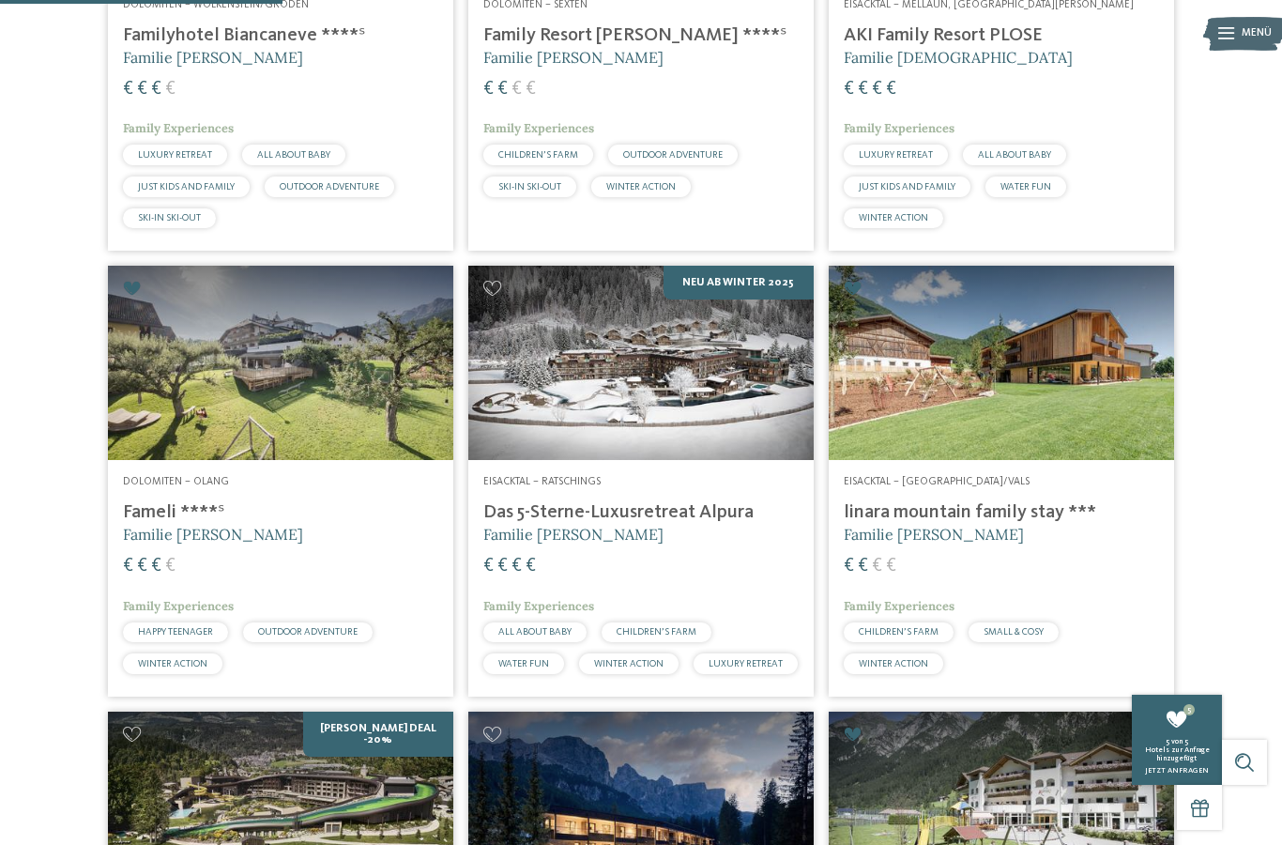
click at [1004, 524] on h4 "linara mountain family stay ***" at bounding box center [1001, 512] width 315 height 23
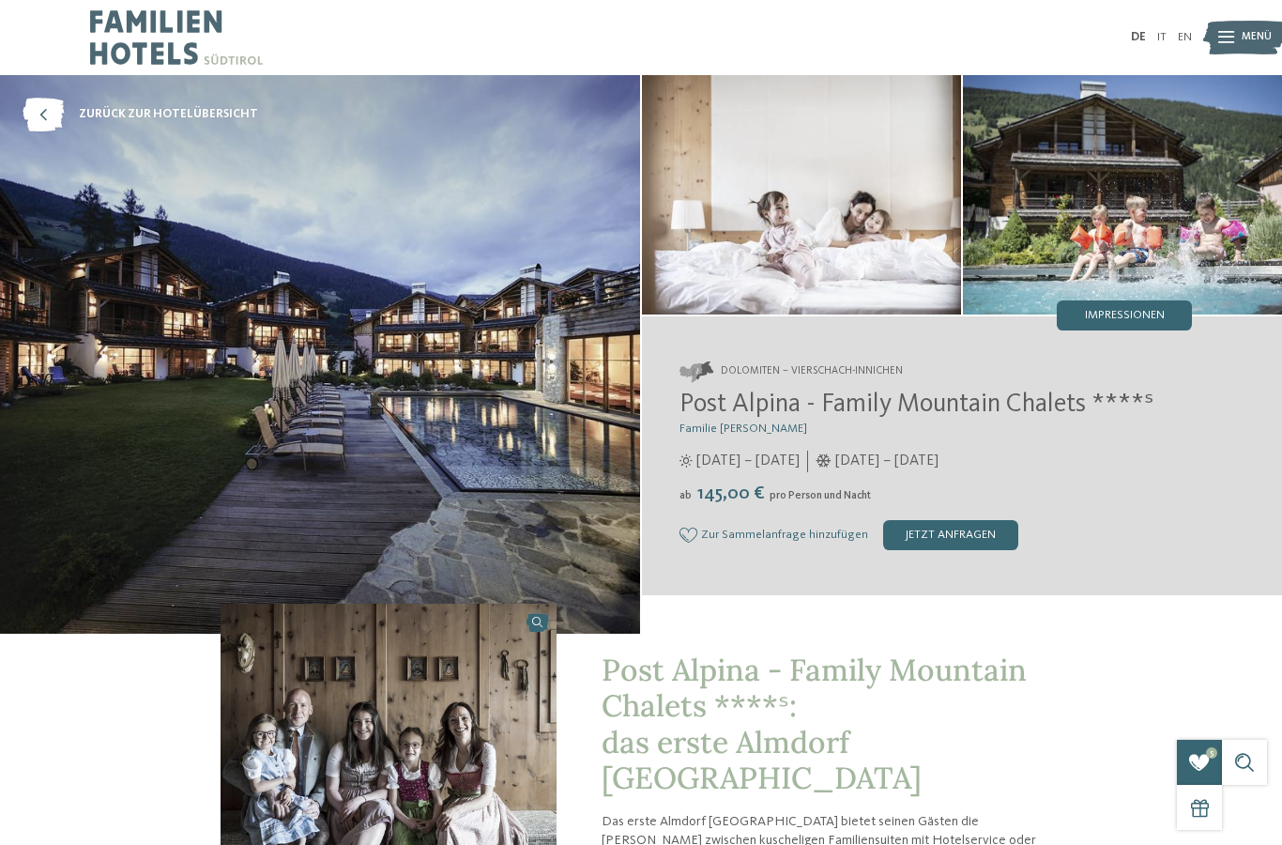
click at [1131, 318] on span "Impressionen" at bounding box center [1125, 316] width 80 height 12
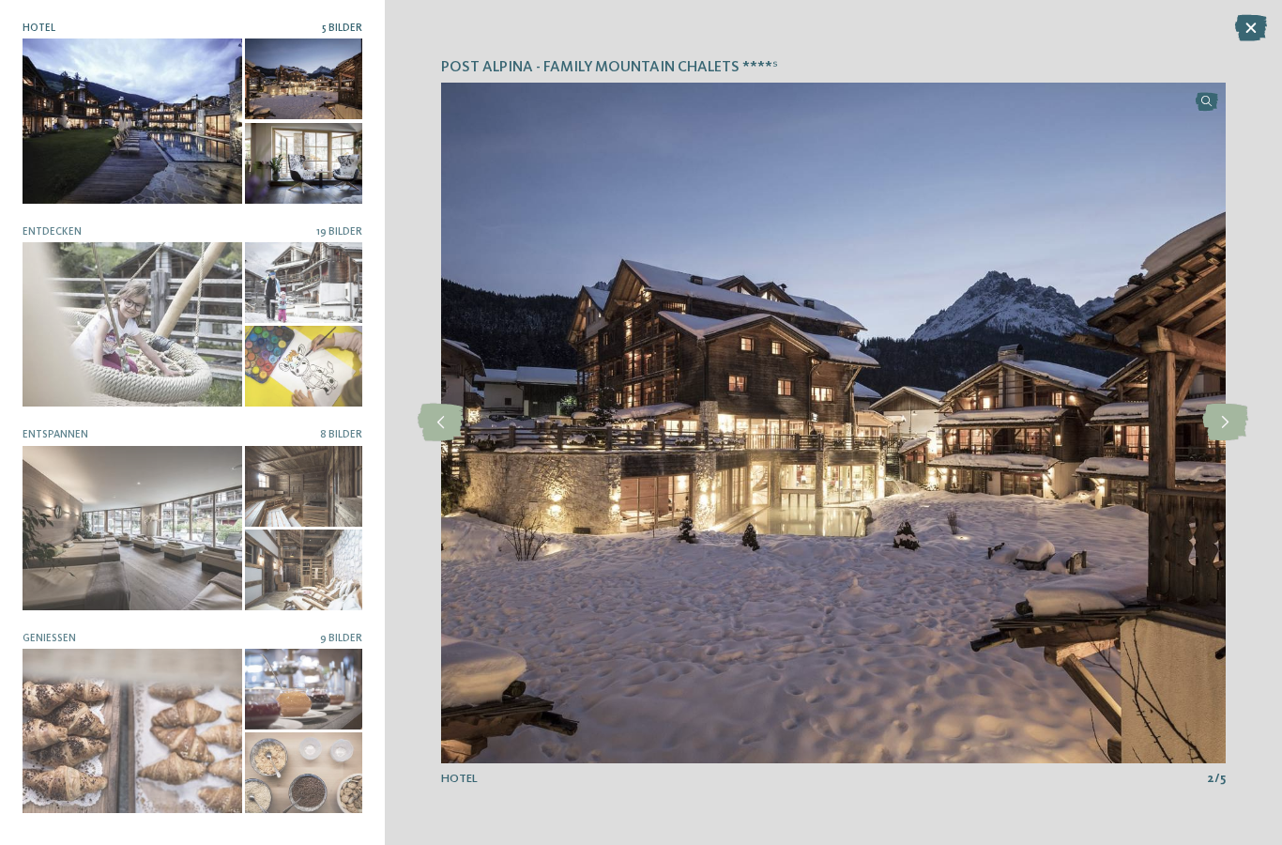
click at [1224, 422] on icon at bounding box center [1225, 422] width 46 height 38
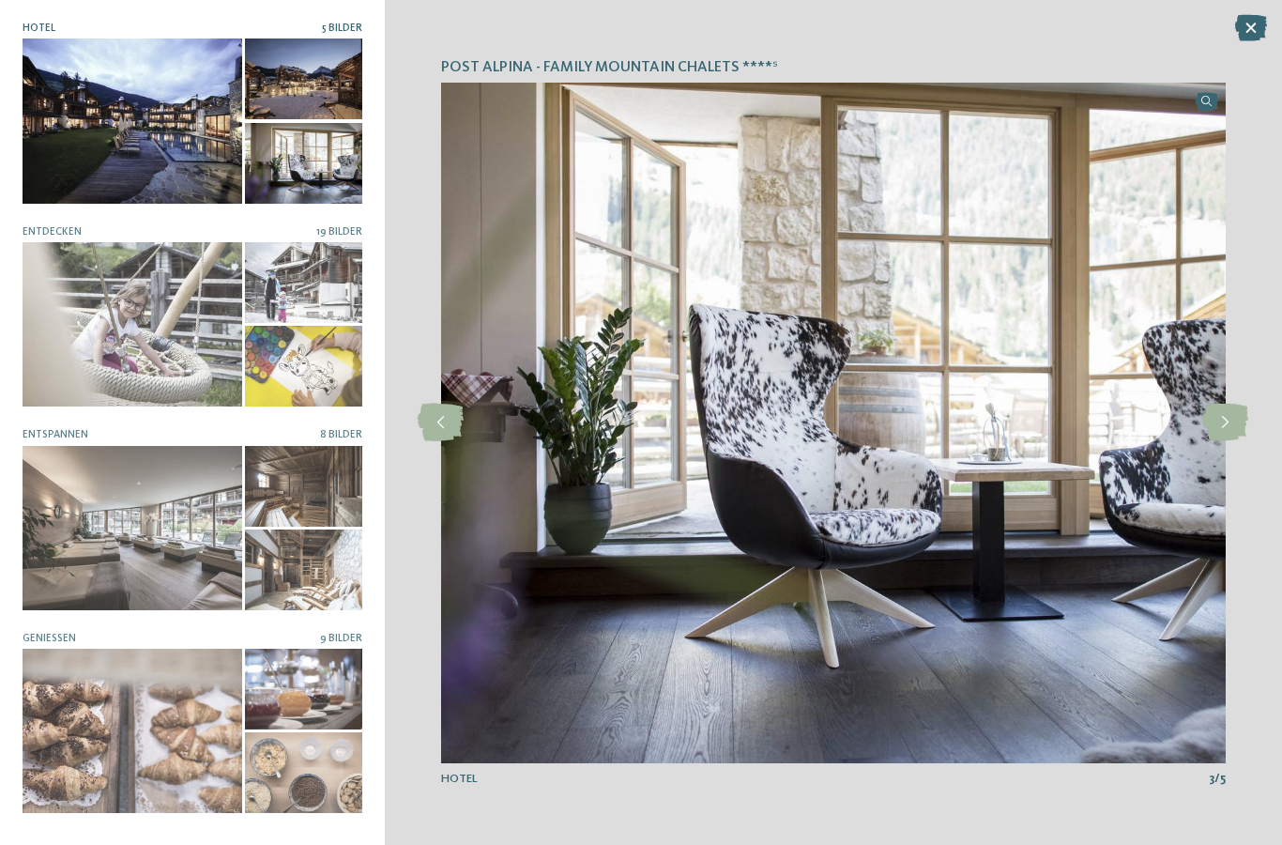
click at [1210, 422] on icon at bounding box center [1225, 422] width 46 height 38
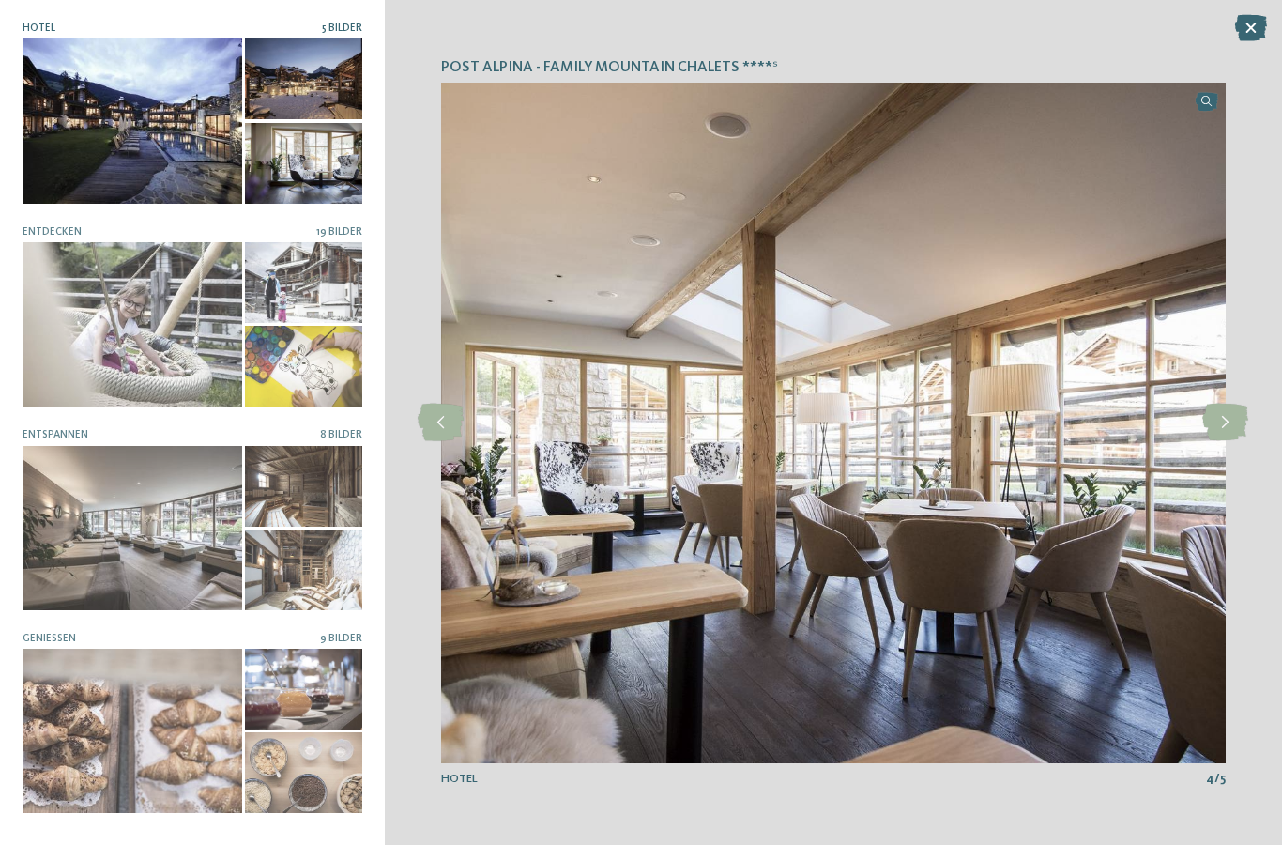
click at [1223, 426] on icon at bounding box center [1225, 422] width 46 height 38
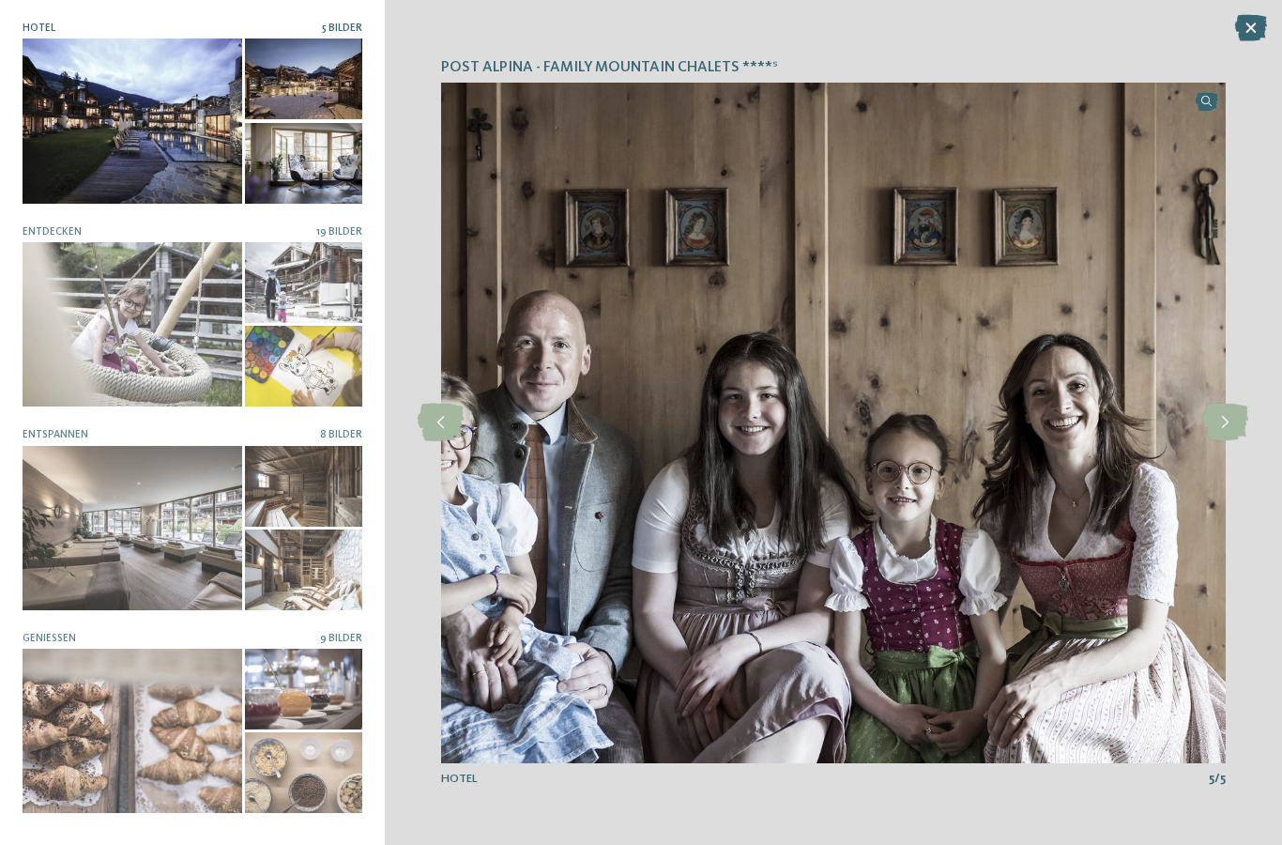
click at [1215, 427] on icon at bounding box center [1225, 422] width 46 height 38
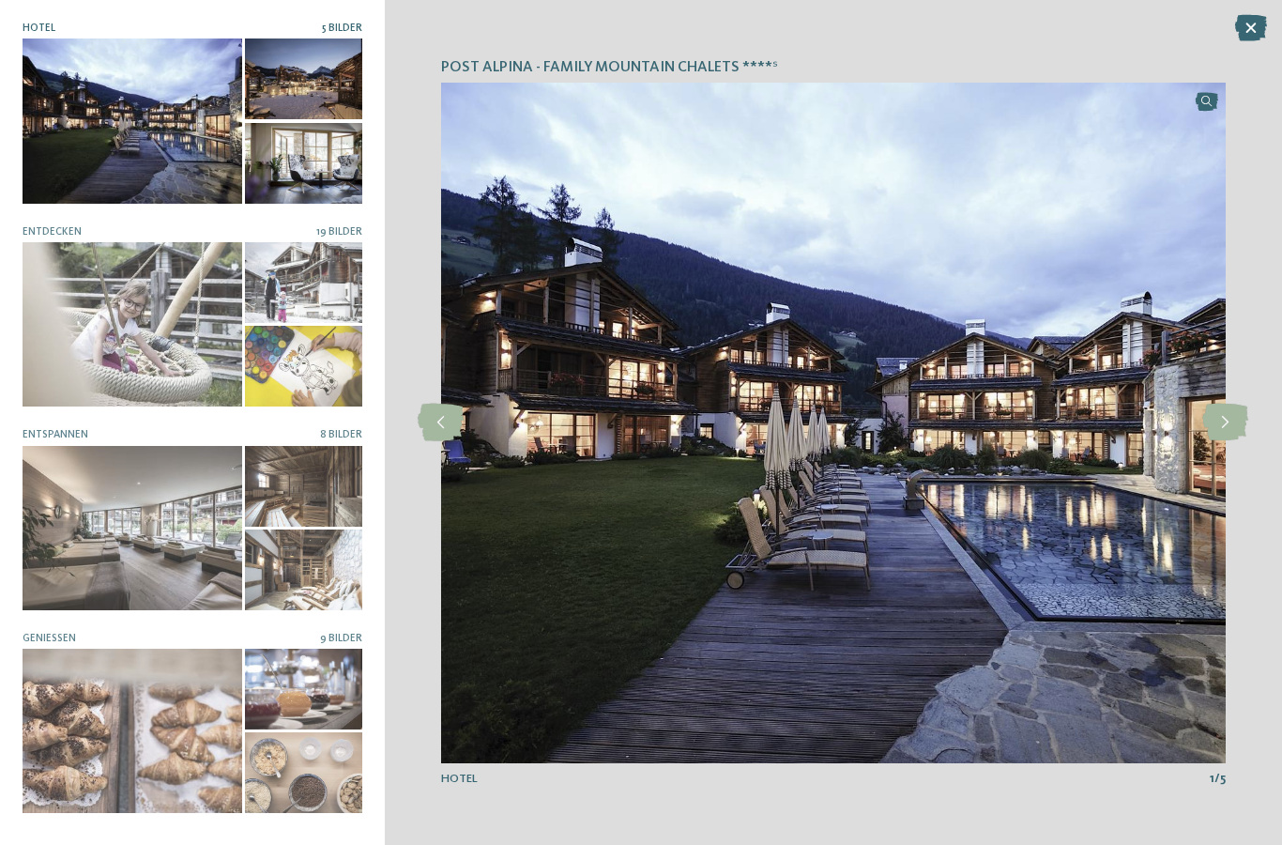
click at [129, 330] on div at bounding box center [133, 324] width 220 height 164
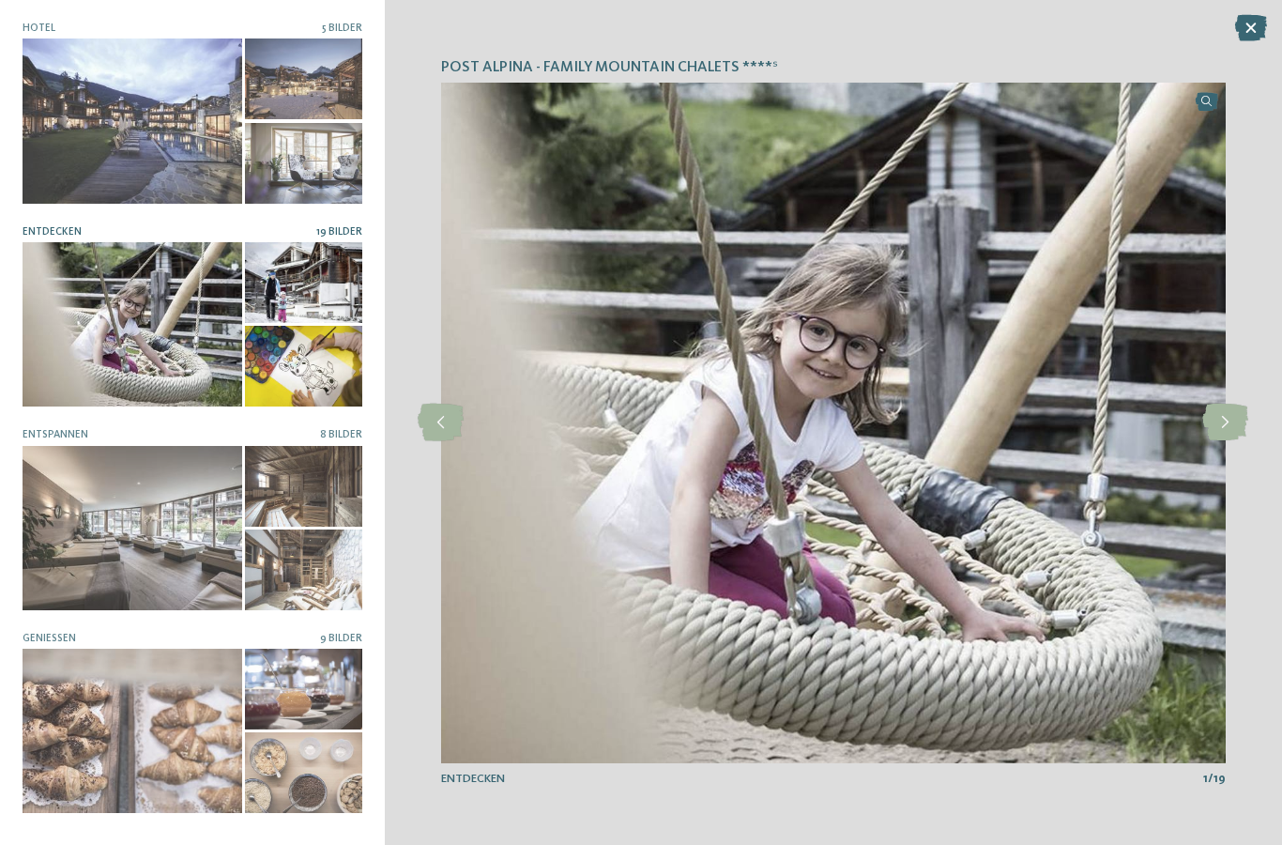
click at [1222, 434] on icon at bounding box center [1225, 422] width 46 height 38
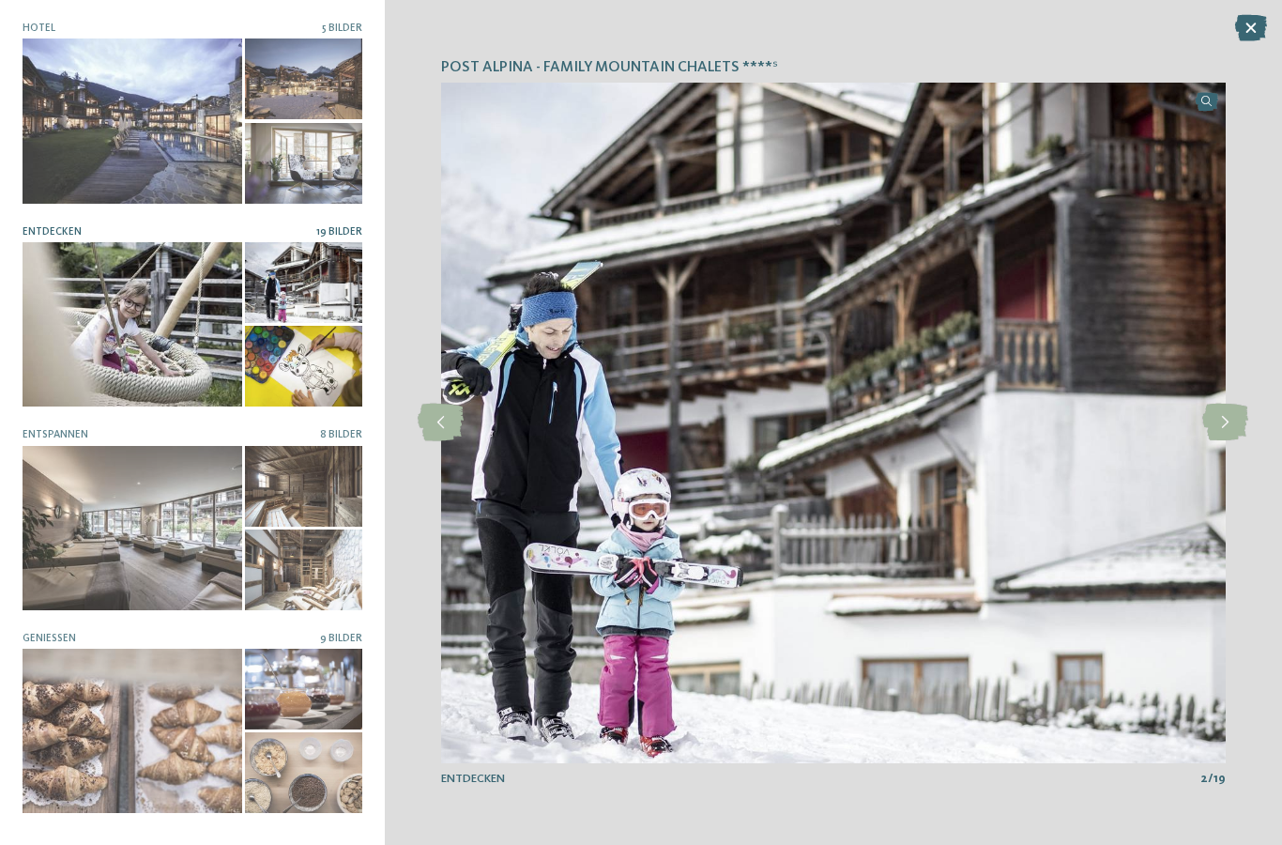
click at [1222, 431] on icon at bounding box center [1225, 422] width 46 height 38
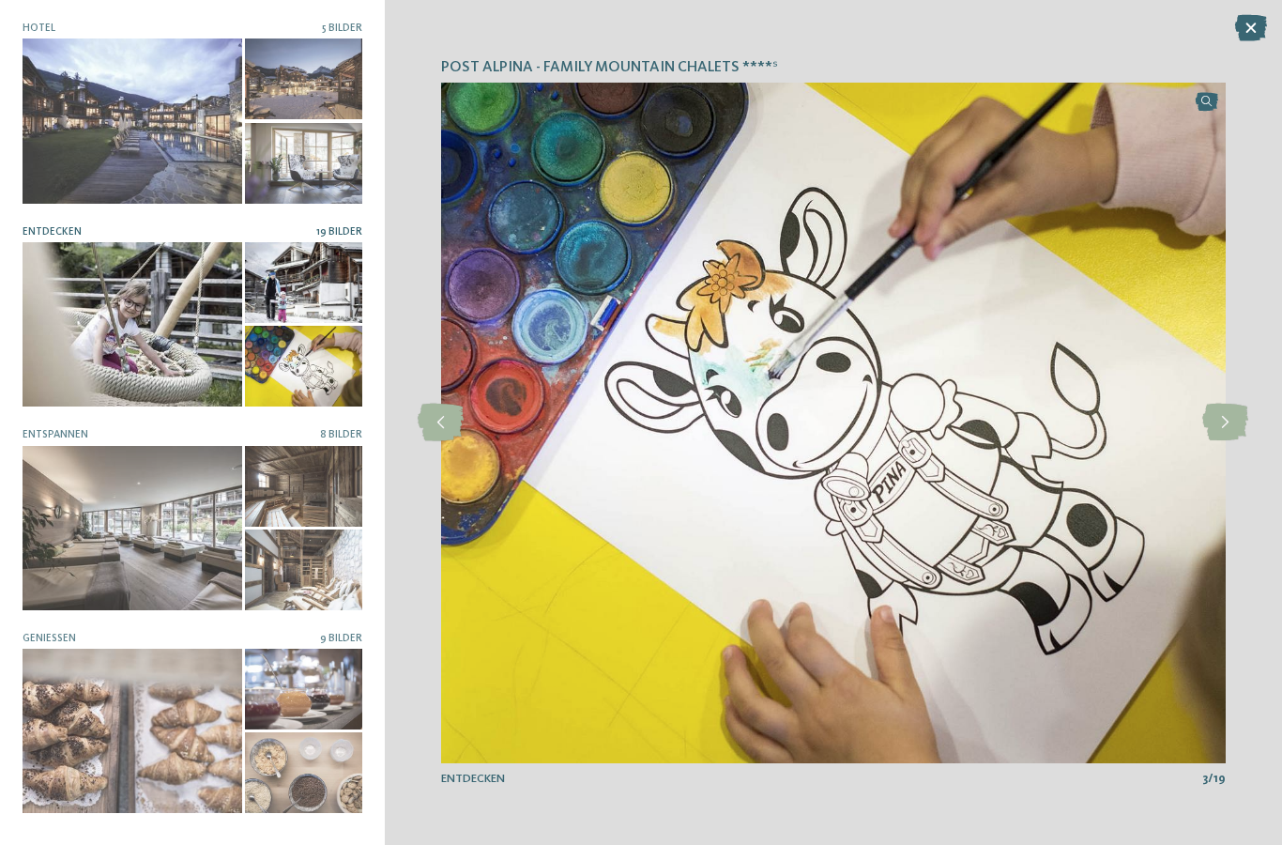
click at [1216, 436] on icon at bounding box center [1225, 422] width 46 height 38
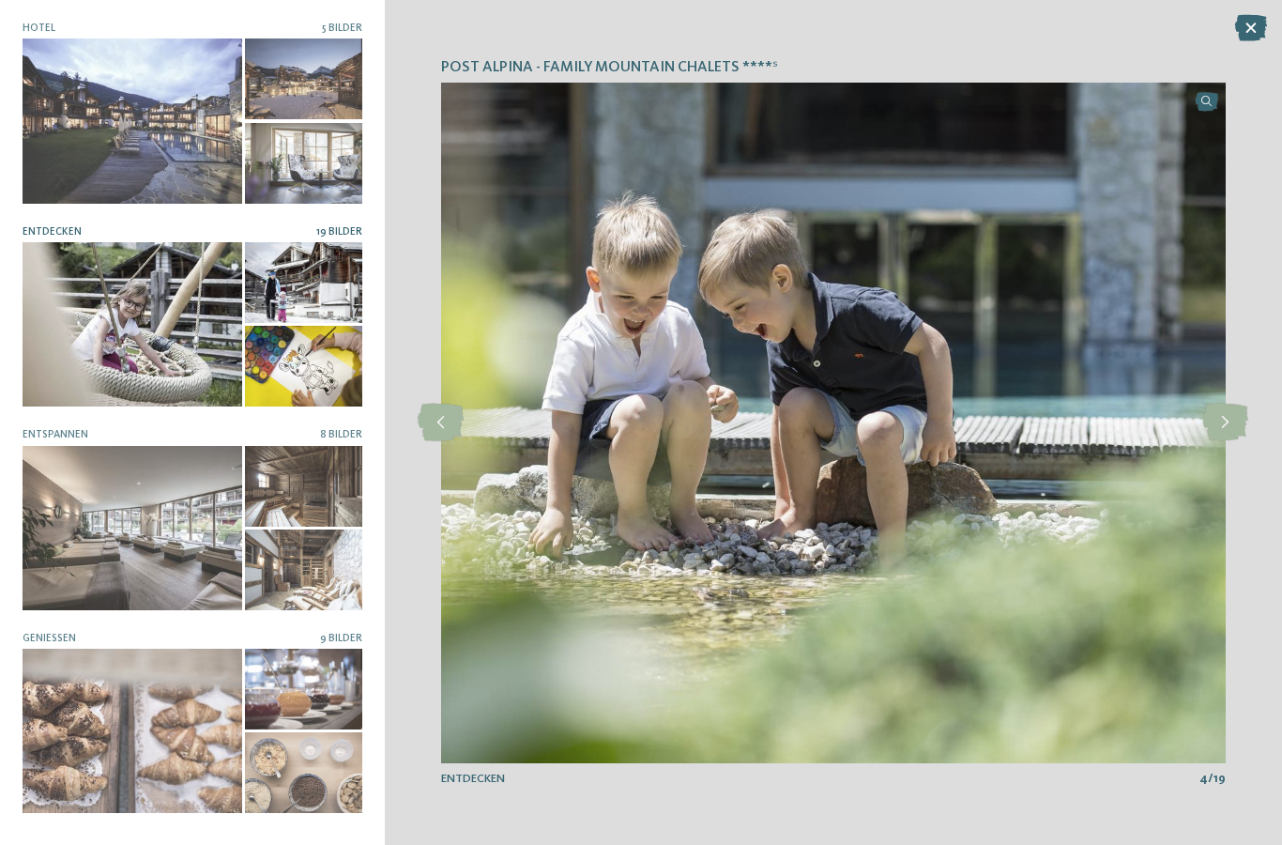
click at [1263, 26] on icon at bounding box center [1251, 28] width 32 height 26
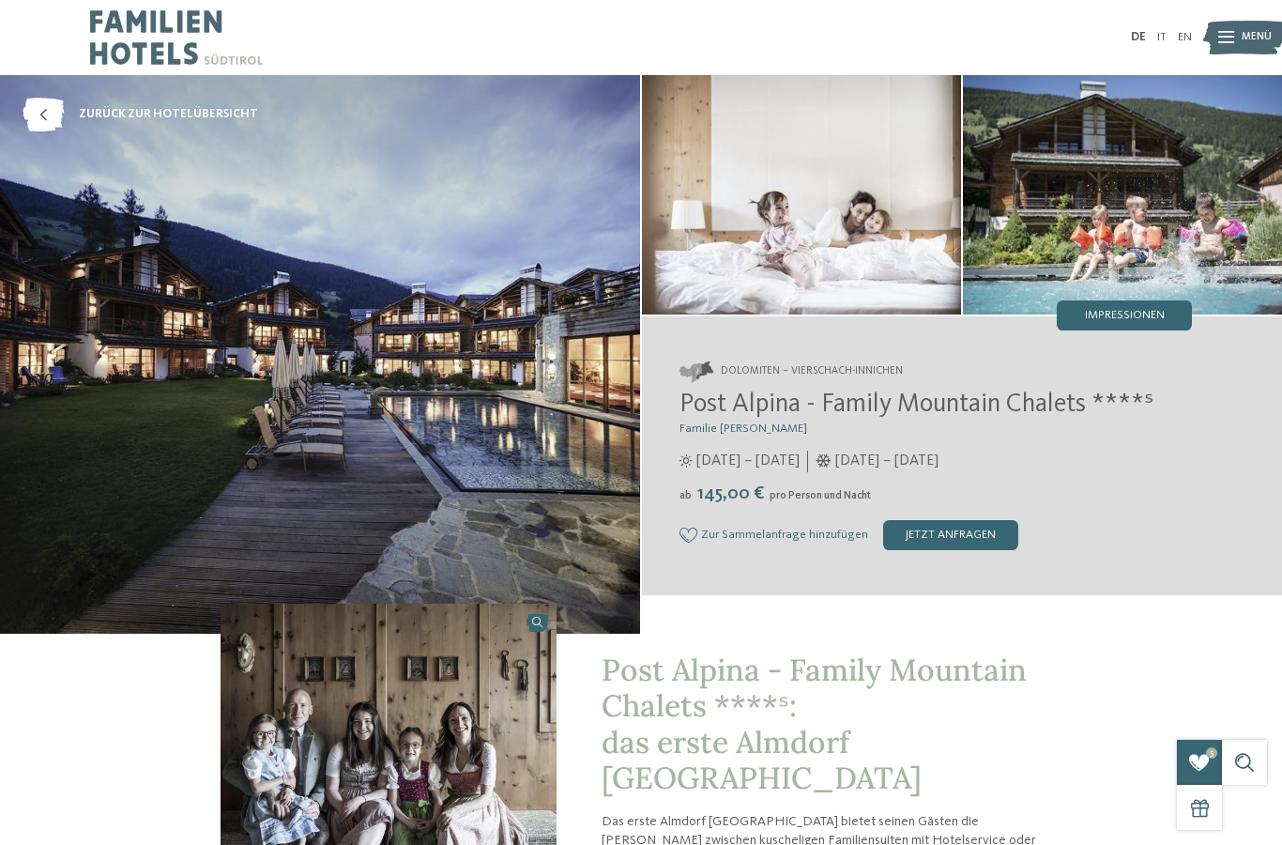
click at [785, 541] on span "Zur Sammelanfrage hinzufügen" at bounding box center [784, 534] width 167 height 13
click at [777, 541] on span "Zur Sammelanfrage hinzufügen" at bounding box center [784, 534] width 167 height 13
click at [702, 541] on span "Zur Sammelanfrage hinzufügen" at bounding box center [784, 534] width 167 height 13
click at [693, 542] on icon at bounding box center [688, 534] width 18 height 15
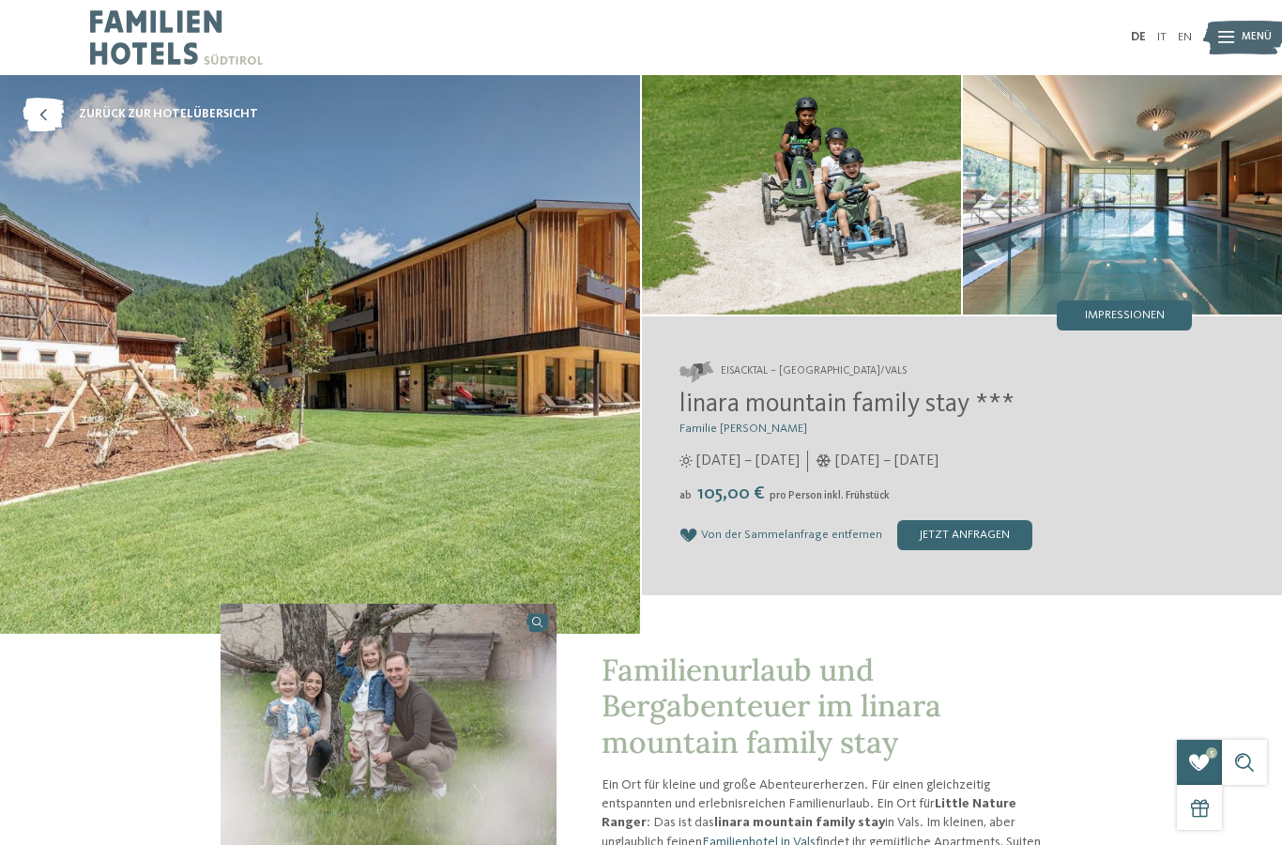
click at [968, 550] on div "jetzt anfragen" at bounding box center [964, 535] width 135 height 30
click at [1203, 785] on div "Hotels zur Anfrage hinzugefügt" at bounding box center [1199, 797] width 41 height 24
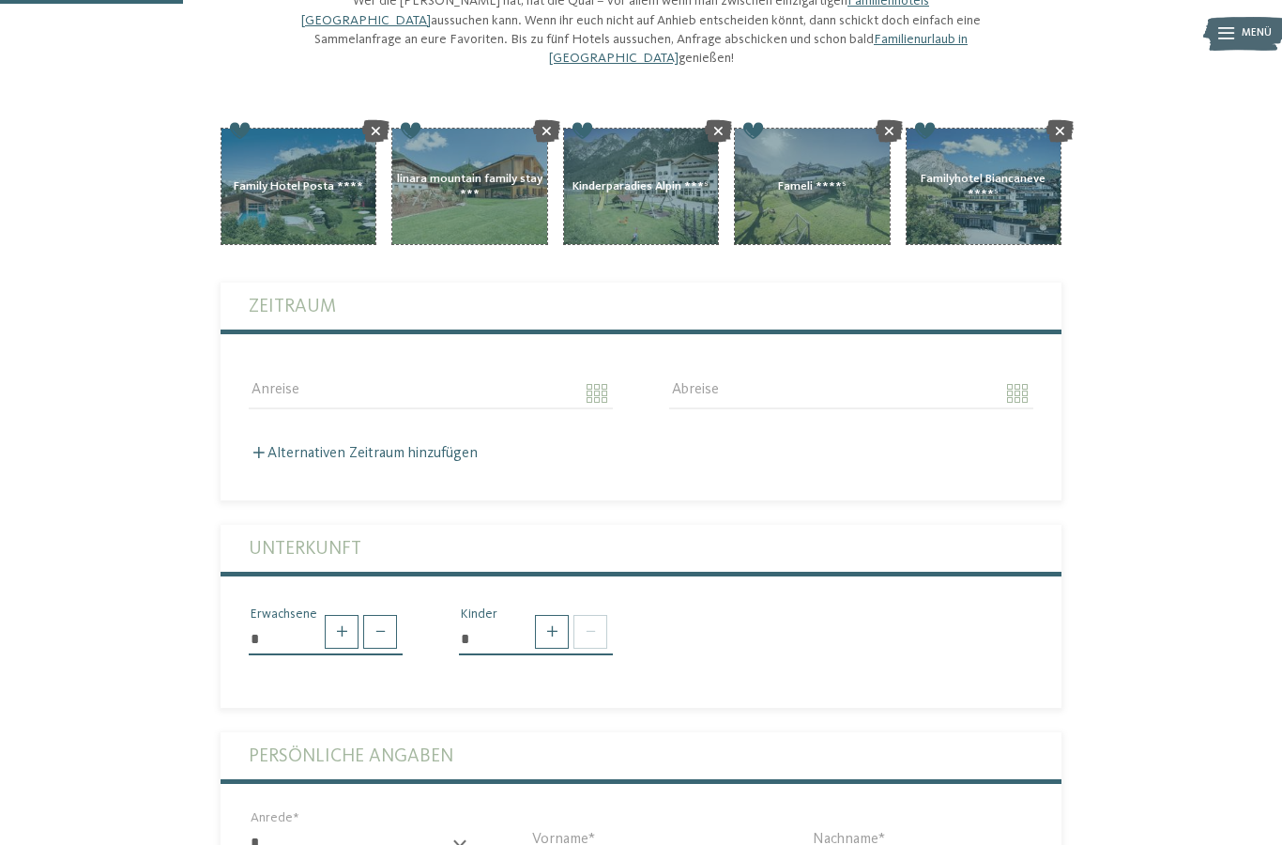
scroll to position [190, 0]
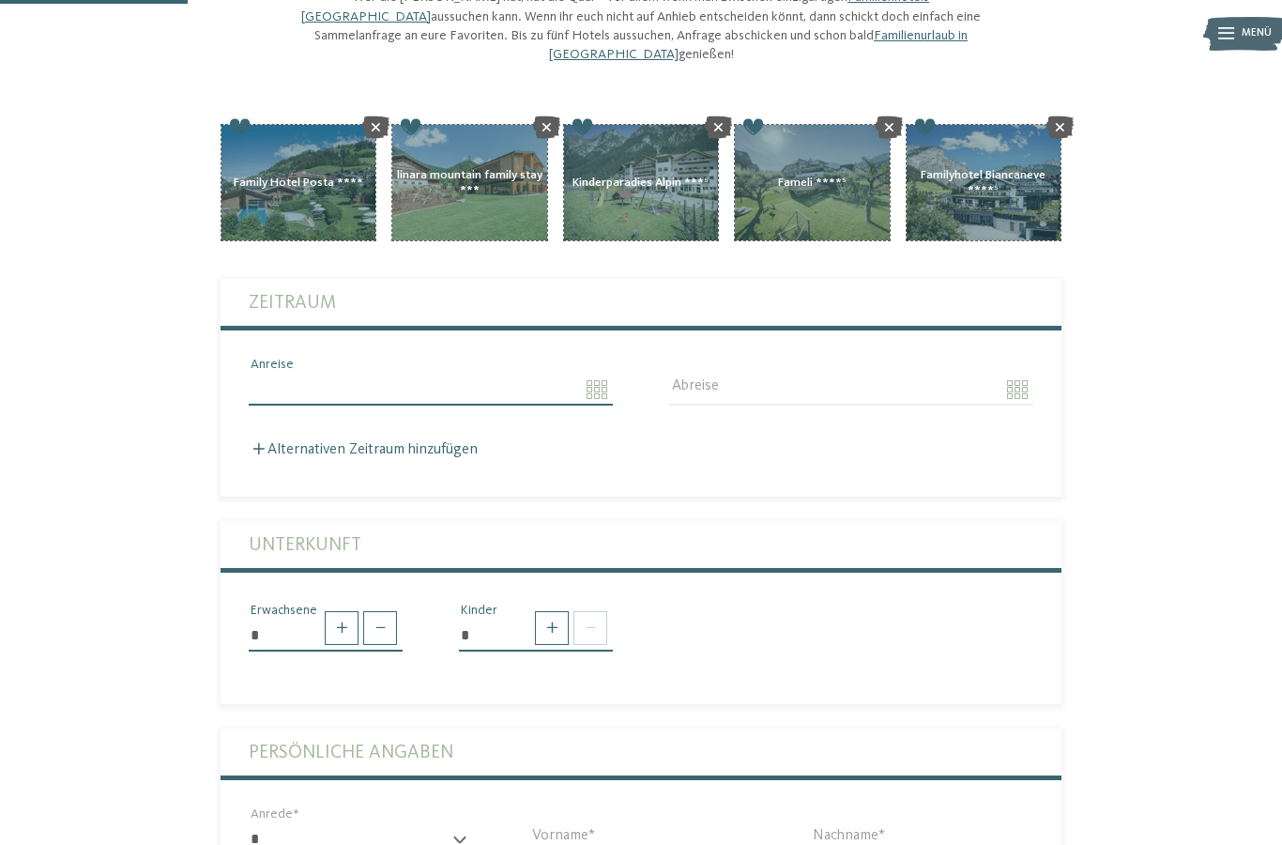
click at [604, 373] on input "Anreise" at bounding box center [431, 389] width 364 height 32
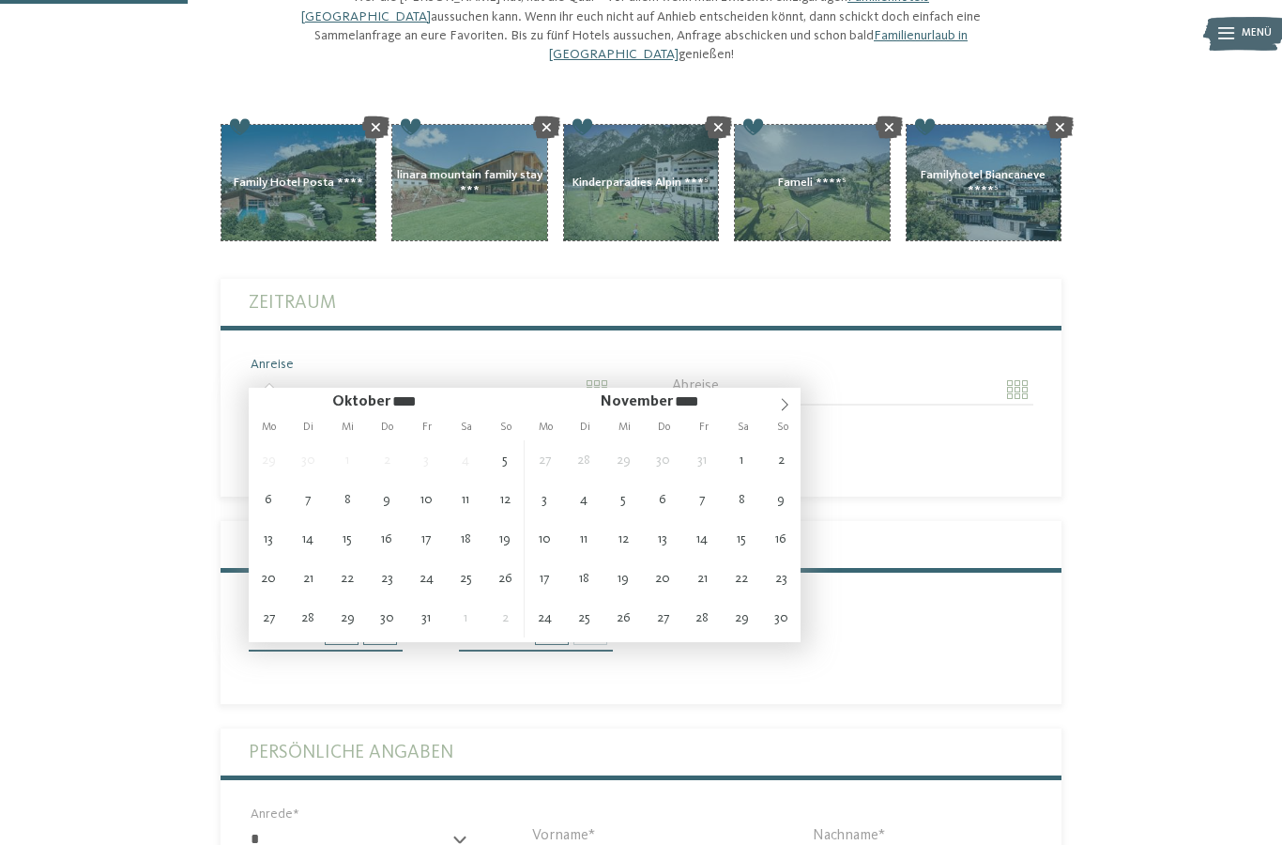
click at [774, 408] on span at bounding box center [785, 401] width 32 height 26
click at [777, 411] on span at bounding box center [785, 401] width 32 height 26
type input "****"
click at [784, 411] on icon at bounding box center [784, 404] width 13 height 13
type input "****"
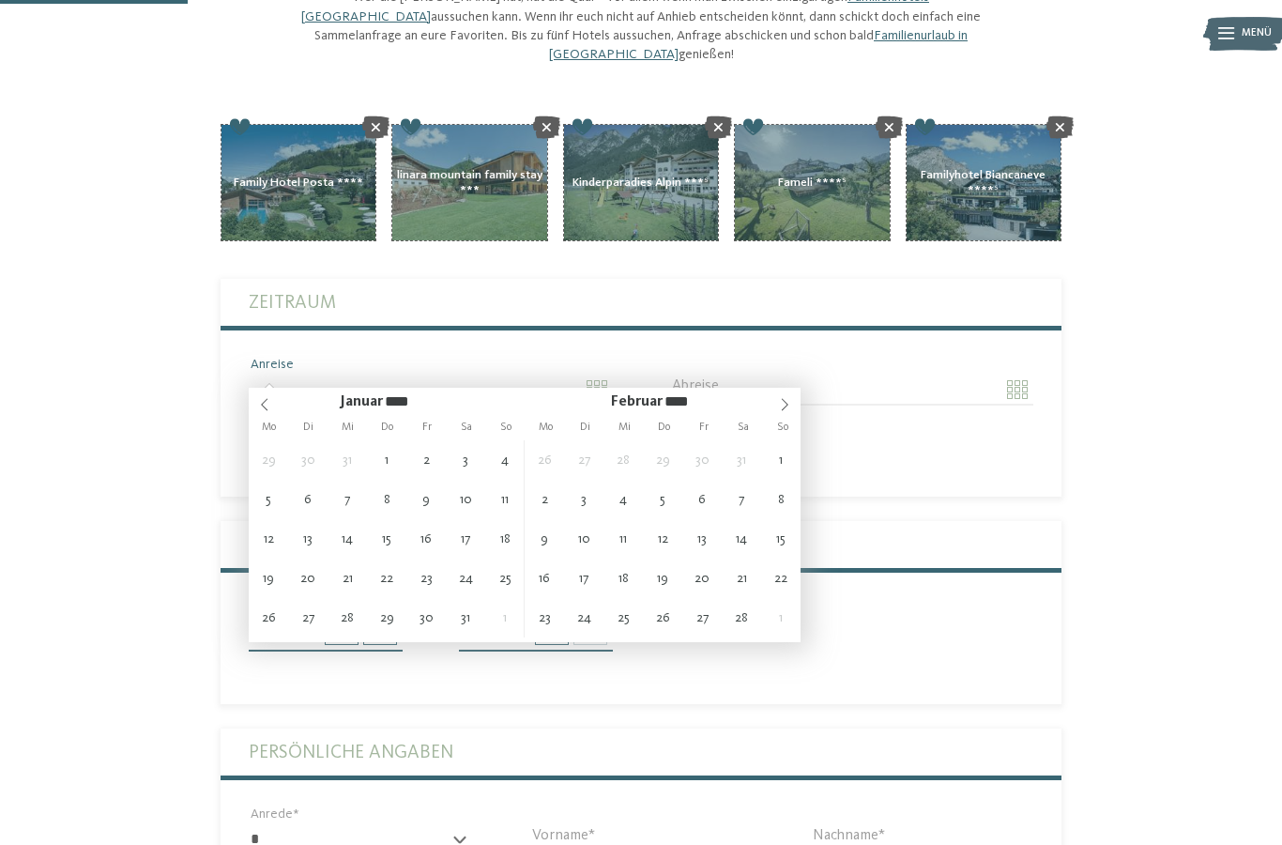
click at [778, 411] on icon at bounding box center [784, 404] width 13 height 13
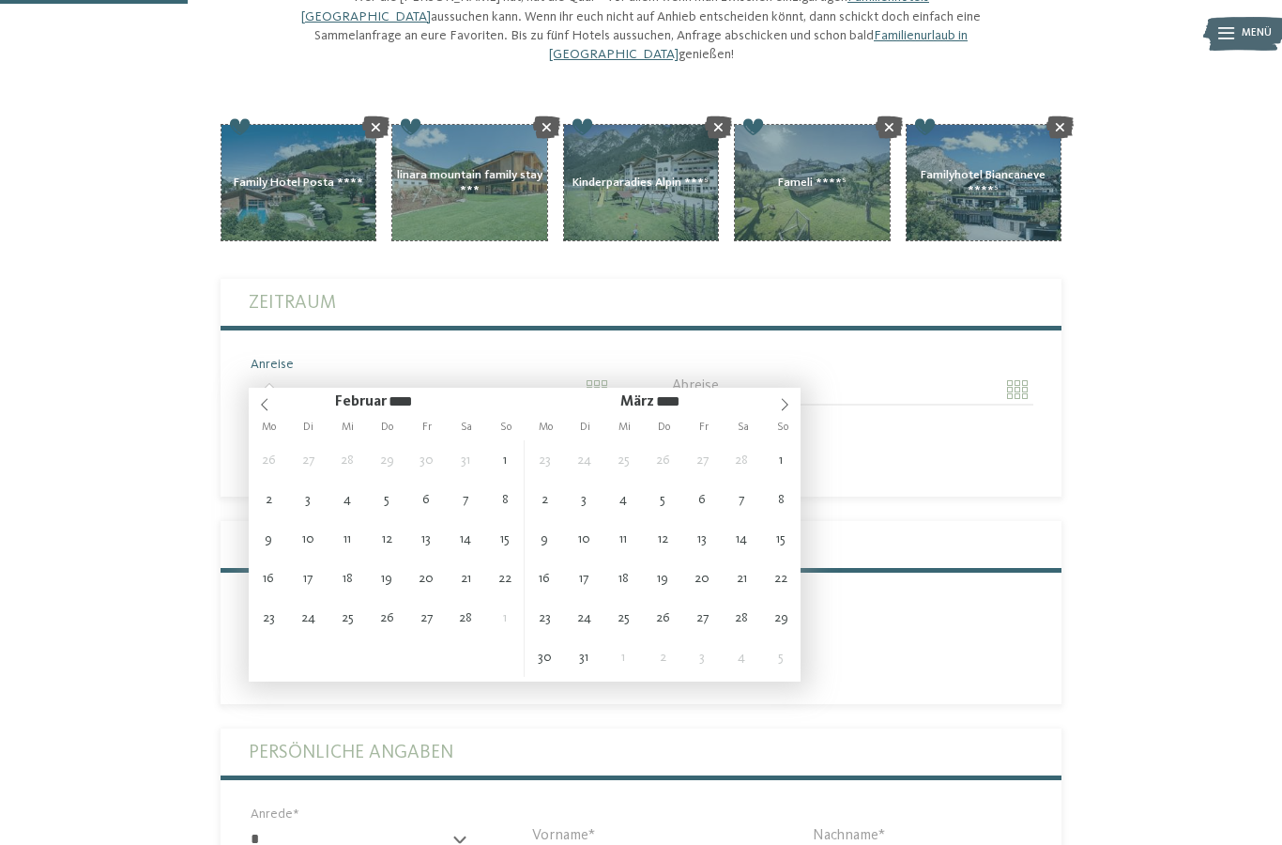
click at [786, 409] on icon at bounding box center [784, 404] width 13 height 13
click at [779, 411] on icon at bounding box center [784, 404] width 13 height 13
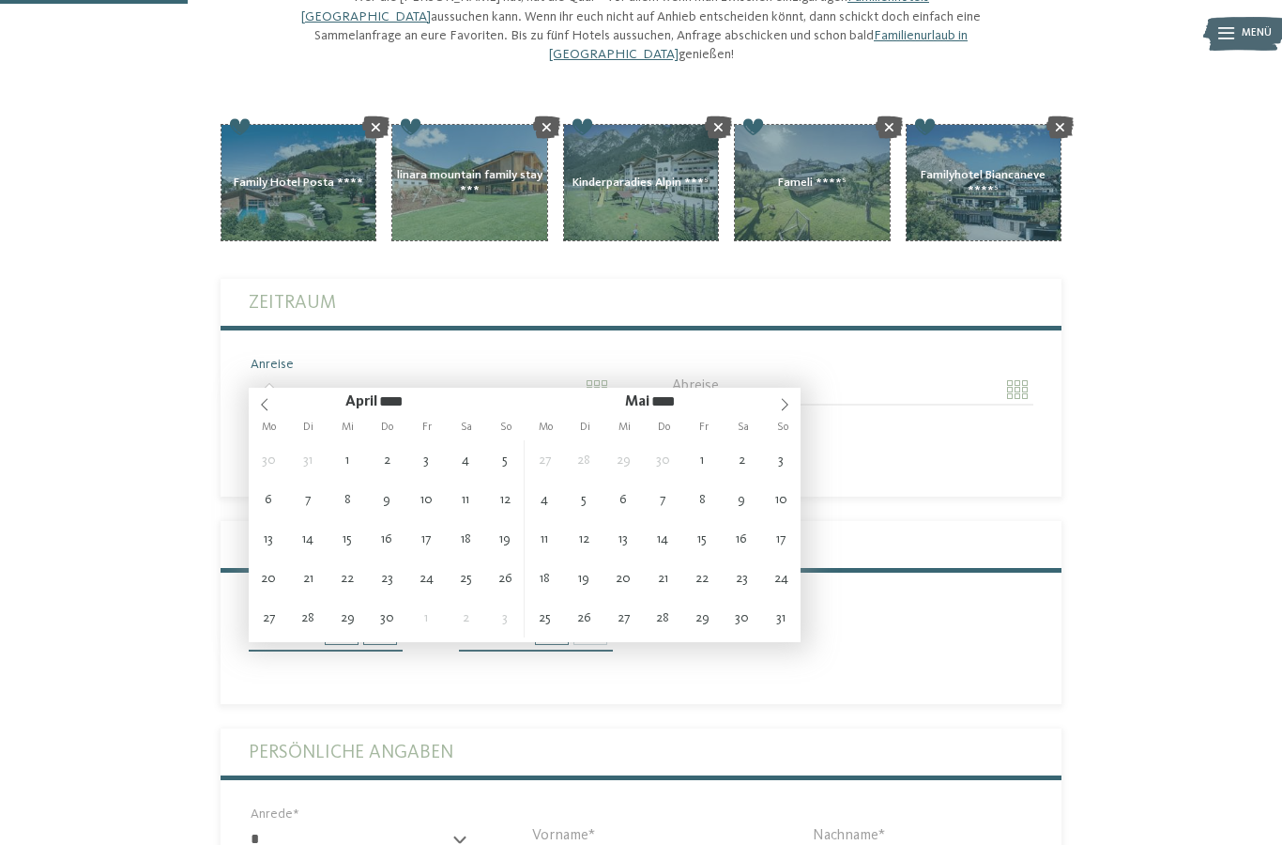
click at [776, 413] on span at bounding box center [785, 401] width 32 height 26
click at [765, 411] on div "Juni ****" at bounding box center [662, 401] width 207 height 26
click at [793, 406] on span at bounding box center [785, 401] width 32 height 26
click at [784, 413] on span at bounding box center [785, 401] width 32 height 26
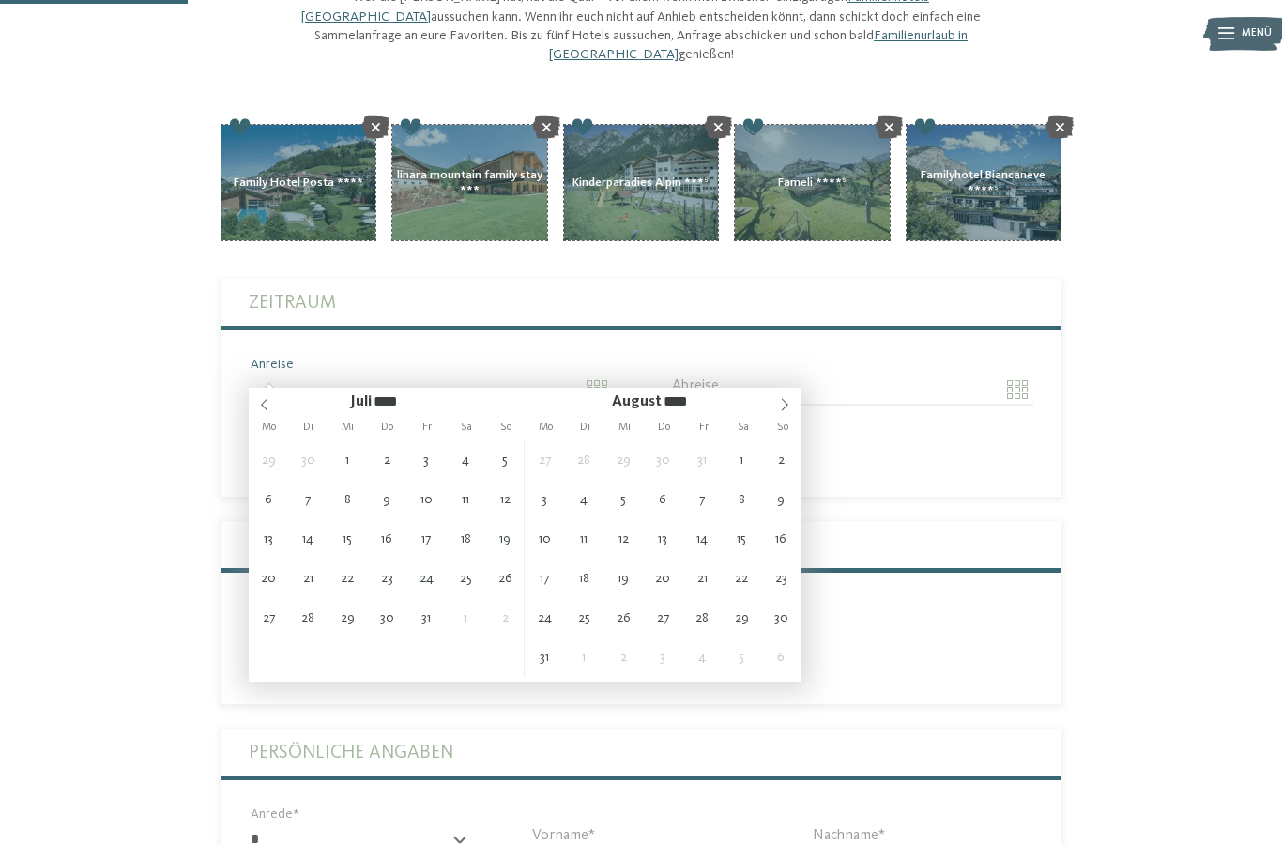
click at [777, 410] on span at bounding box center [785, 401] width 32 height 26
click at [276, 409] on span at bounding box center [265, 401] width 32 height 26
type input "**********"
type input "****"
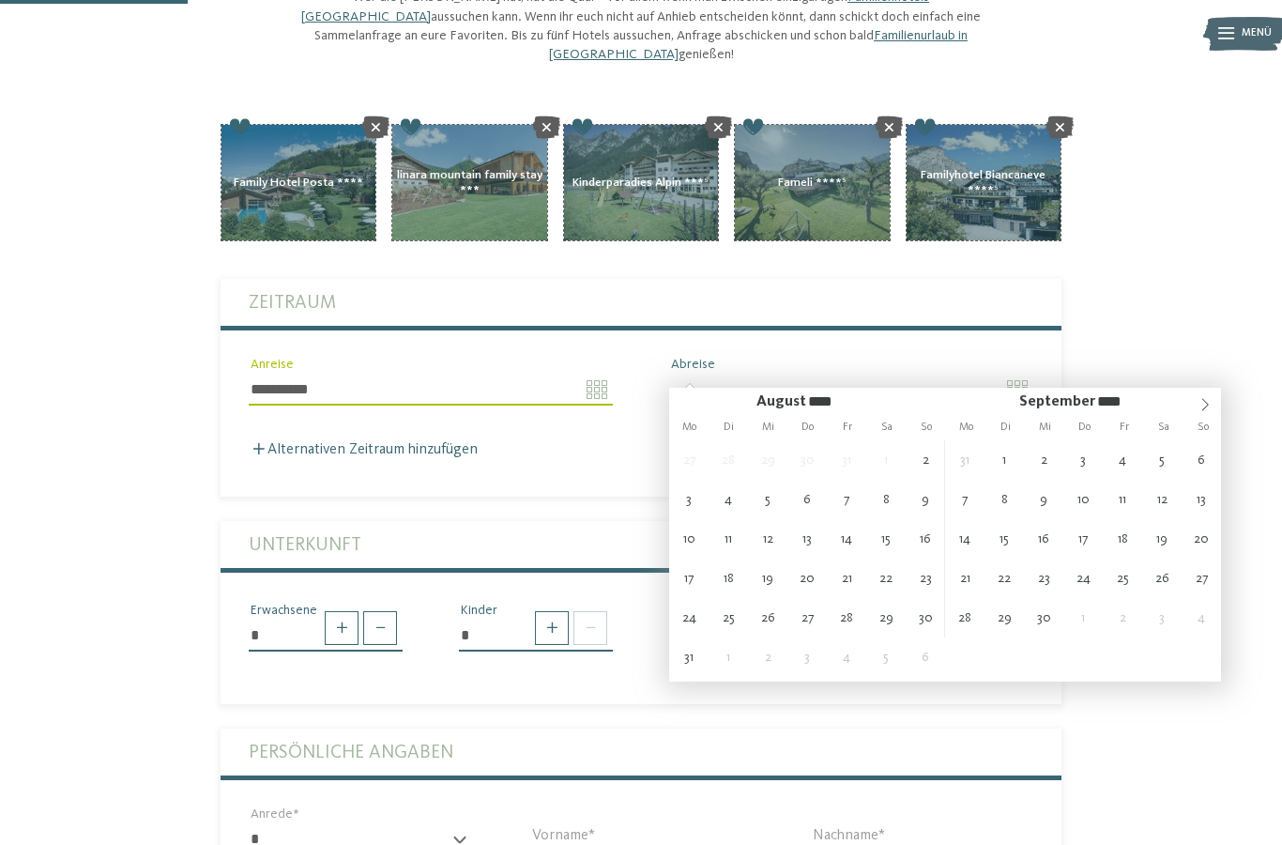
type input "**********"
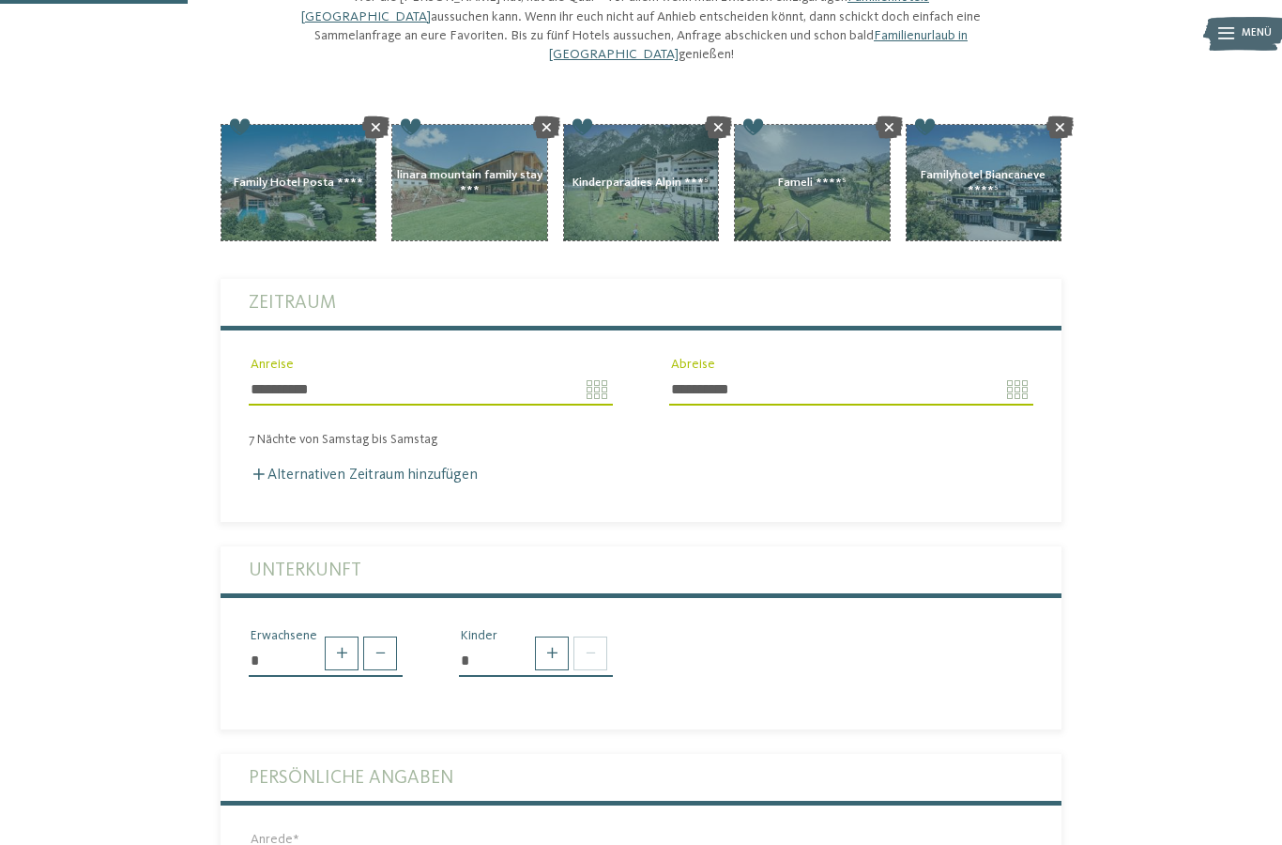
click at [554, 639] on span at bounding box center [552, 653] width 34 height 34
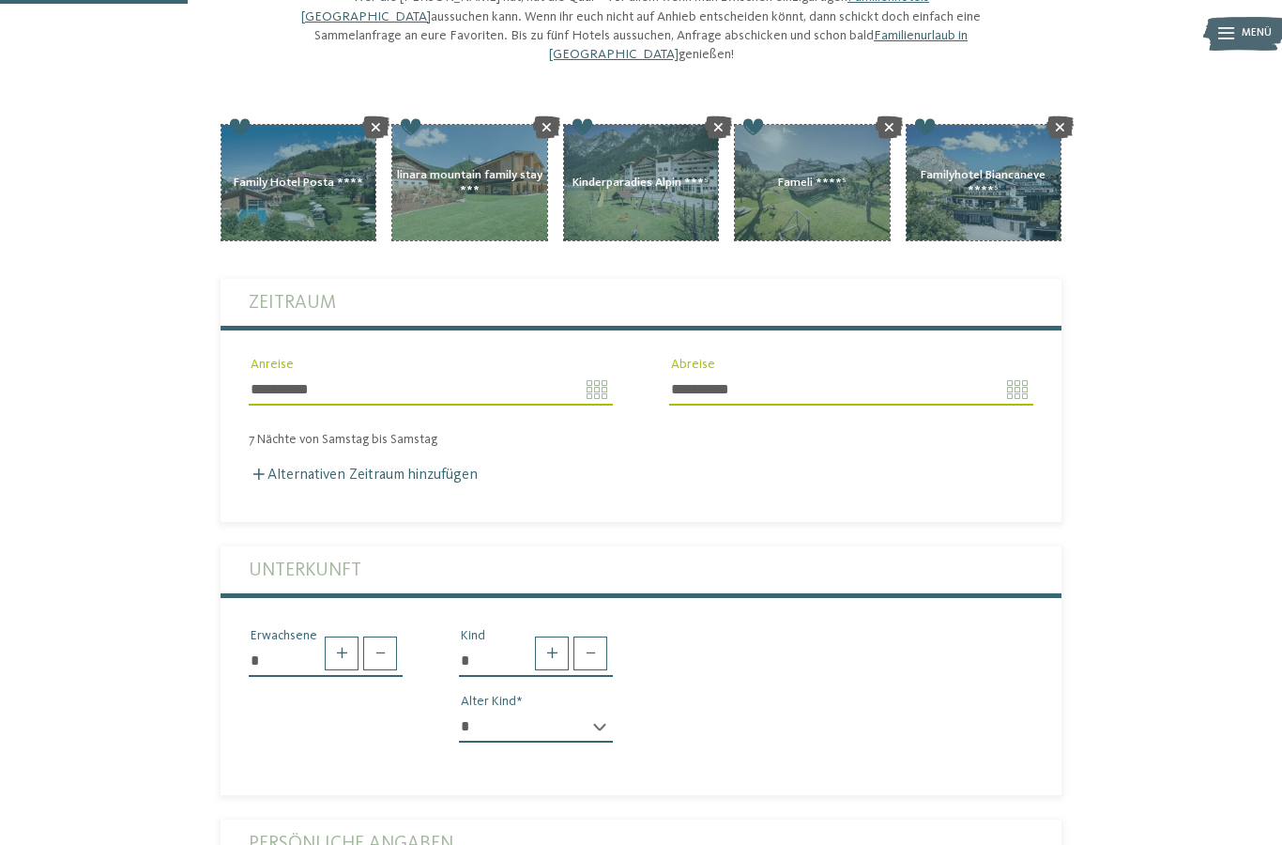
click at [546, 637] on span at bounding box center [552, 653] width 34 height 34
click at [527, 645] on input "*" at bounding box center [536, 661] width 154 height 32
click at [568, 636] on span at bounding box center [552, 653] width 34 height 34
type input "*"
click at [605, 714] on select "* * * * * * * * * * * ** ** ** ** ** ** ** **" at bounding box center [536, 726] width 154 height 32
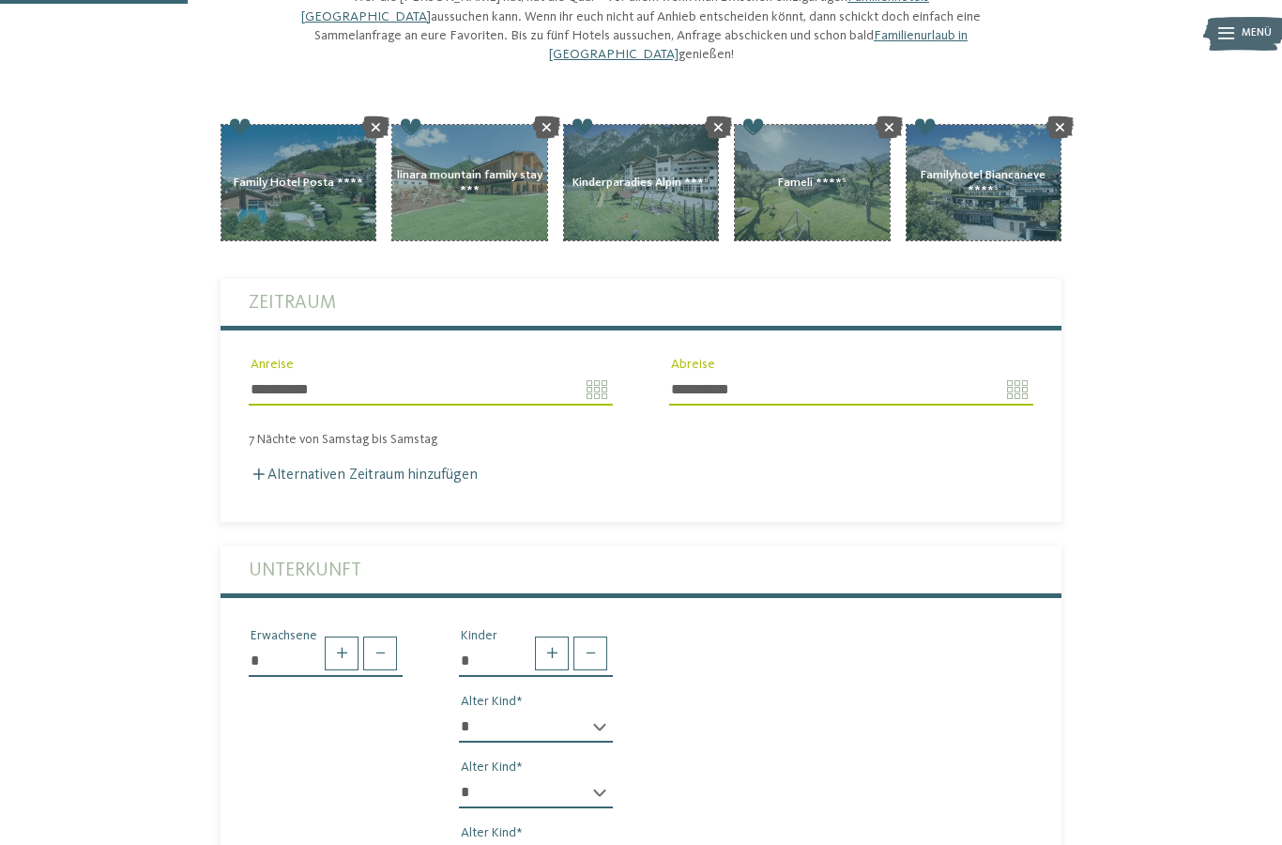
select select "*"
click at [604, 776] on select "* * * * * * * * * * * ** ** ** ** ** ** ** **" at bounding box center [536, 792] width 154 height 32
select select "*"
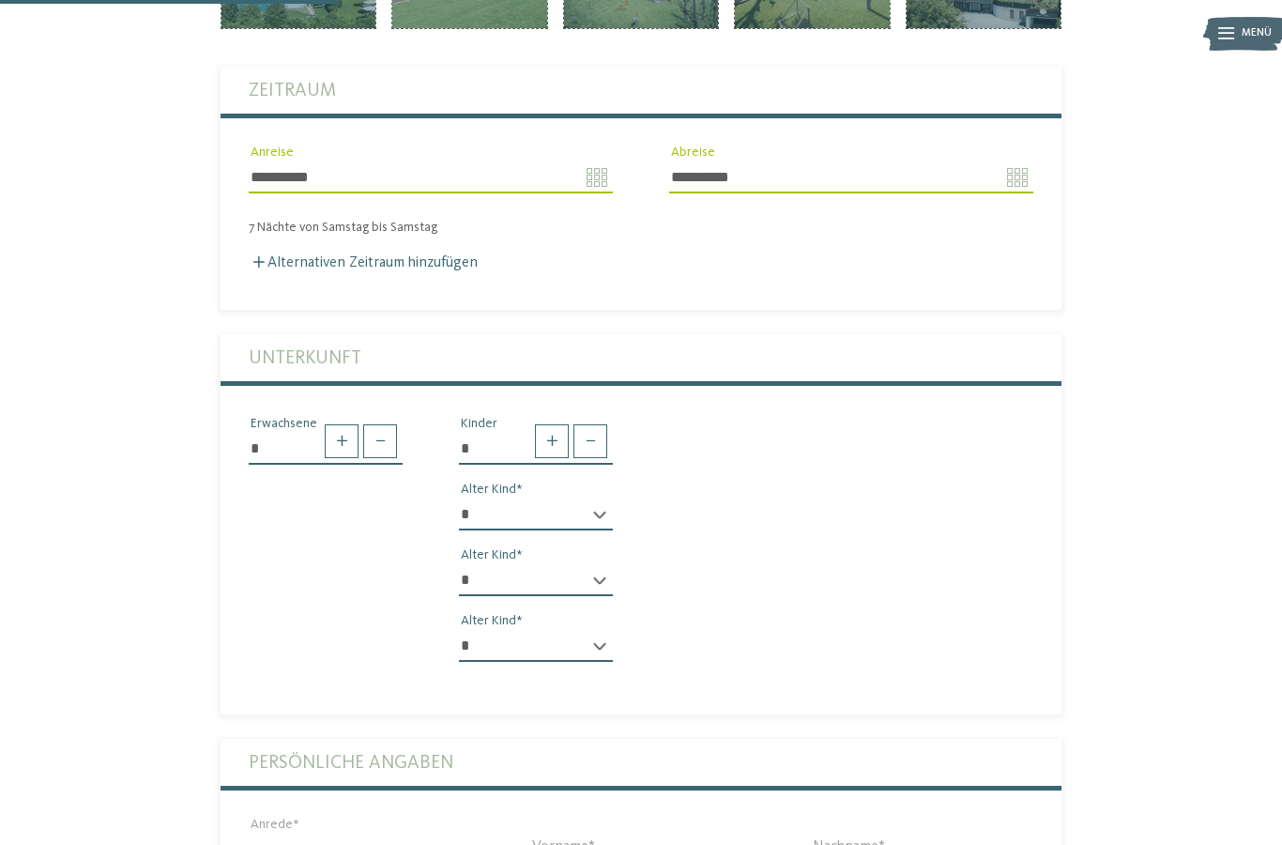
scroll to position [401, 0]
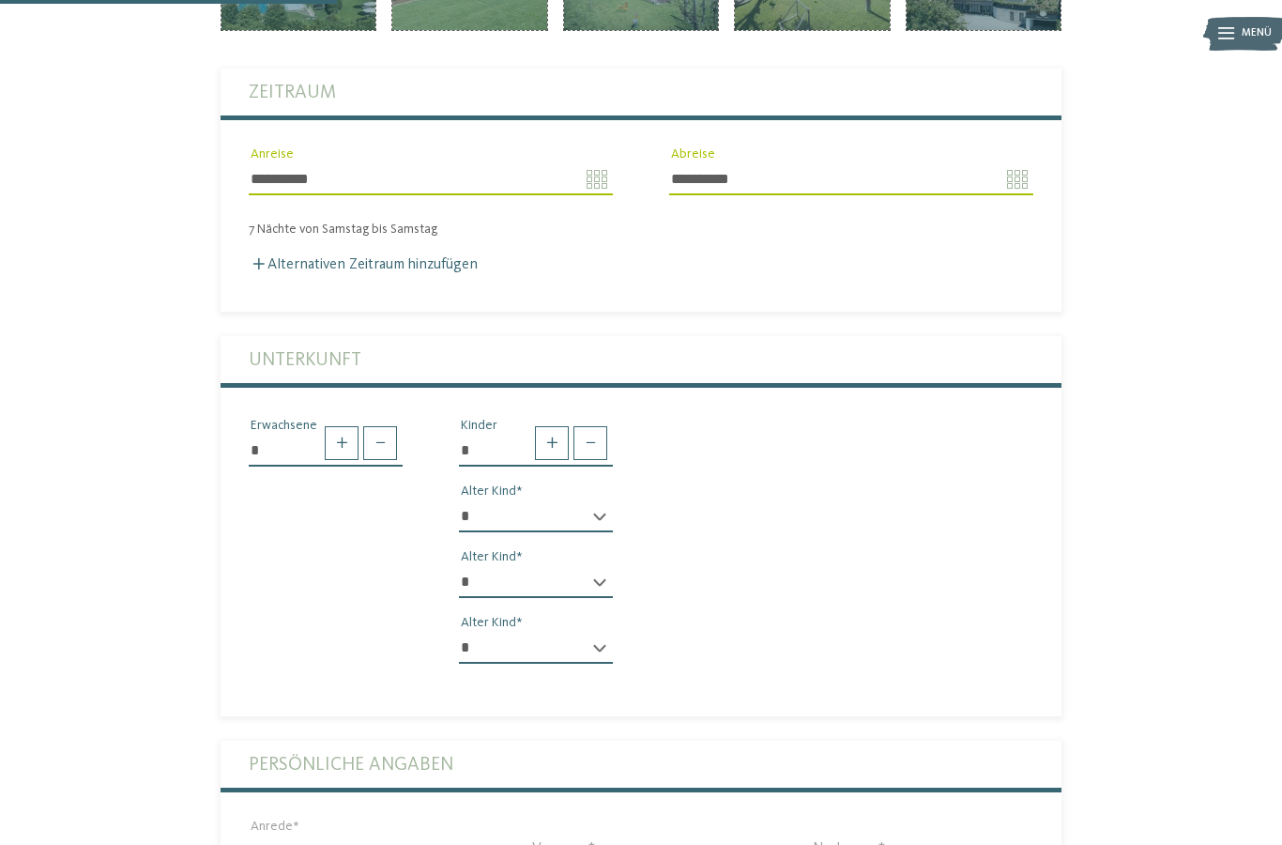
click at [592, 640] on select "* * * * * * * * * * * ** ** ** ** ** ** ** **" at bounding box center [536, 648] width 154 height 32
select select "*"
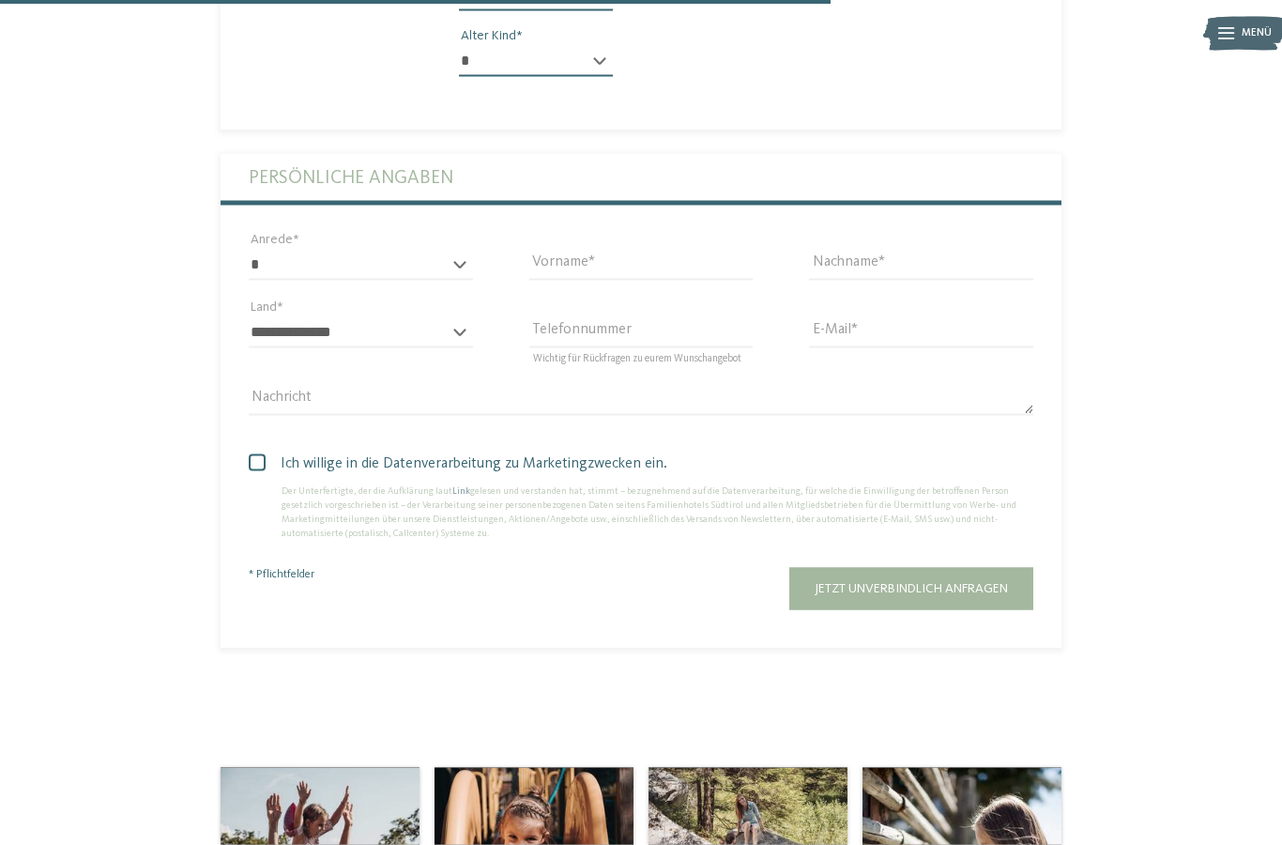
click at [446, 251] on select "* **** **** ******* ******" at bounding box center [361, 265] width 224 height 32
select select "*"
click at [634, 253] on input "Vorname" at bounding box center [641, 264] width 224 height 32
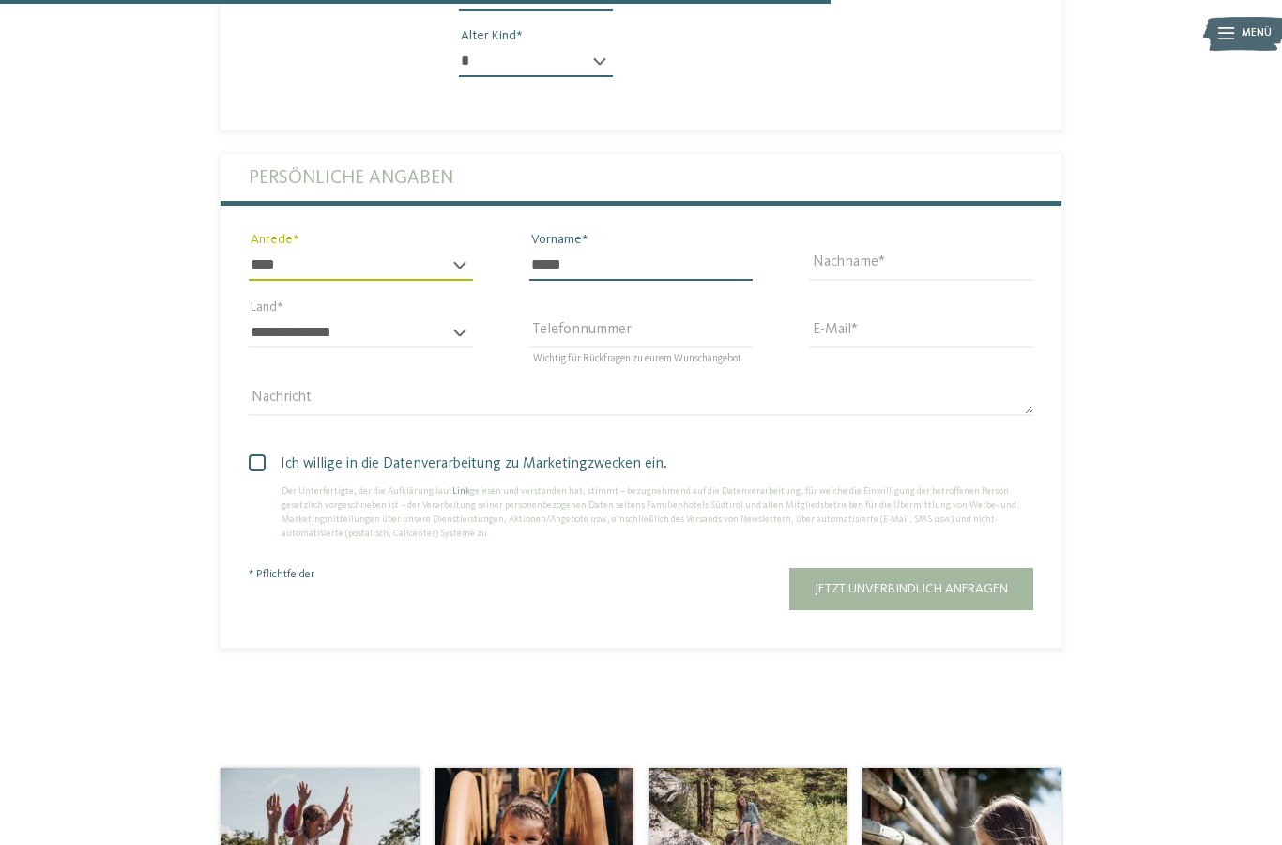
type input "*****"
type input "*"
type input "********"
click at [388, 316] on select "**********" at bounding box center [361, 332] width 224 height 32
select select "**"
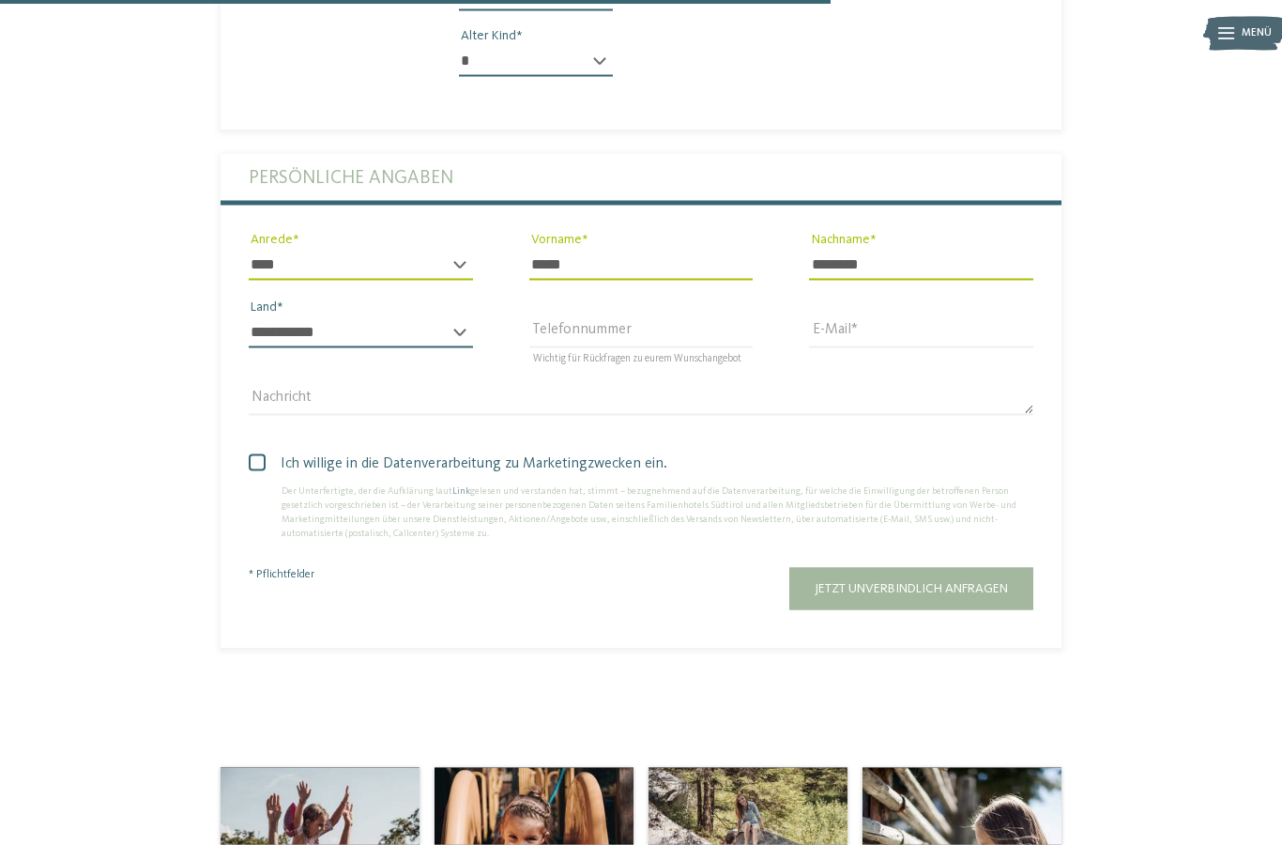
scroll to position [988, 0]
click at [624, 315] on input "Telefonnummer" at bounding box center [641, 331] width 224 height 32
click at [933, 316] on input "E-Mail" at bounding box center [921, 332] width 224 height 32
type input "**********"
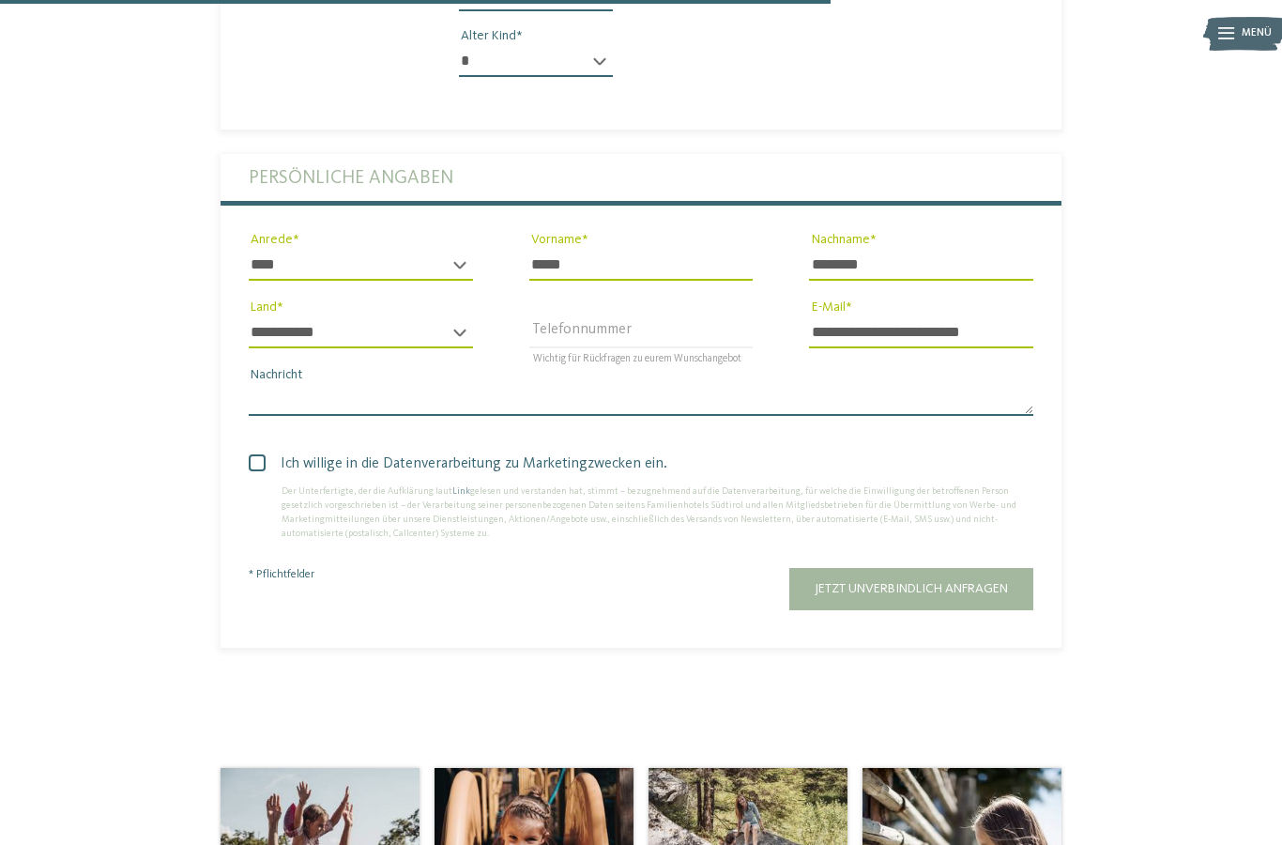
click at [437, 384] on textarea "Nachricht" at bounding box center [641, 400] width 784 height 32
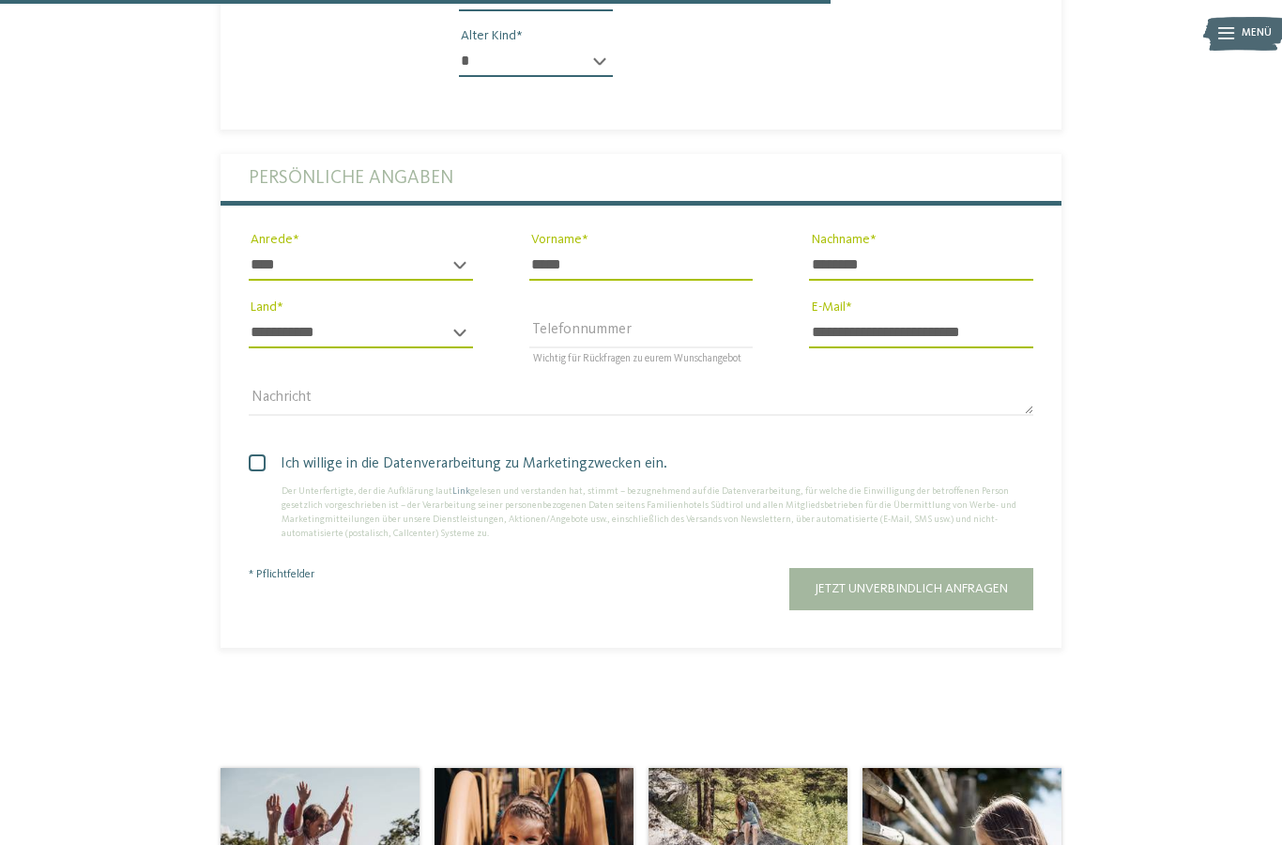
click at [964, 582] on span "Jetzt unverbindlich anfragen" at bounding box center [910, 588] width 193 height 13
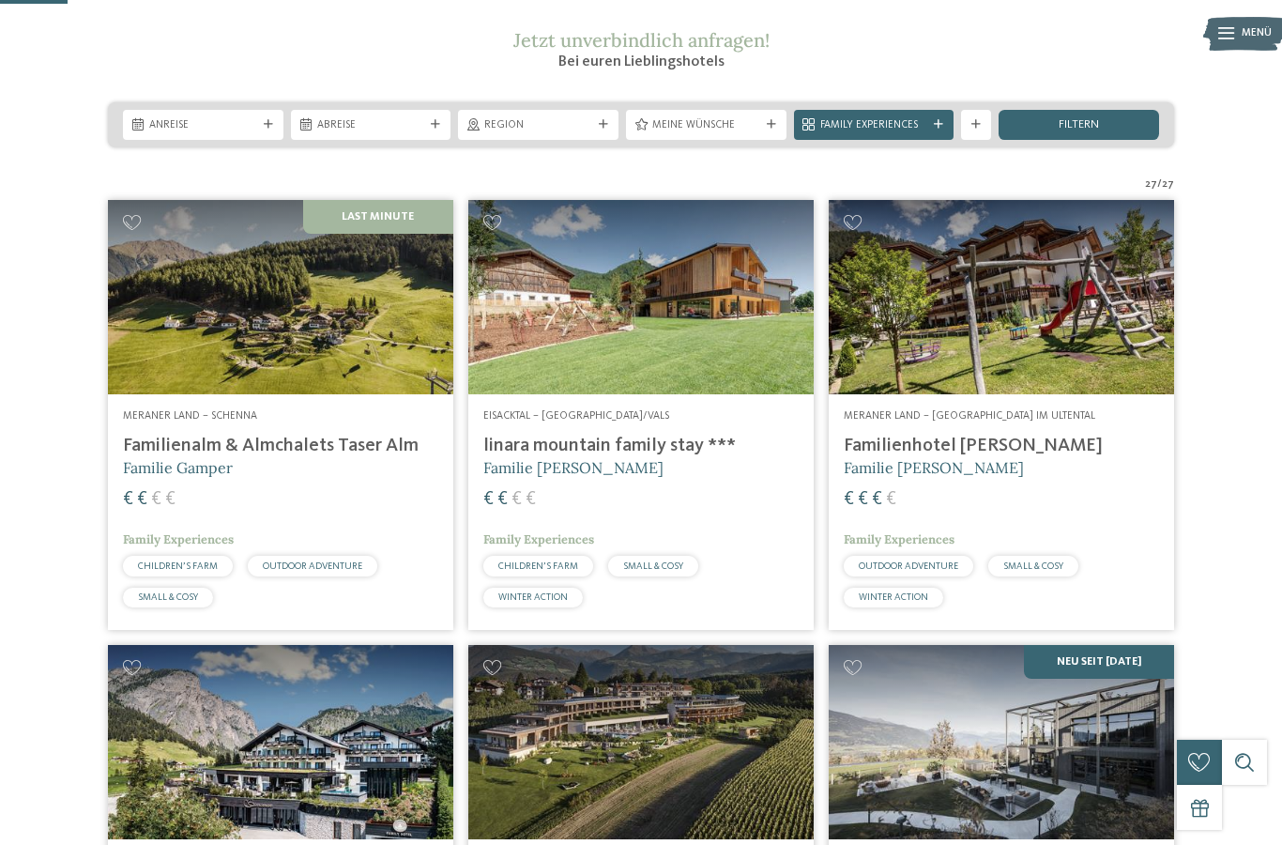
scroll to position [254, 0]
